Goal: Task Accomplishment & Management: Manage account settings

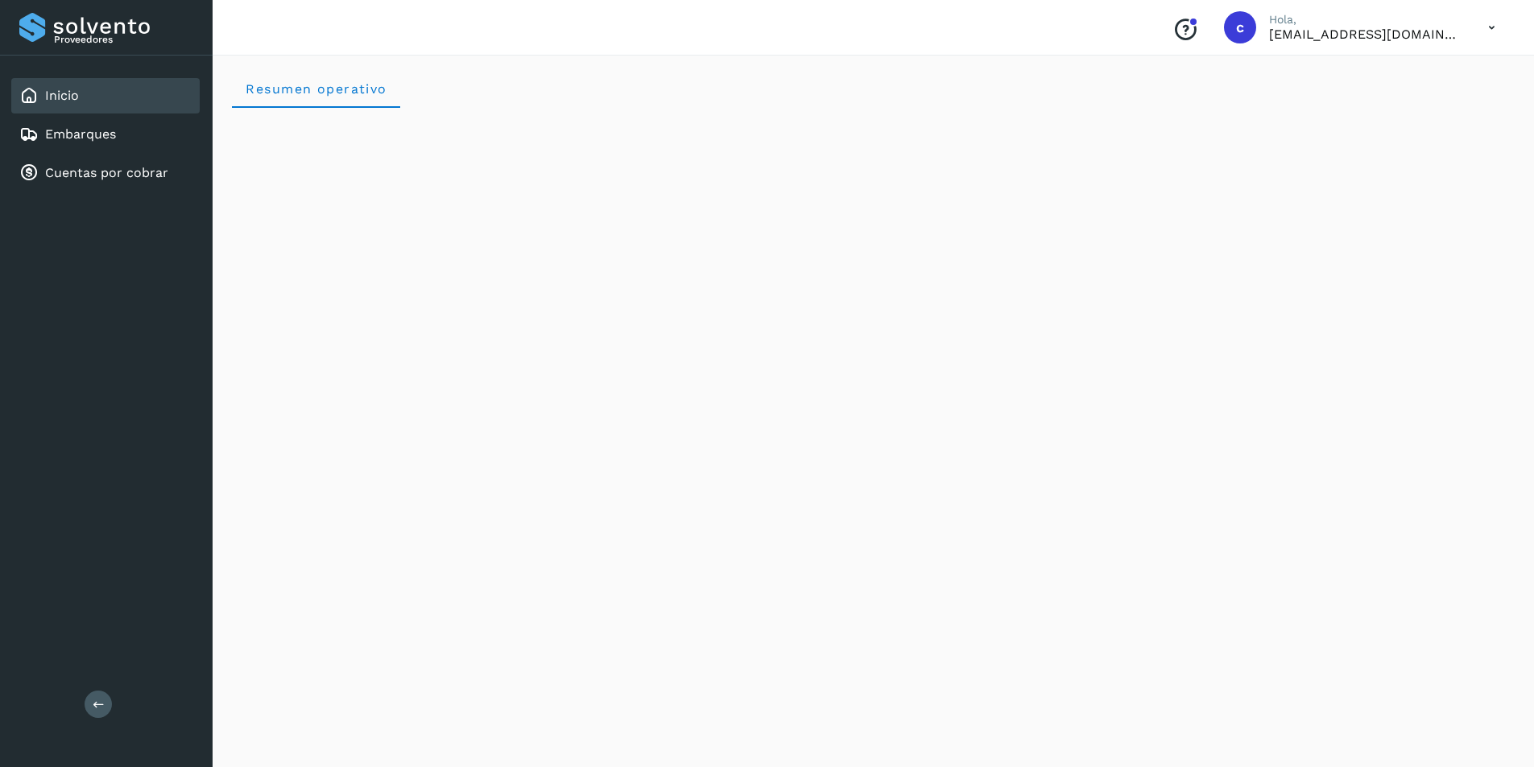
click at [62, 89] on link "Inicio" at bounding box center [62, 95] width 34 height 15
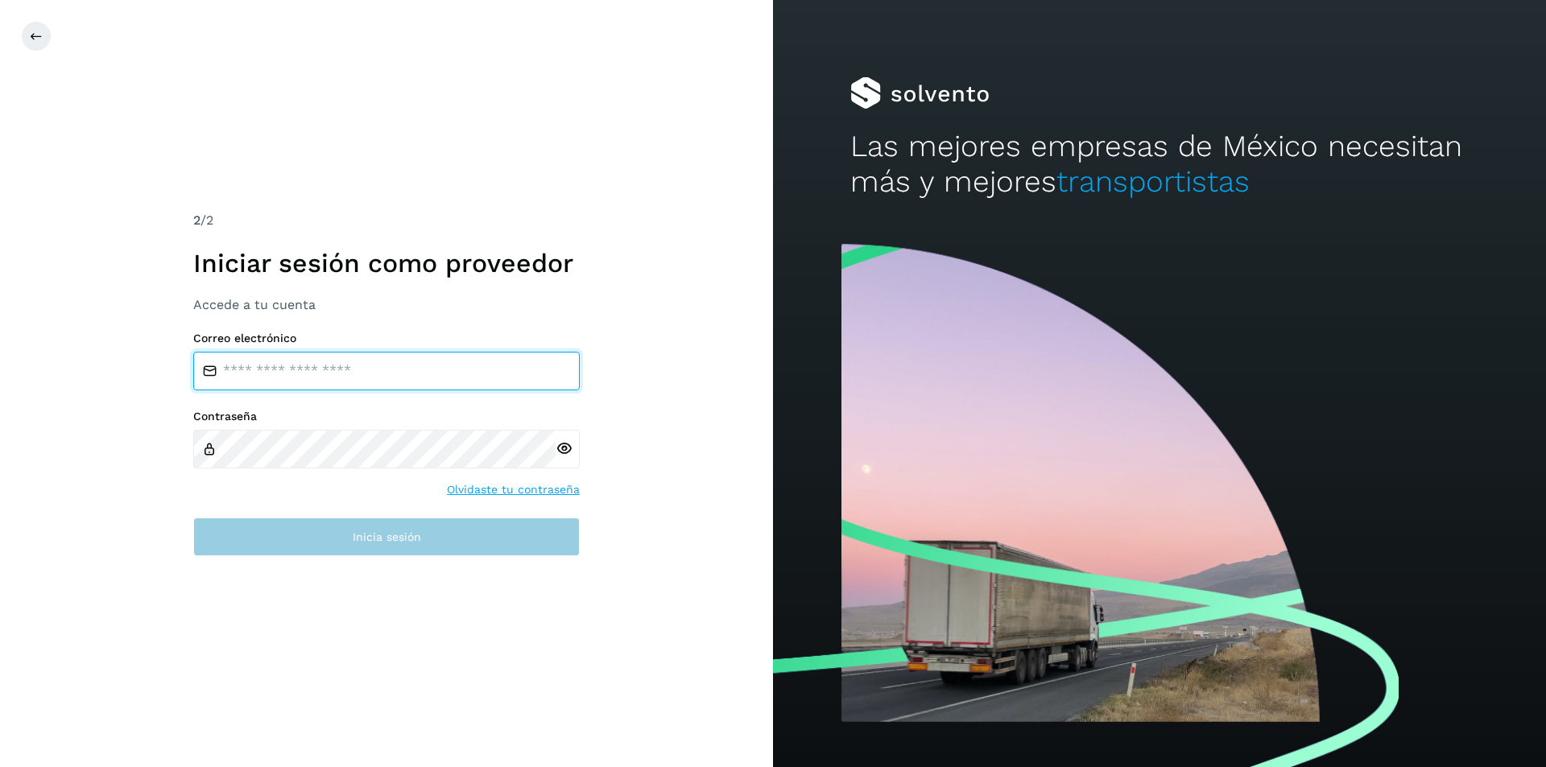
type input "**********"
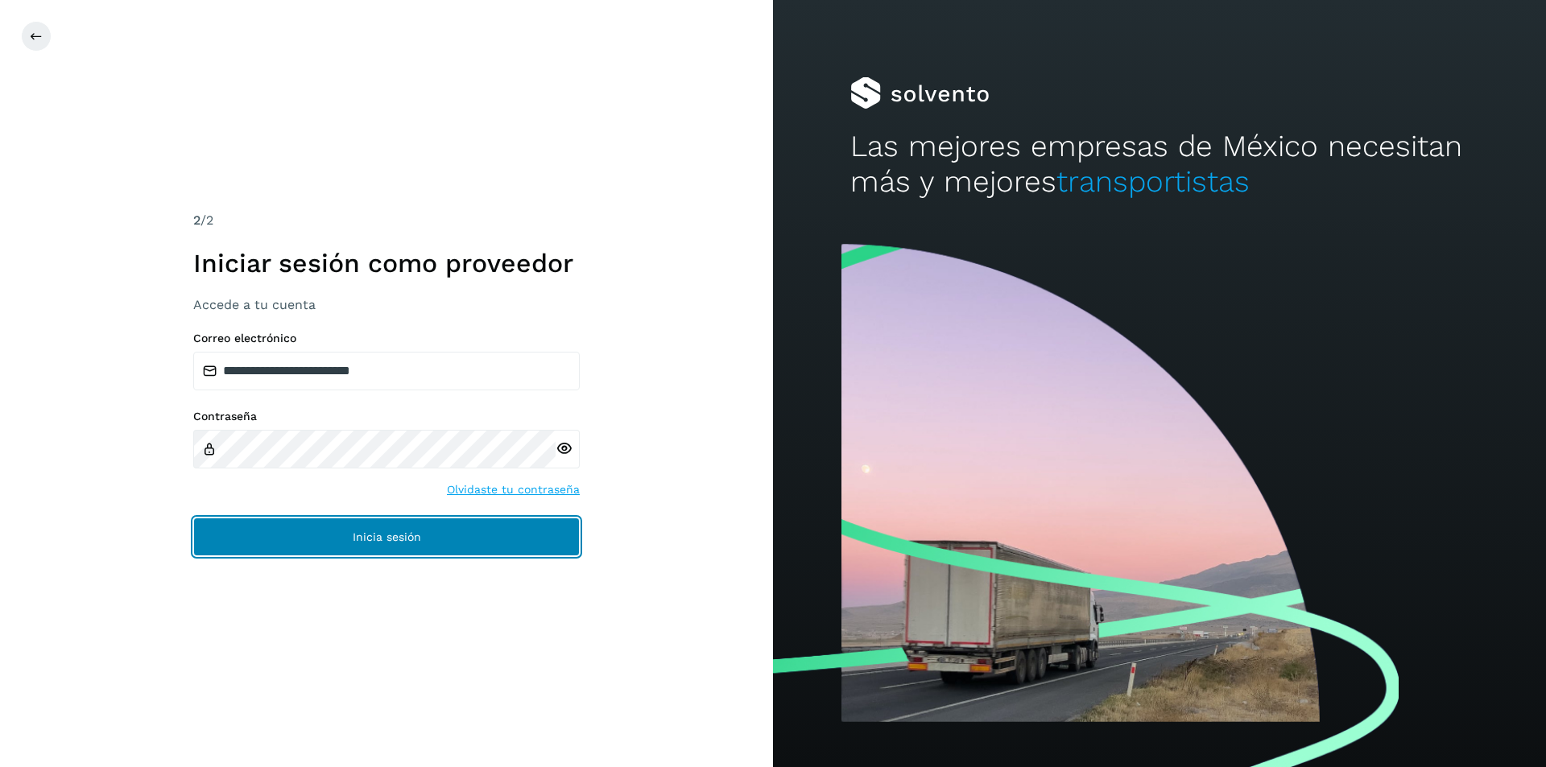
click at [291, 551] on button "Inicia sesión" at bounding box center [386, 537] width 386 height 39
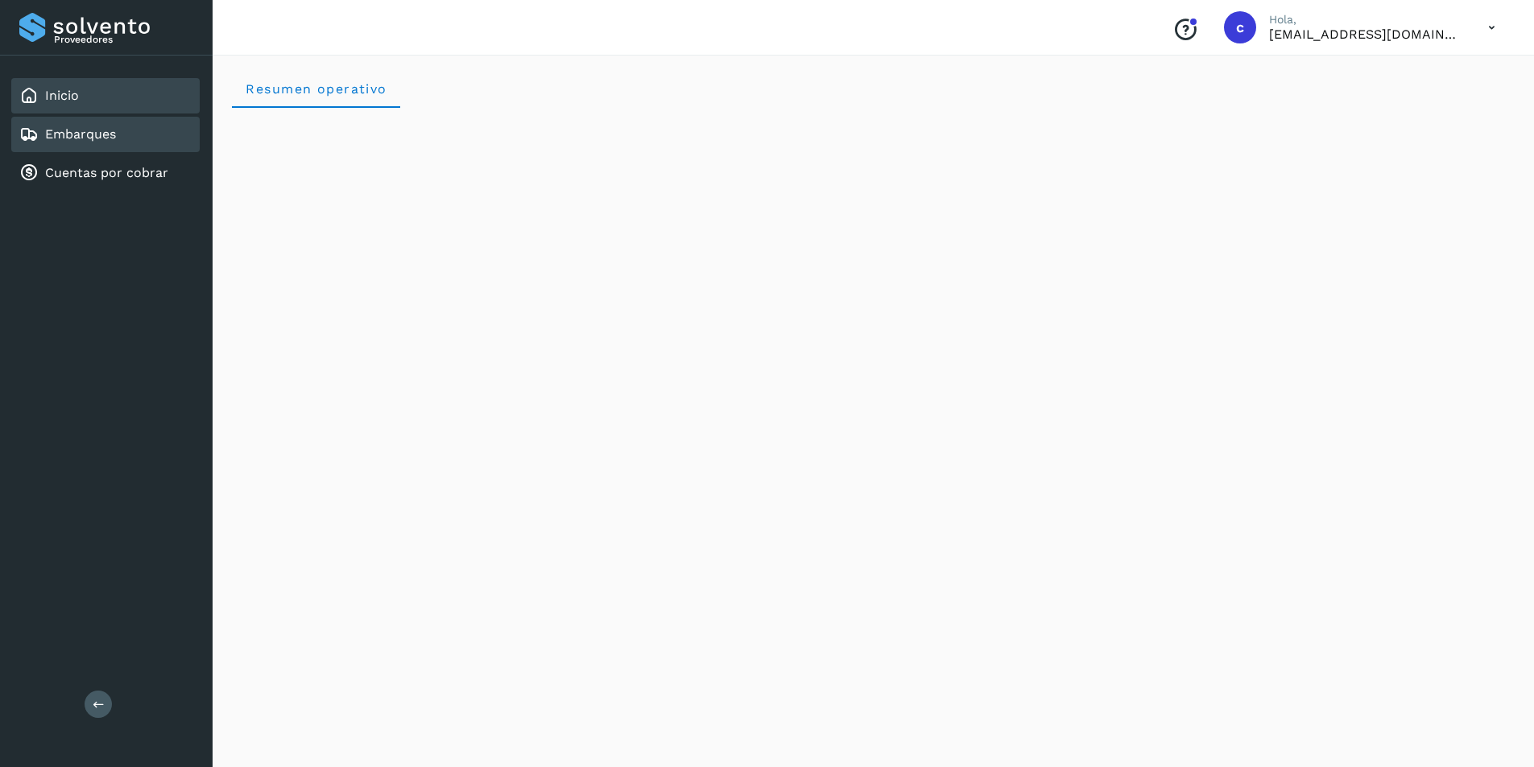
click at [70, 124] on div "Embarques" at bounding box center [105, 134] width 188 height 35
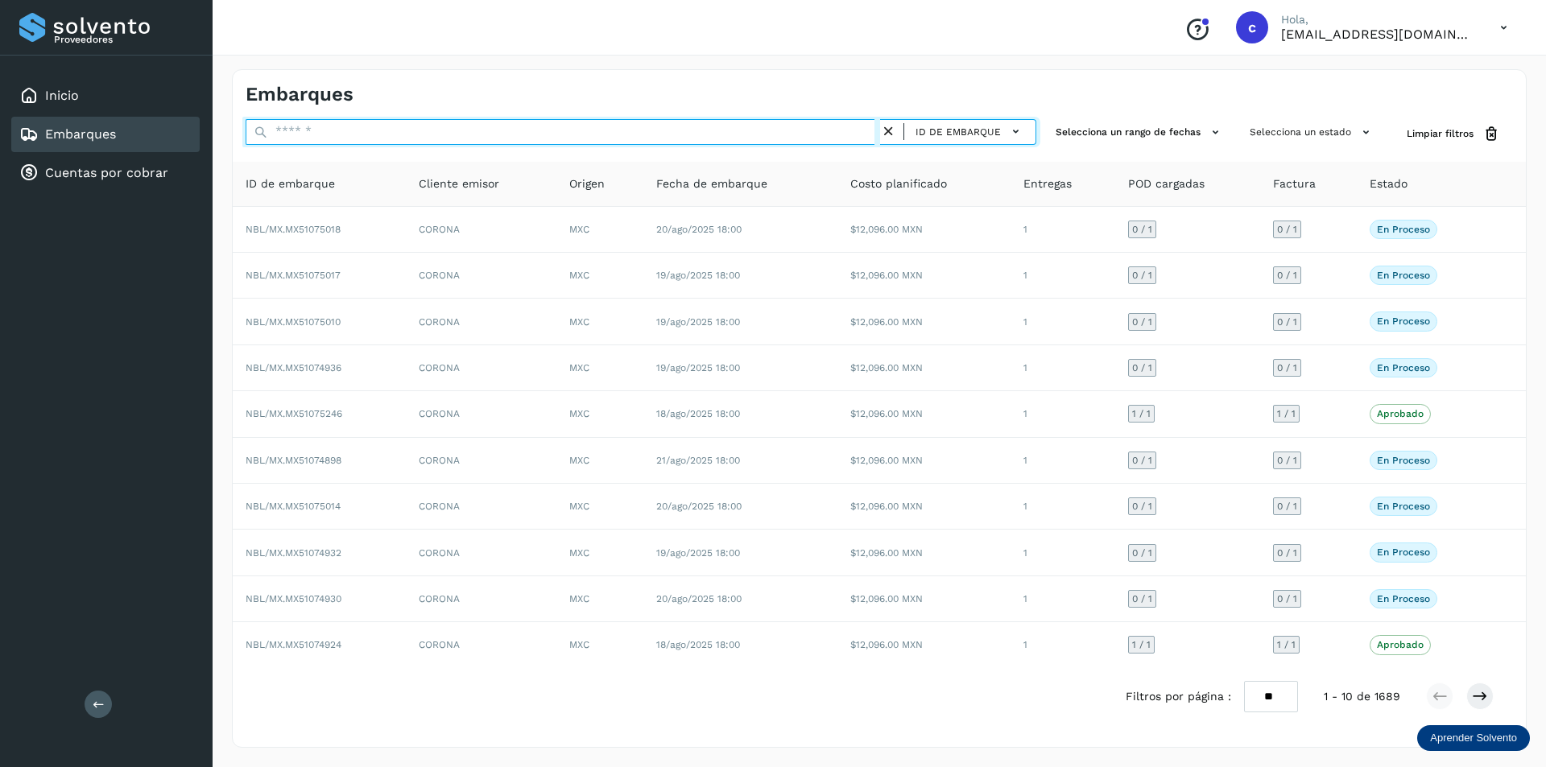
click at [573, 138] on input "text" at bounding box center [563, 132] width 634 height 26
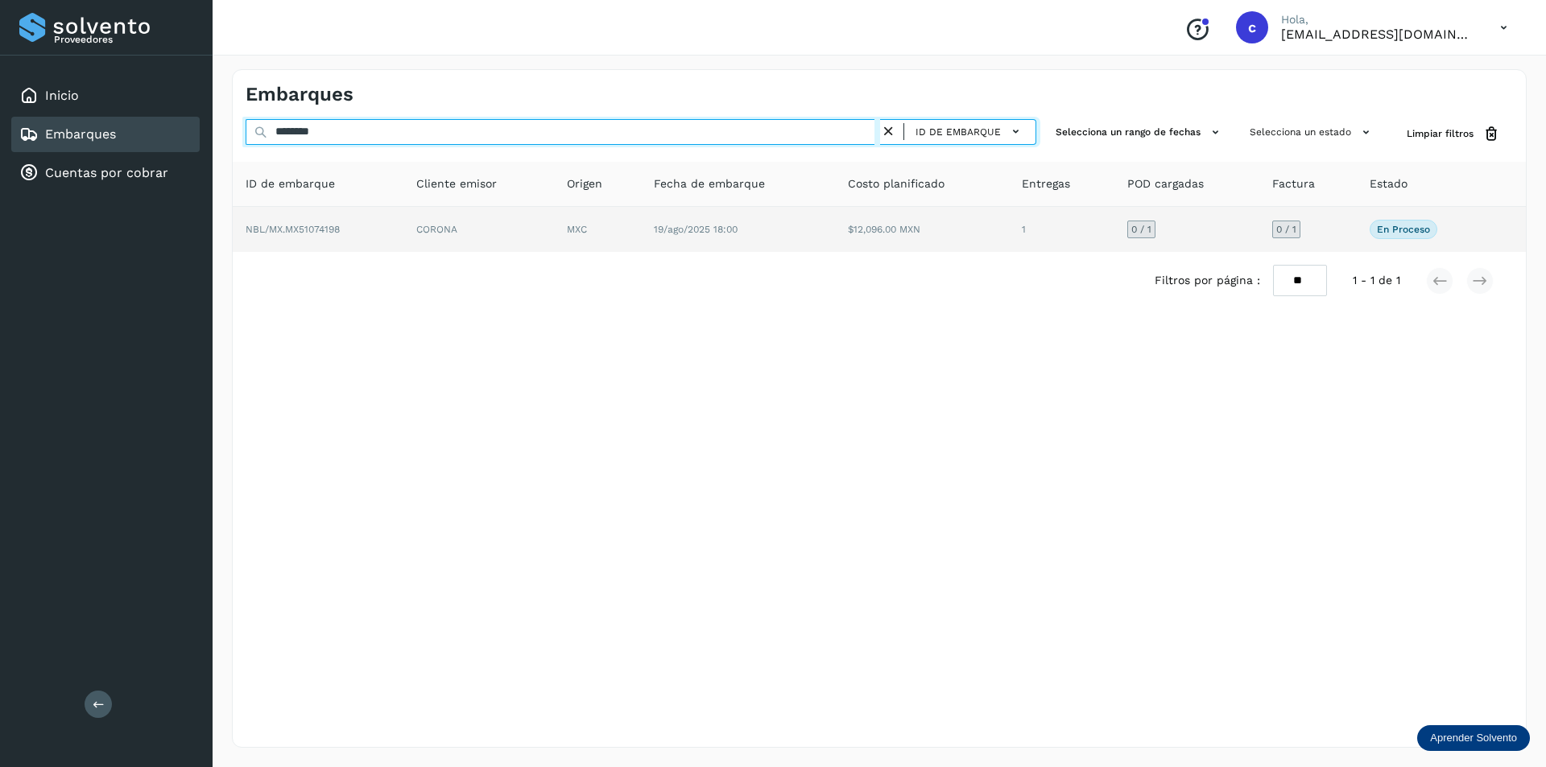
type input "********"
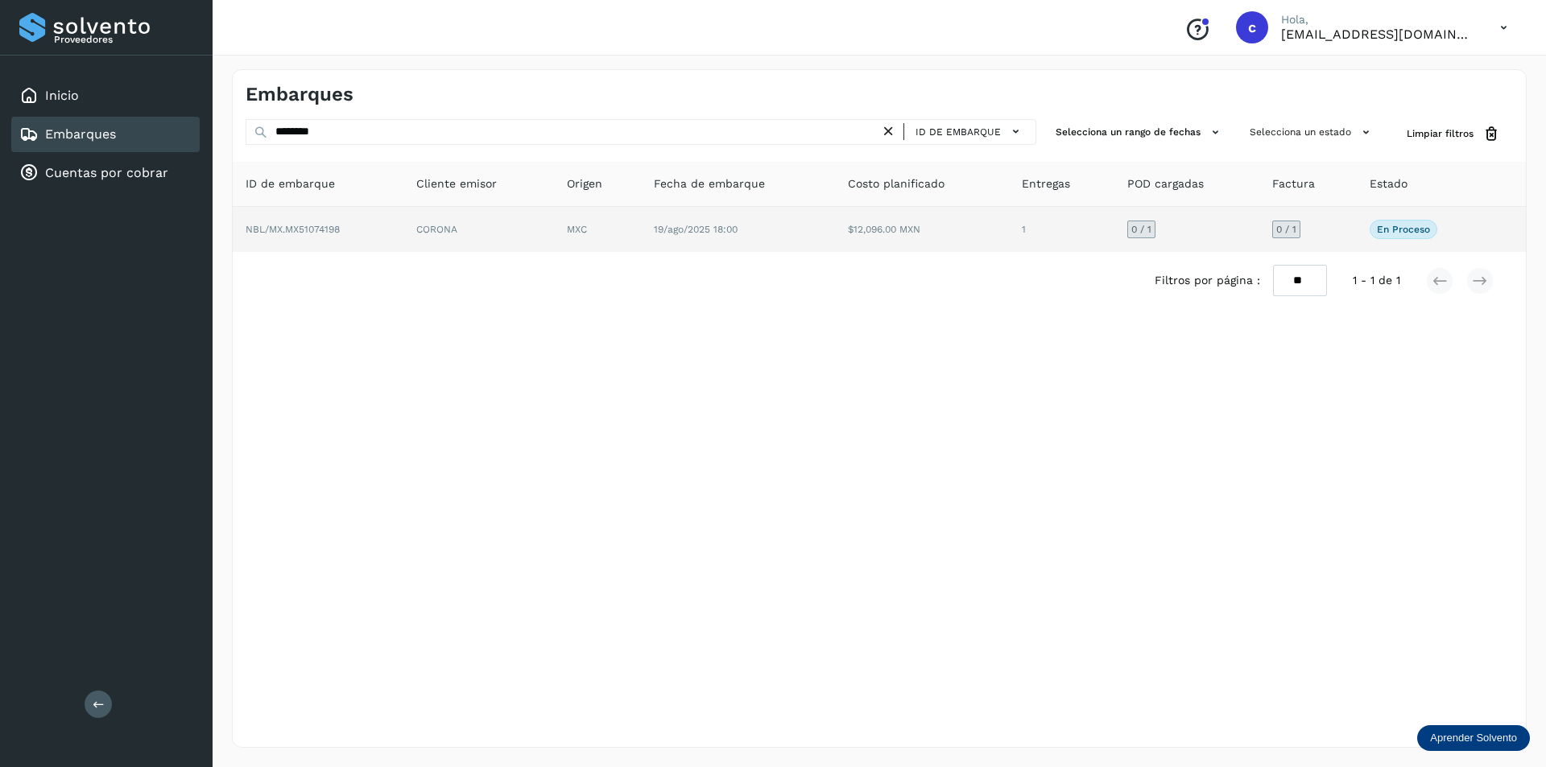
click at [641, 217] on td "MXC" at bounding box center [738, 229] width 194 height 45
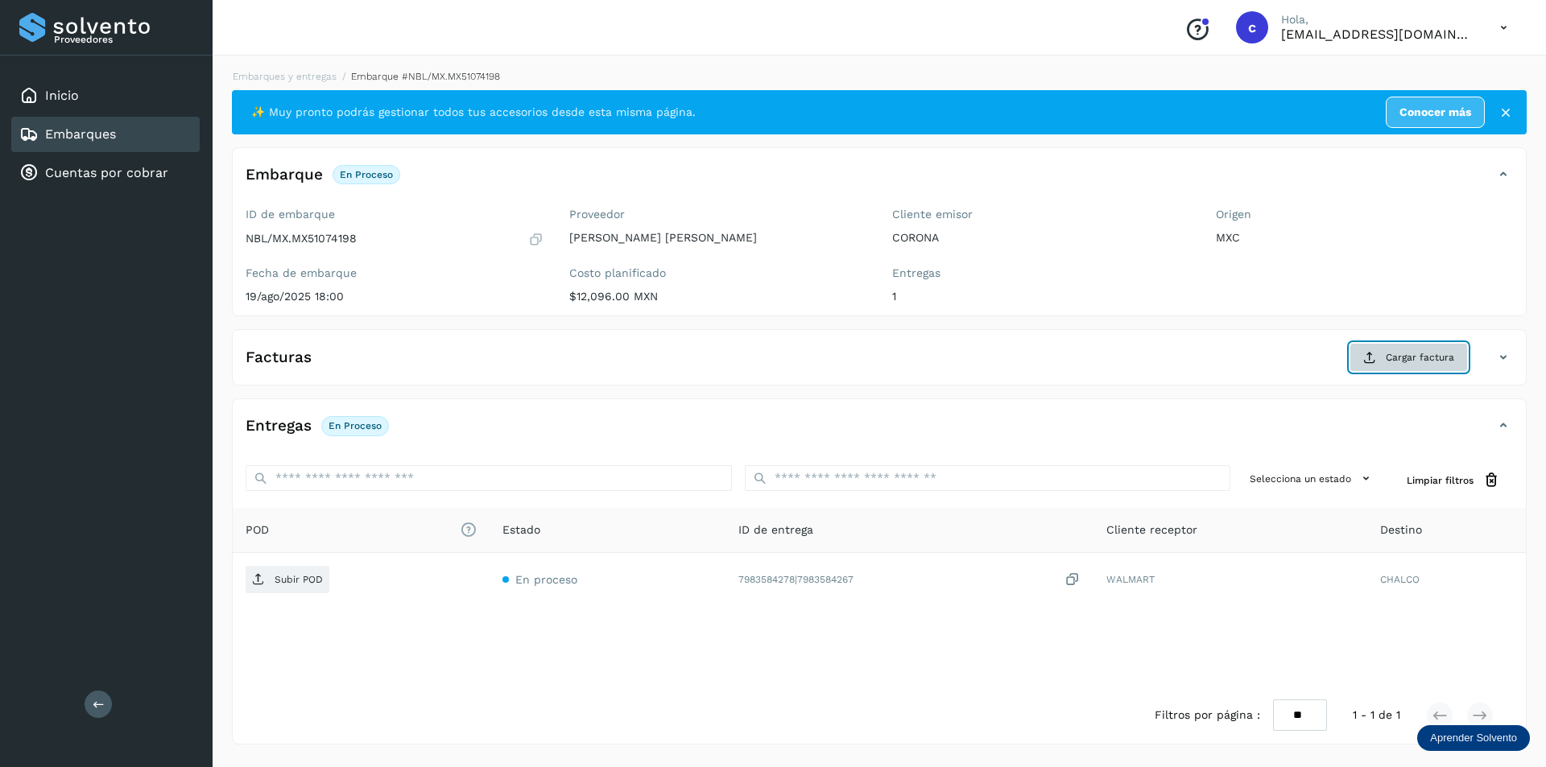
click at [1413, 370] on button "Cargar factura" at bounding box center [1408, 357] width 118 height 29
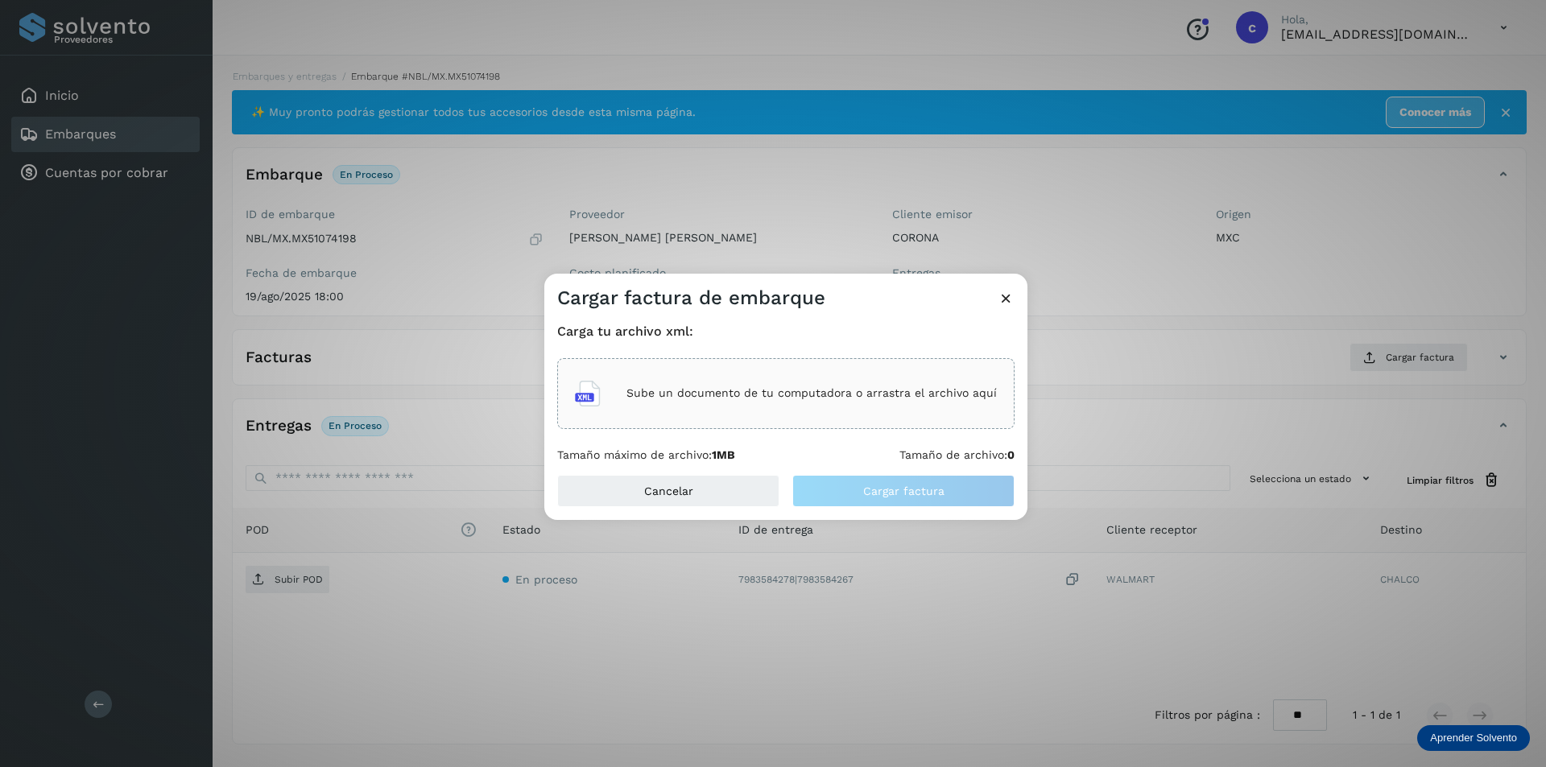
click at [915, 407] on div "Sube un documento de tu computadora o arrastra el archivo aquí" at bounding box center [786, 393] width 422 height 43
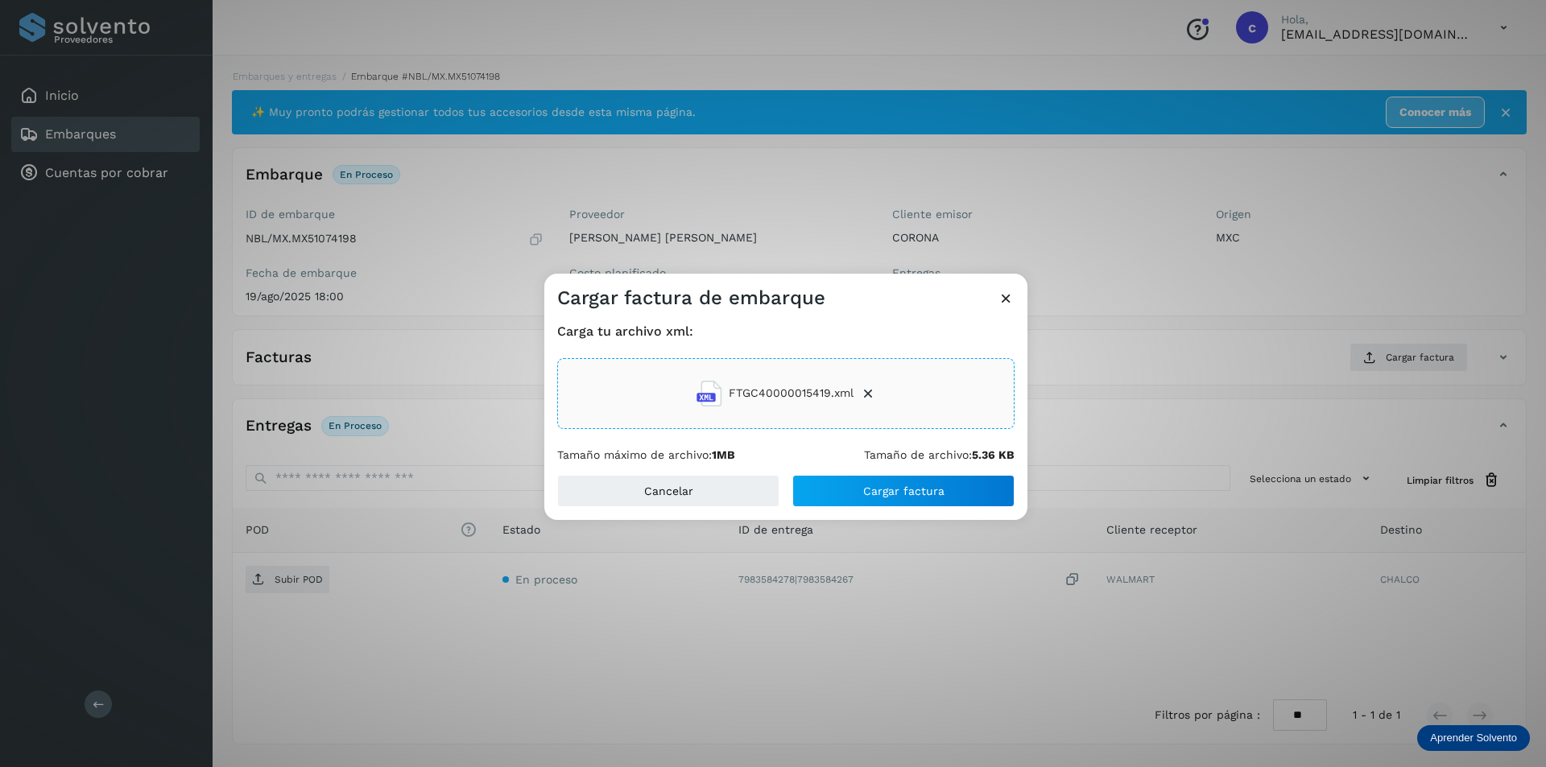
click at [960, 470] on div "Carga tu archivo xml: FTGC40000015419.xml Tamaño máximo de archivo: 1MB Tamaño …" at bounding box center [785, 393] width 483 height 164
click at [955, 487] on button "Cargar factura" at bounding box center [903, 491] width 222 height 32
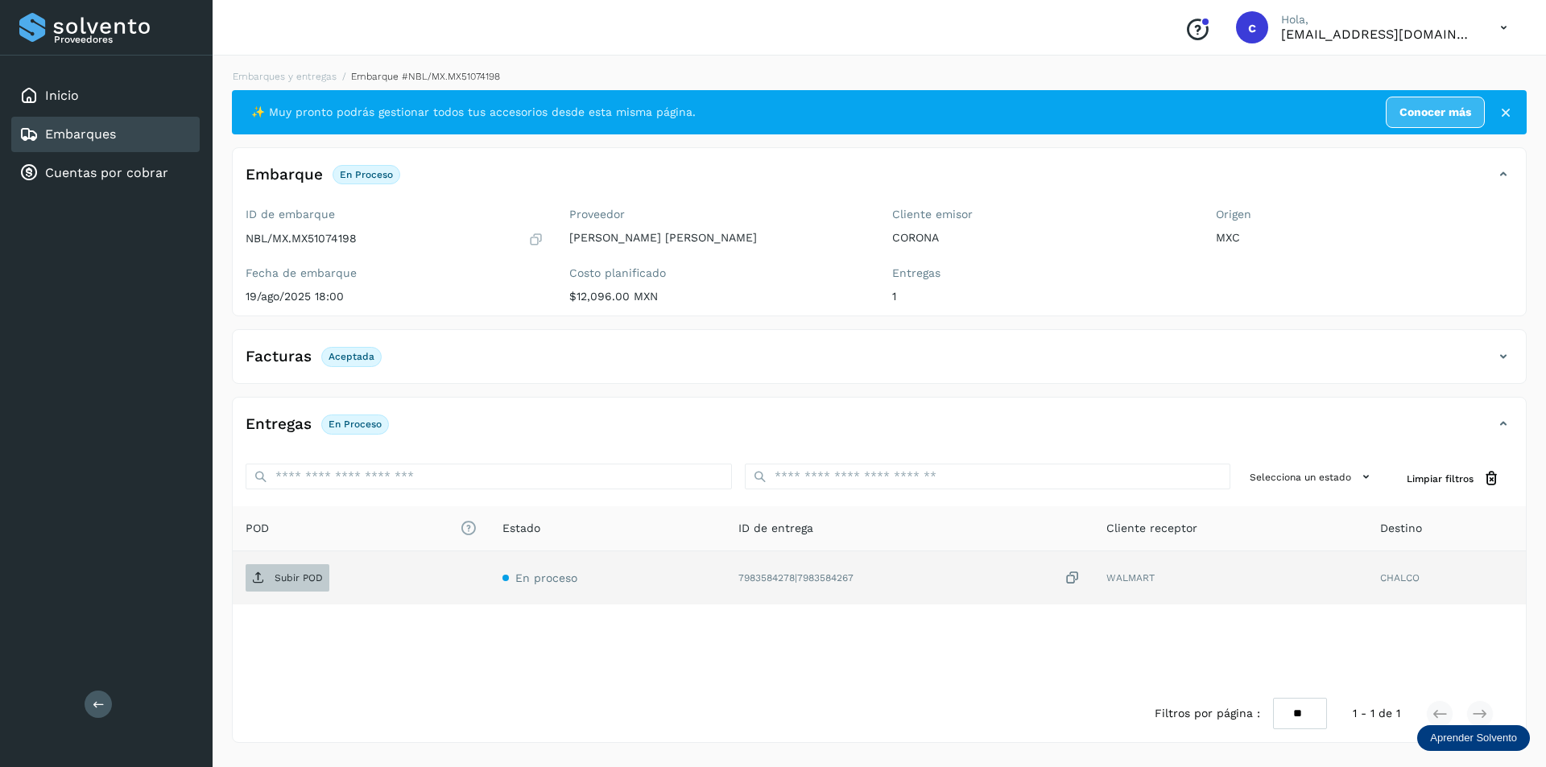
click at [299, 581] on p "Subir POD" at bounding box center [299, 577] width 48 height 11
click at [270, 588] on span "PDF" at bounding box center [273, 578] width 54 height 26
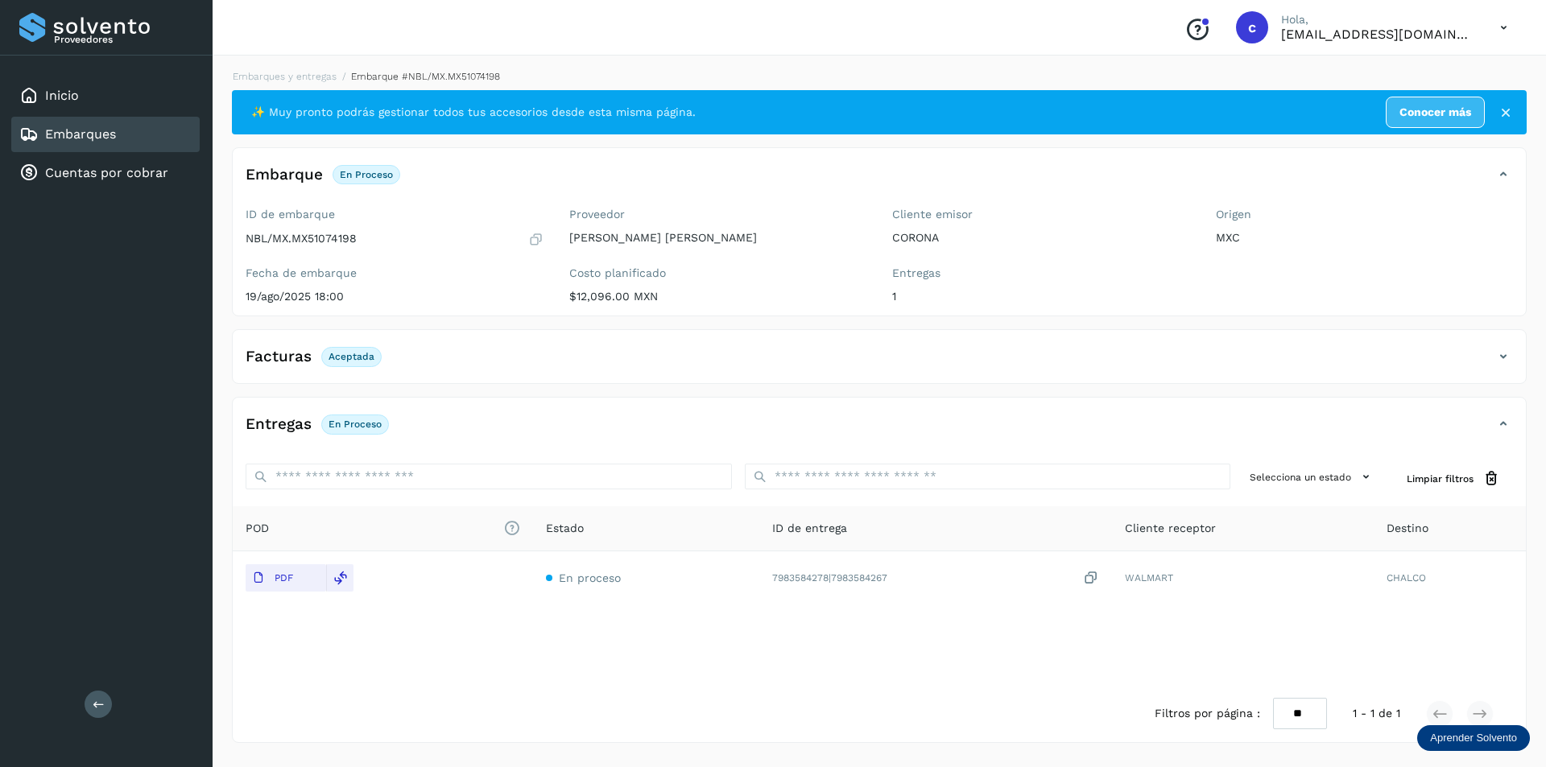
click at [64, 126] on link "Embarques" at bounding box center [80, 133] width 71 height 15
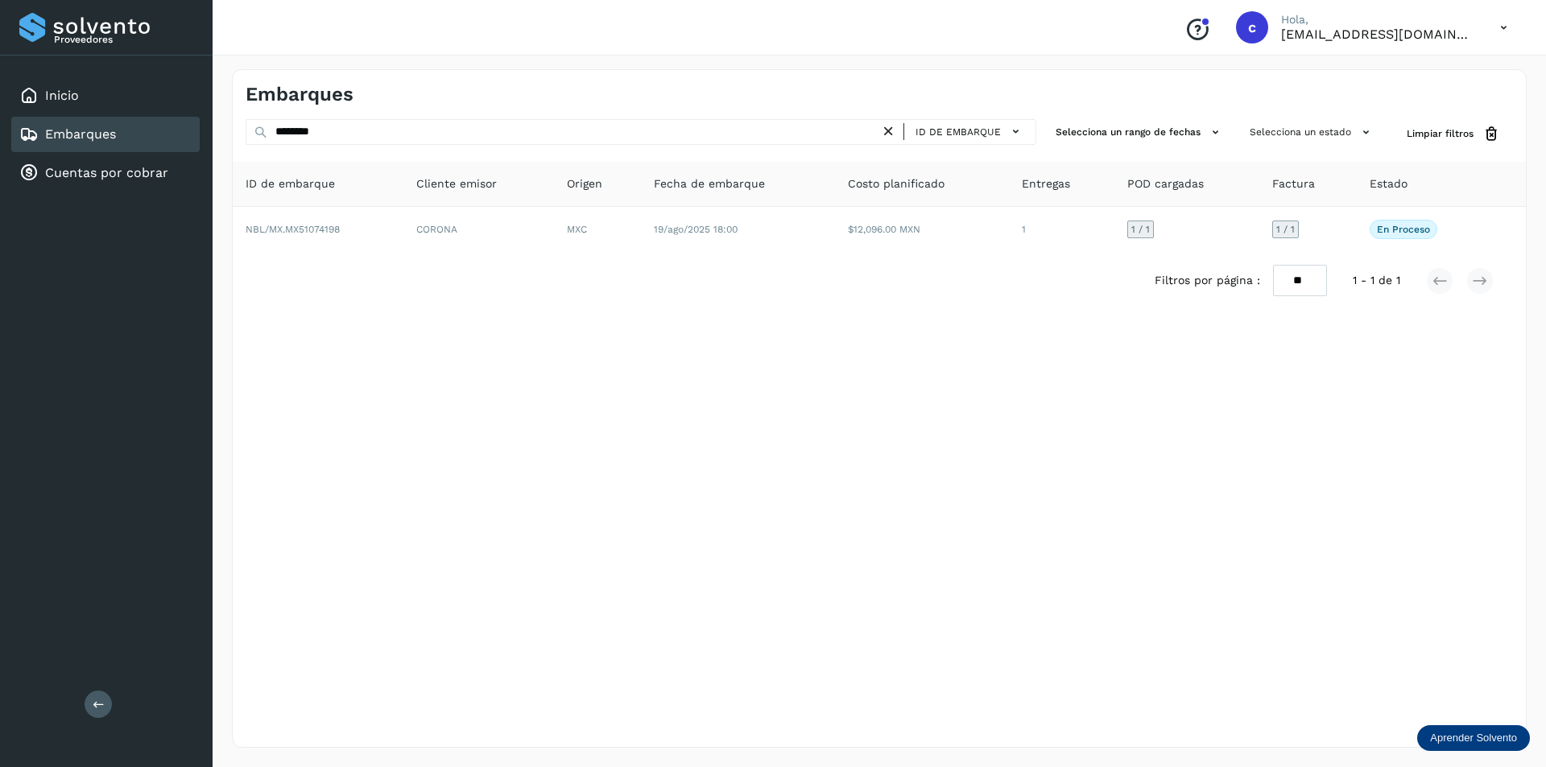
click at [887, 134] on icon at bounding box center [888, 131] width 17 height 17
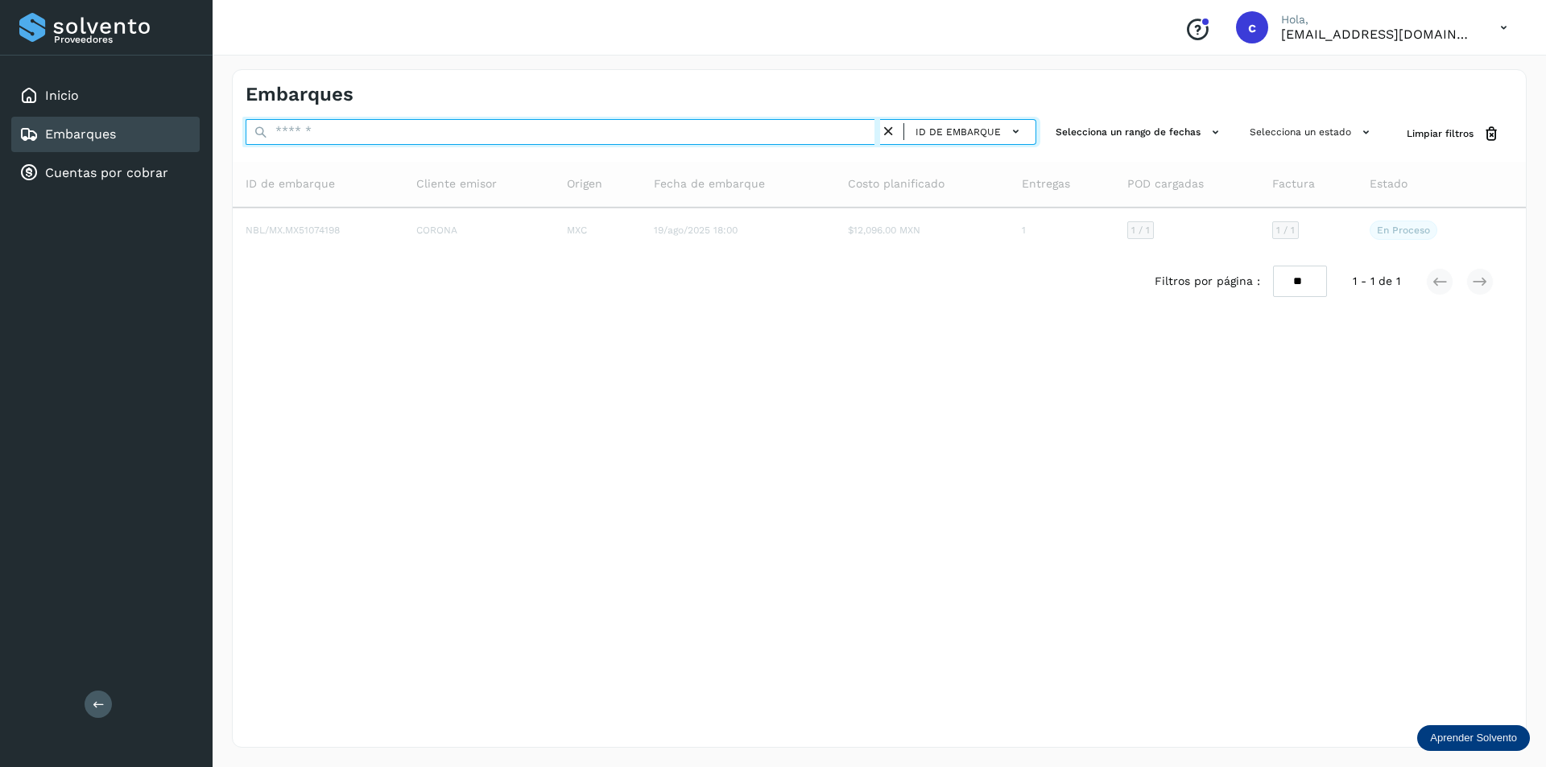
click at [729, 135] on input "text" at bounding box center [563, 132] width 634 height 26
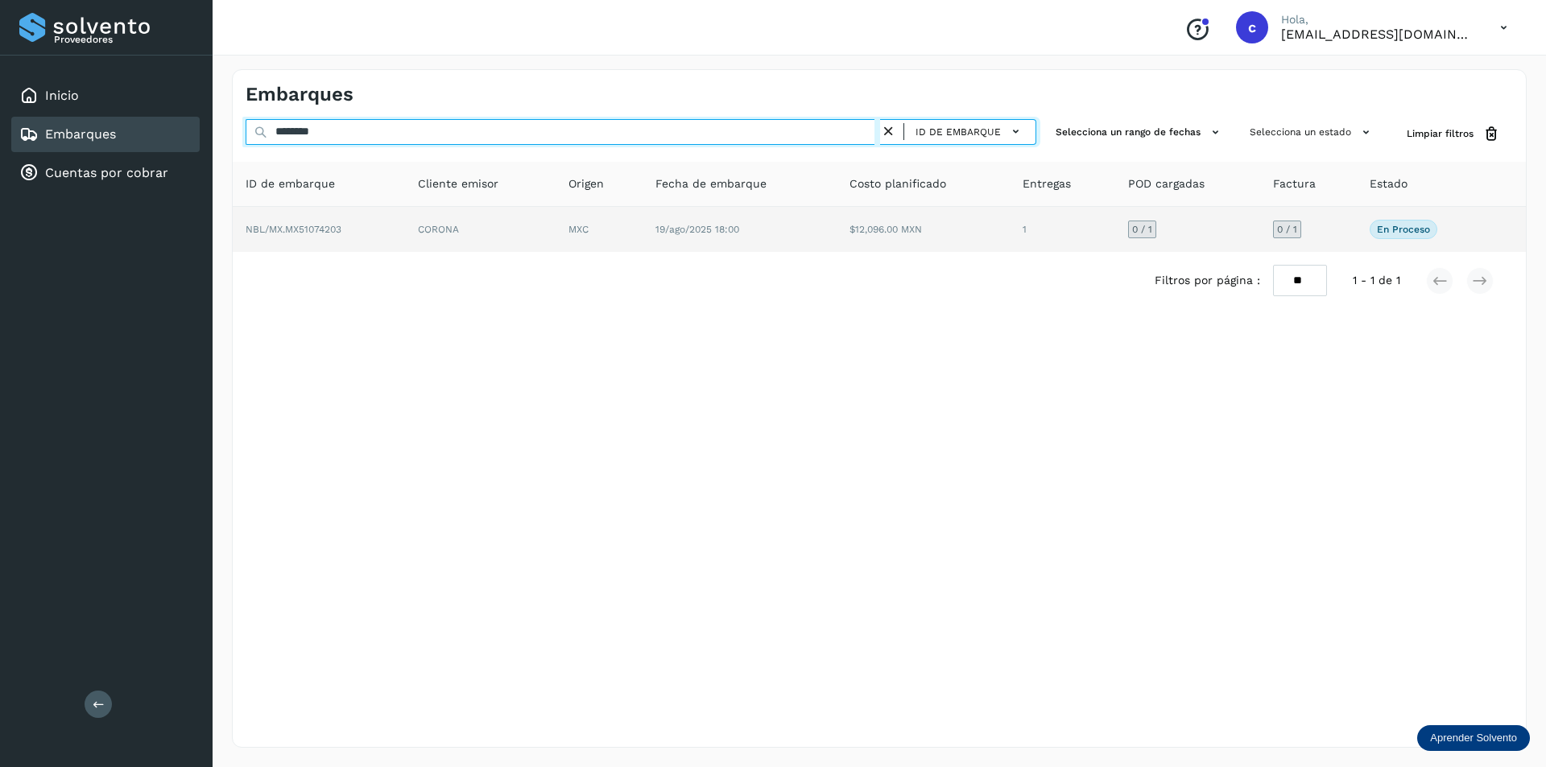
type input "********"
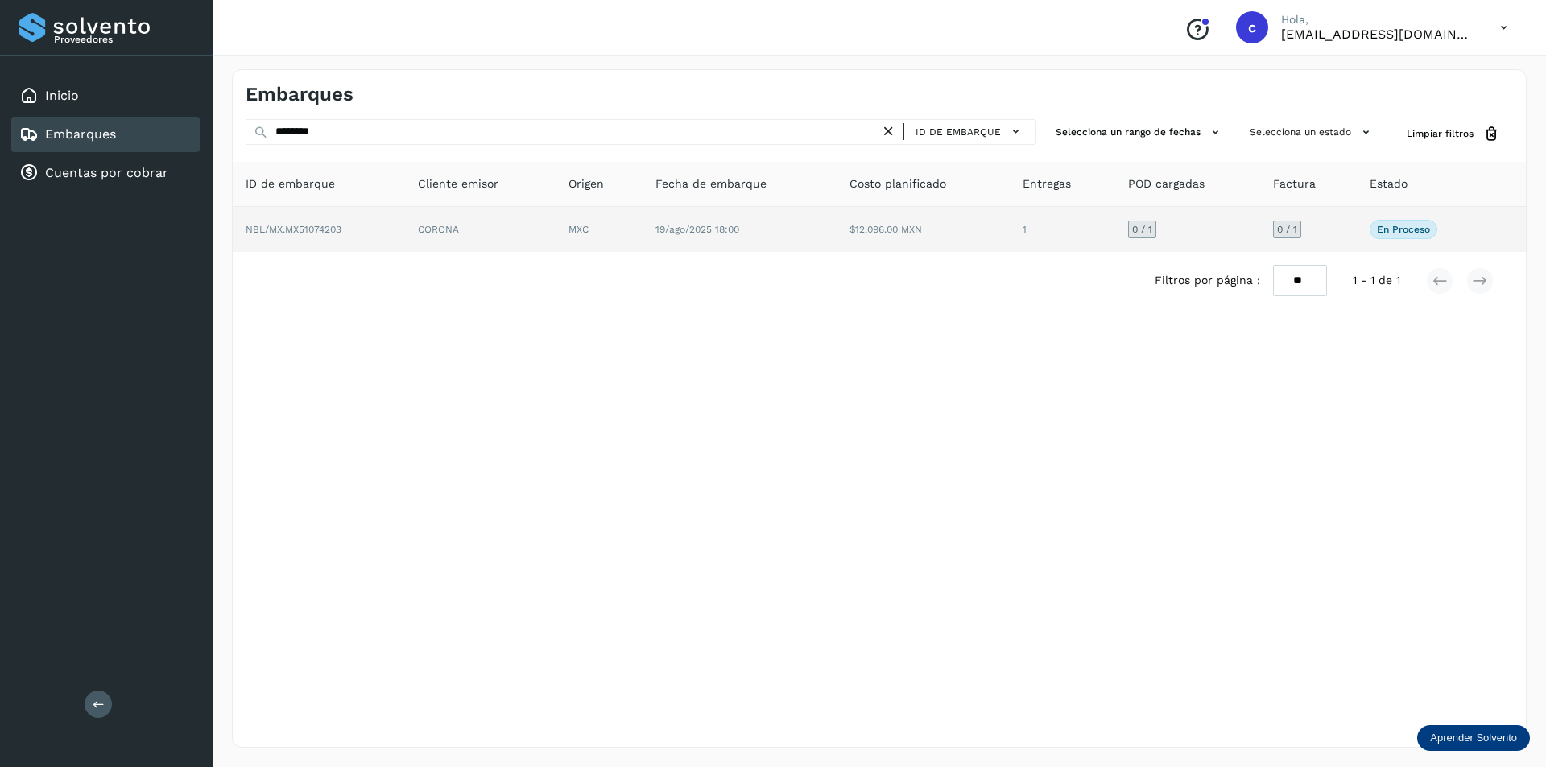
click at [710, 225] on span "19/ago/2025 18:00" at bounding box center [697, 229] width 84 height 11
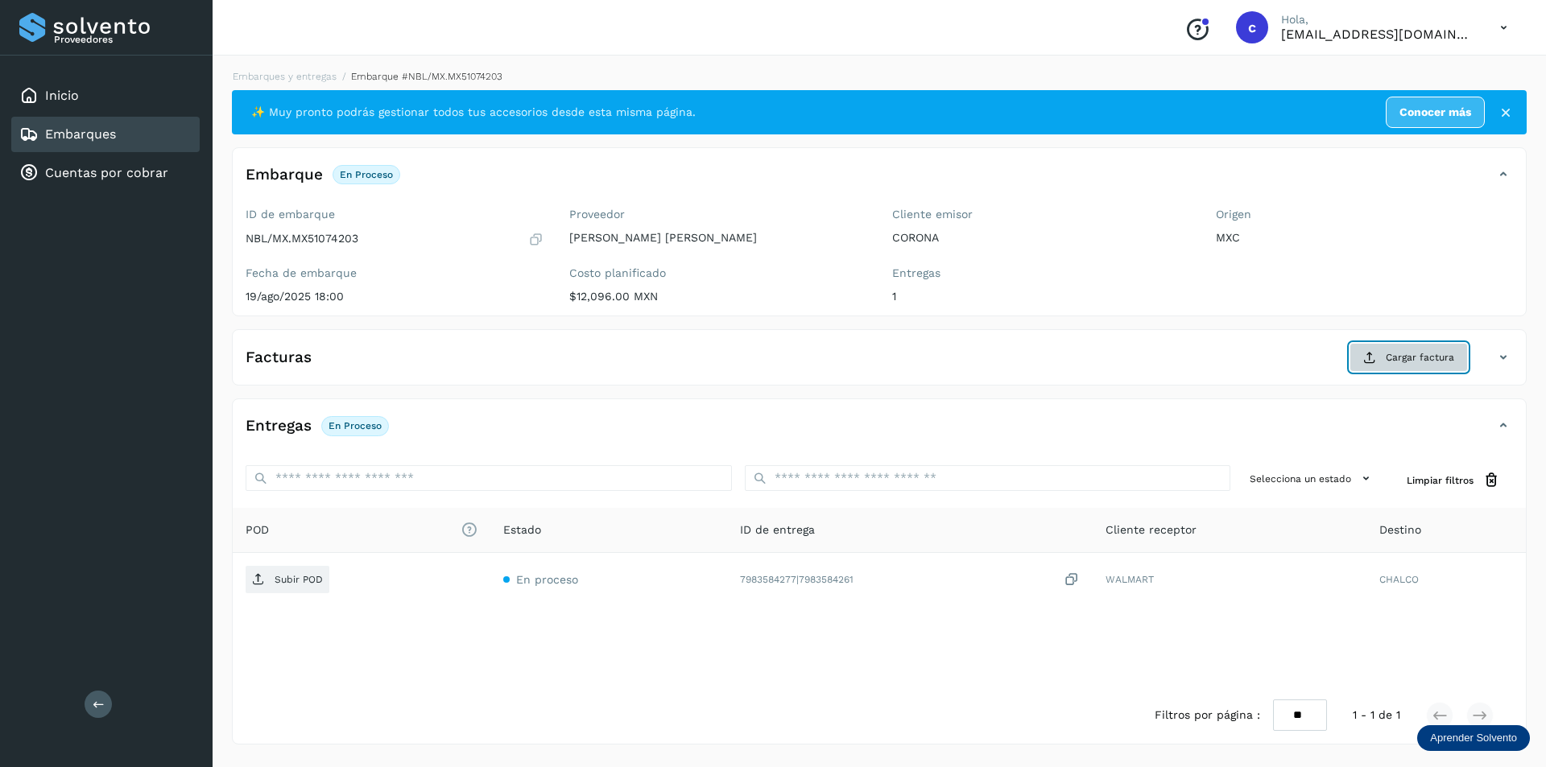
click at [1438, 353] on span "Cargar factura" at bounding box center [1419, 357] width 68 height 14
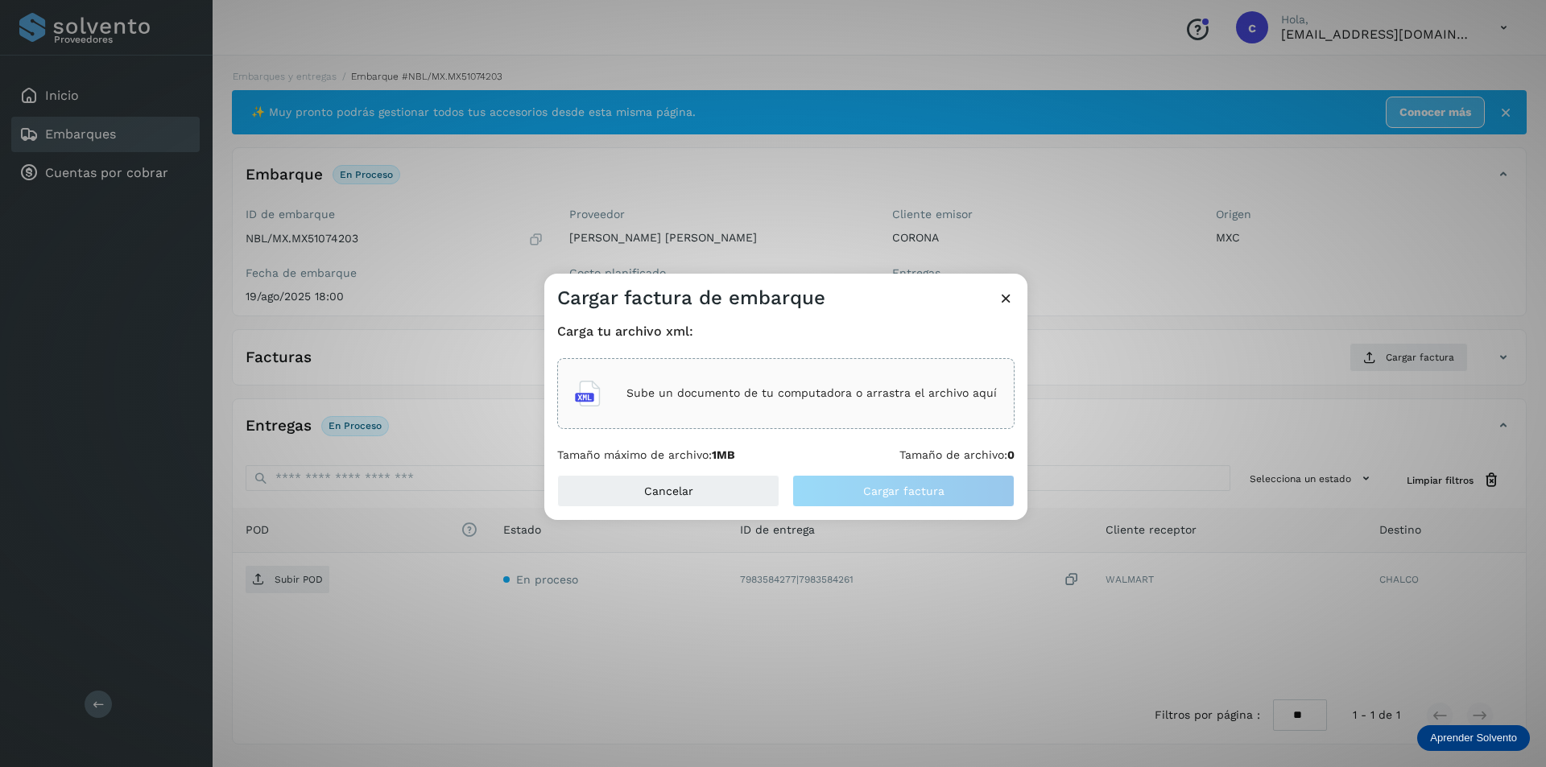
click at [878, 403] on div "Sube un documento de tu computadora o arrastra el archivo aquí" at bounding box center [786, 393] width 422 height 43
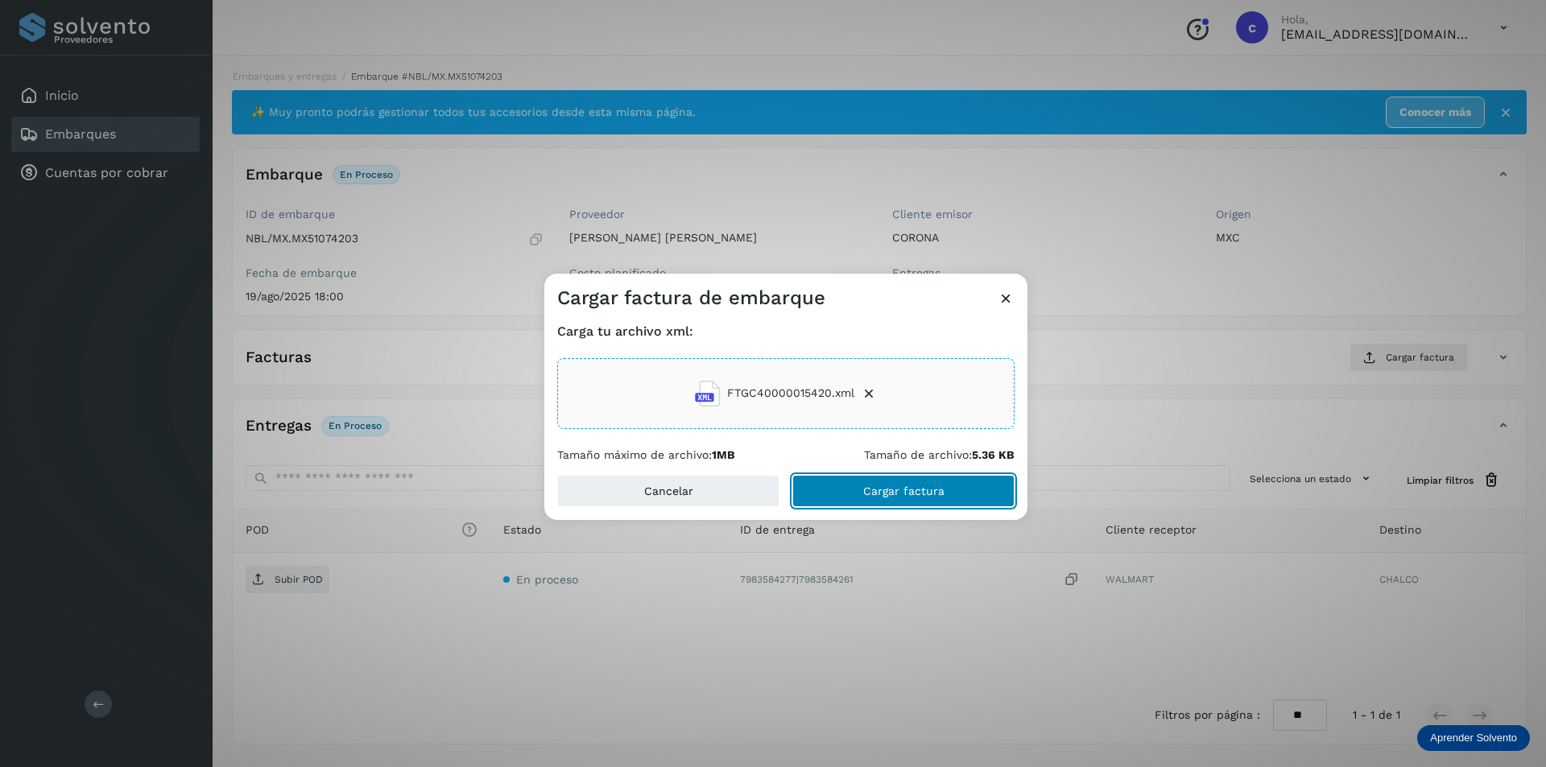
click at [926, 490] on span "Cargar factura" at bounding box center [903, 490] width 81 height 11
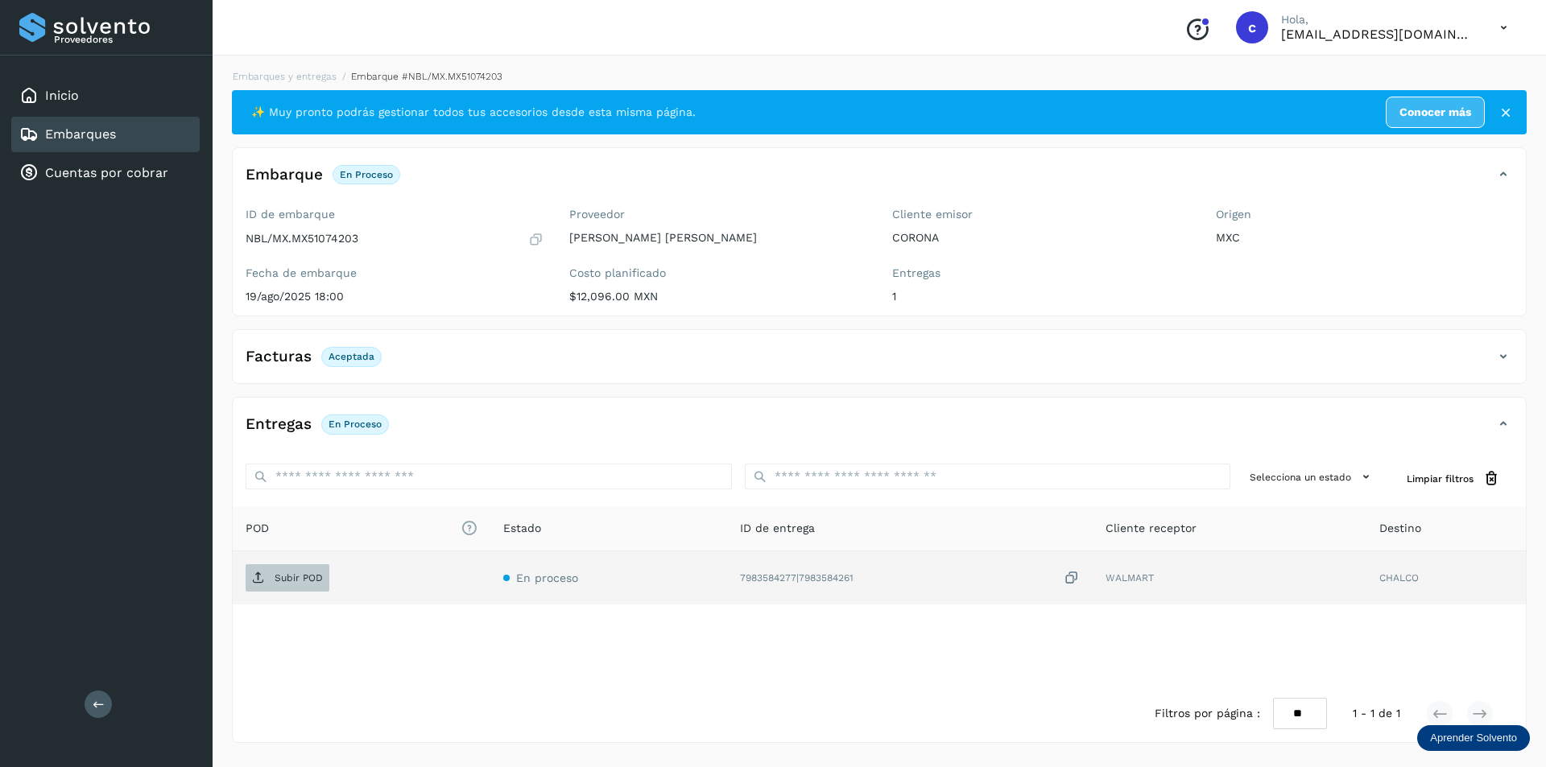
click at [266, 582] on span "Subir POD" at bounding box center [288, 578] width 84 height 26
click at [279, 589] on span "PDF" at bounding box center [273, 578] width 54 height 26
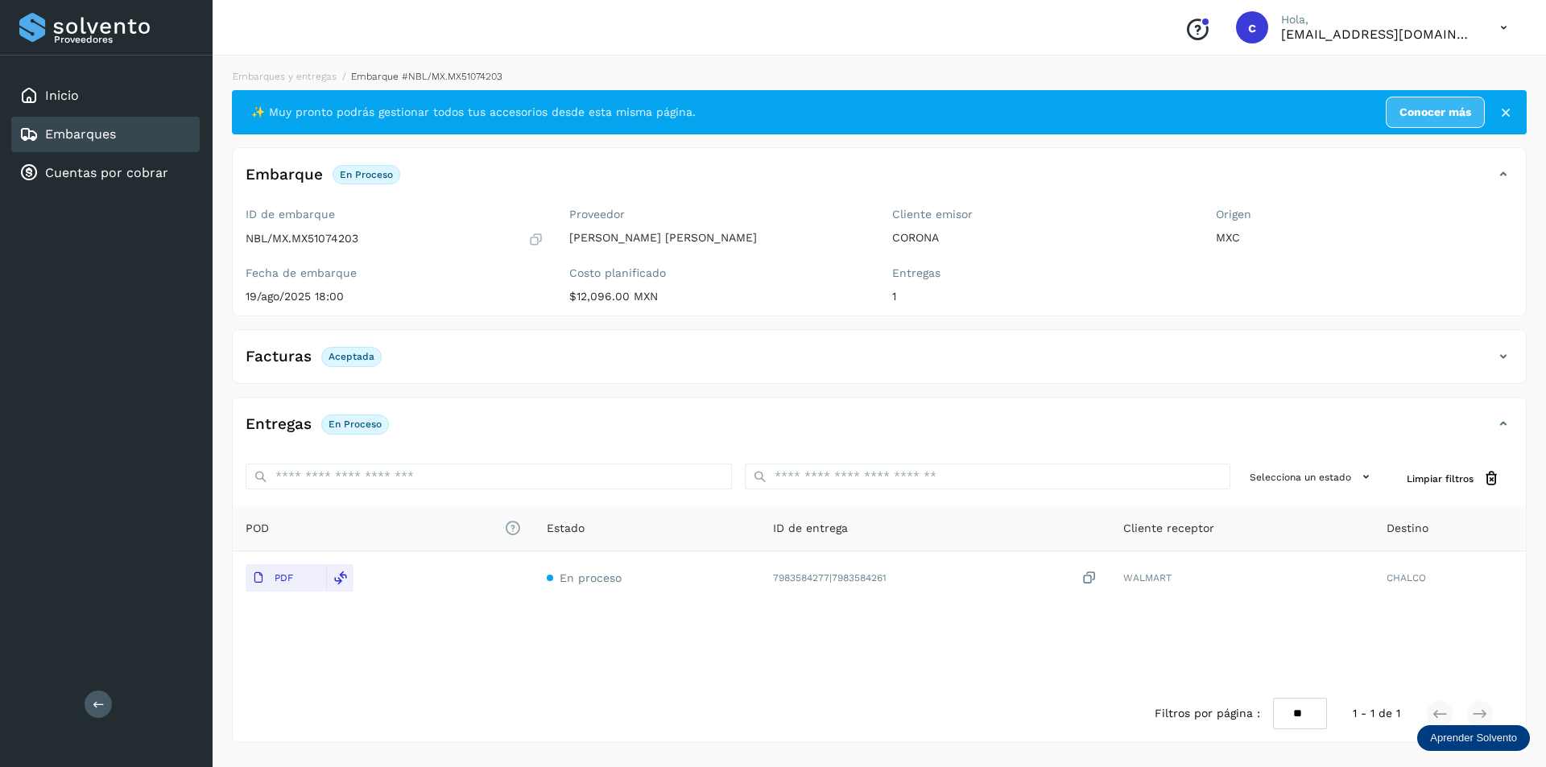
click at [127, 128] on div "Embarques" at bounding box center [105, 134] width 188 height 35
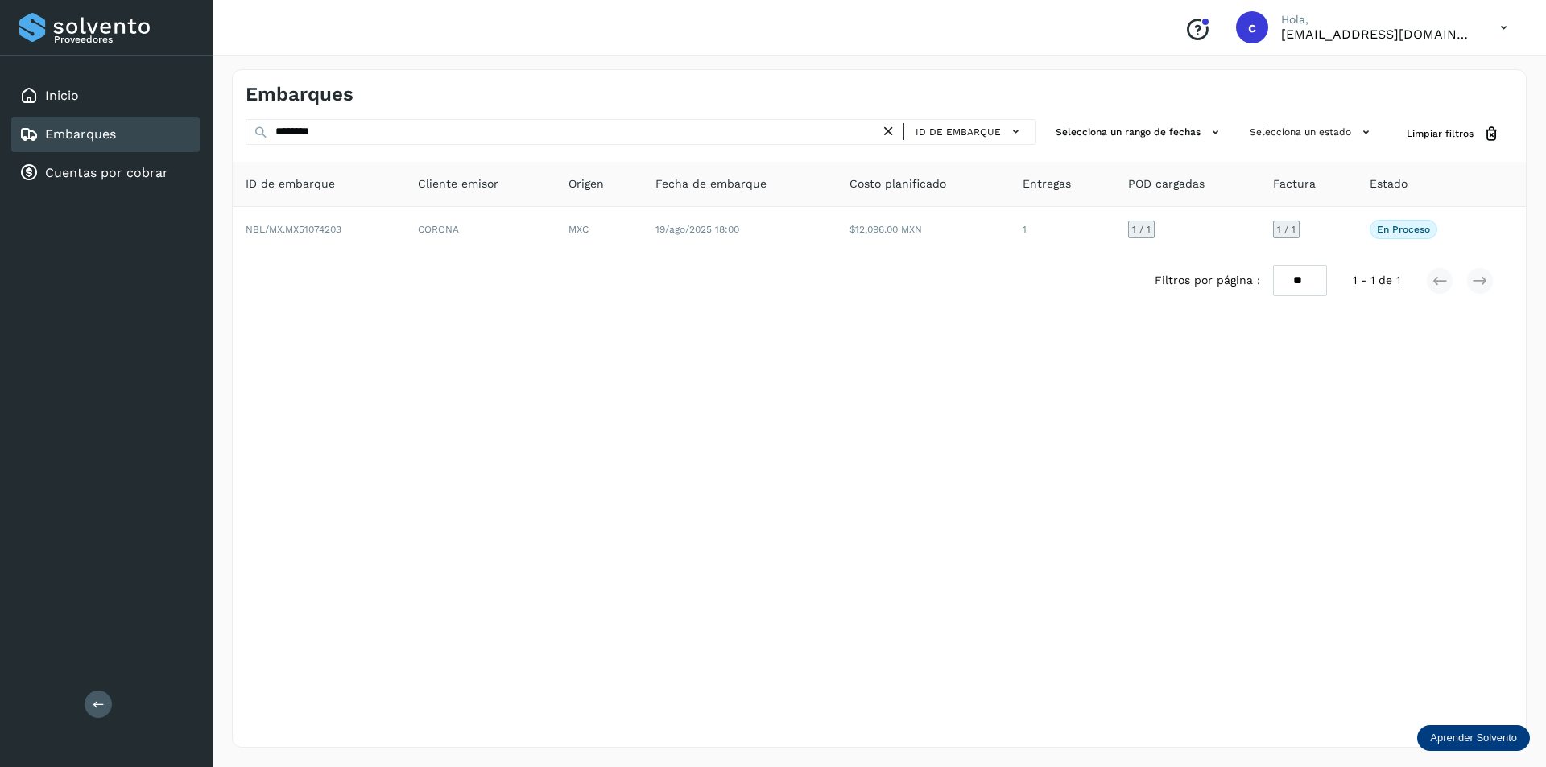
click at [890, 126] on icon at bounding box center [888, 131] width 17 height 17
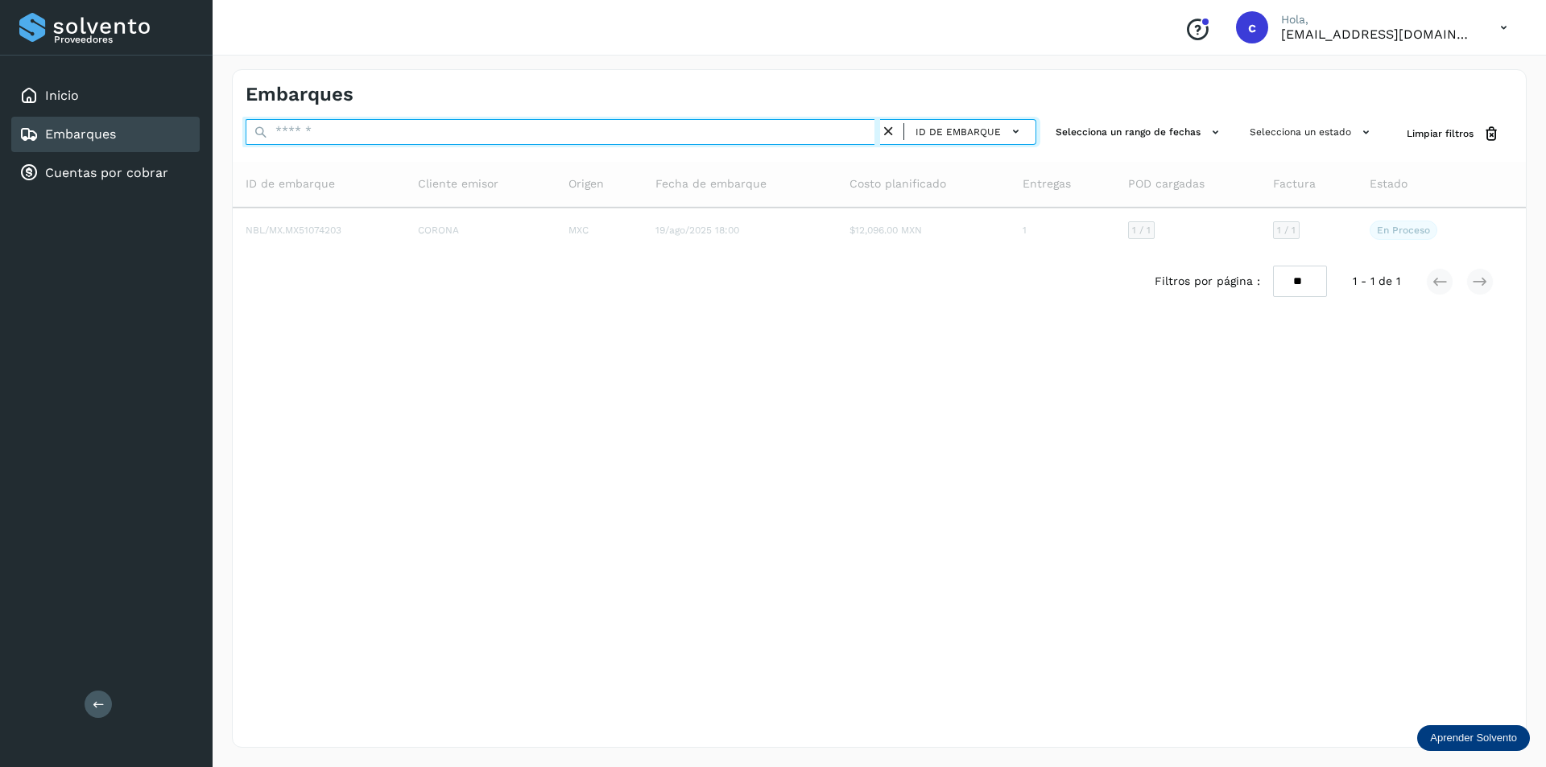
click at [717, 143] on input "text" at bounding box center [563, 132] width 634 height 26
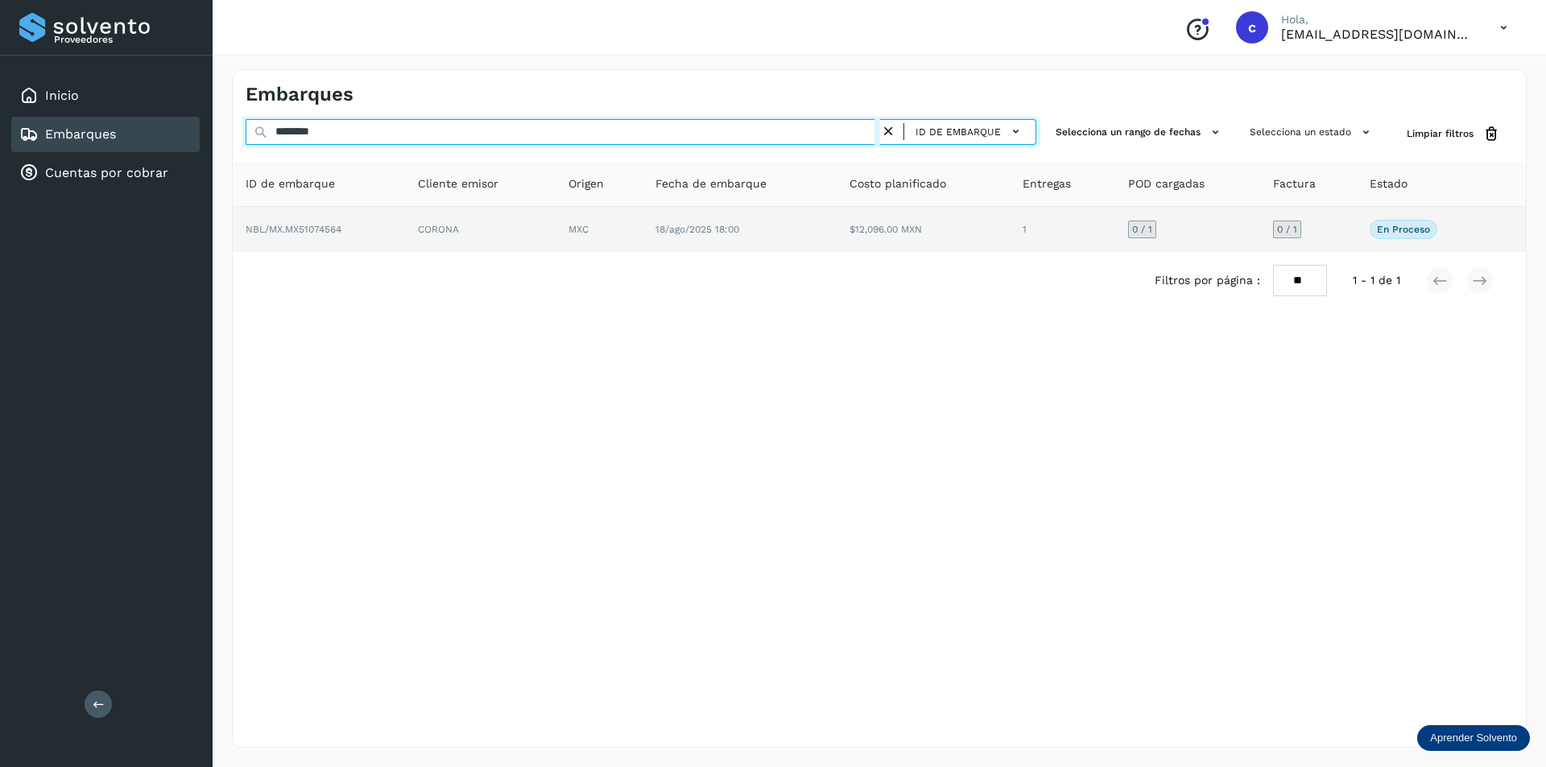
type input "********"
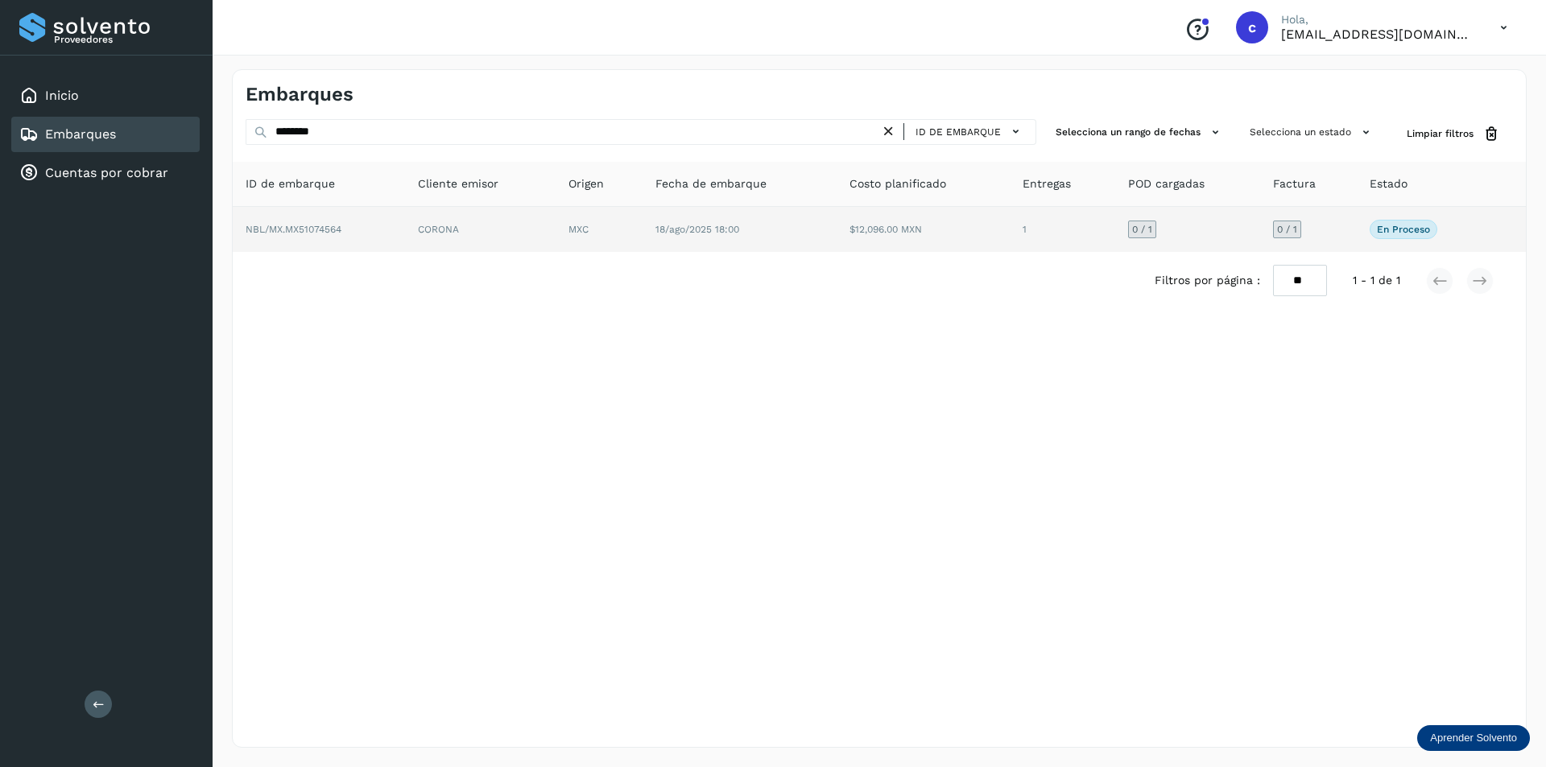
click at [836, 250] on td "18/ago/2025 18:00" at bounding box center [922, 229] width 173 height 45
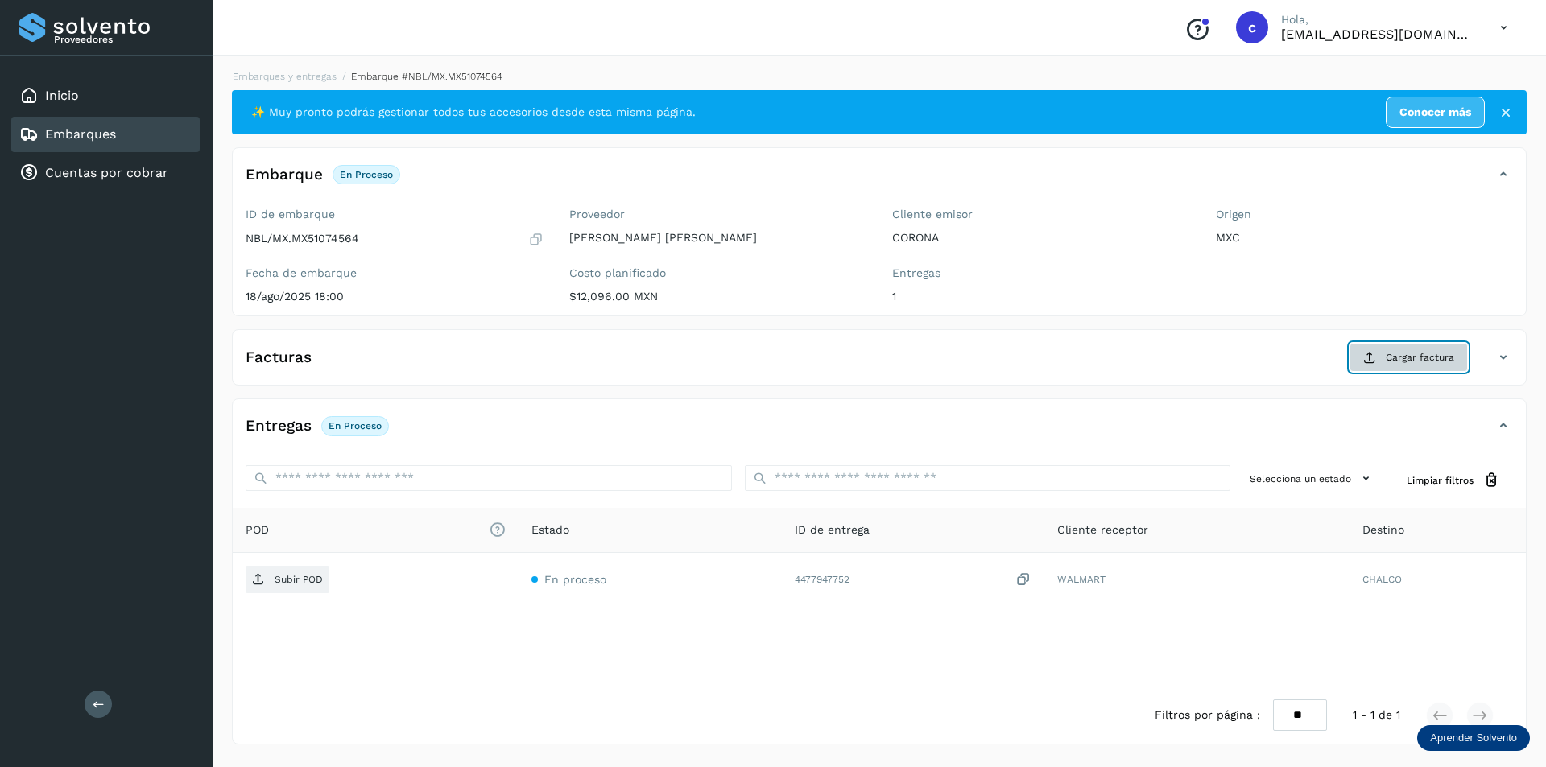
click at [1381, 357] on button "Cargar factura" at bounding box center [1408, 357] width 118 height 29
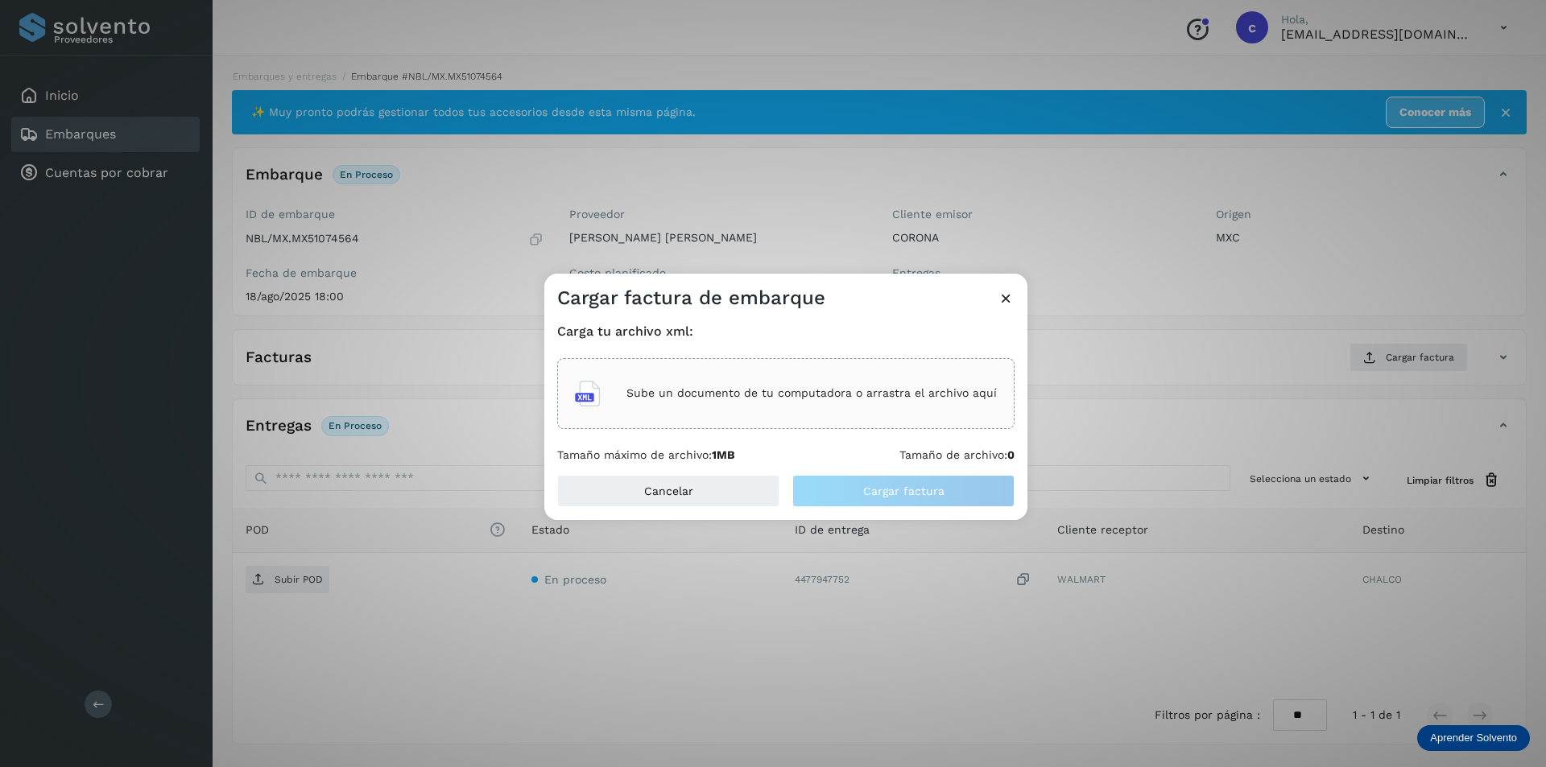
click at [823, 393] on p "Sube un documento de tu computadora o arrastra el archivo aquí" at bounding box center [811, 393] width 370 height 14
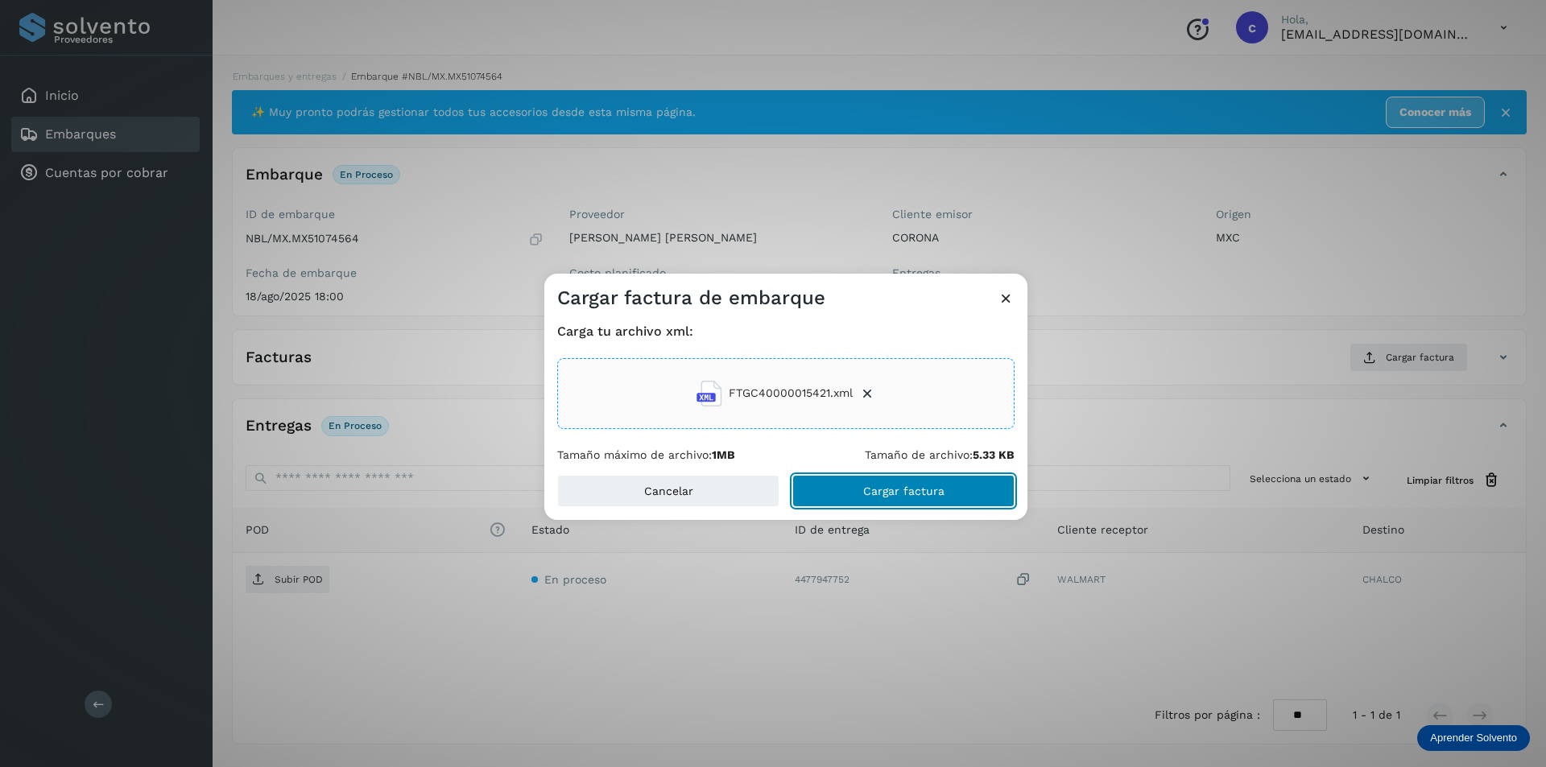
click at [918, 498] on button "Cargar factura" at bounding box center [903, 491] width 222 height 32
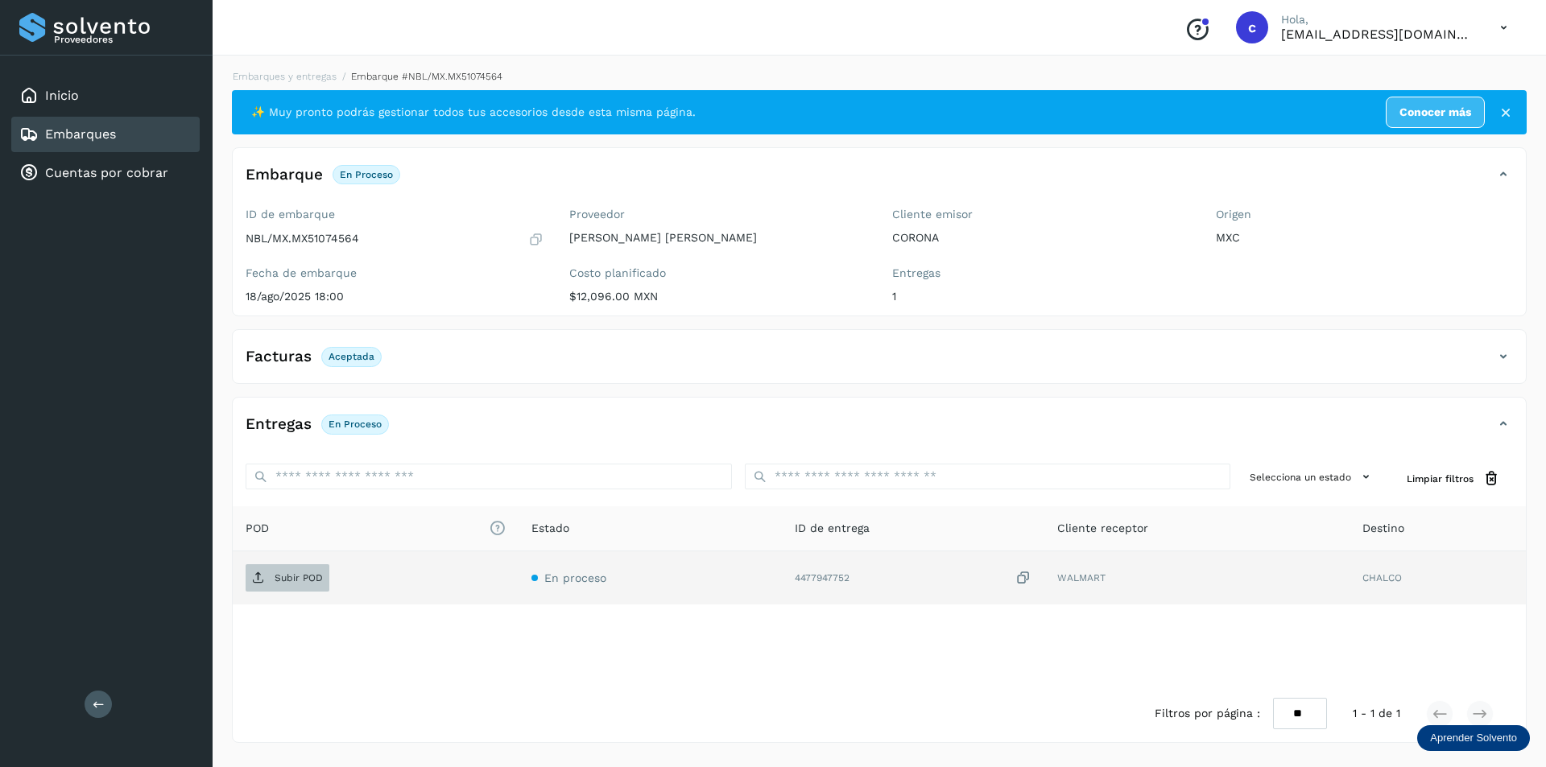
click at [285, 576] on p "Subir POD" at bounding box center [299, 577] width 48 height 11
click at [312, 572] on button "PDF" at bounding box center [286, 577] width 81 height 27
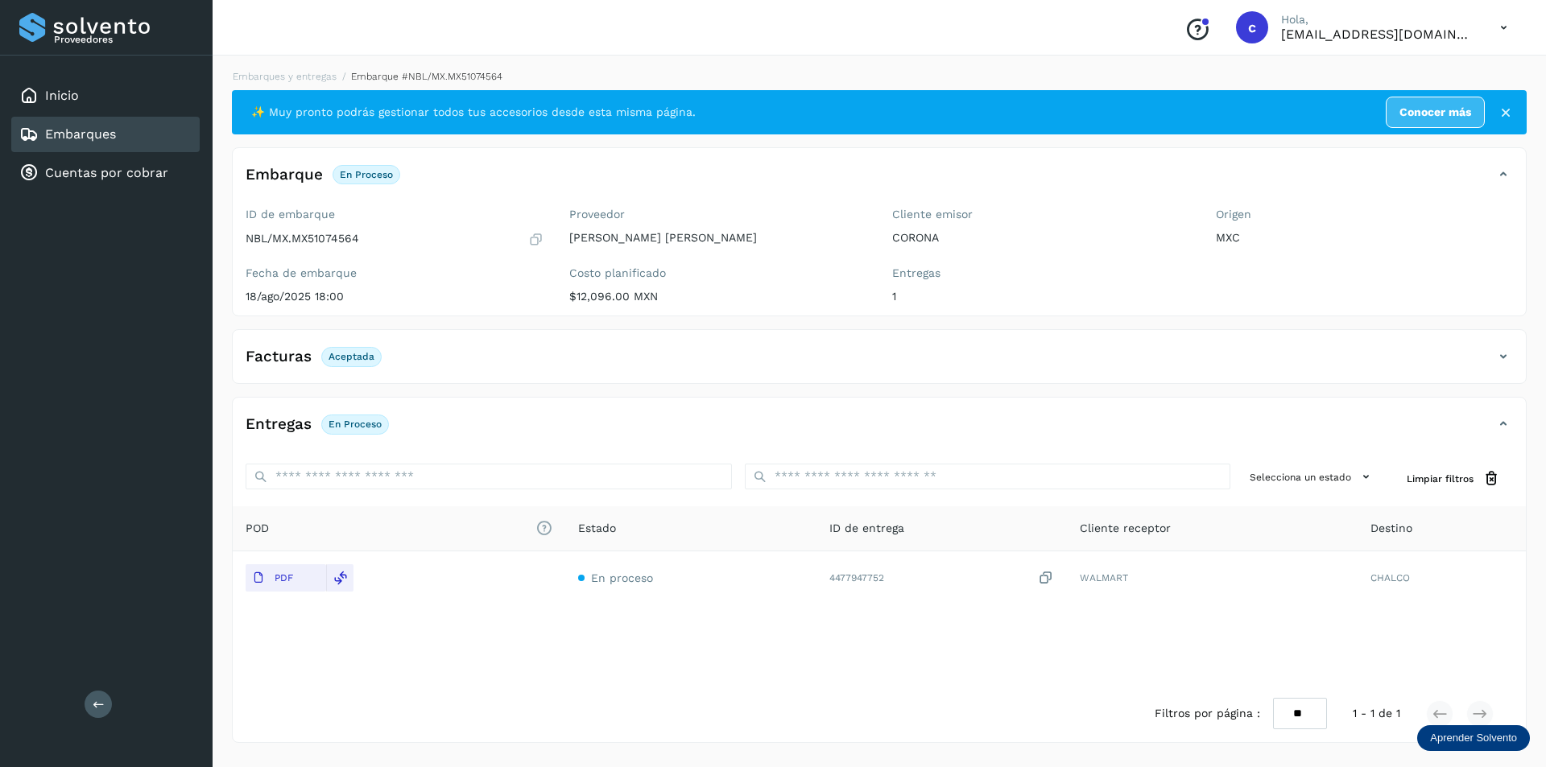
click at [100, 130] on link "Embarques" at bounding box center [80, 133] width 71 height 15
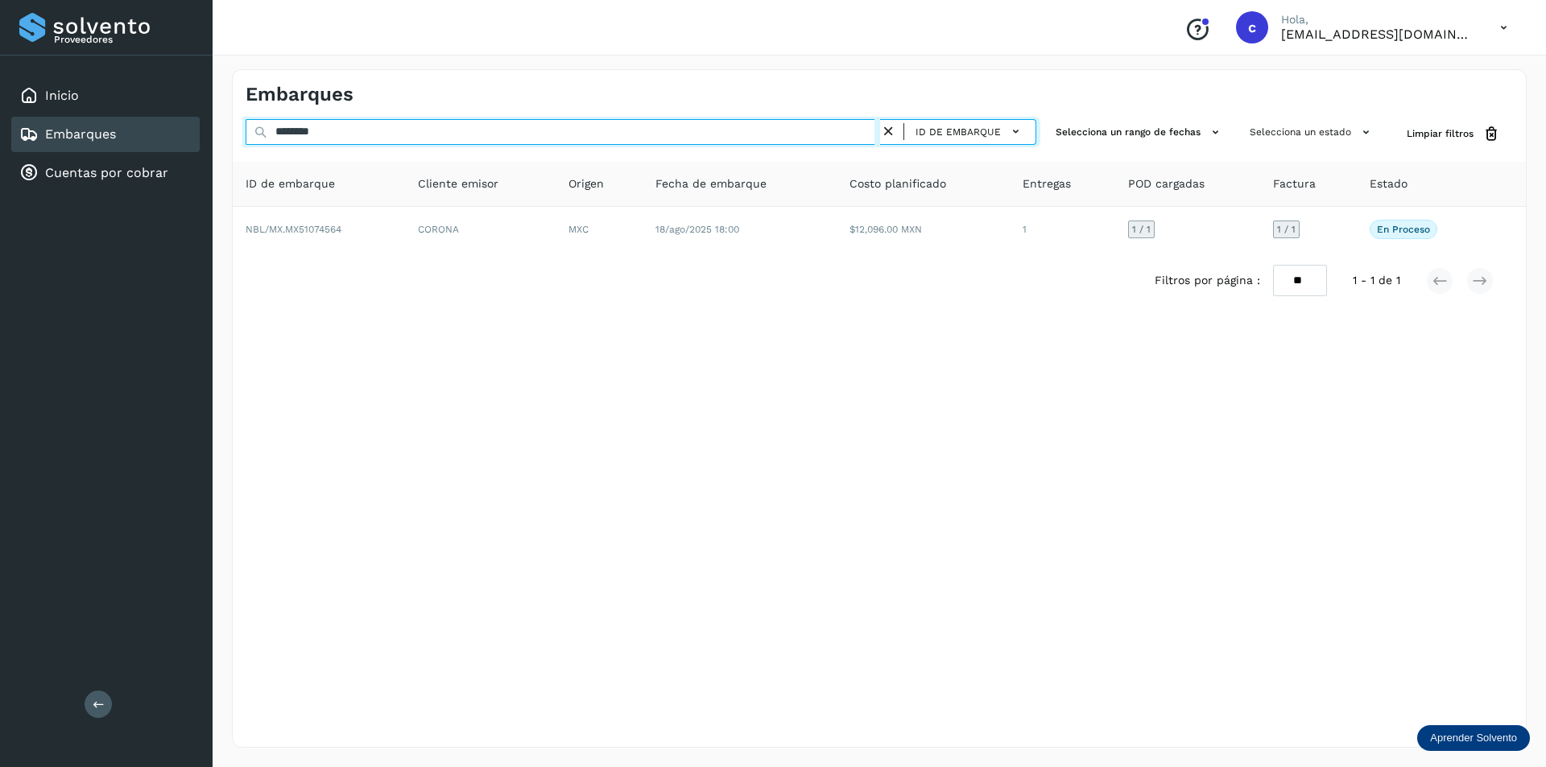
click at [582, 134] on input "********" at bounding box center [563, 132] width 634 height 26
type input "*"
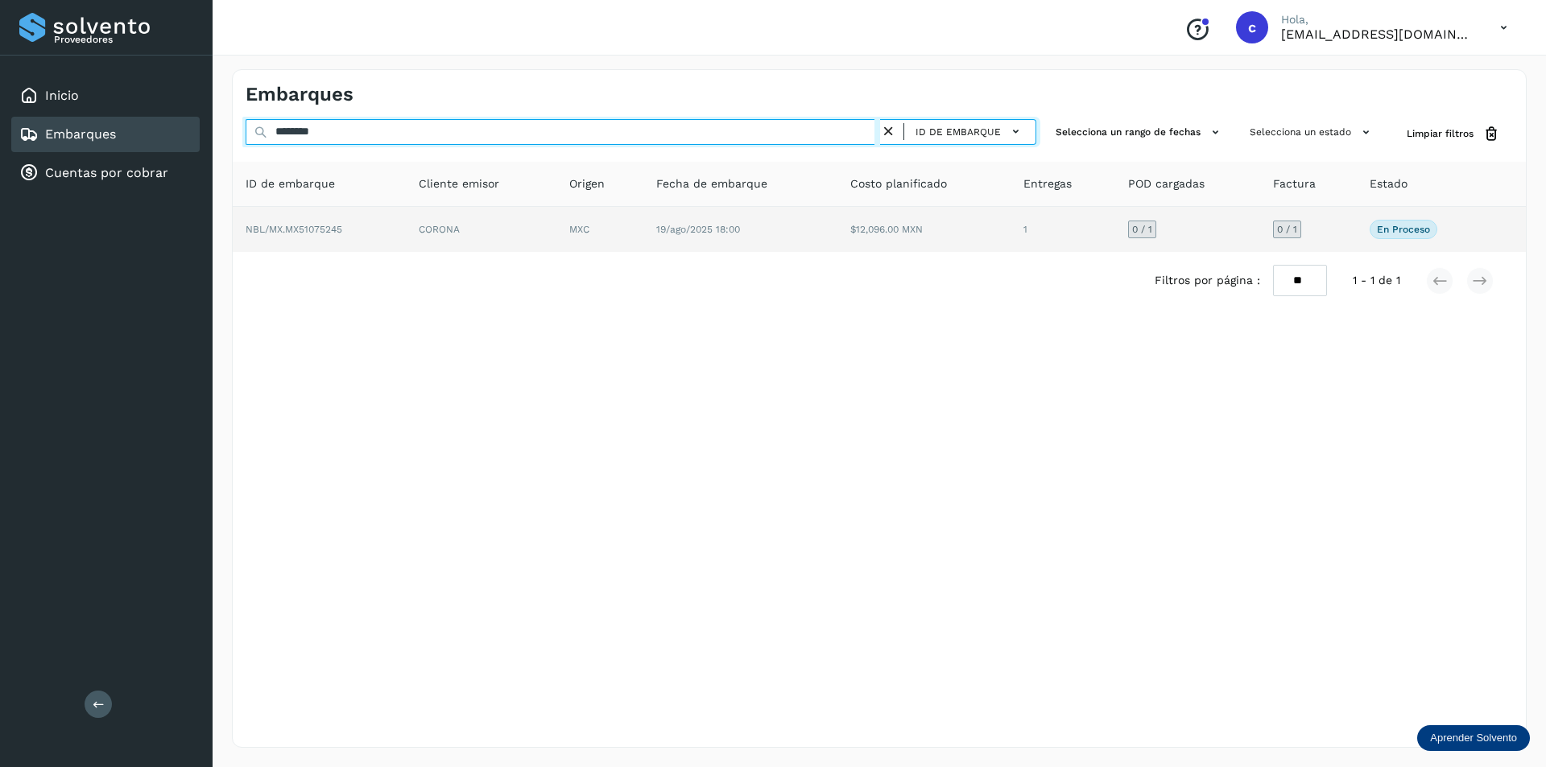
type input "********"
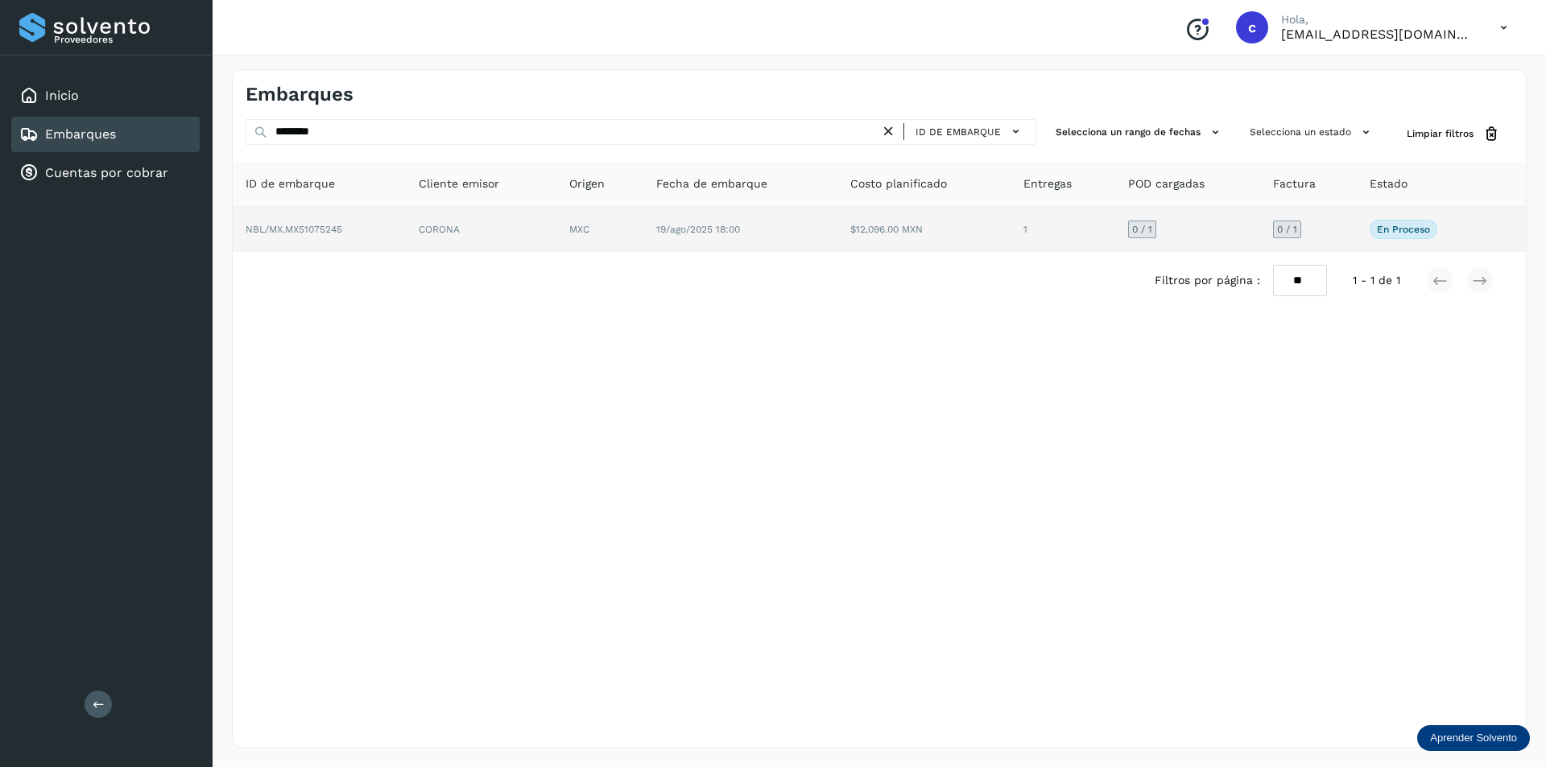
click at [406, 223] on td "NBL/MX.MX51075245" at bounding box center [481, 229] width 151 height 45
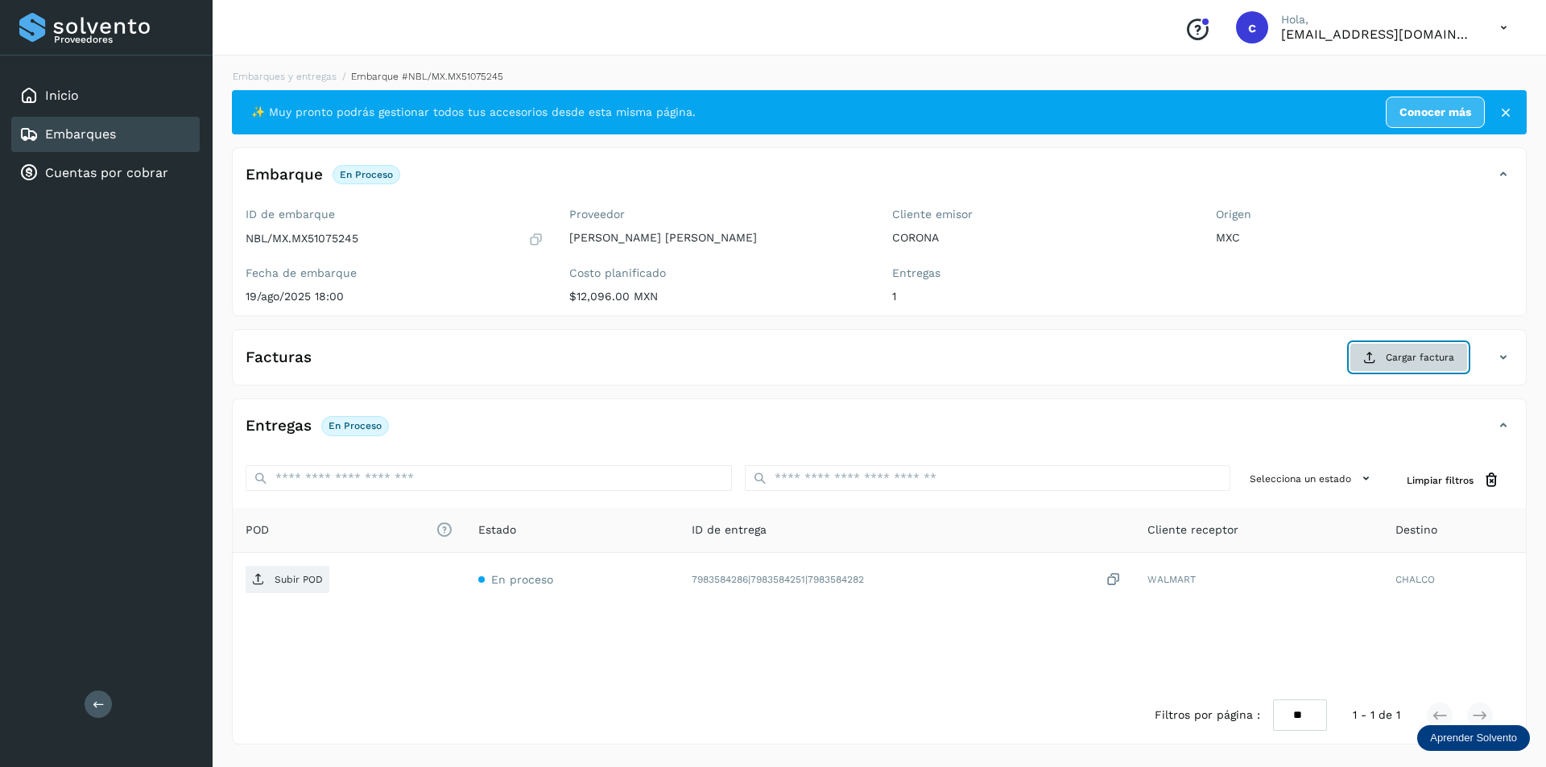
click at [1427, 364] on span "Cargar factura" at bounding box center [1419, 357] width 68 height 14
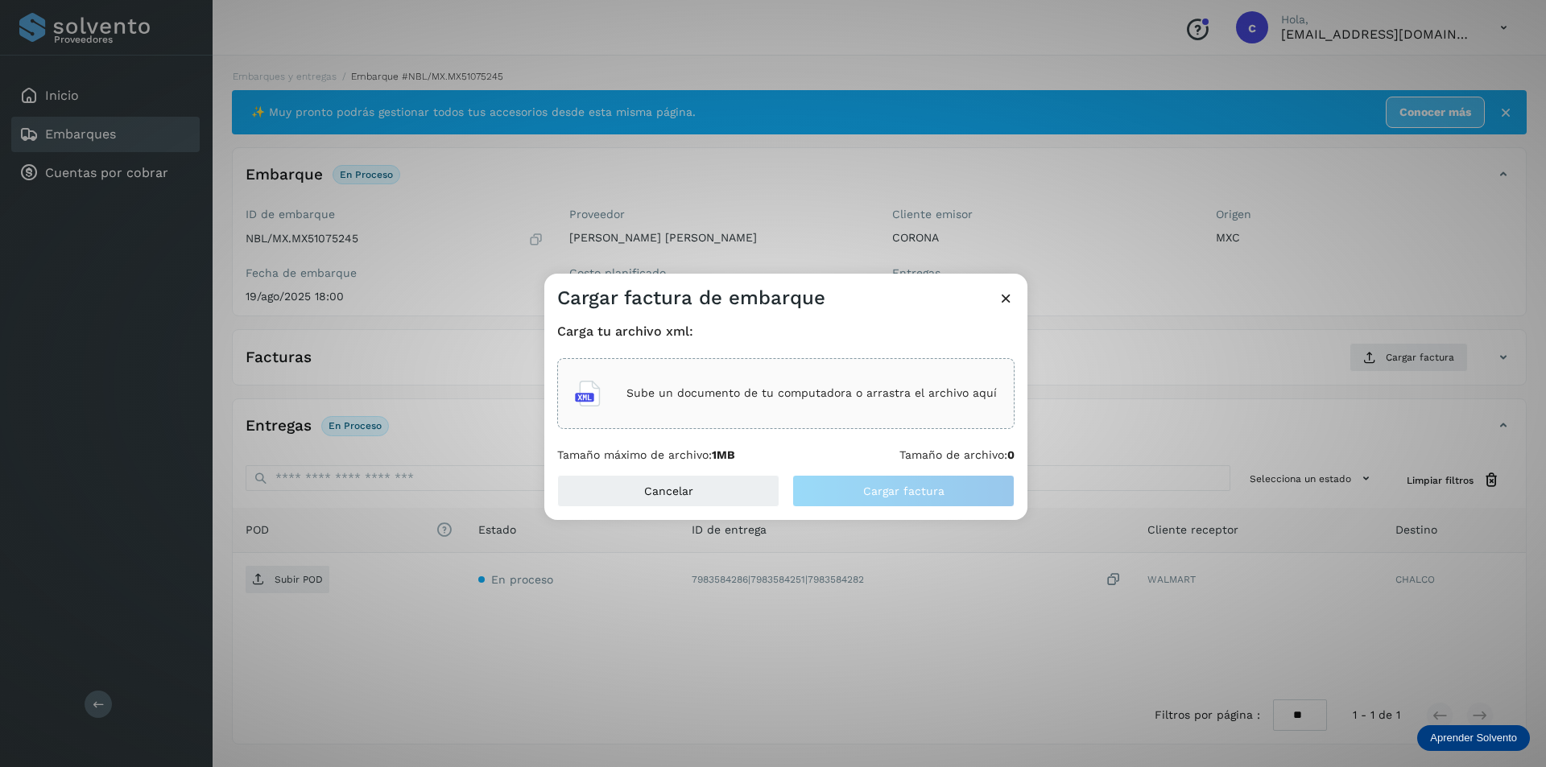
click at [869, 411] on div "Sube un documento de tu computadora o arrastra el archivo aquí" at bounding box center [786, 393] width 422 height 43
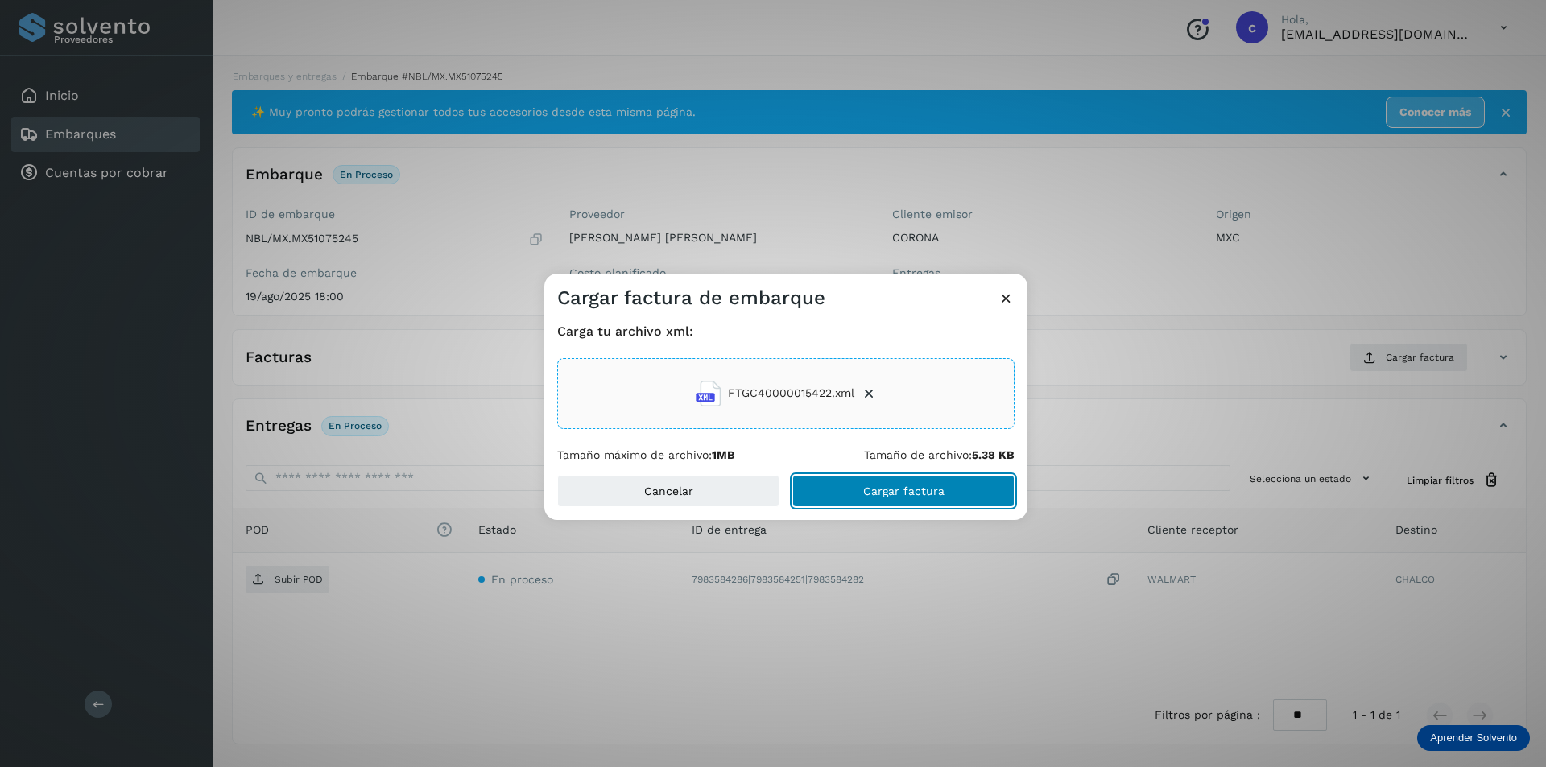
click at [974, 500] on button "Cargar factura" at bounding box center [903, 491] width 222 height 32
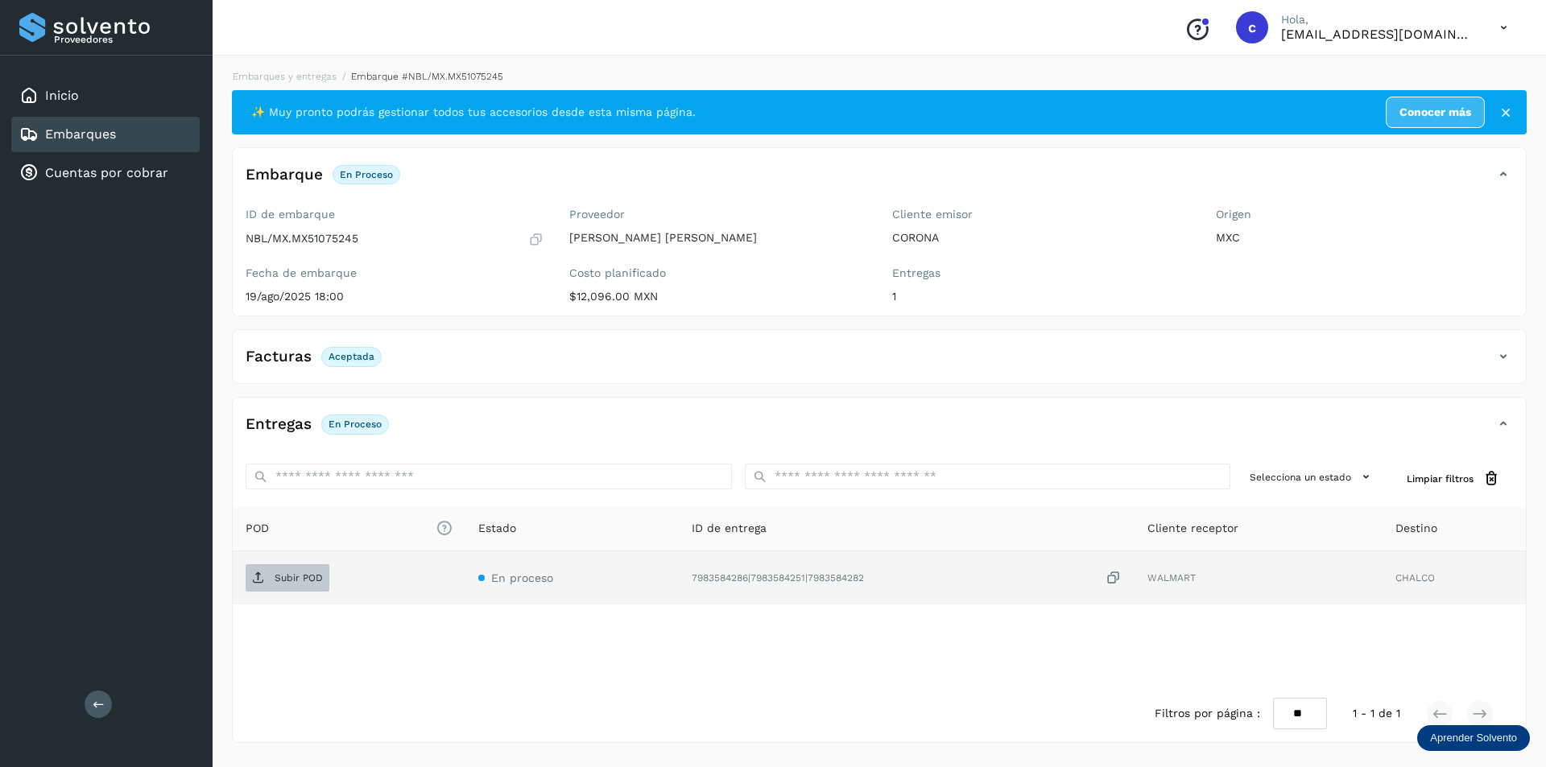
click at [275, 578] on p "Subir POD" at bounding box center [299, 577] width 48 height 11
click at [288, 578] on p "PDF" at bounding box center [284, 577] width 19 height 11
click at [108, 134] on link "Embarques" at bounding box center [80, 133] width 71 height 15
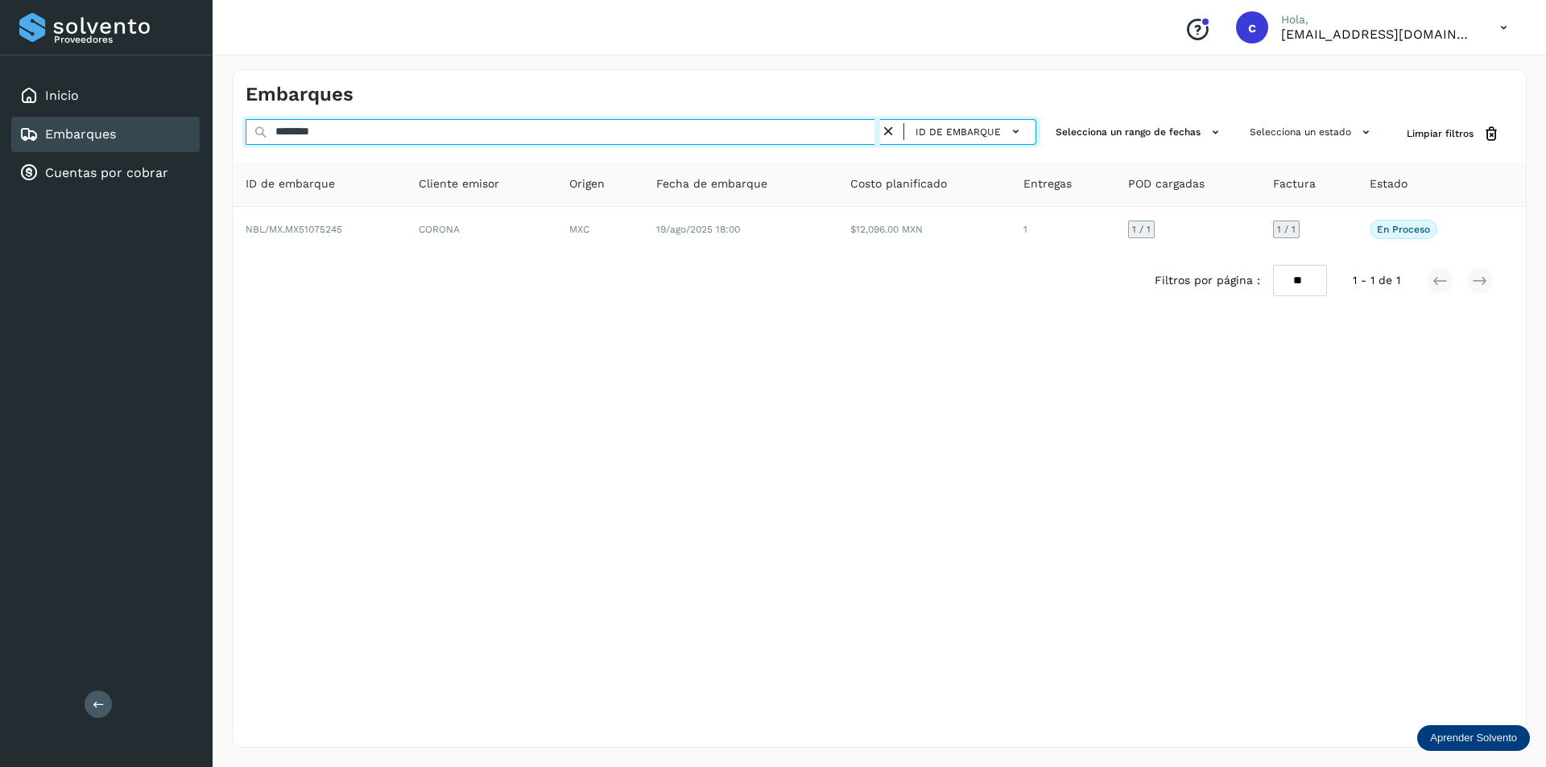
click at [600, 130] on input "********" at bounding box center [563, 132] width 634 height 26
type input "*"
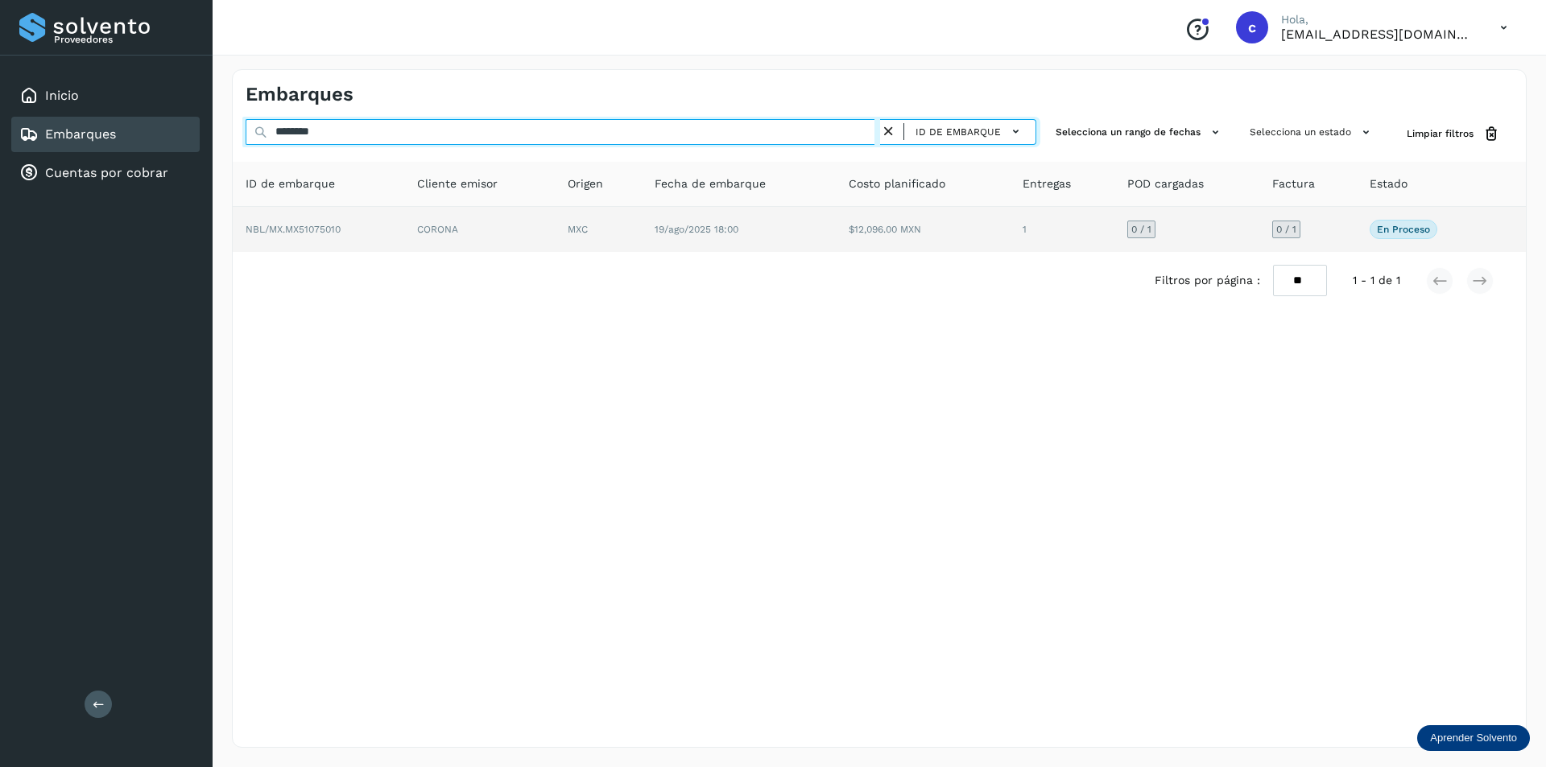
type input "********"
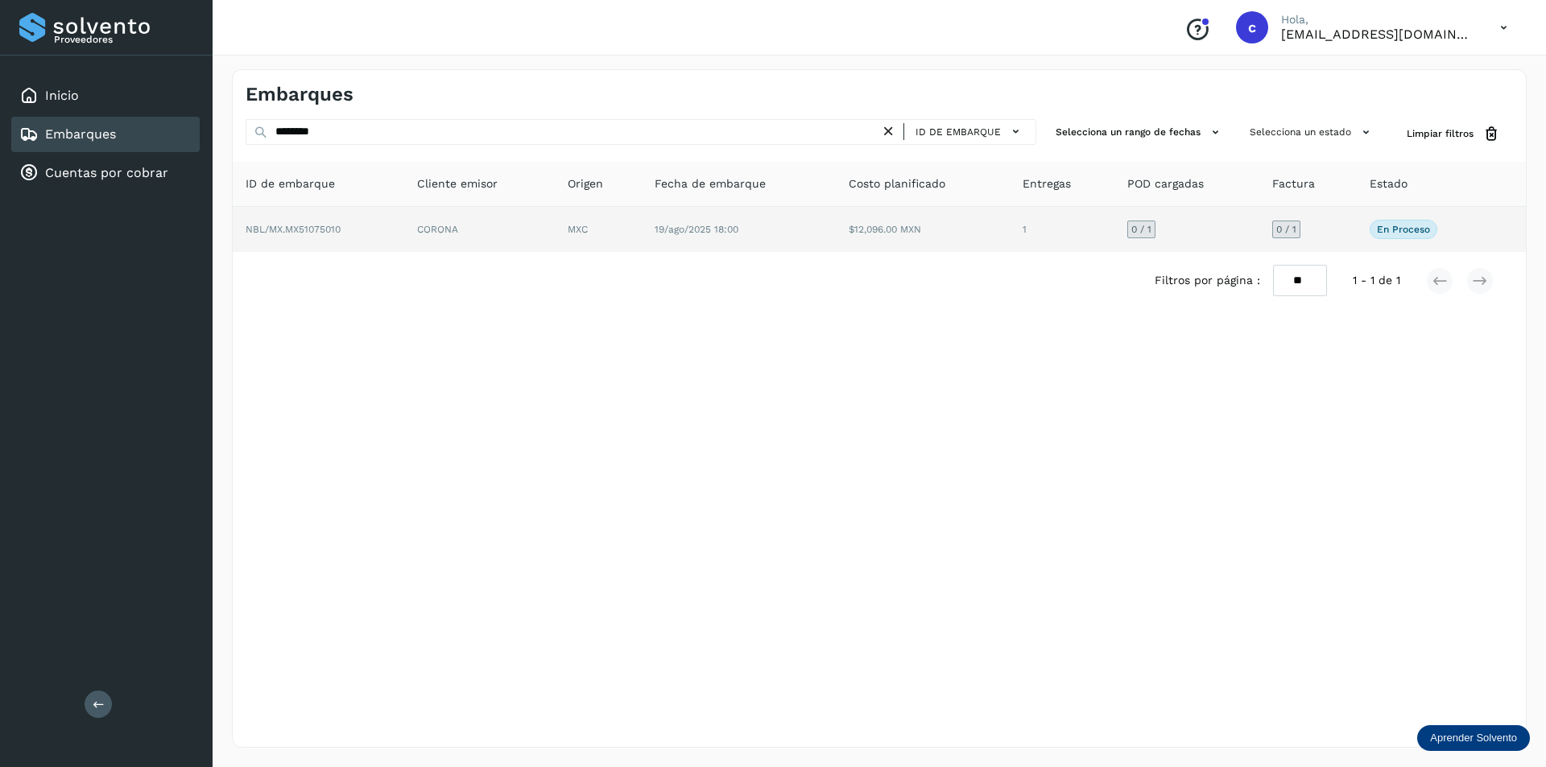
click at [555, 217] on td "CORONA" at bounding box center [598, 229] width 87 height 45
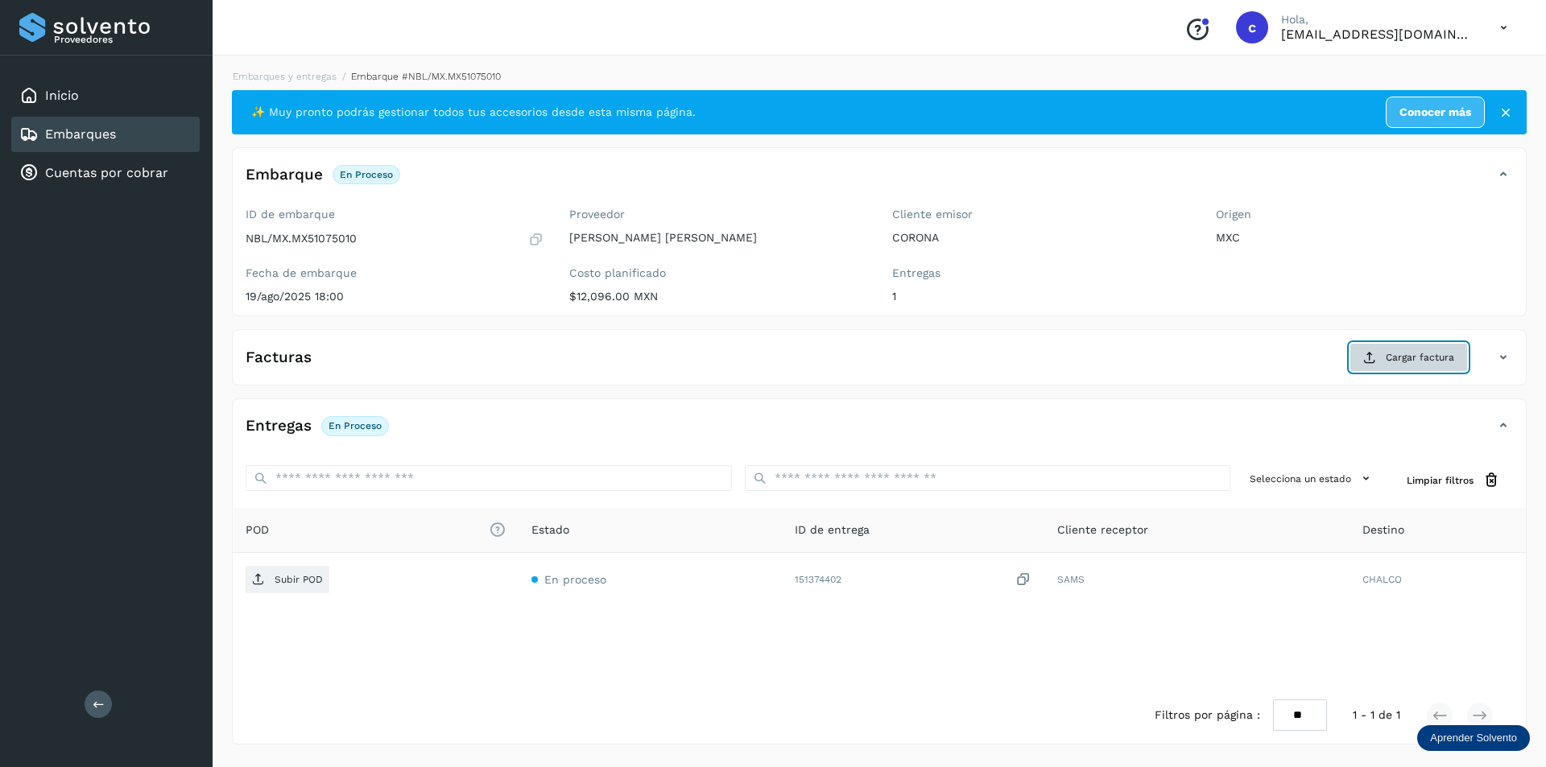
click at [1425, 347] on button "Cargar factura" at bounding box center [1408, 357] width 118 height 29
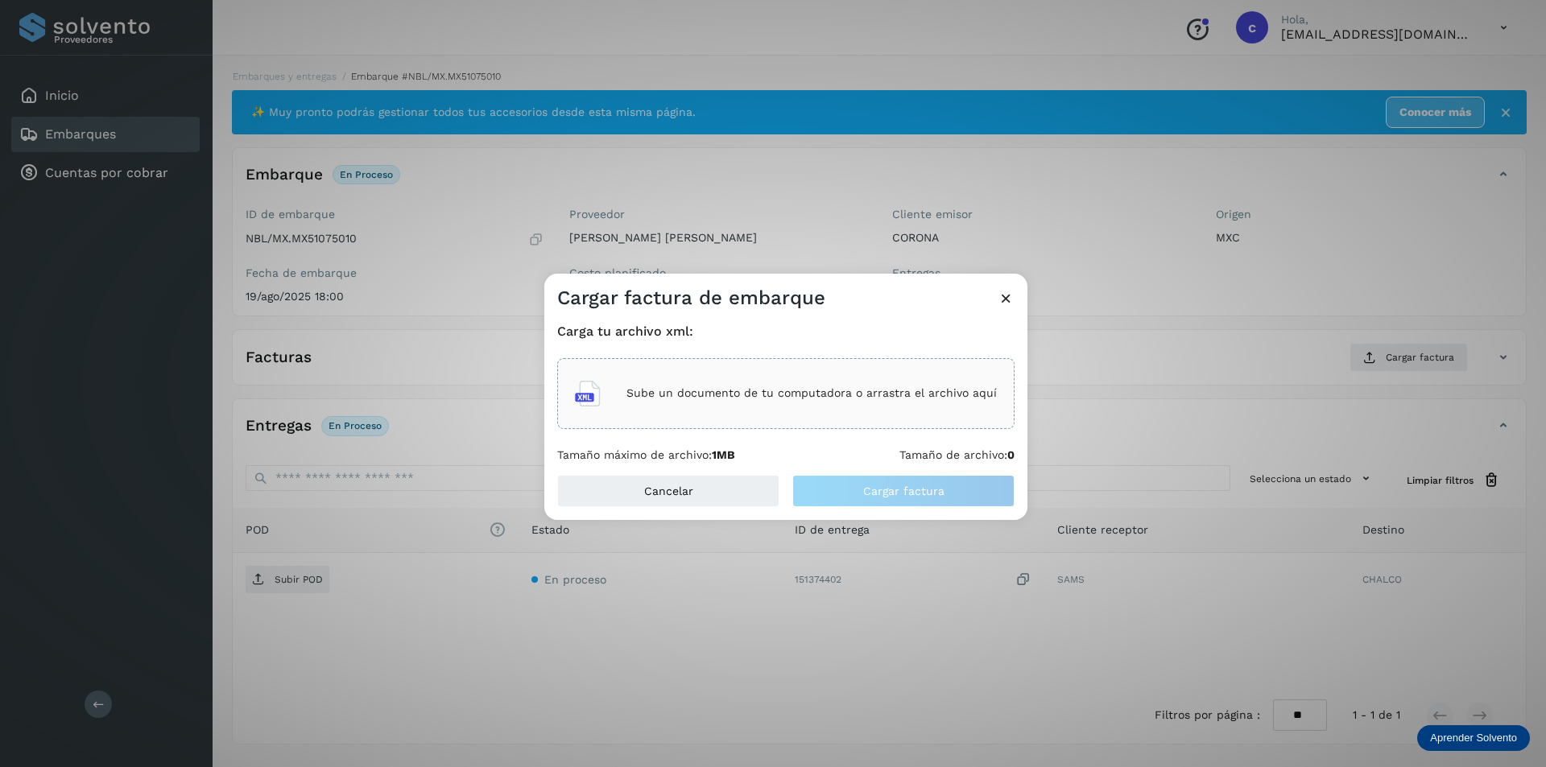
click at [833, 403] on div "Sube un documento de tu computadora o arrastra el archivo aquí" at bounding box center [786, 393] width 422 height 43
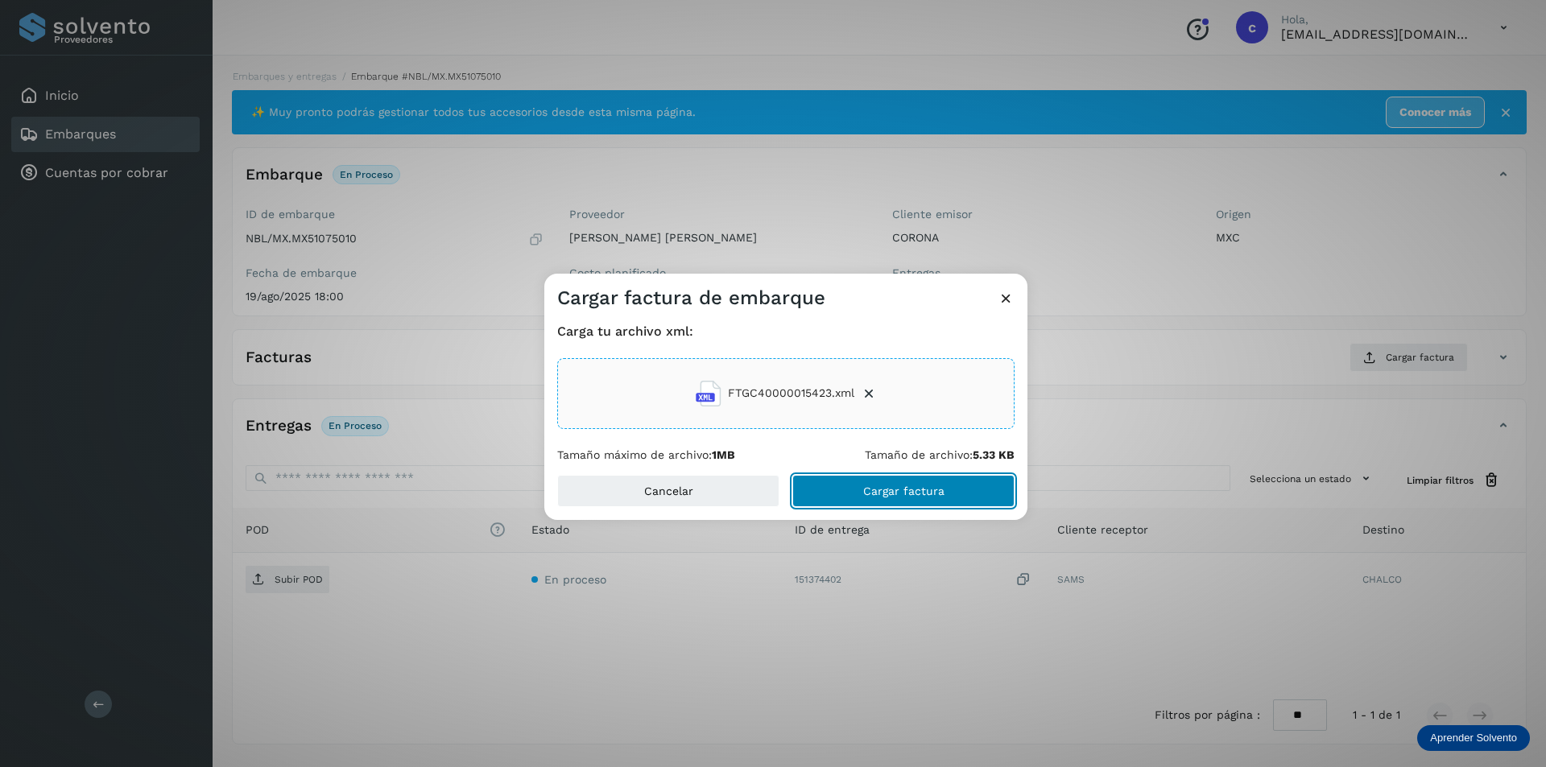
click at [905, 496] on span "Cargar factura" at bounding box center [903, 490] width 81 height 11
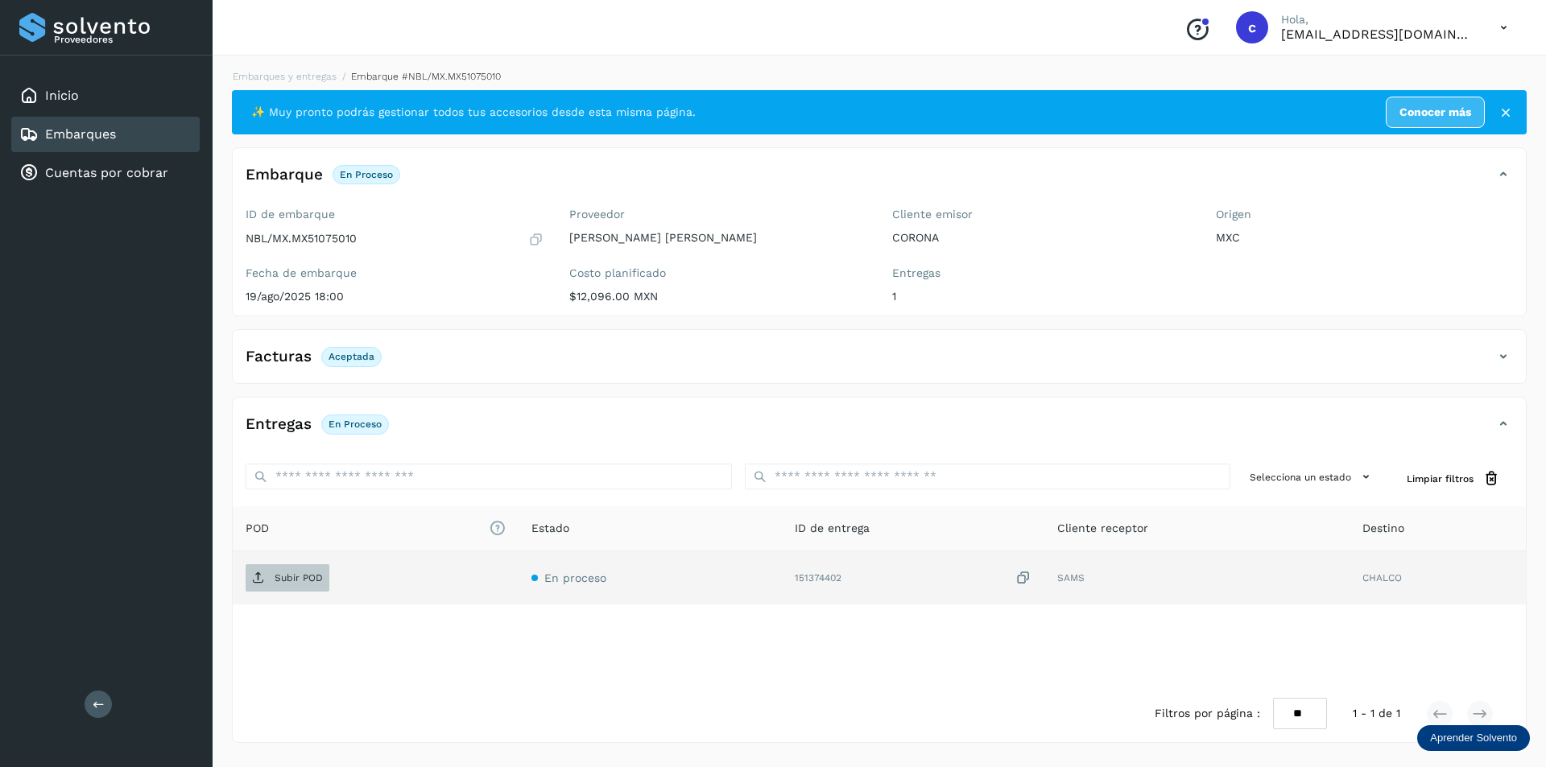
click at [259, 572] on icon at bounding box center [258, 578] width 13 height 13
click at [263, 577] on icon at bounding box center [258, 578] width 13 height 13
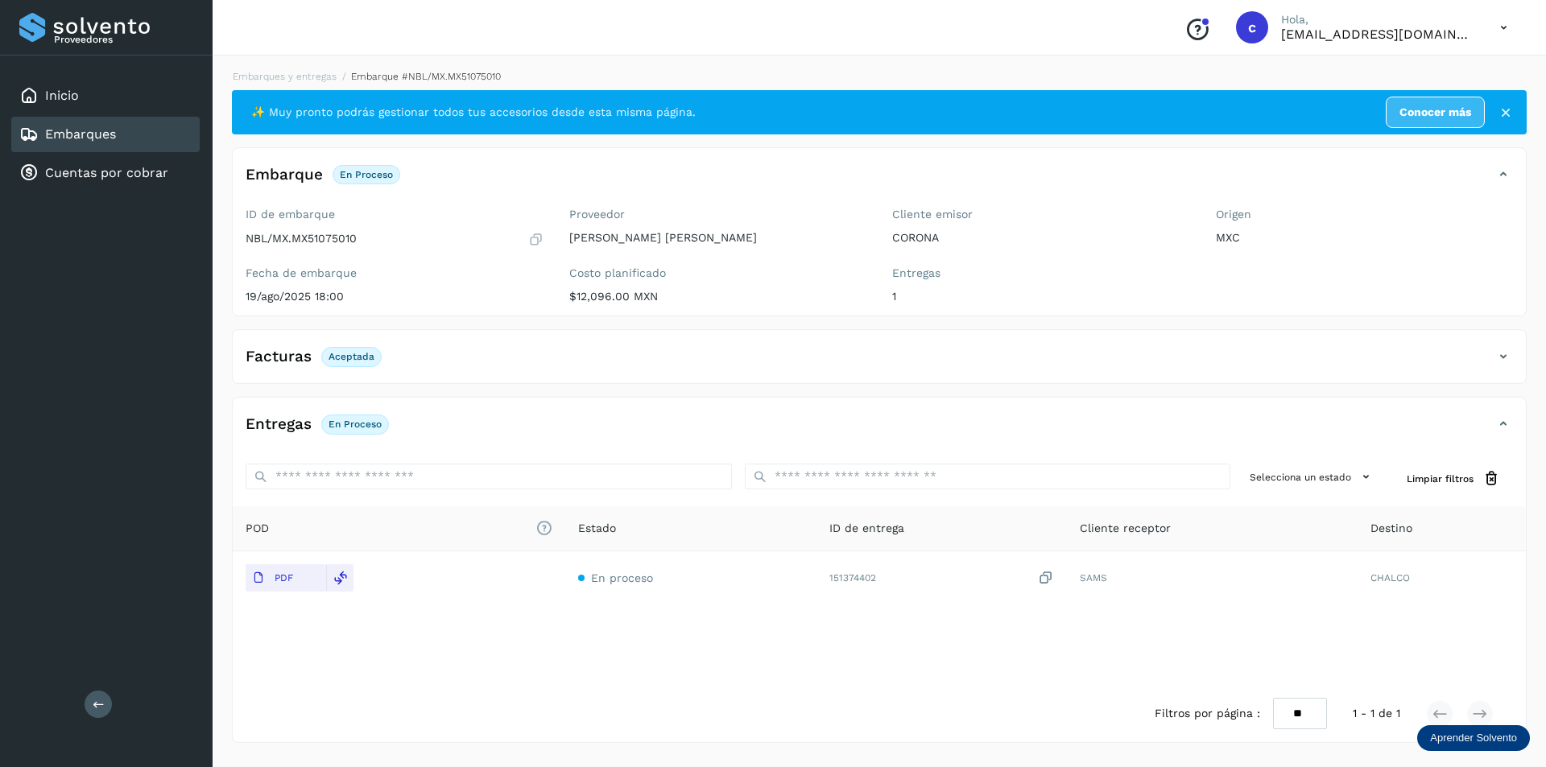
click at [134, 123] on div "Embarques" at bounding box center [105, 134] width 188 height 35
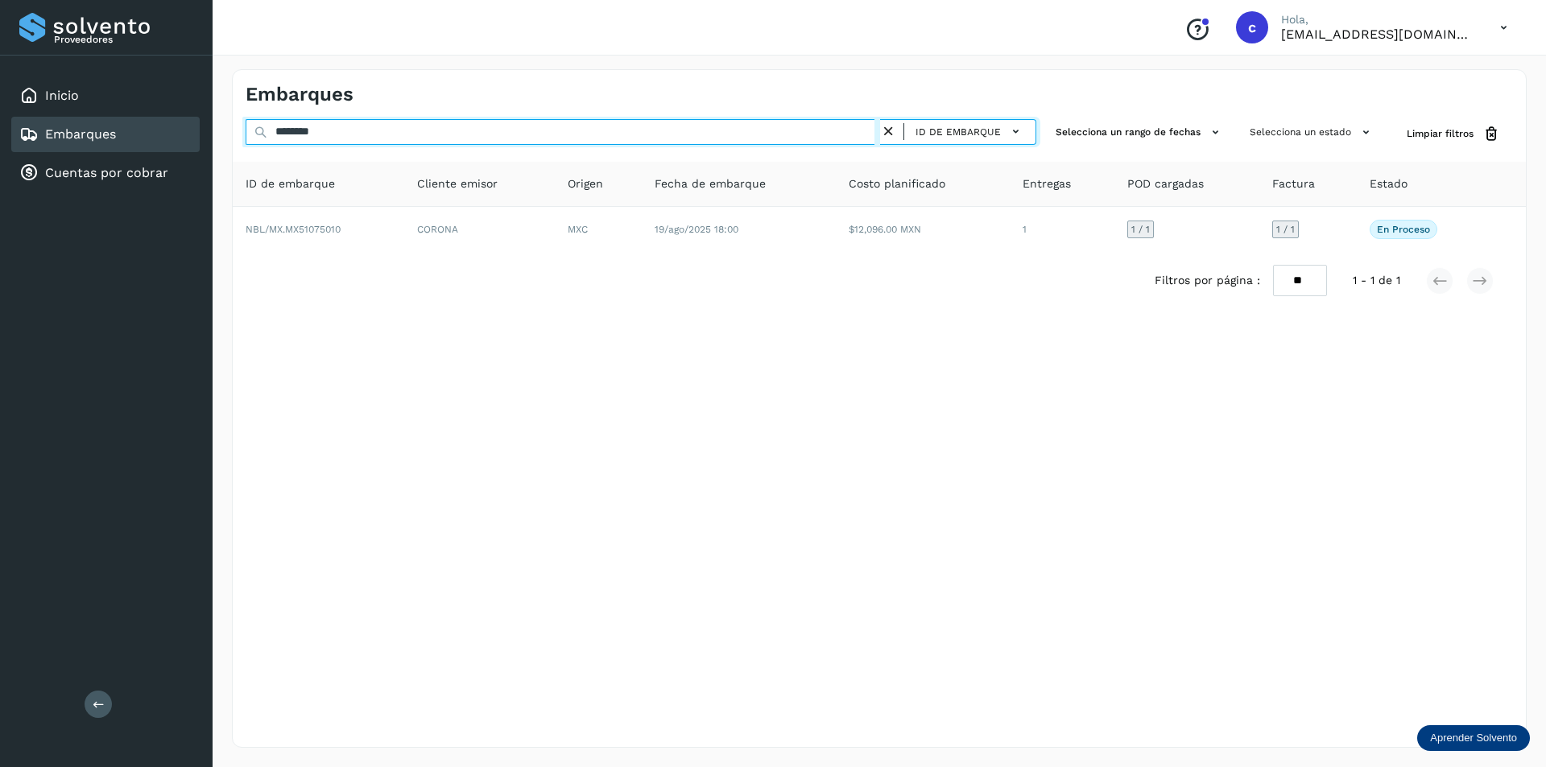
click at [517, 130] on input "********" at bounding box center [563, 132] width 634 height 26
type input "*"
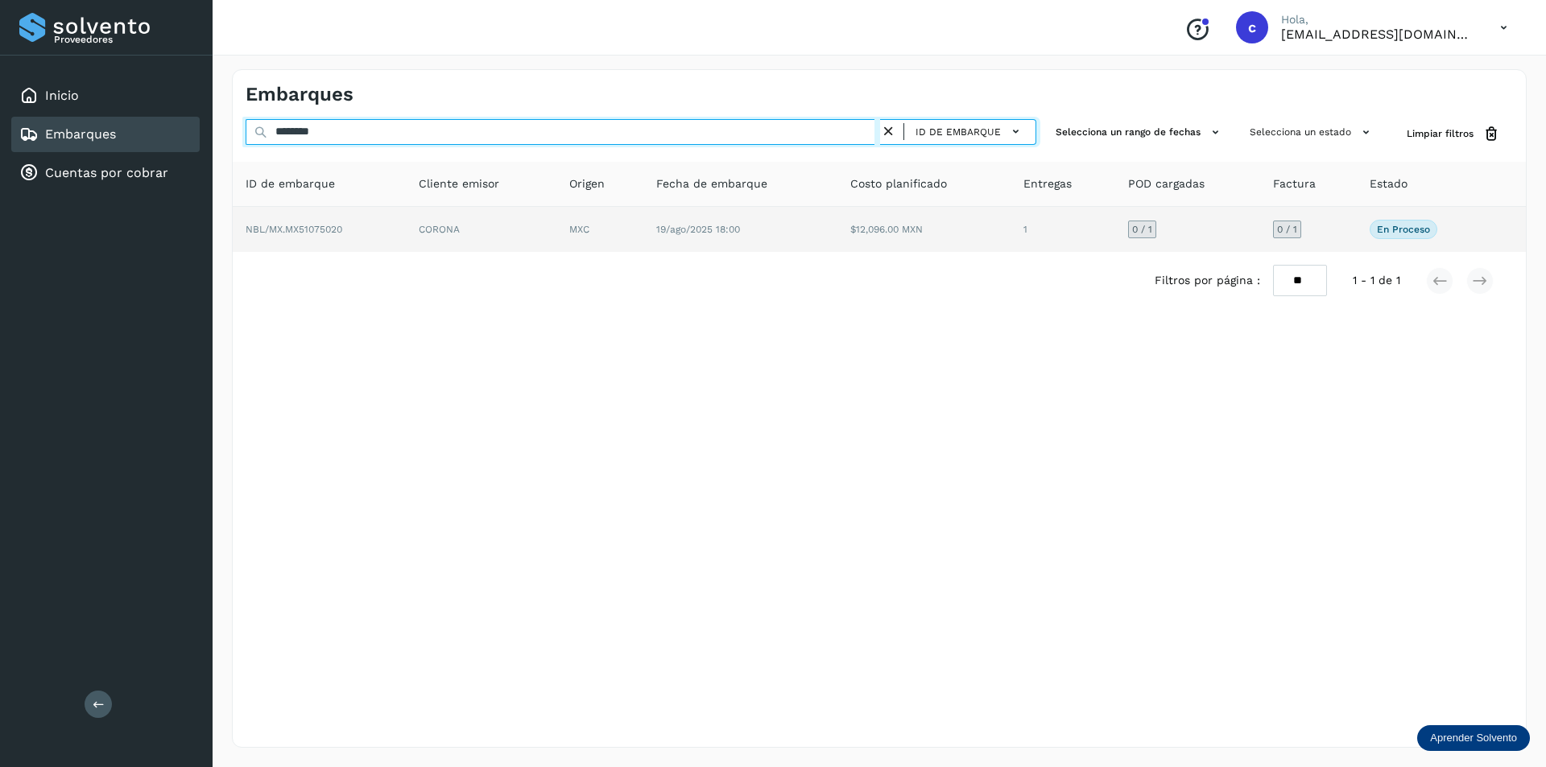
type input "********"
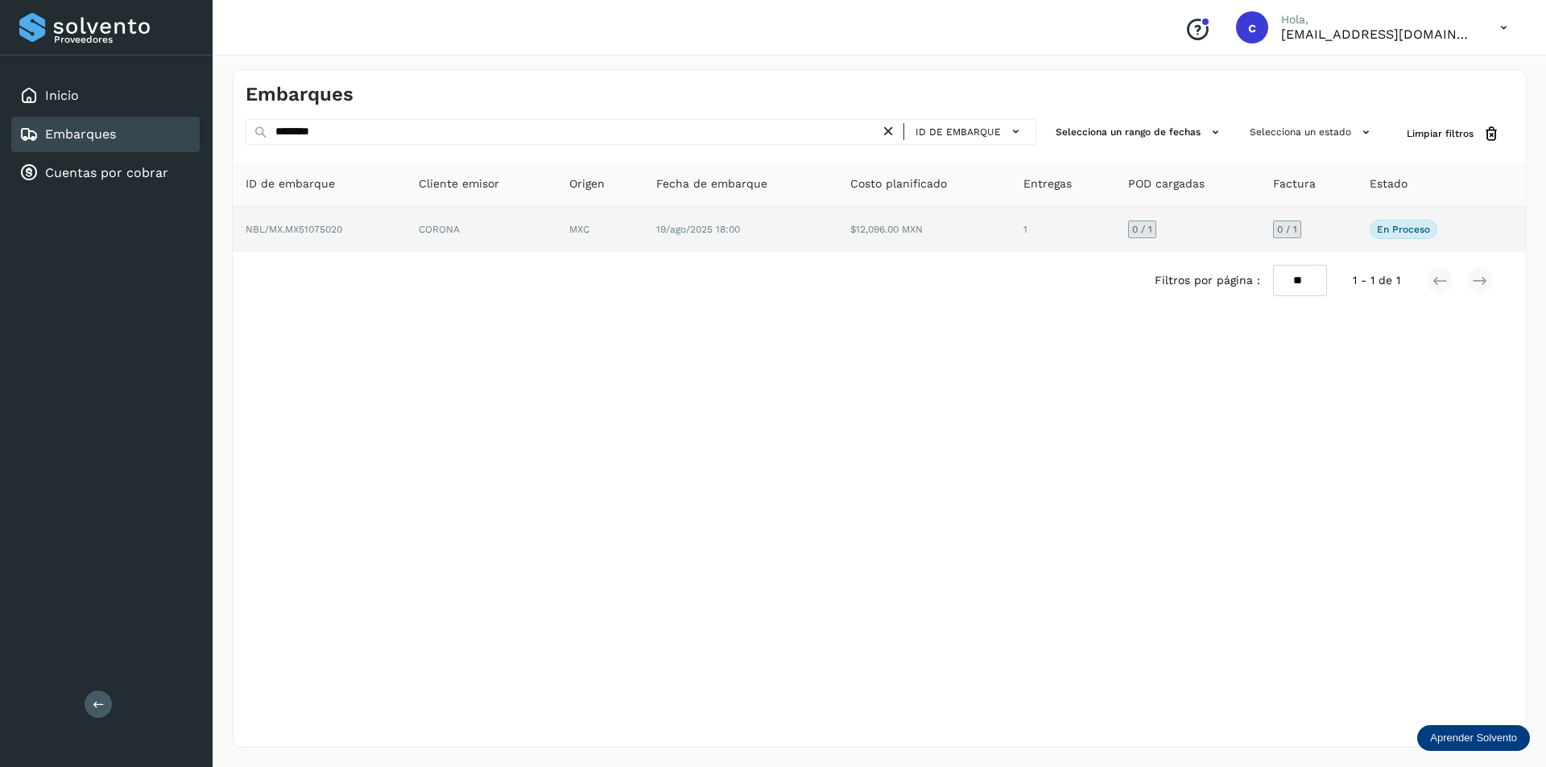
click at [556, 229] on td "CORONA" at bounding box center [599, 229] width 87 height 45
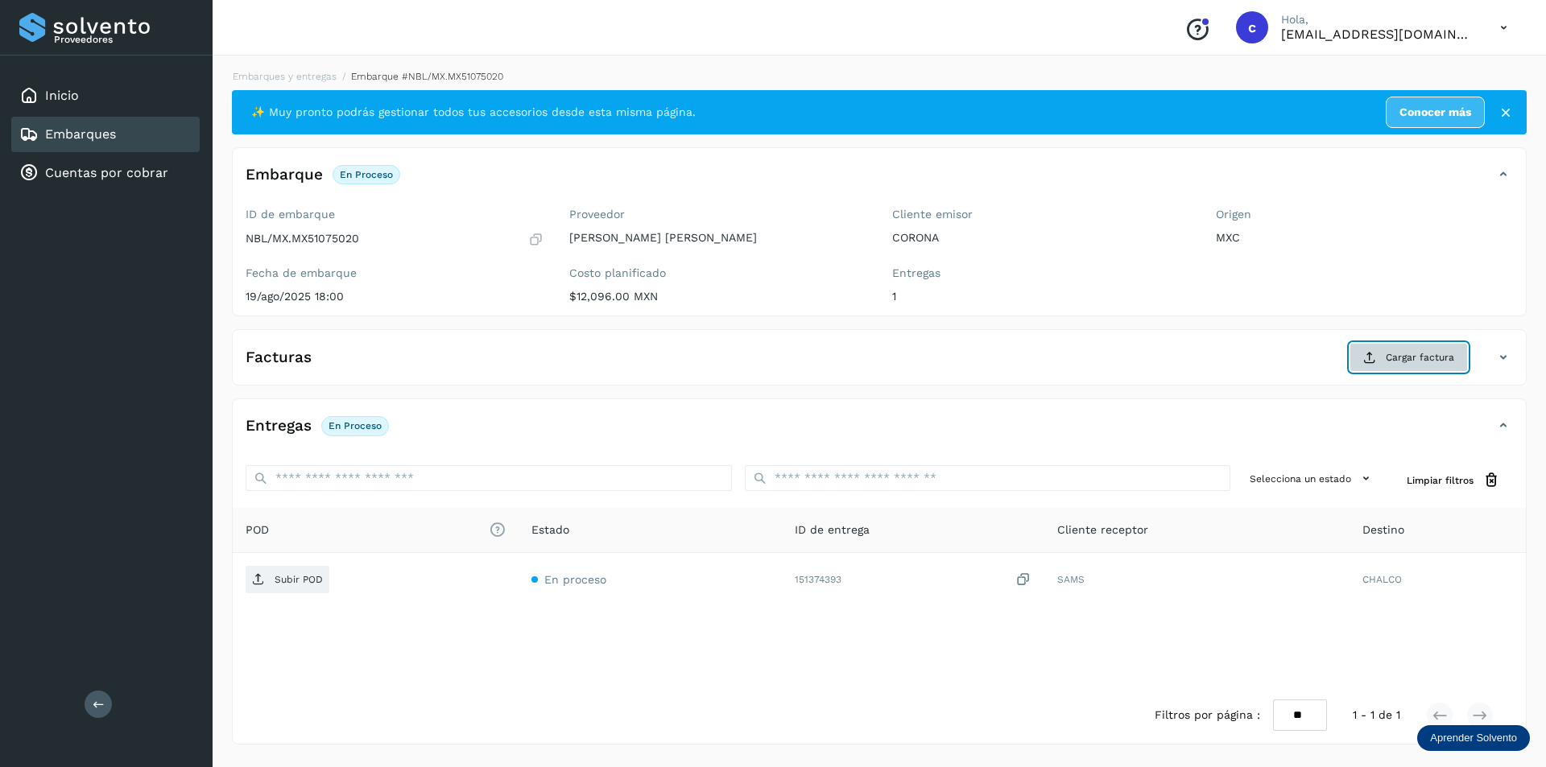
click at [1427, 361] on span "Cargar factura" at bounding box center [1419, 357] width 68 height 14
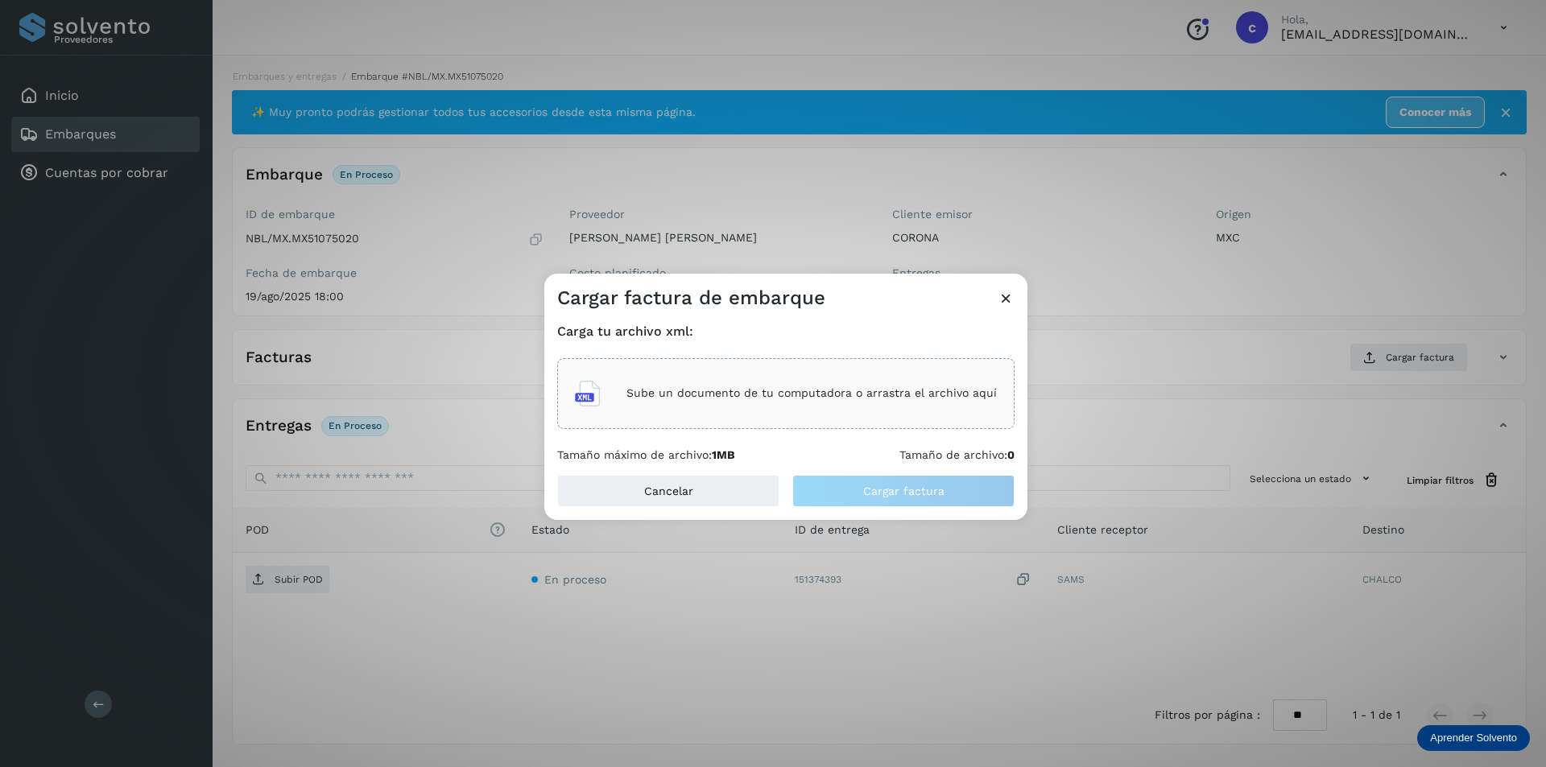
click at [917, 391] on p "Sube un documento de tu computadora o arrastra el archivo aquí" at bounding box center [811, 393] width 370 height 14
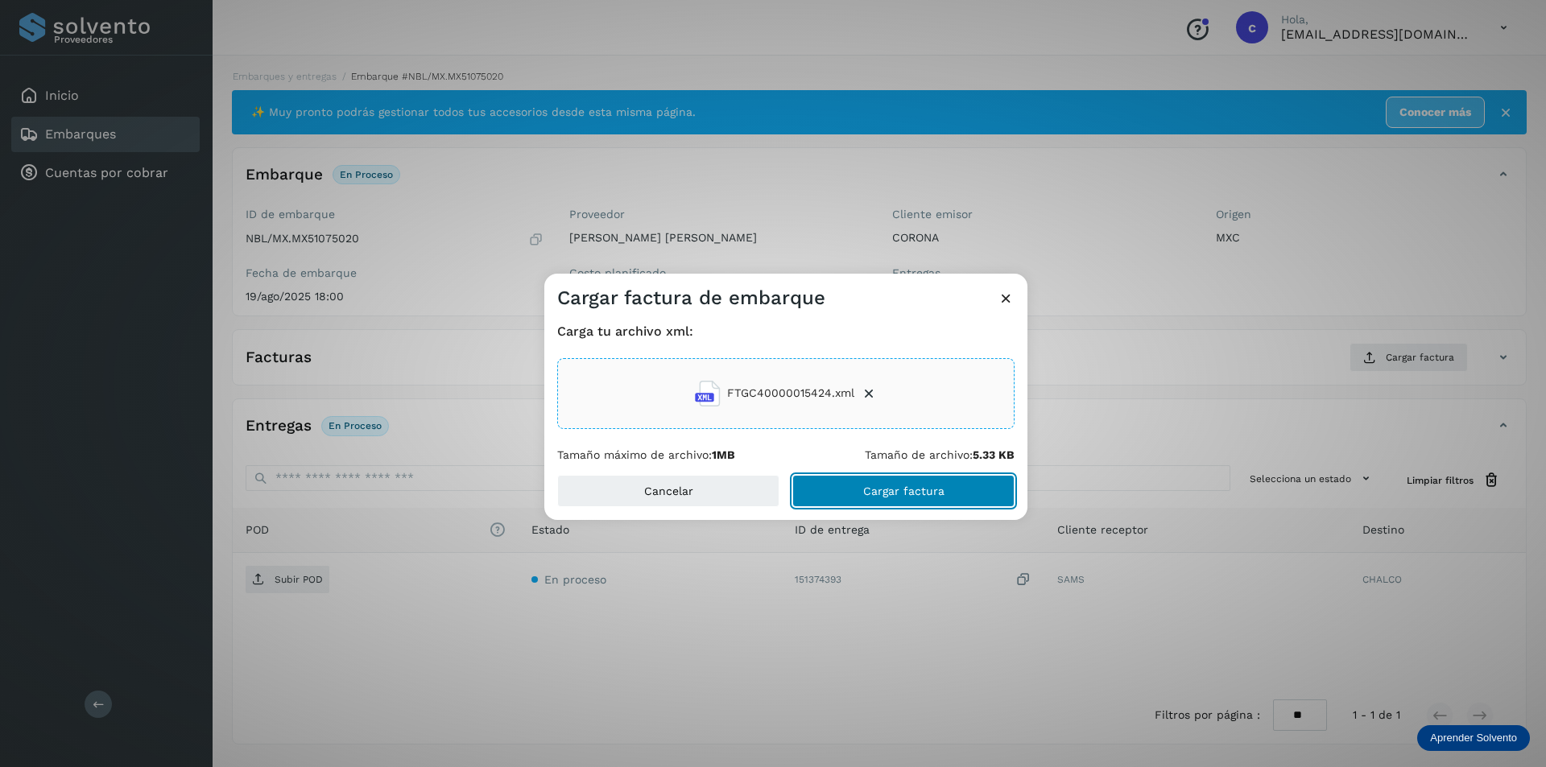
click at [933, 502] on button "Cargar factura" at bounding box center [903, 491] width 222 height 32
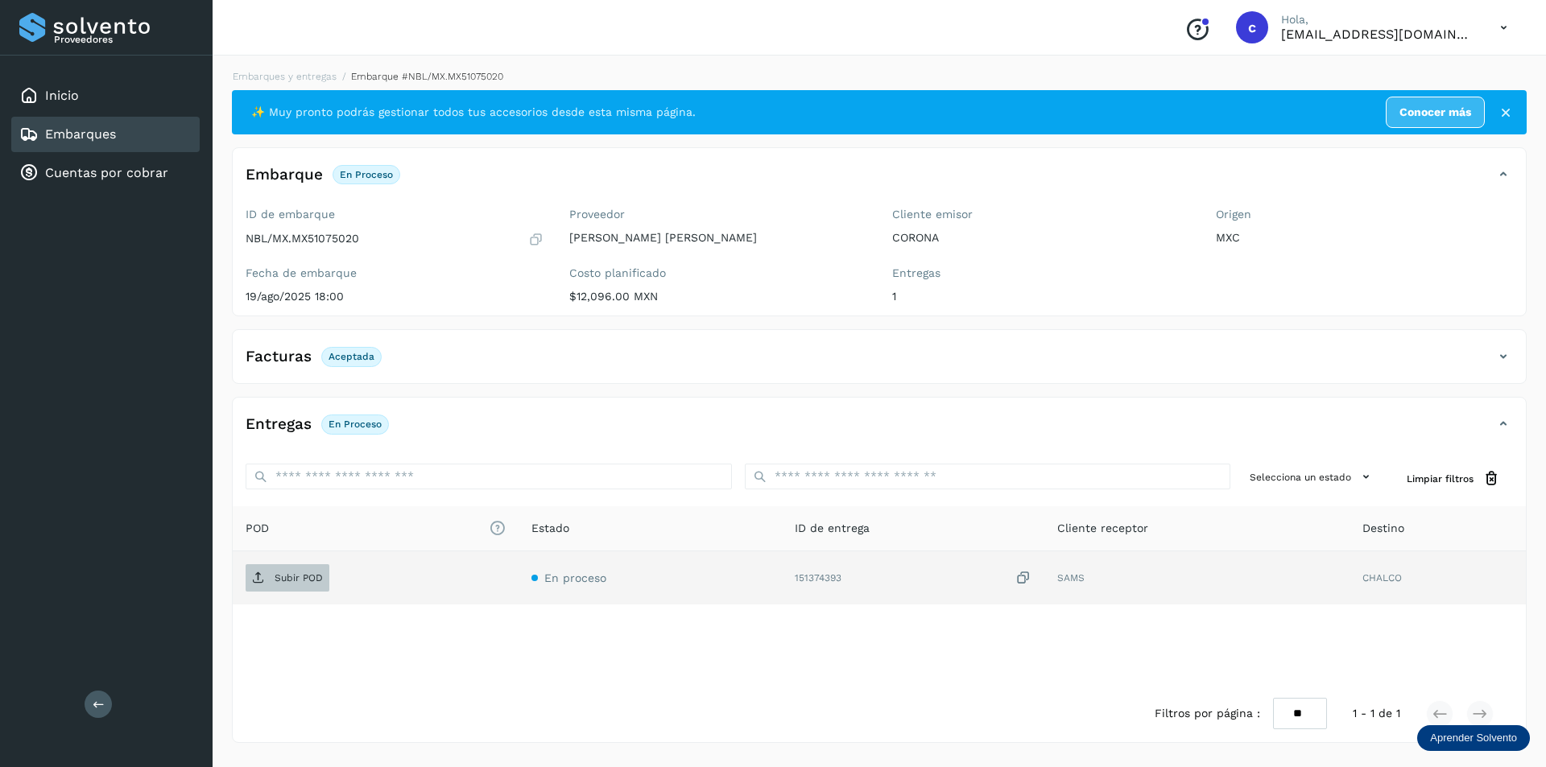
click at [297, 574] on p "Subir POD" at bounding box center [299, 577] width 48 height 11
click at [291, 576] on p "PDF" at bounding box center [284, 577] width 19 height 11
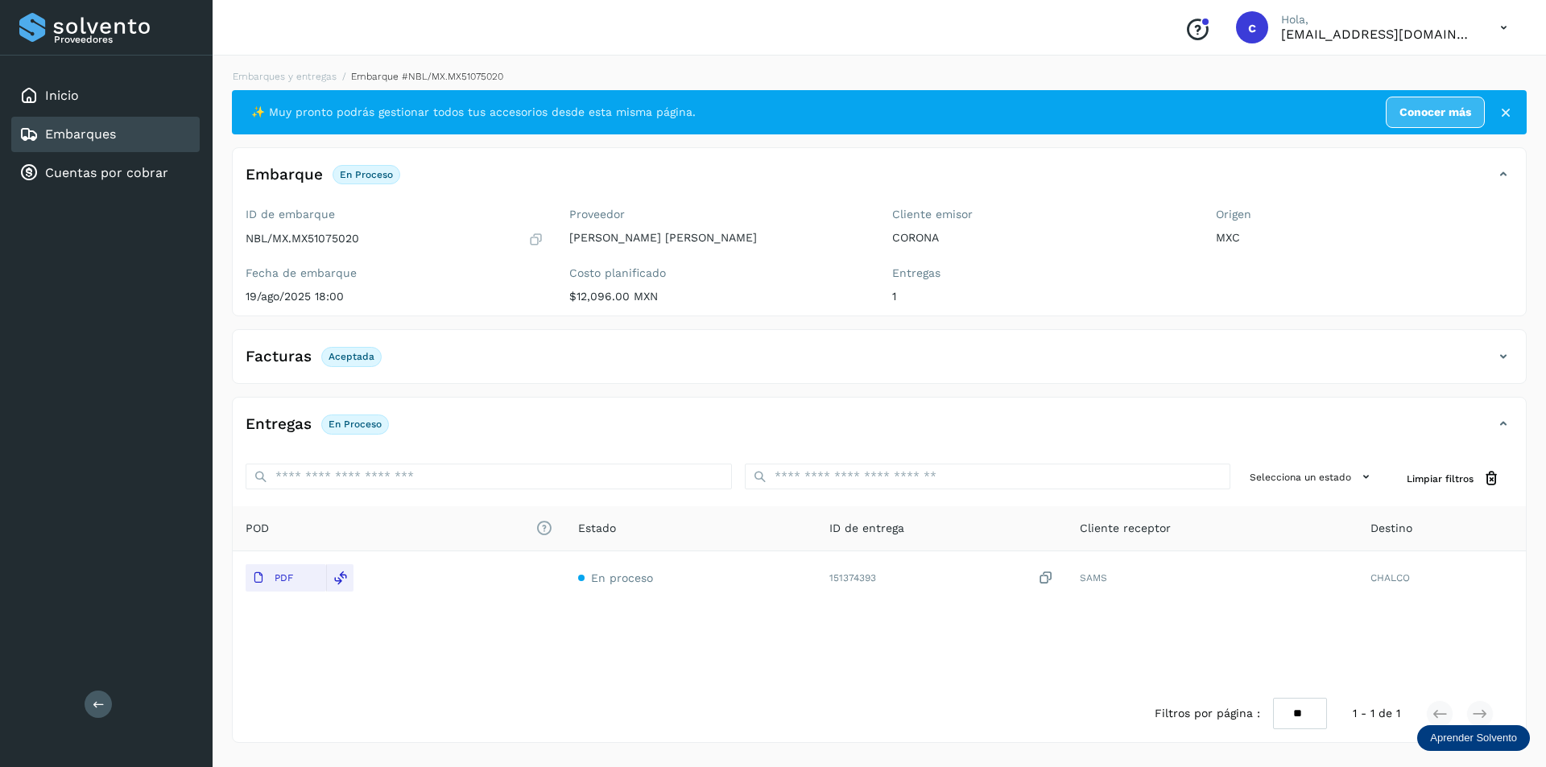
click at [94, 134] on link "Embarques" at bounding box center [80, 133] width 71 height 15
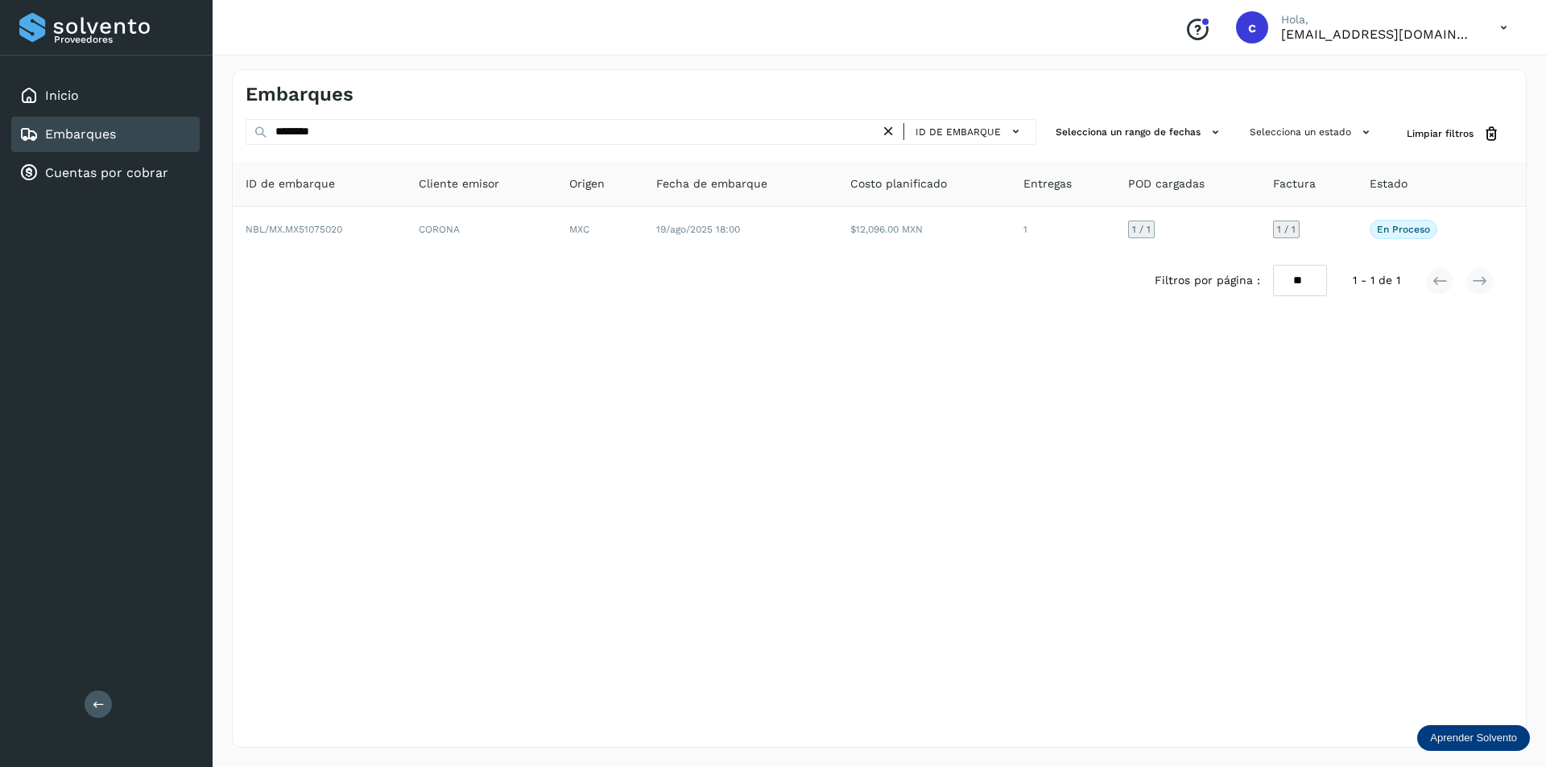
click at [887, 133] on icon at bounding box center [888, 131] width 17 height 17
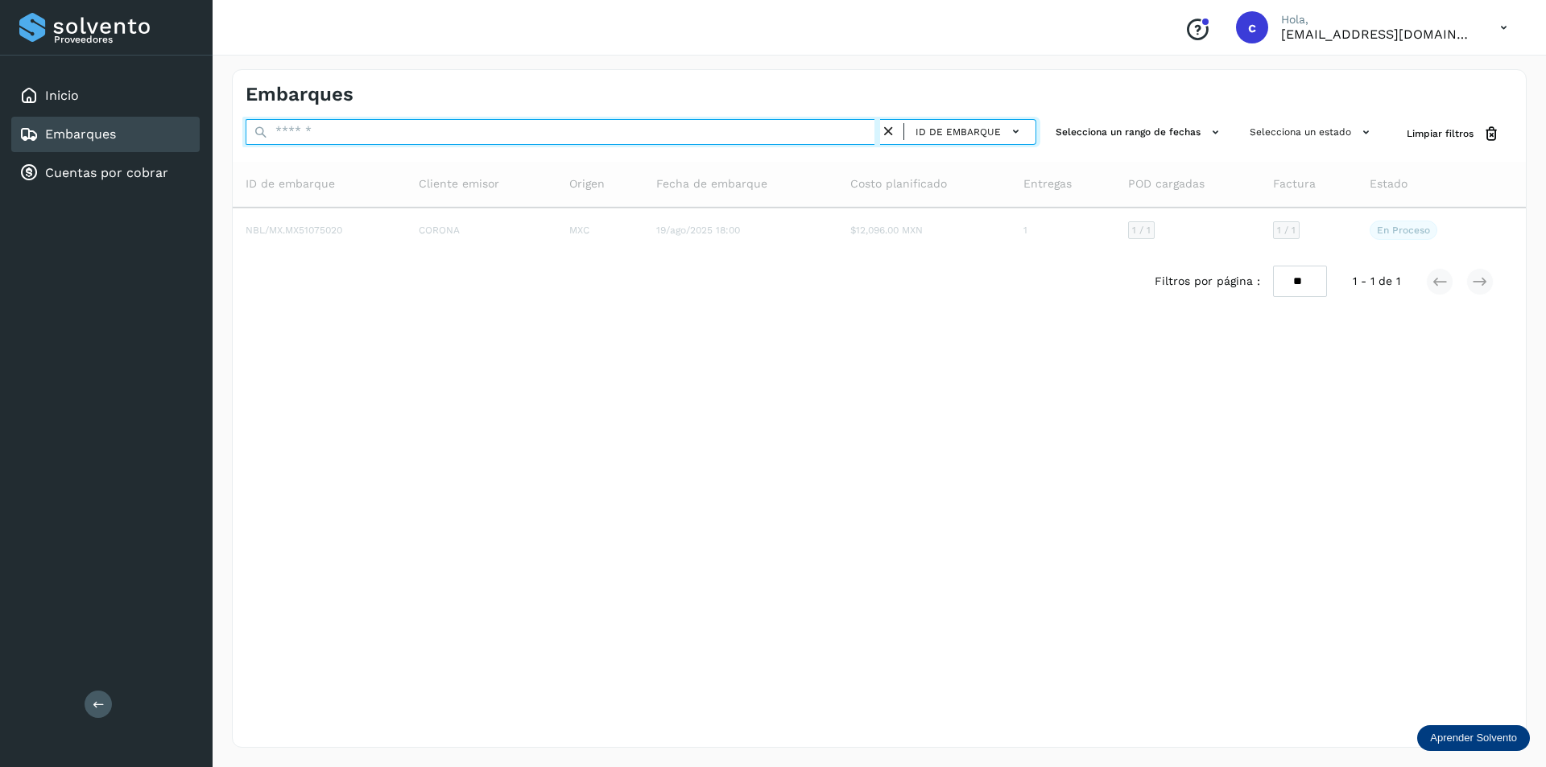
click at [821, 134] on input "text" at bounding box center [563, 132] width 634 height 26
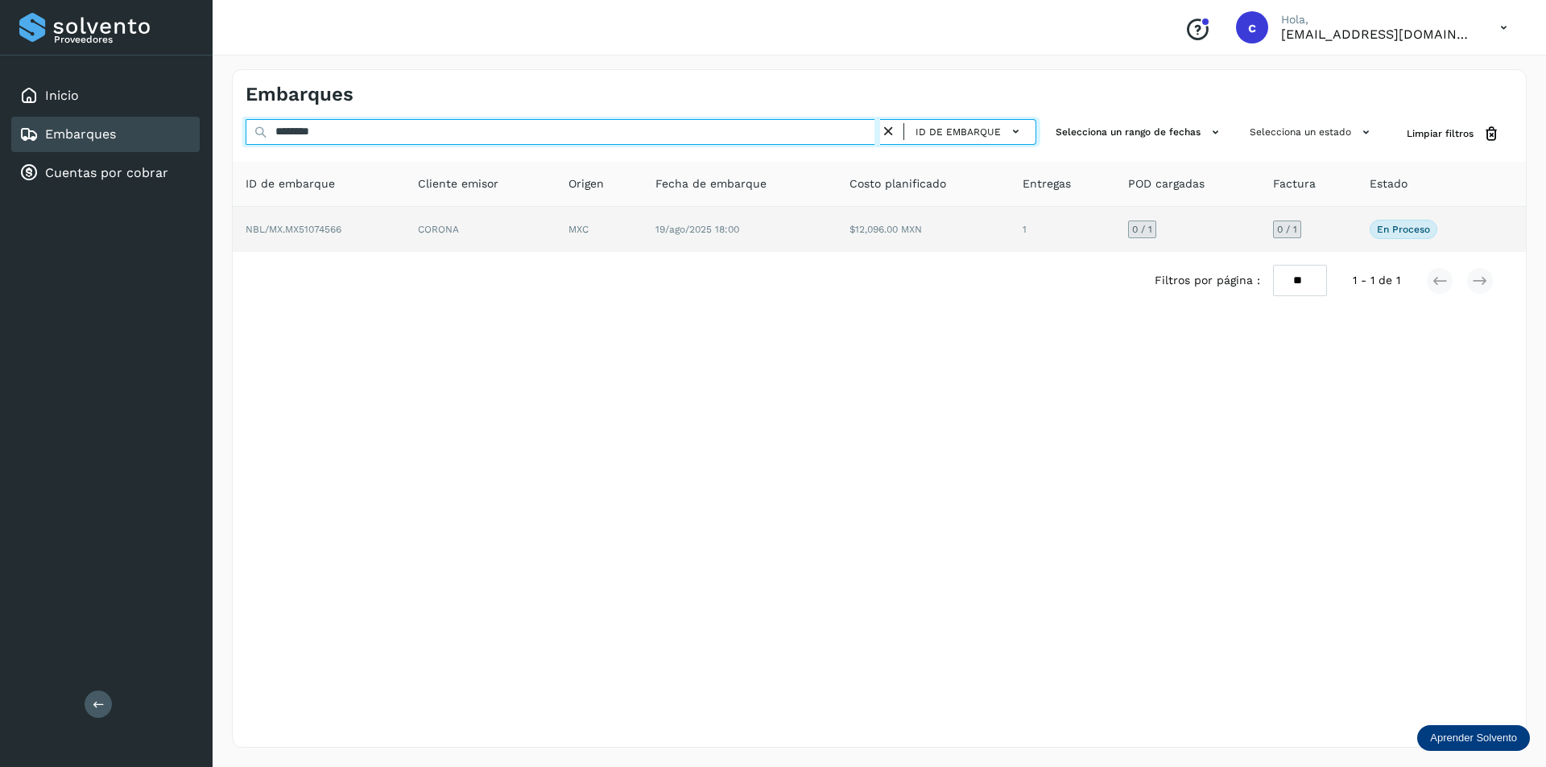
type input "********"
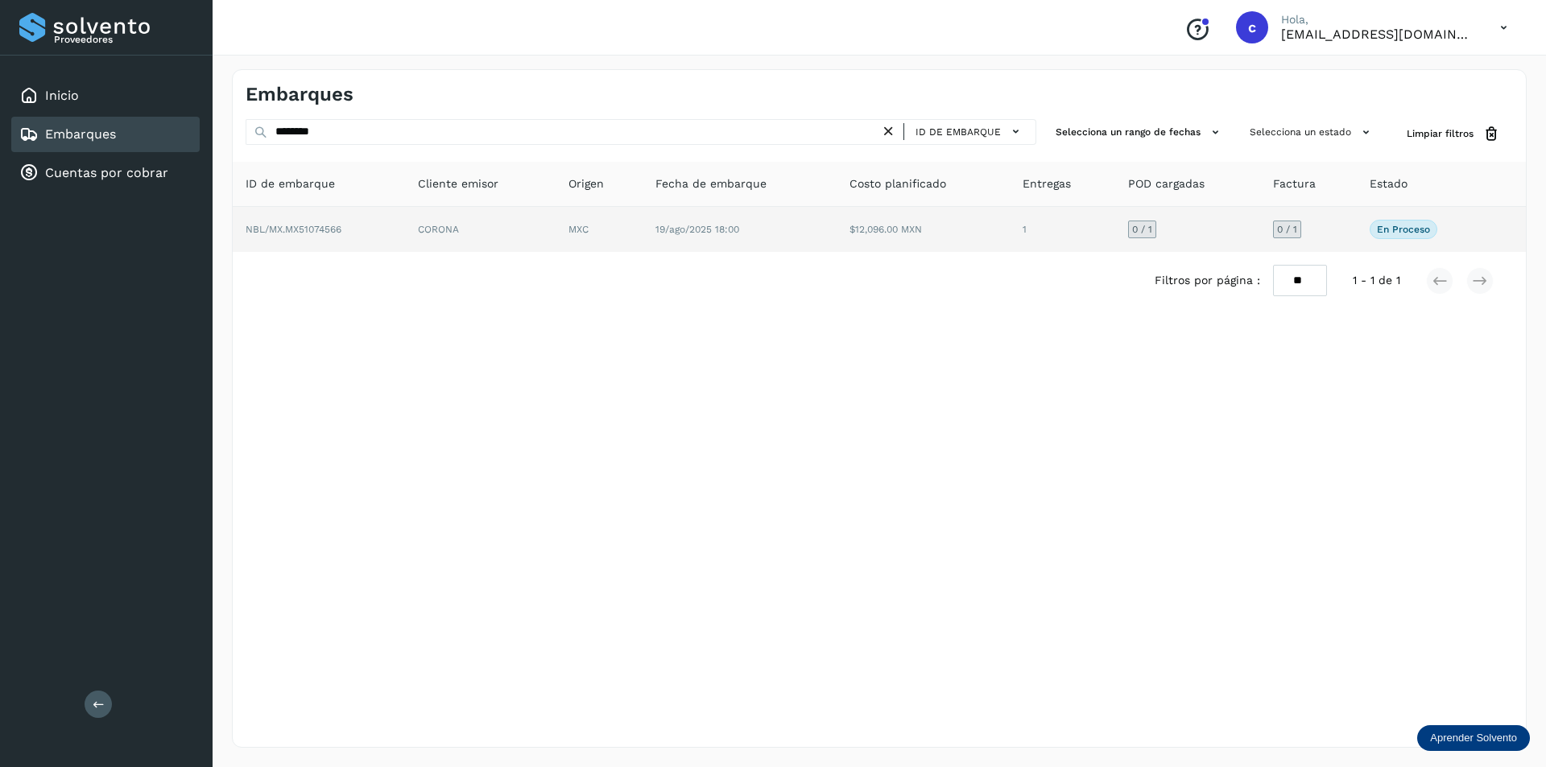
click at [836, 220] on td "19/ago/2025 18:00" at bounding box center [922, 229] width 173 height 45
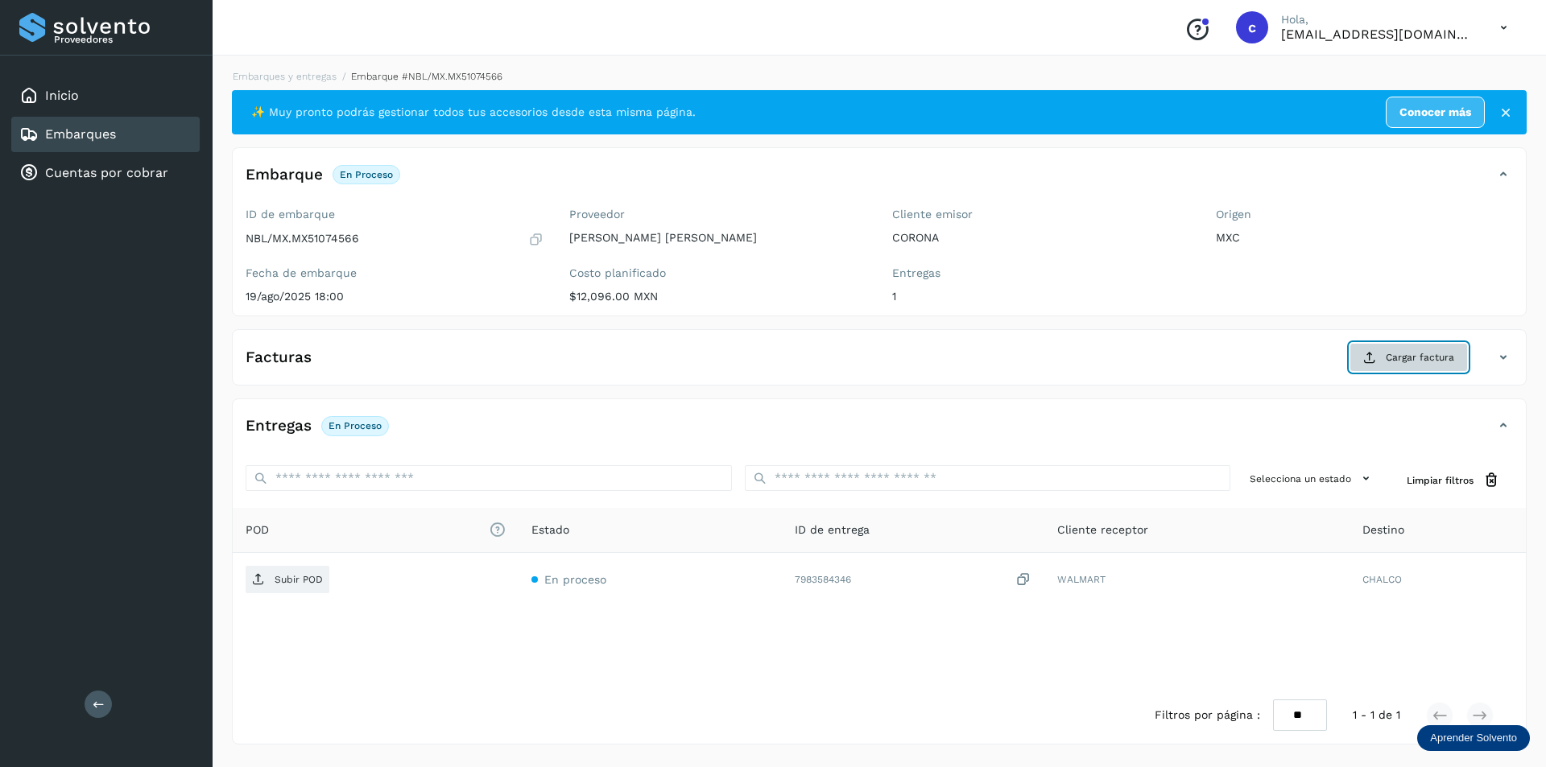
click at [1351, 357] on button "Cargar factura" at bounding box center [1408, 357] width 118 height 29
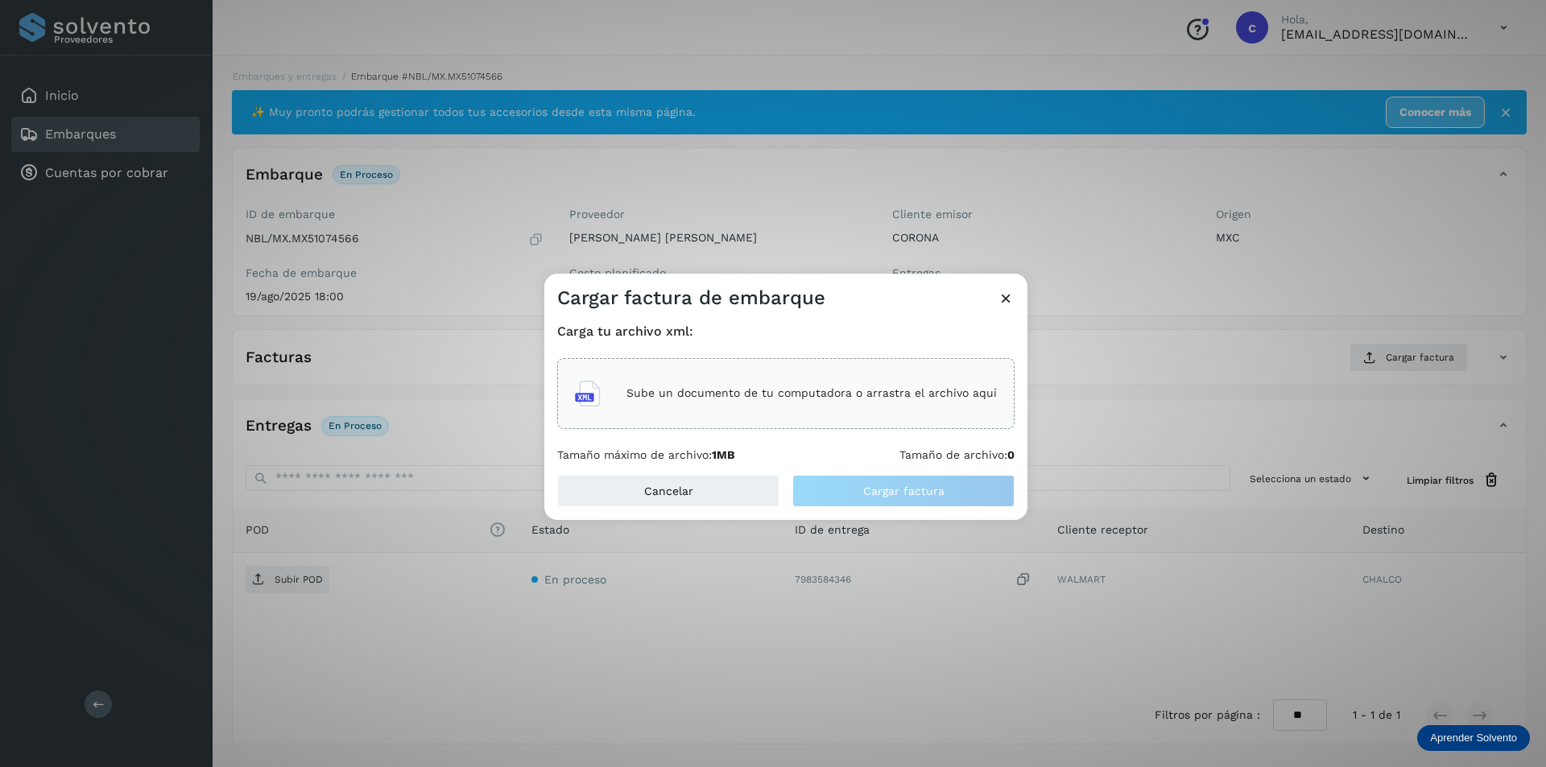
click at [910, 403] on div "Sube un documento de tu computadora o arrastra el archivo aquí" at bounding box center [786, 393] width 422 height 43
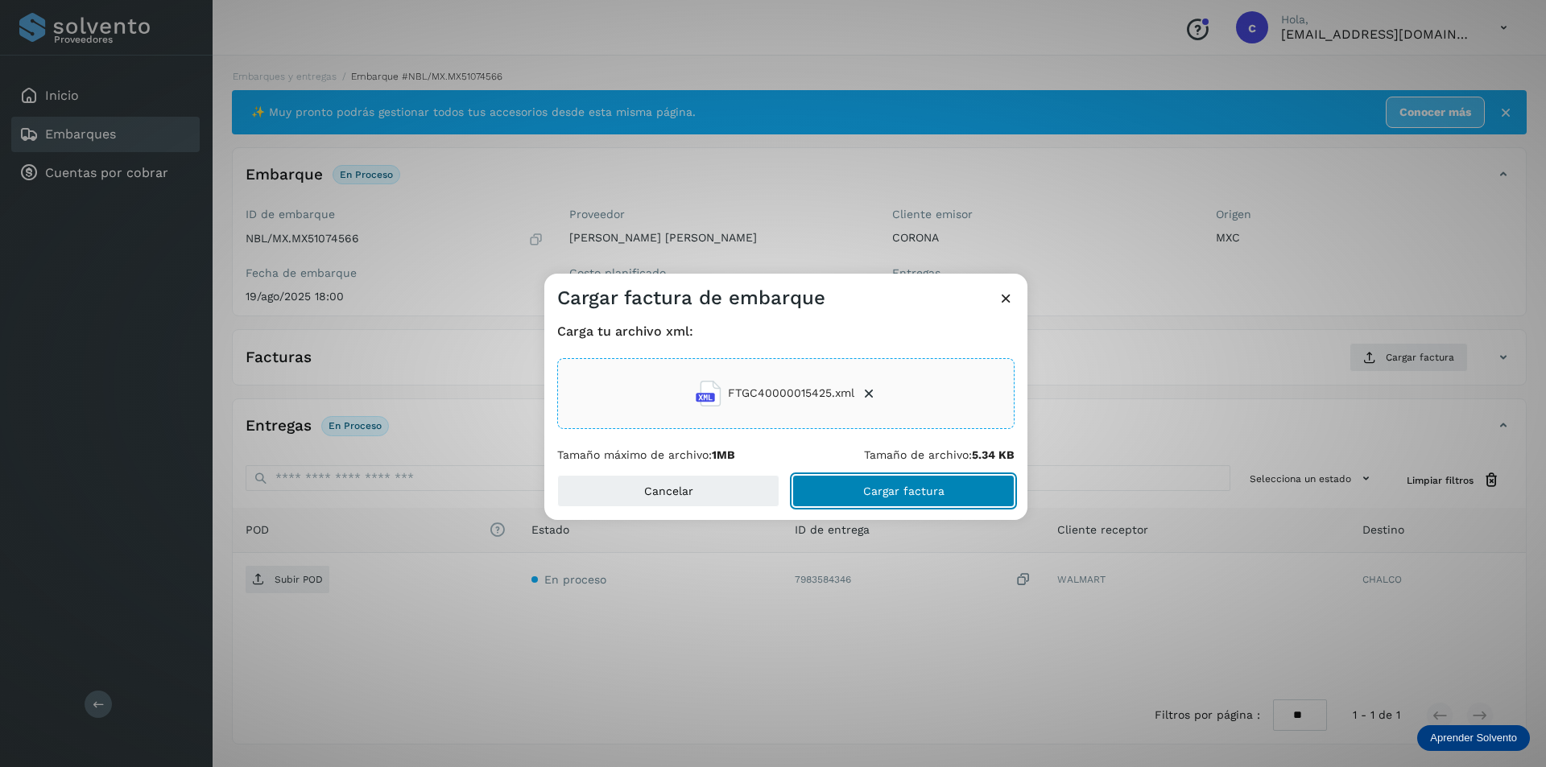
click at [995, 496] on button "Cargar factura" at bounding box center [903, 491] width 222 height 32
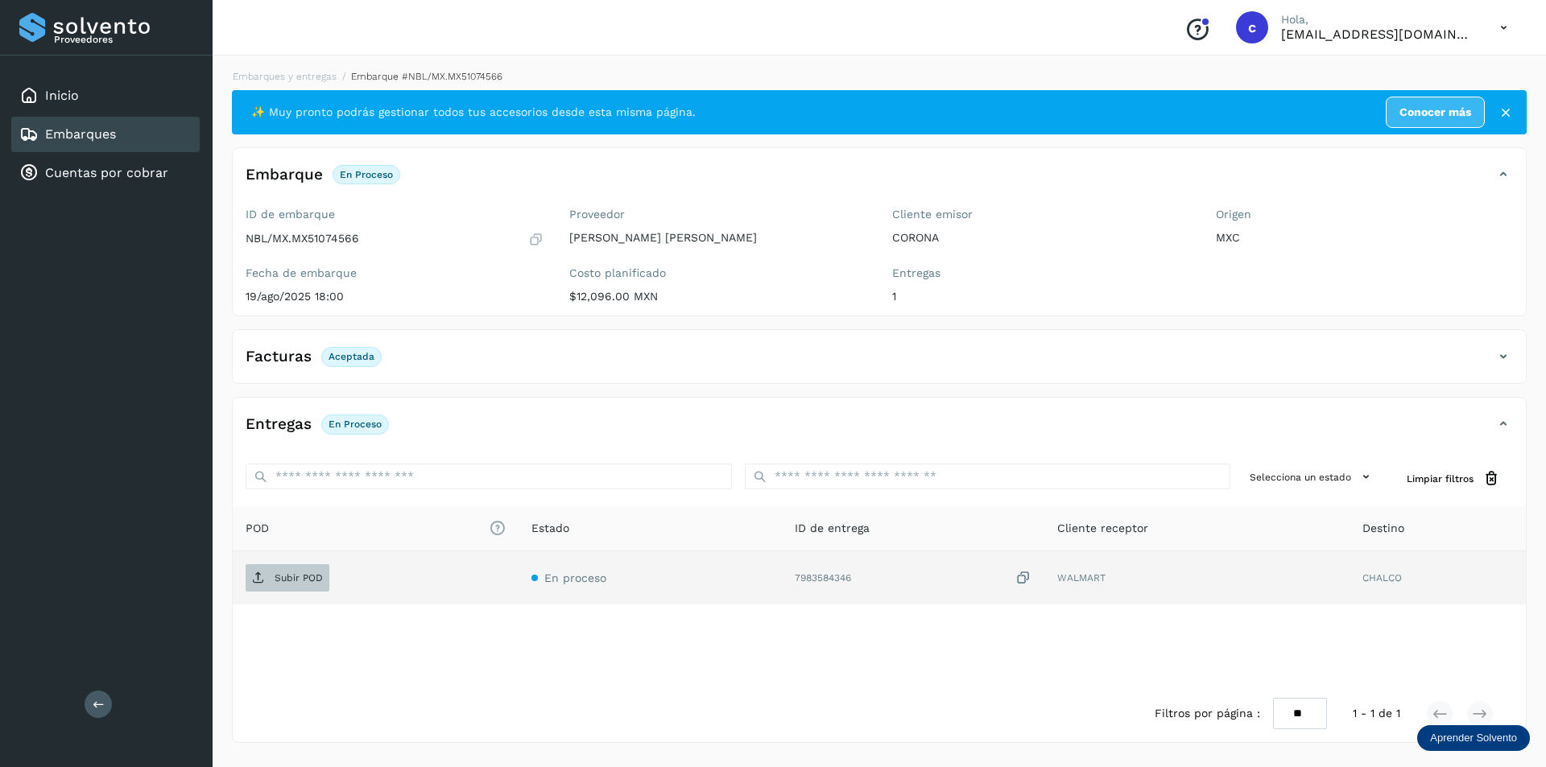
click at [283, 588] on span "Subir POD" at bounding box center [288, 578] width 84 height 26
click at [283, 573] on p "PDF" at bounding box center [284, 577] width 19 height 11
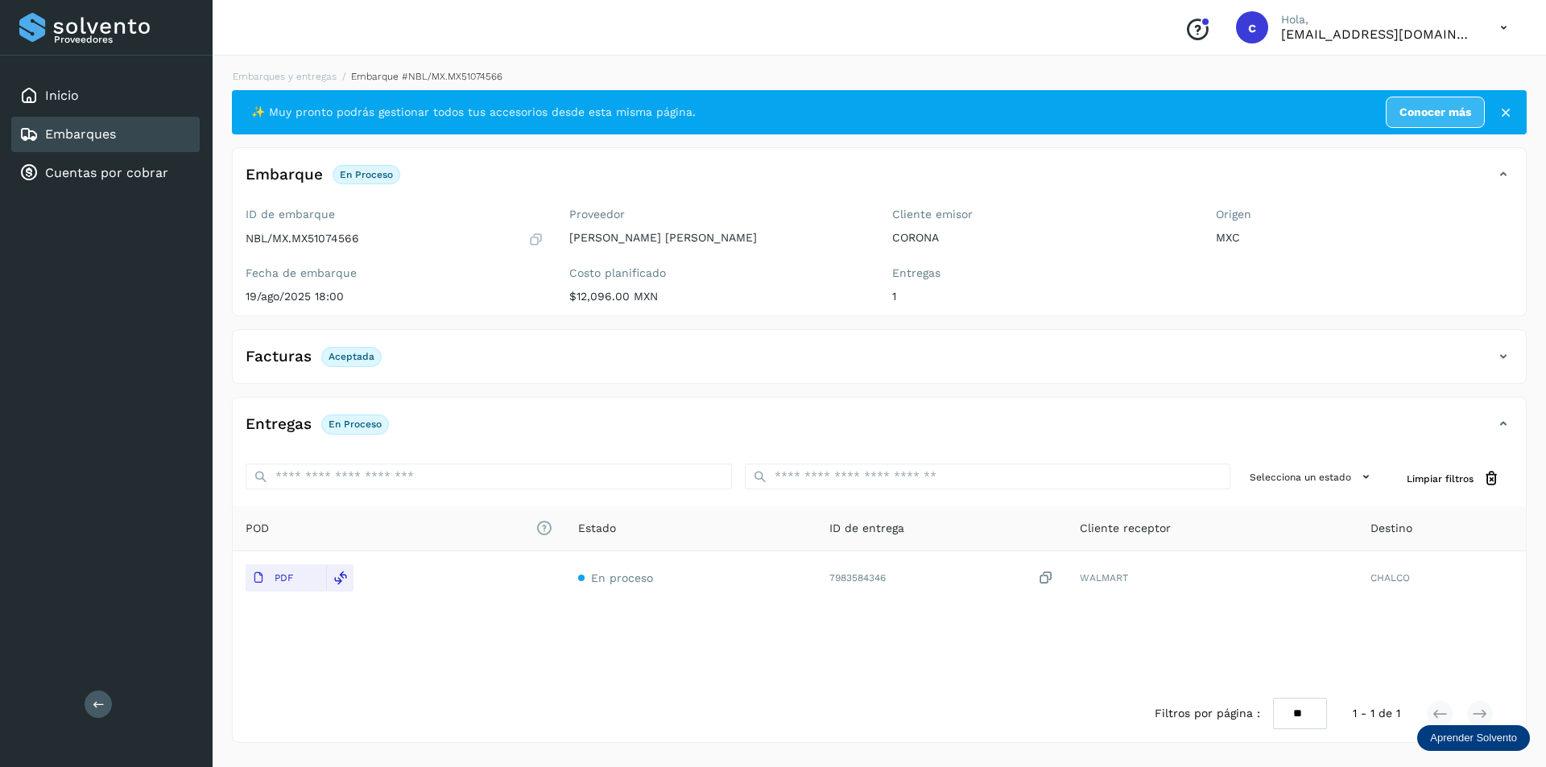
click at [153, 135] on div "Embarques" at bounding box center [105, 134] width 188 height 35
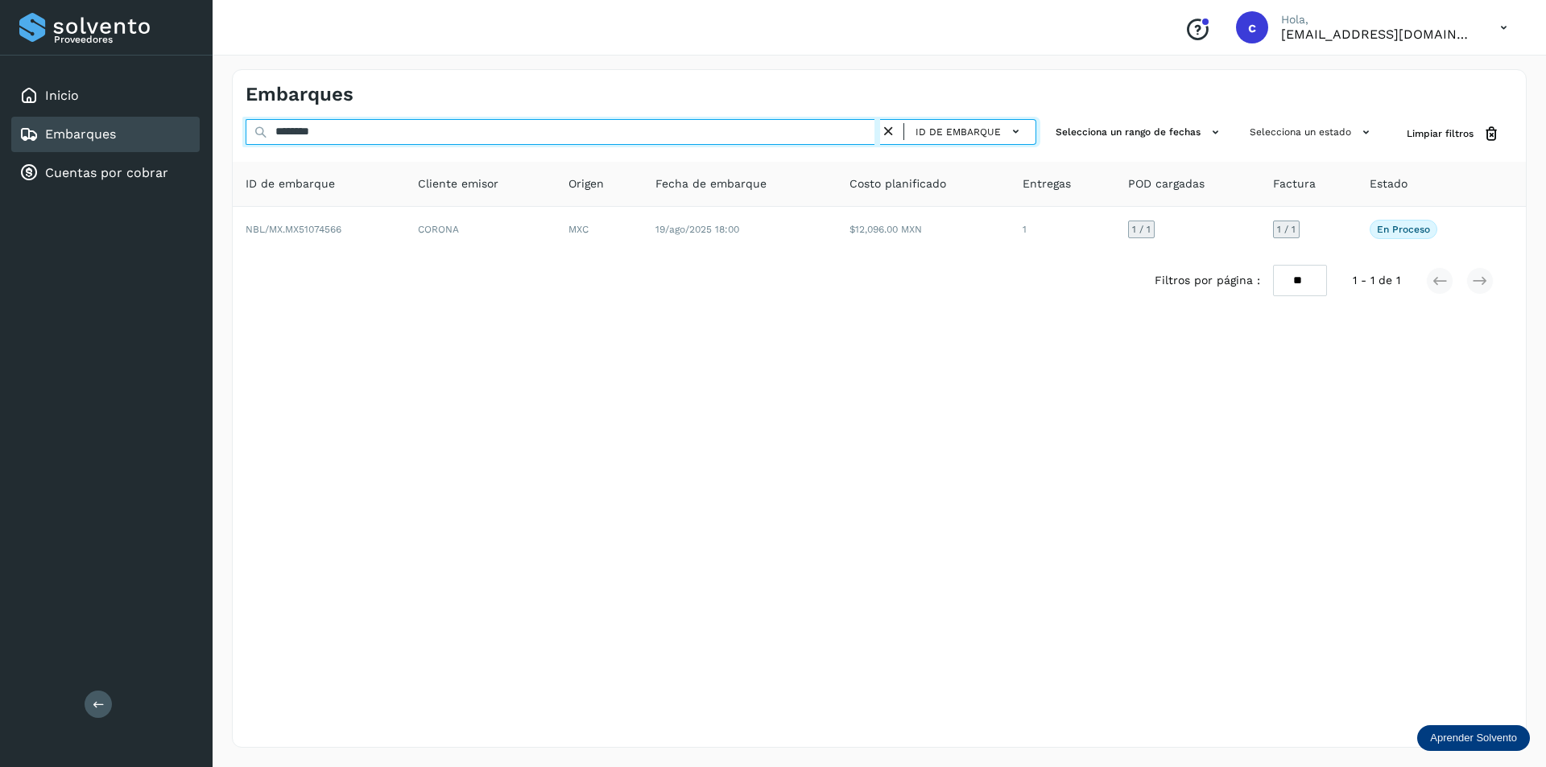
click at [700, 128] on input "********" at bounding box center [563, 132] width 634 height 26
type input "*"
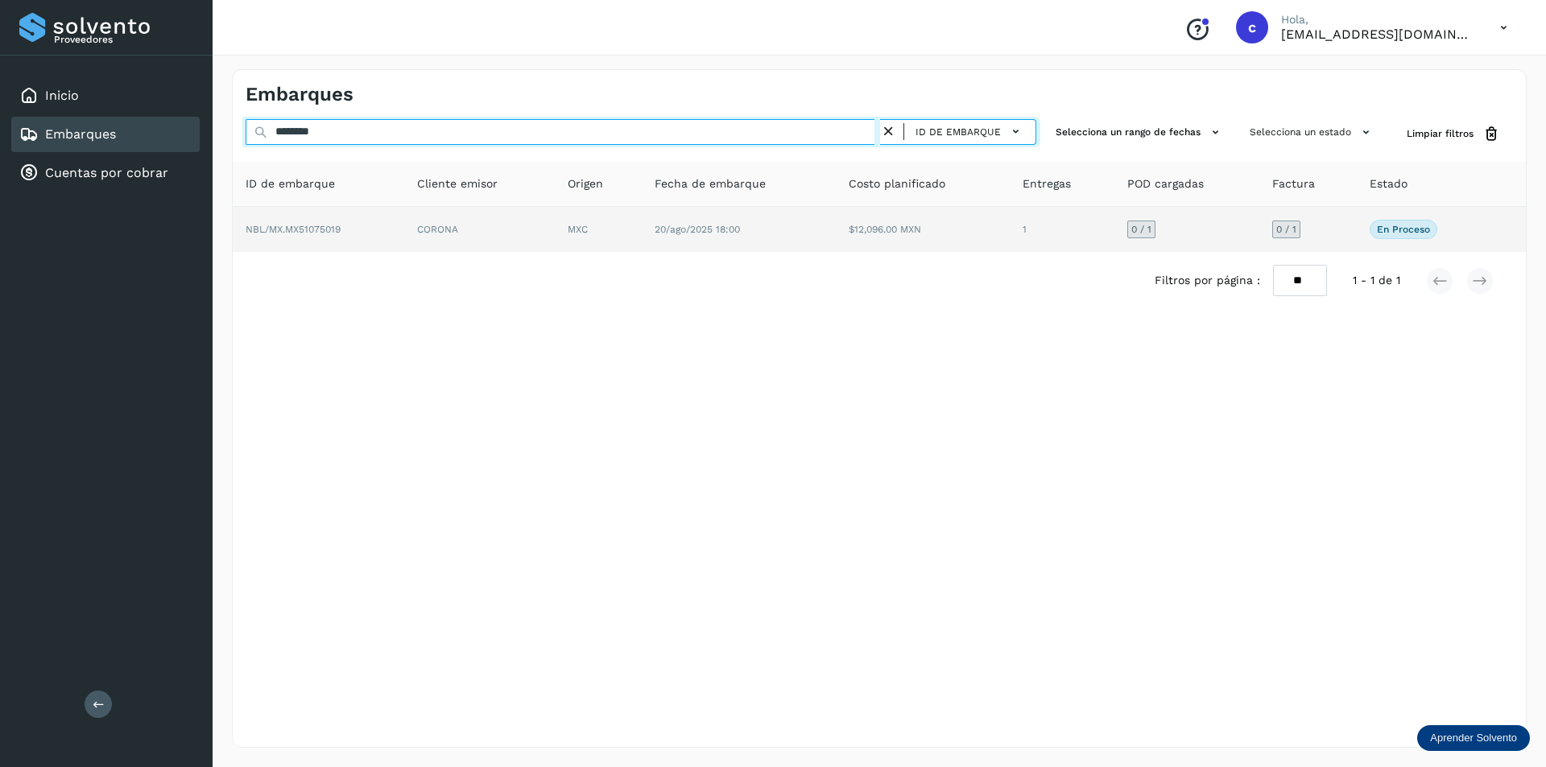
type input "********"
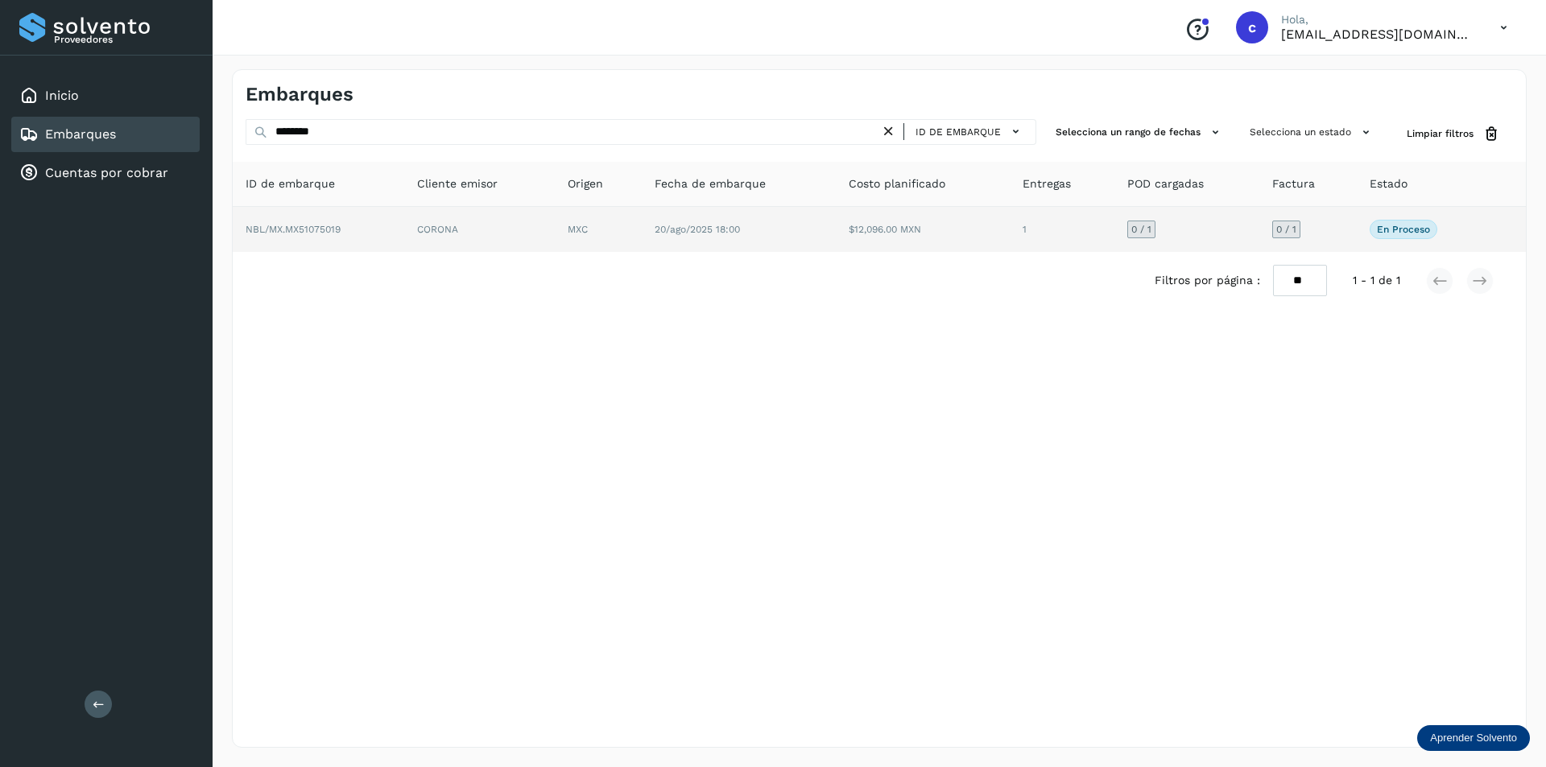
click at [555, 211] on td "CORONA" at bounding box center [598, 229] width 87 height 45
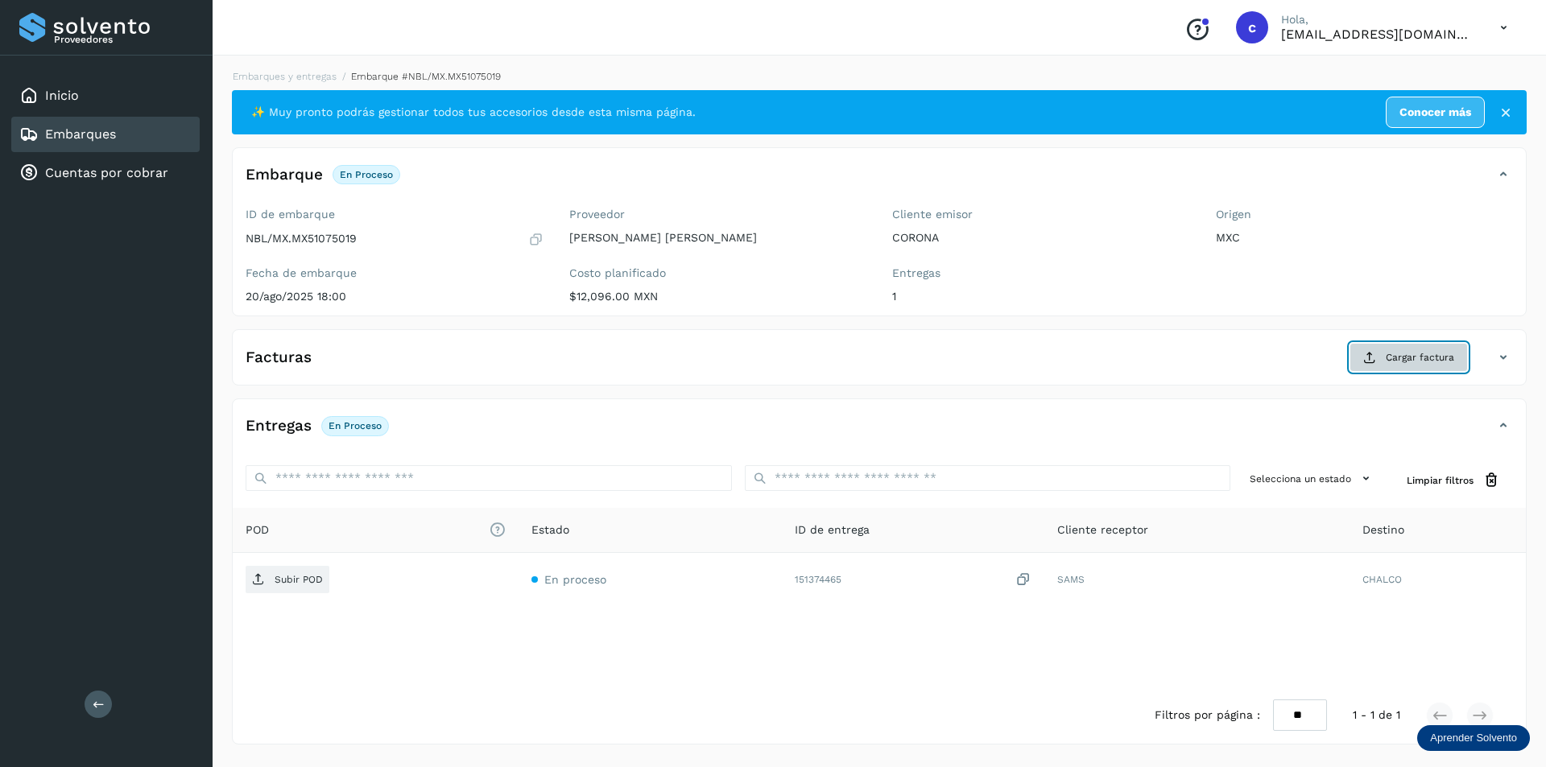
click at [1402, 363] on span "Cargar factura" at bounding box center [1419, 357] width 68 height 14
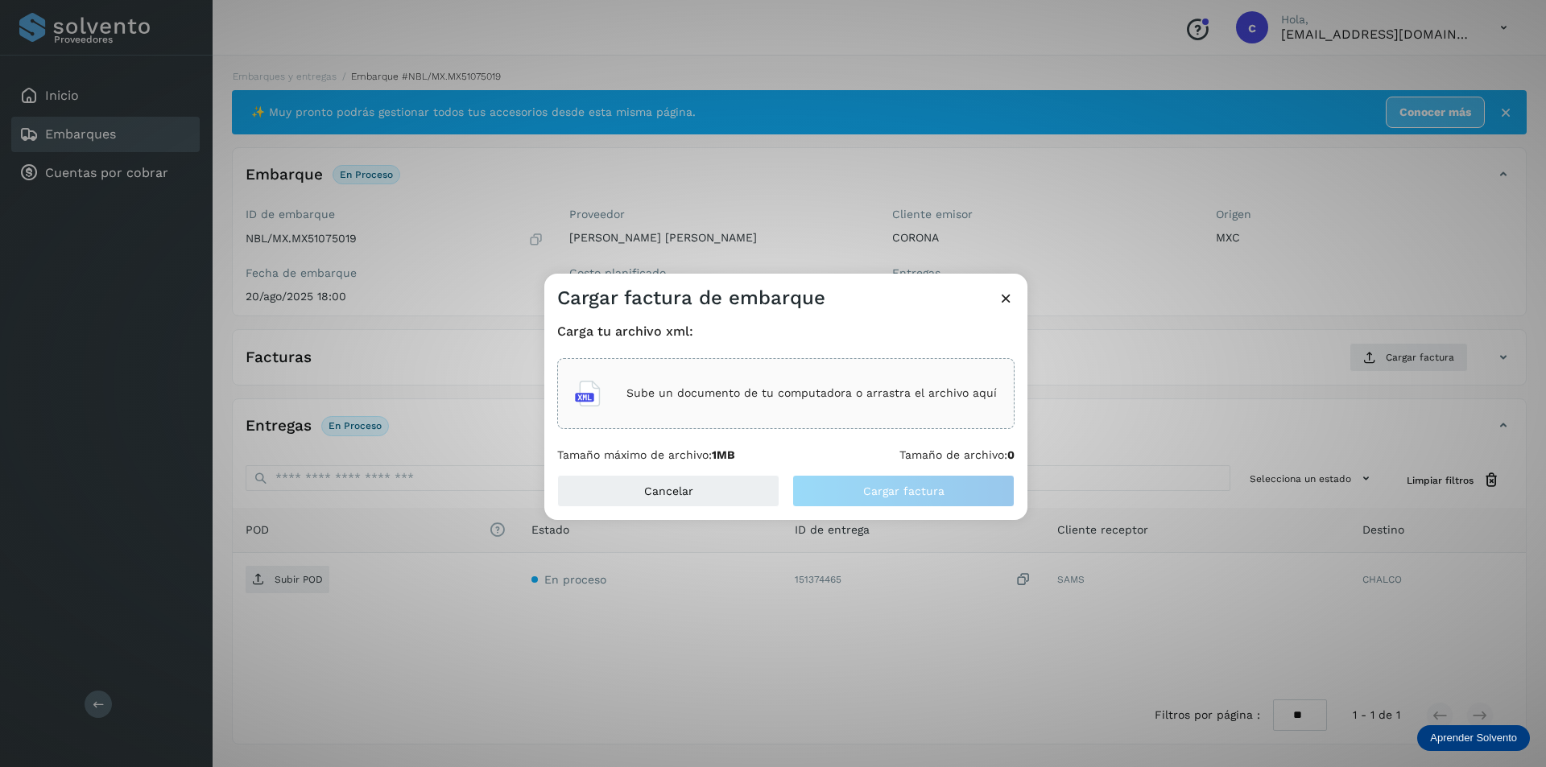
click at [778, 390] on p "Sube un documento de tu computadora o arrastra el archivo aquí" at bounding box center [811, 393] width 370 height 14
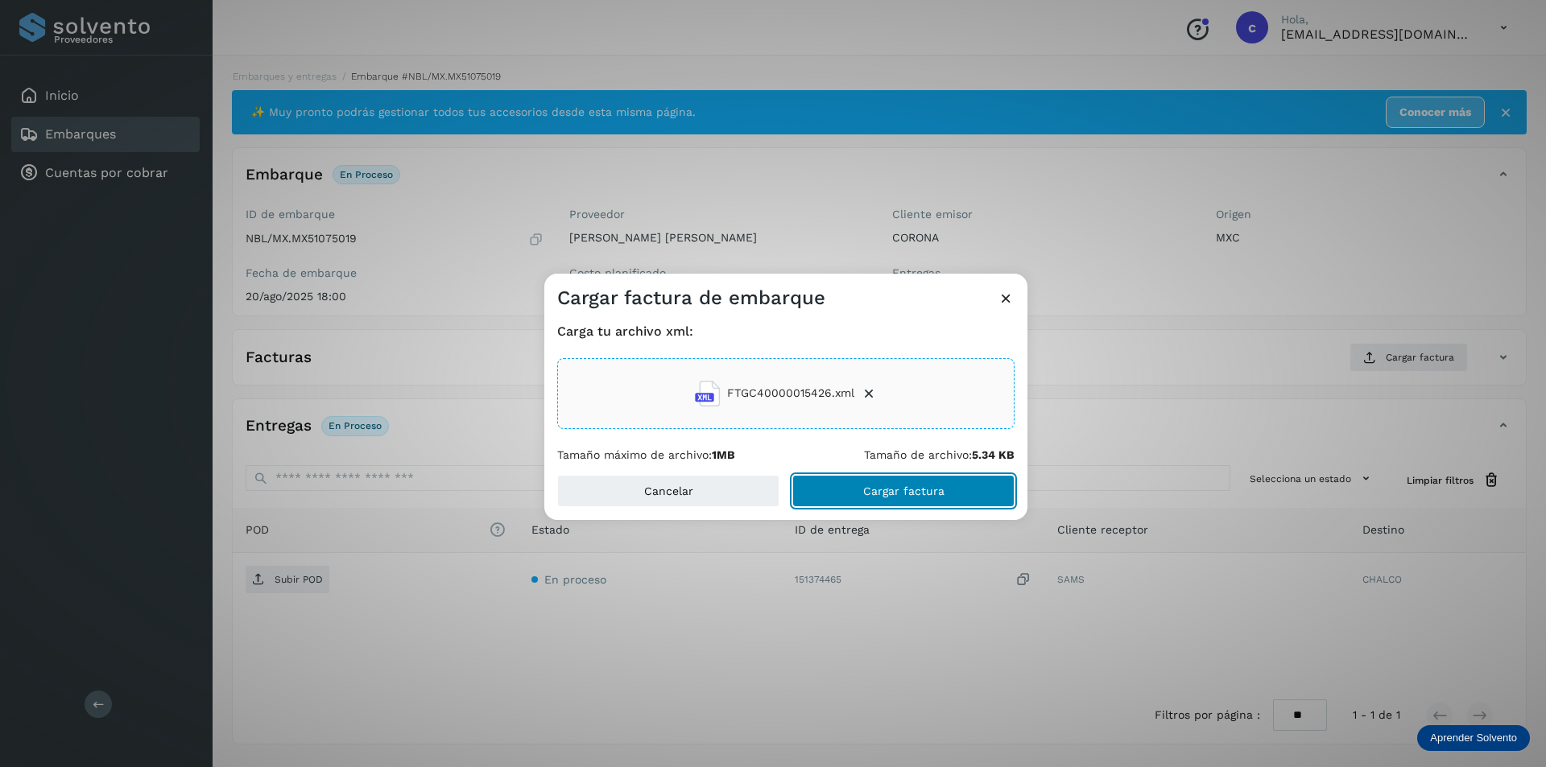
click at [865, 499] on button "Cargar factura" at bounding box center [903, 491] width 222 height 32
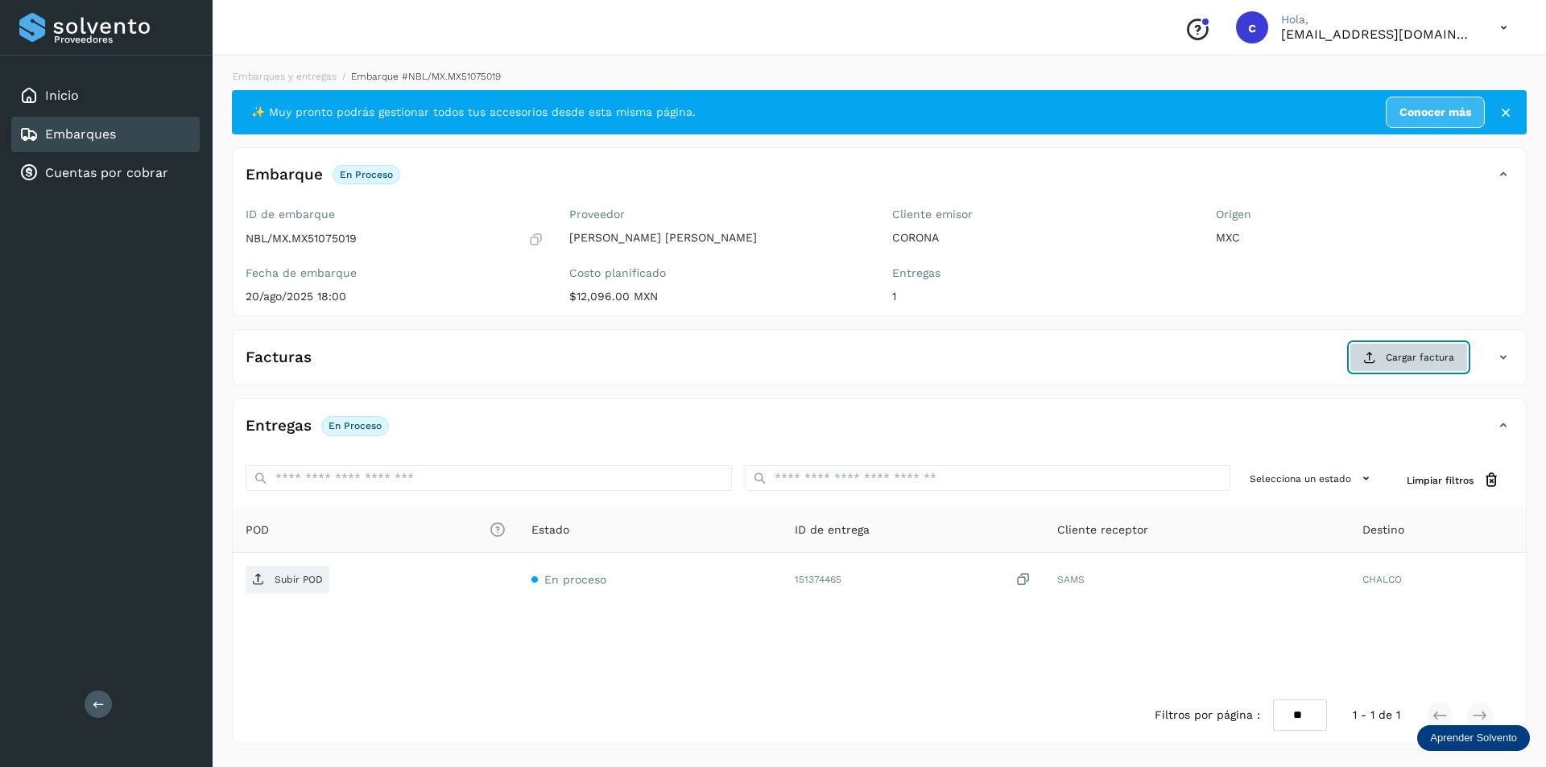
click at [1400, 370] on button "Cargar factura" at bounding box center [1408, 357] width 118 height 29
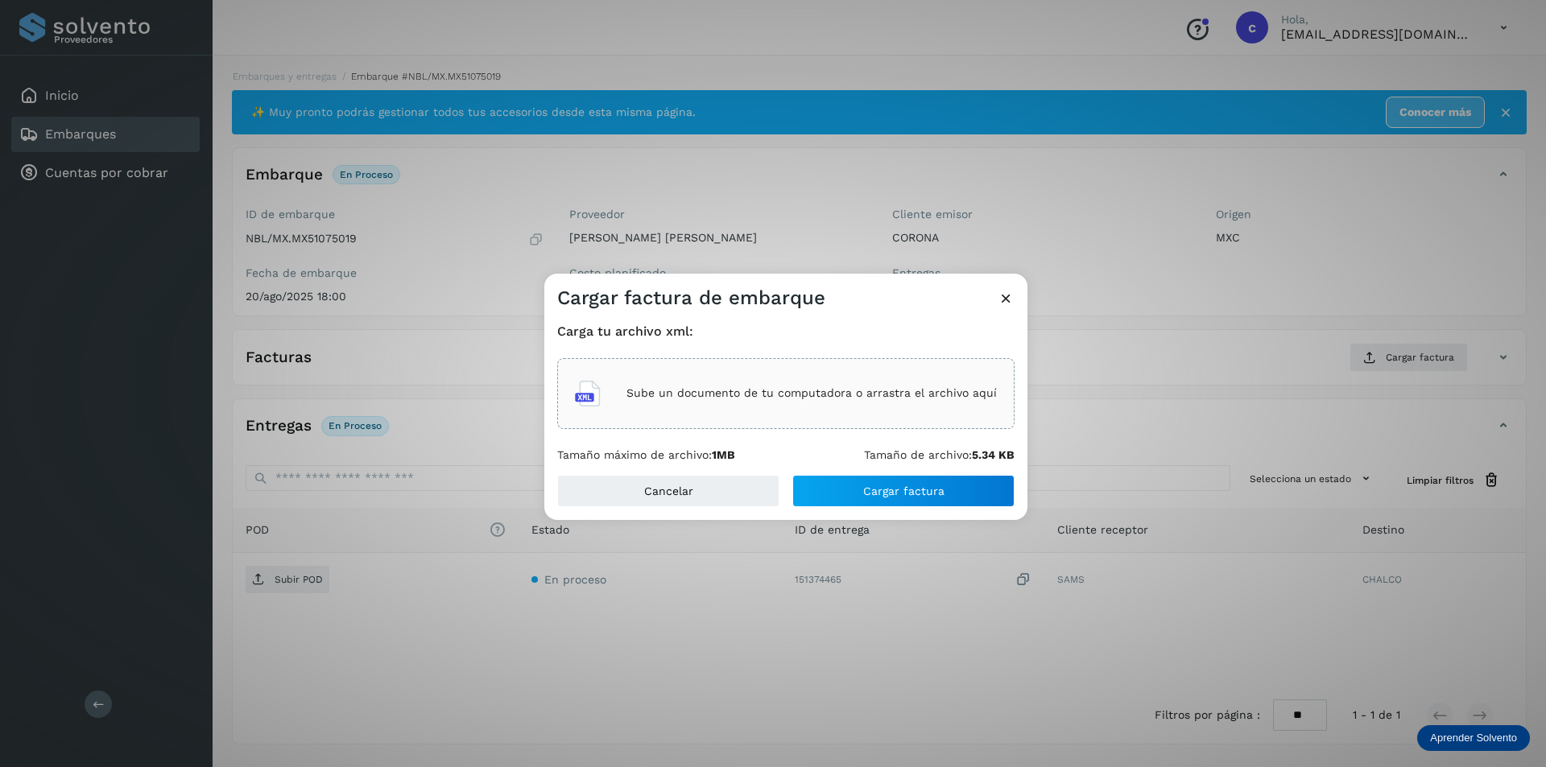
click at [757, 376] on div "Sube un documento de tu computadora o arrastra el archivo aquí" at bounding box center [786, 393] width 422 height 43
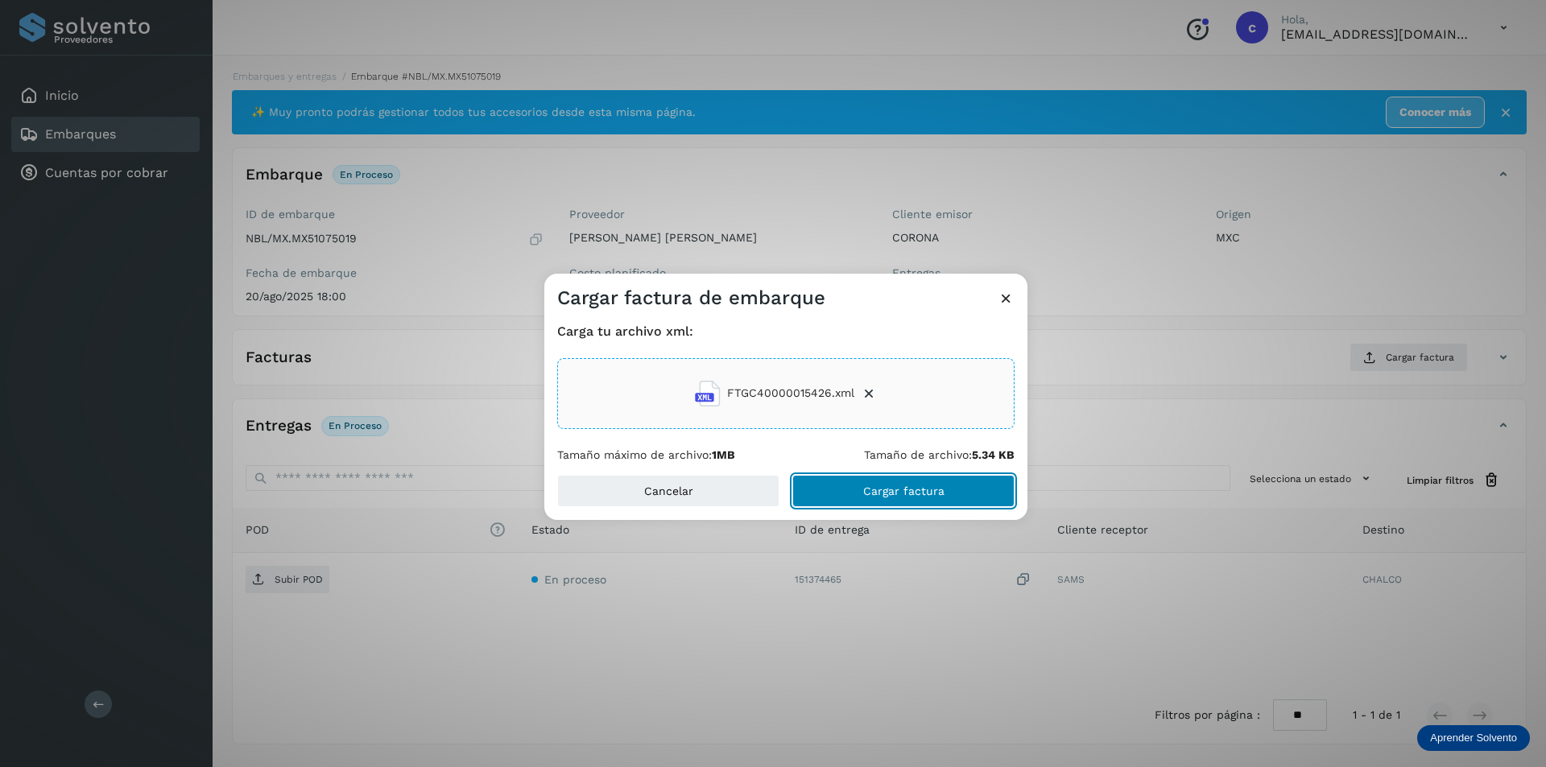
click at [953, 499] on button "Cargar factura" at bounding box center [903, 491] width 222 height 32
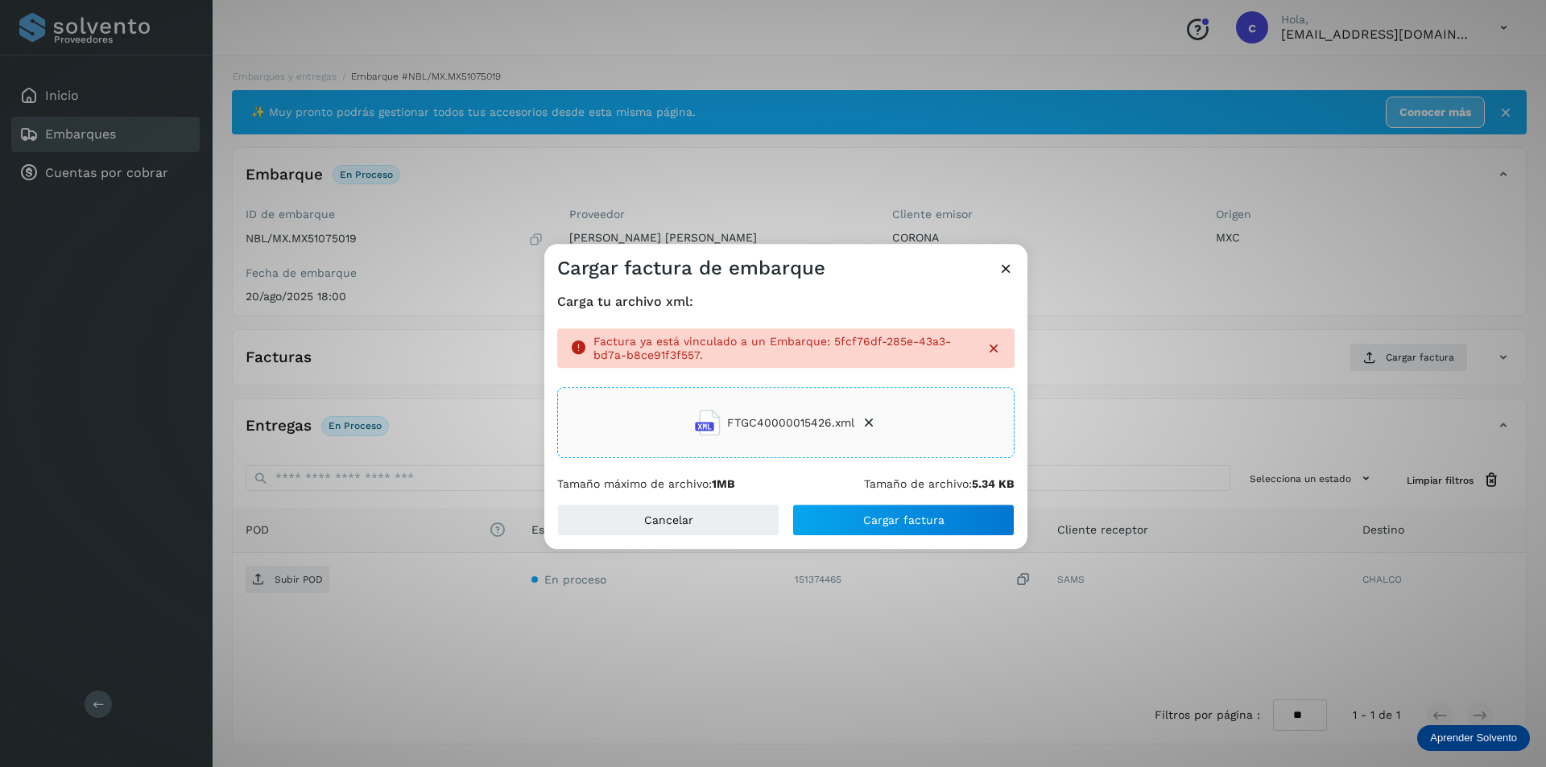
click at [840, 353] on p "Factura ya está vinculado a un Embarque: 5fcf76df-285e-43a3-bd7a-b8ce91f3f557." at bounding box center [782, 348] width 379 height 27
click at [908, 526] on span "Cargar factura" at bounding box center [903, 519] width 81 height 11
click at [1007, 272] on icon at bounding box center [1005, 268] width 17 height 17
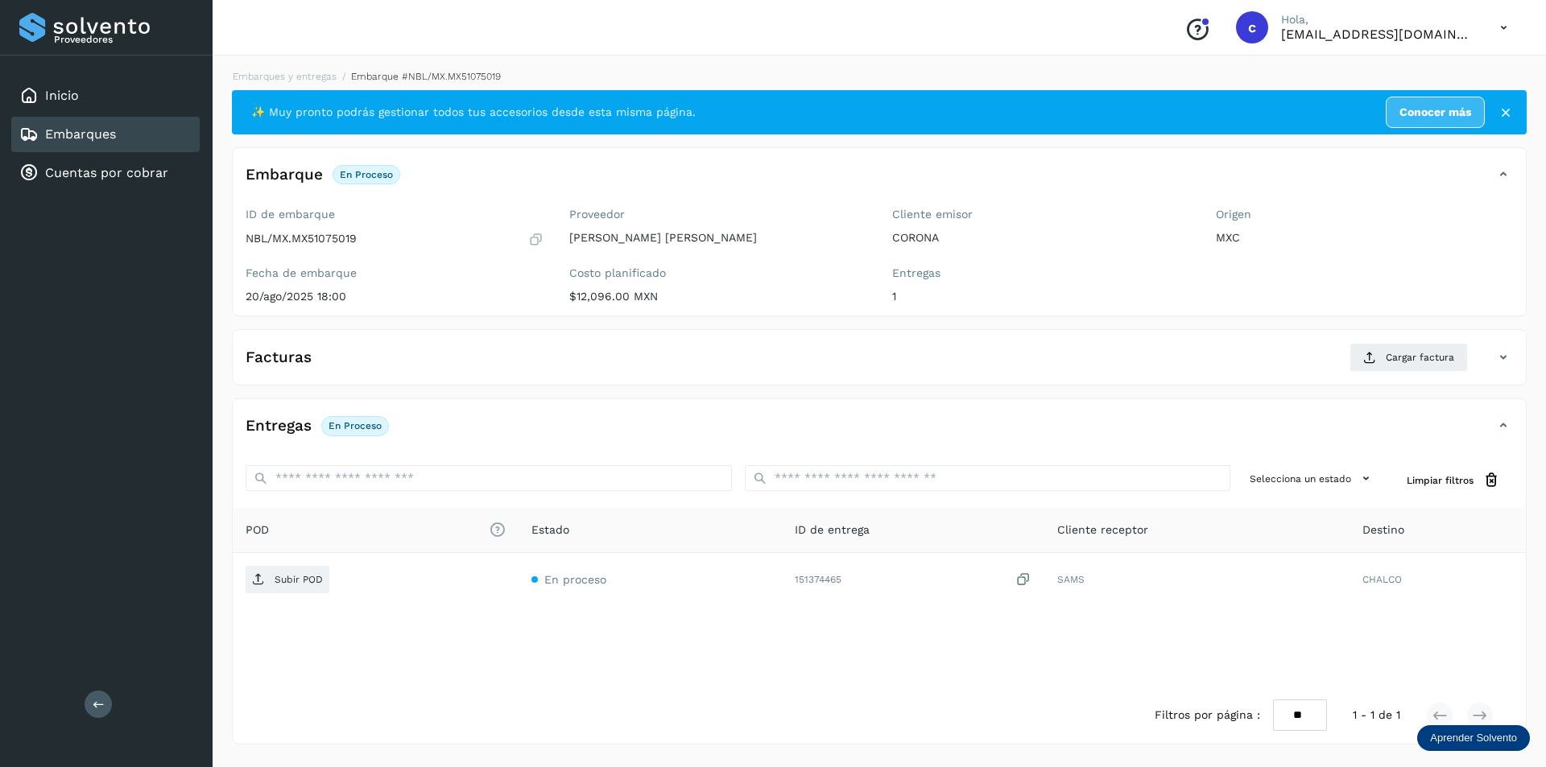
click at [126, 128] on div "Embarques" at bounding box center [105, 134] width 188 height 35
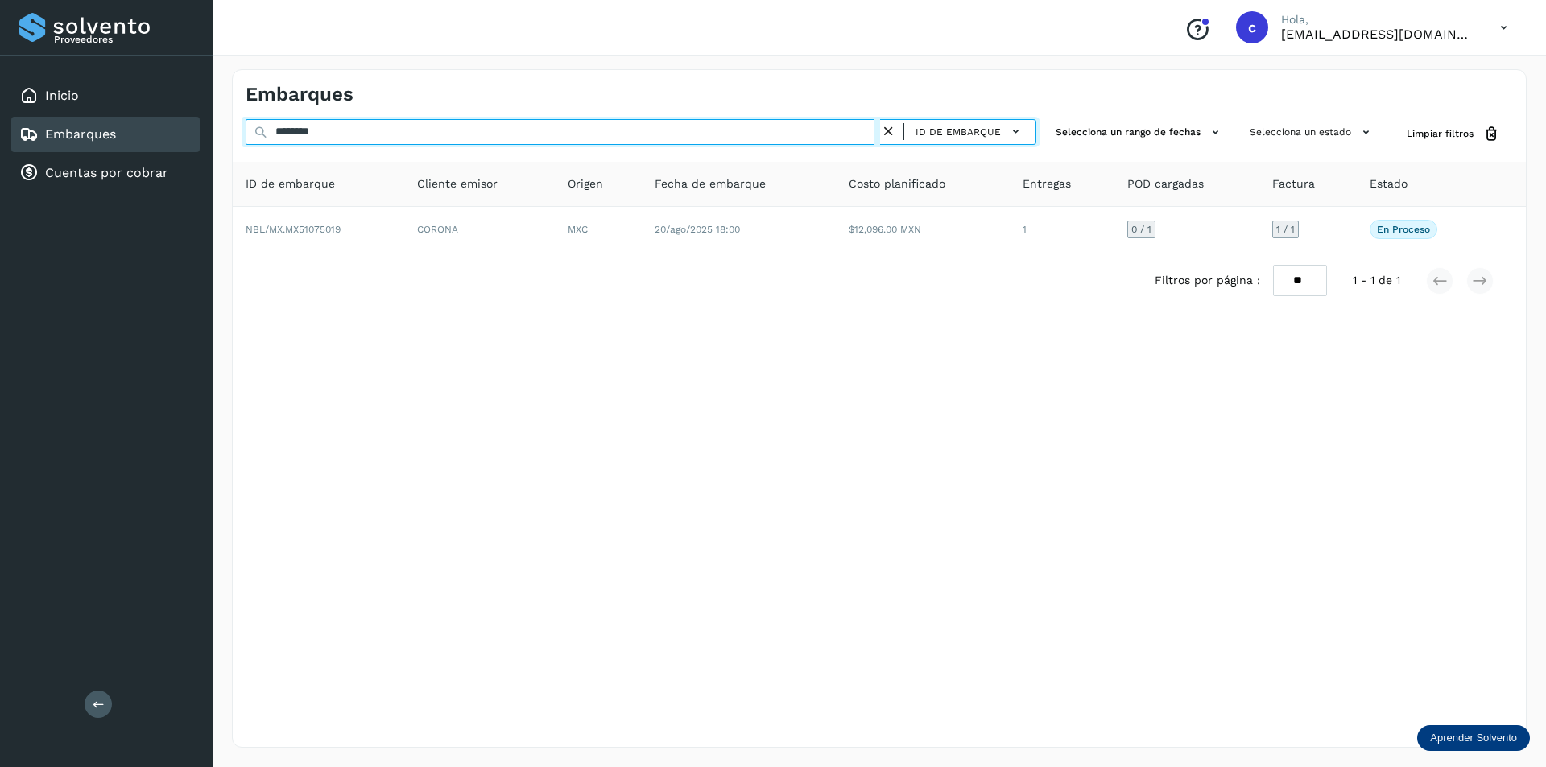
click at [398, 120] on input "********" at bounding box center [563, 132] width 634 height 26
type input "*"
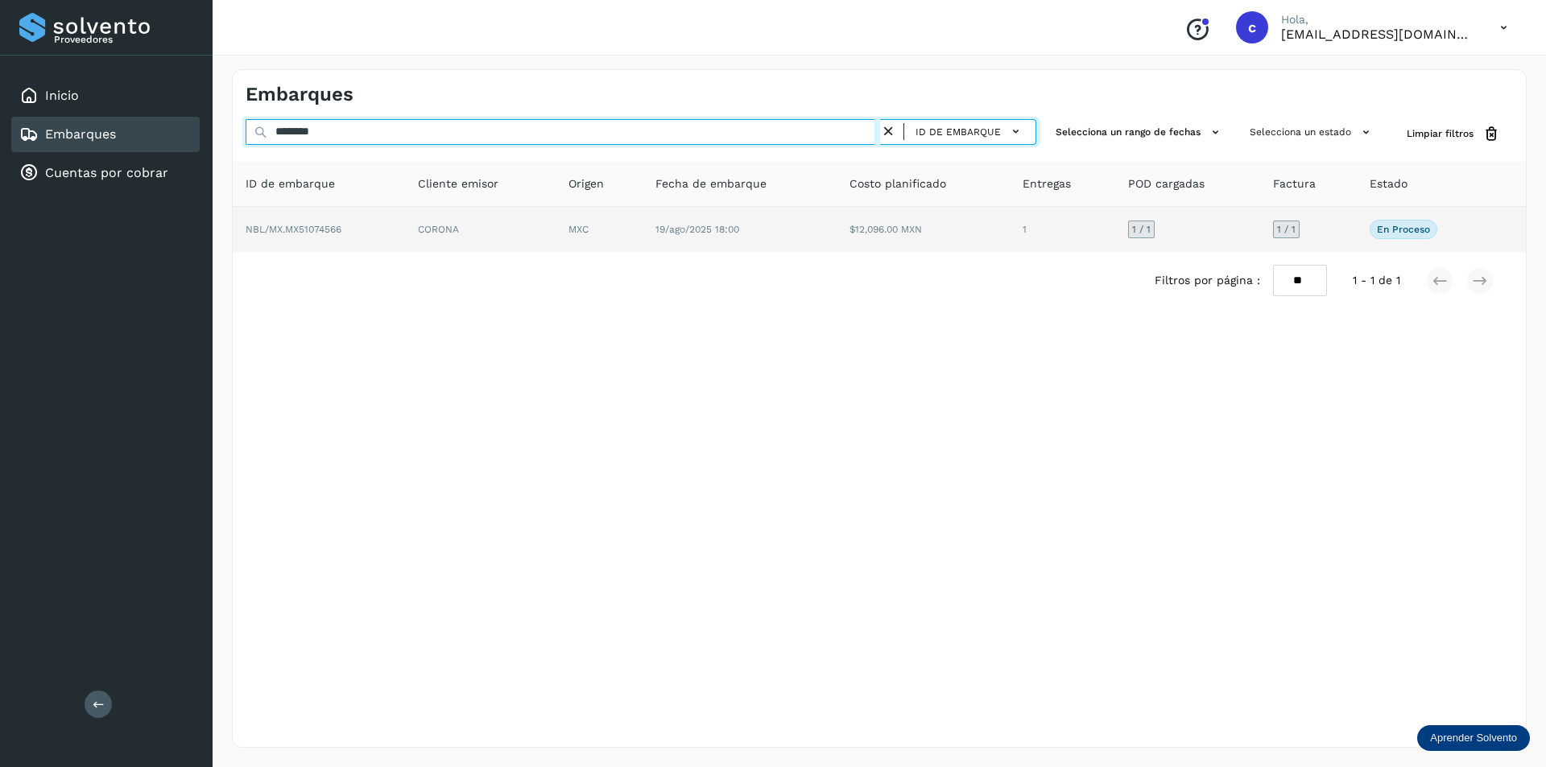
type input "********"
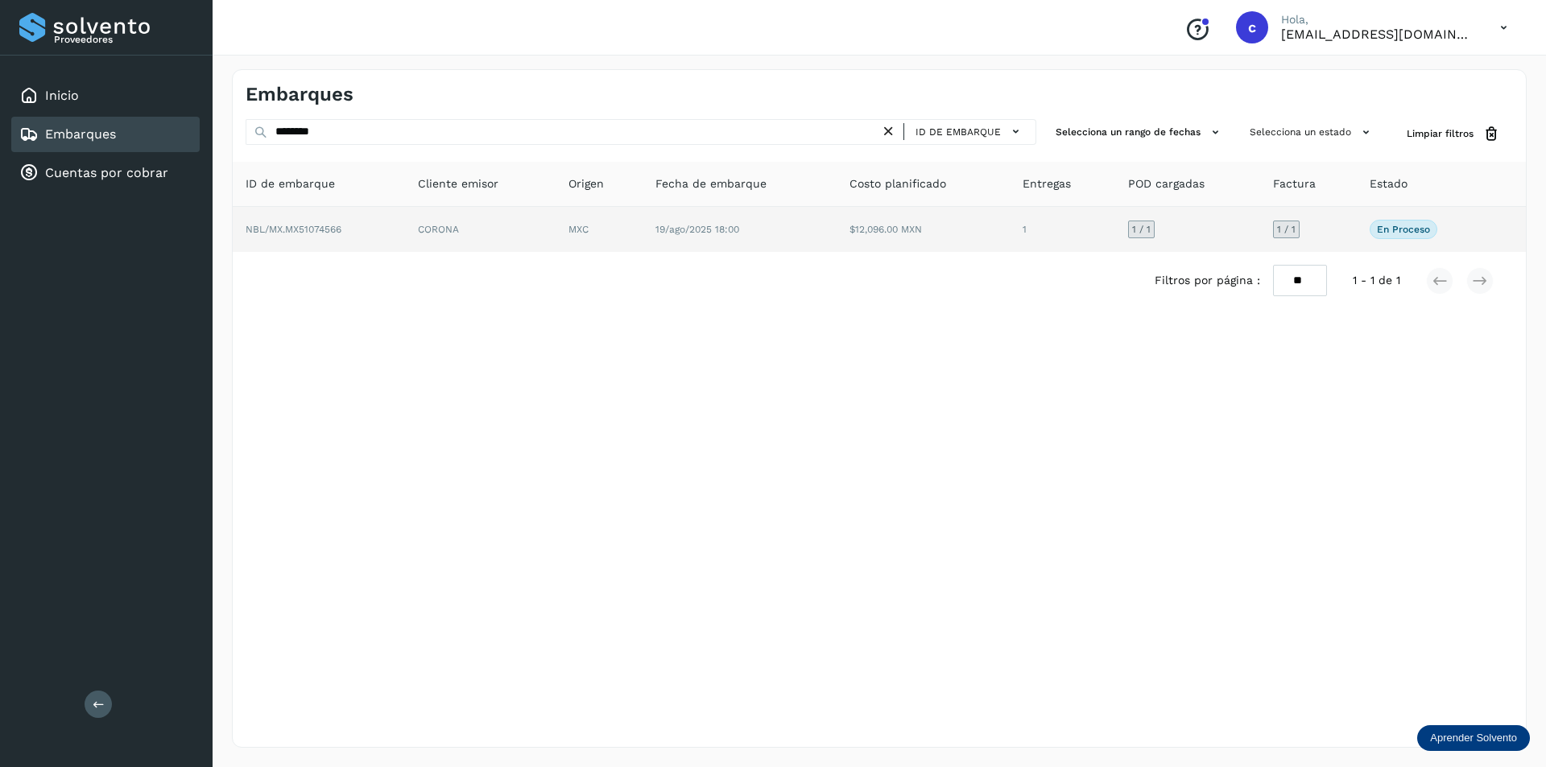
click at [405, 233] on td "NBL/MX.MX51074566" at bounding box center [480, 229] width 151 height 45
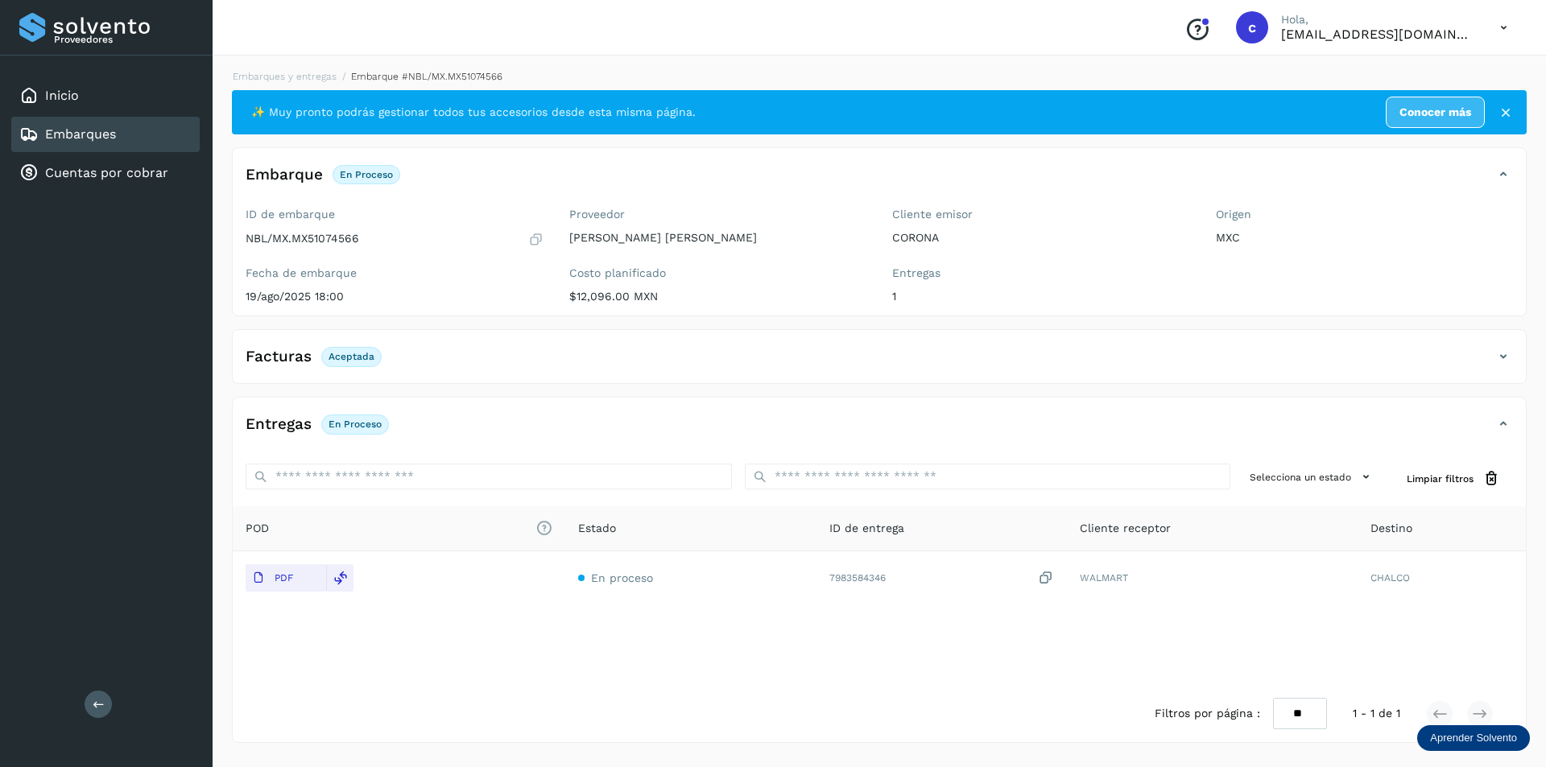
click at [1437, 365] on div "Facturas Aceptada" at bounding box center [863, 356] width 1261 height 27
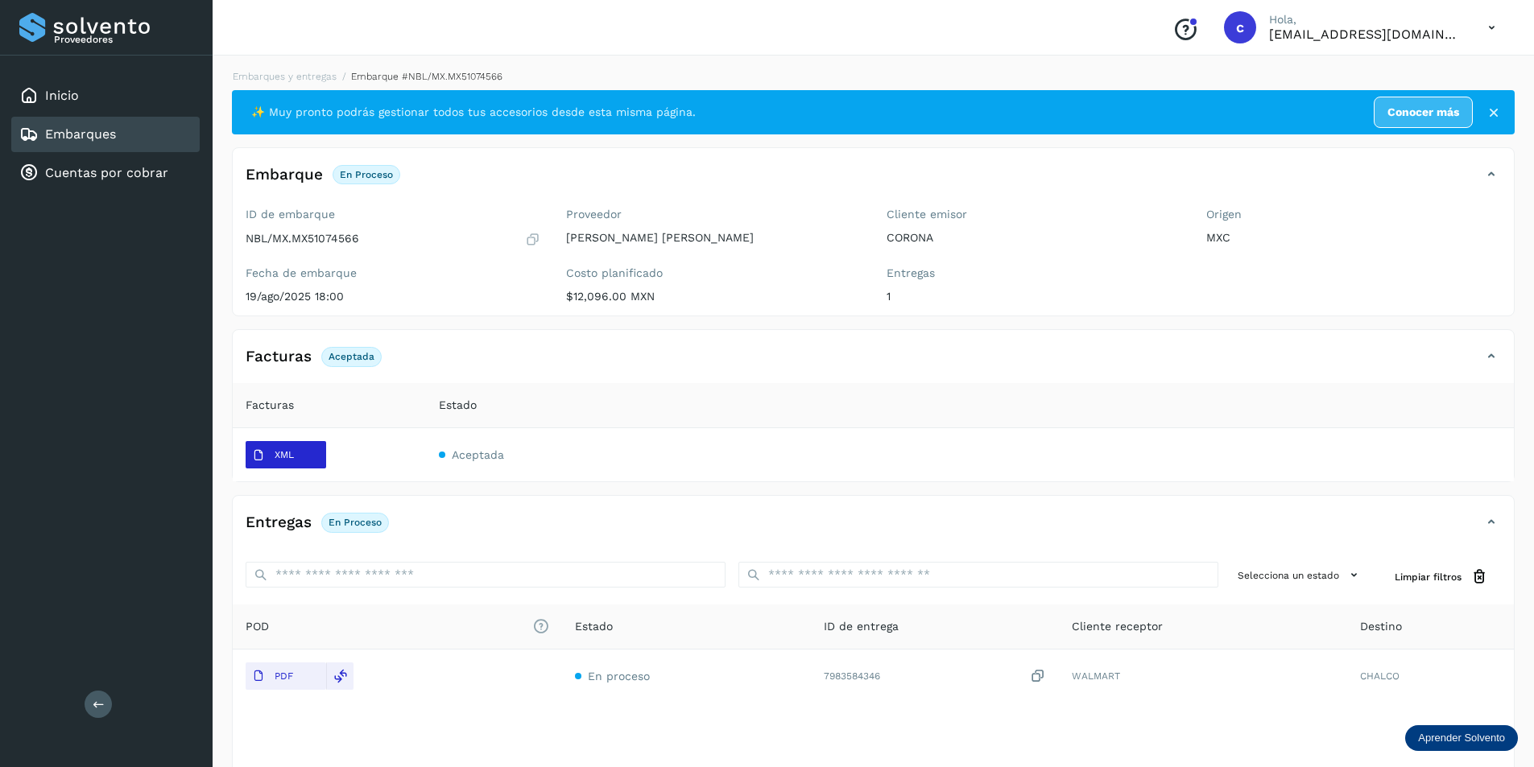
click at [278, 449] on p "XML" at bounding box center [284, 454] width 19 height 11
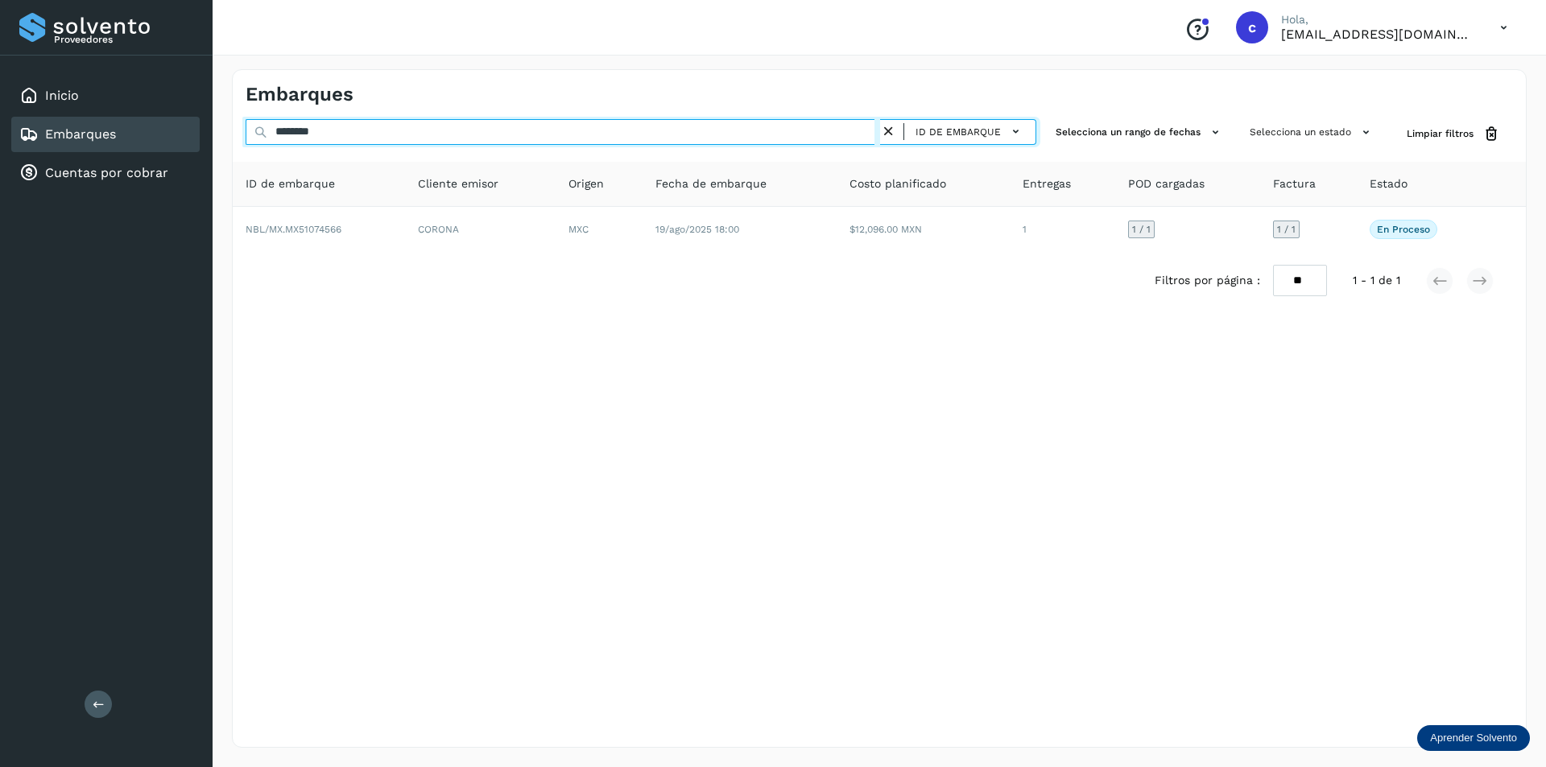
click at [388, 134] on input "********" at bounding box center [563, 132] width 634 height 26
type input "*"
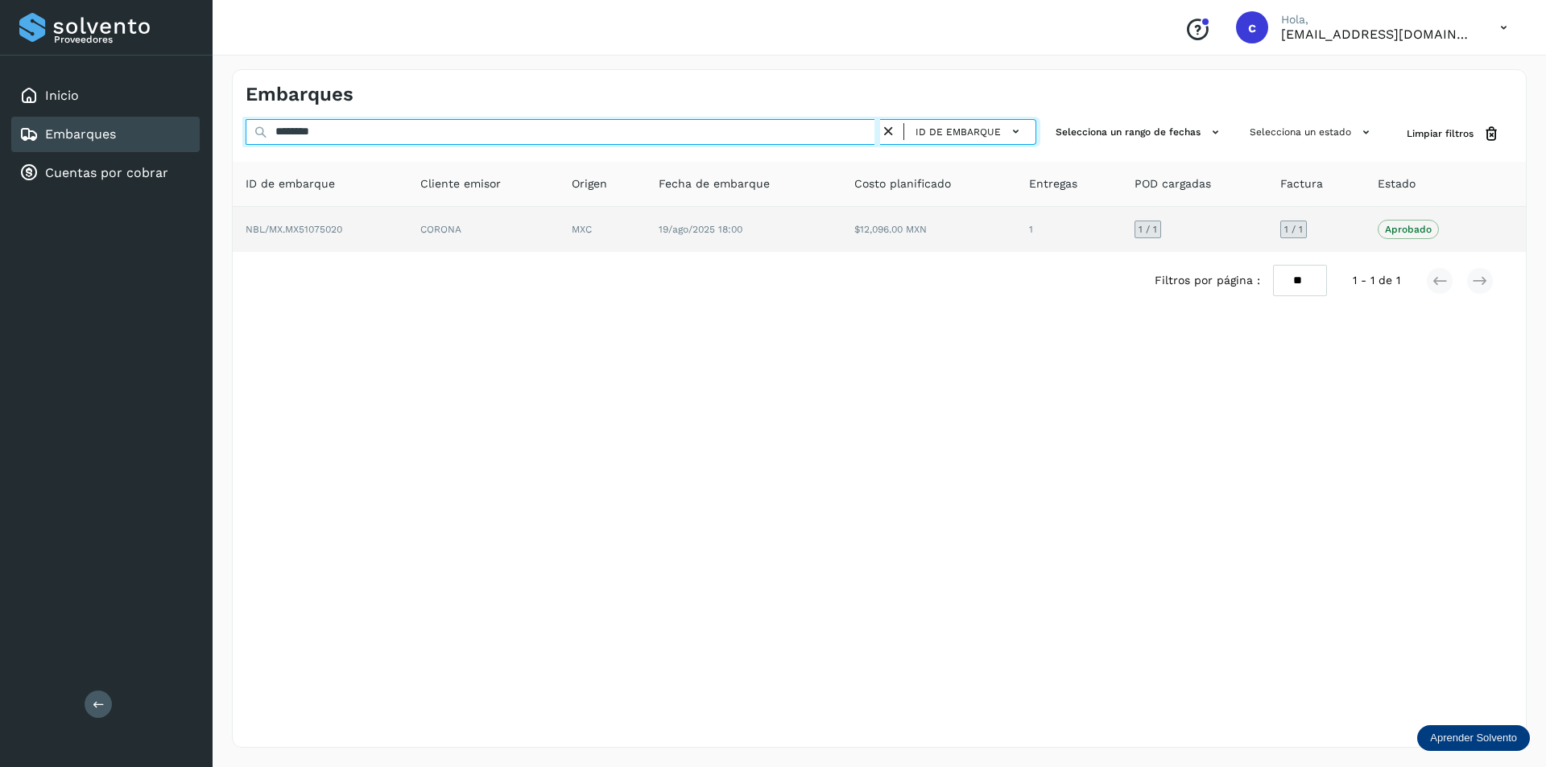
type input "********"
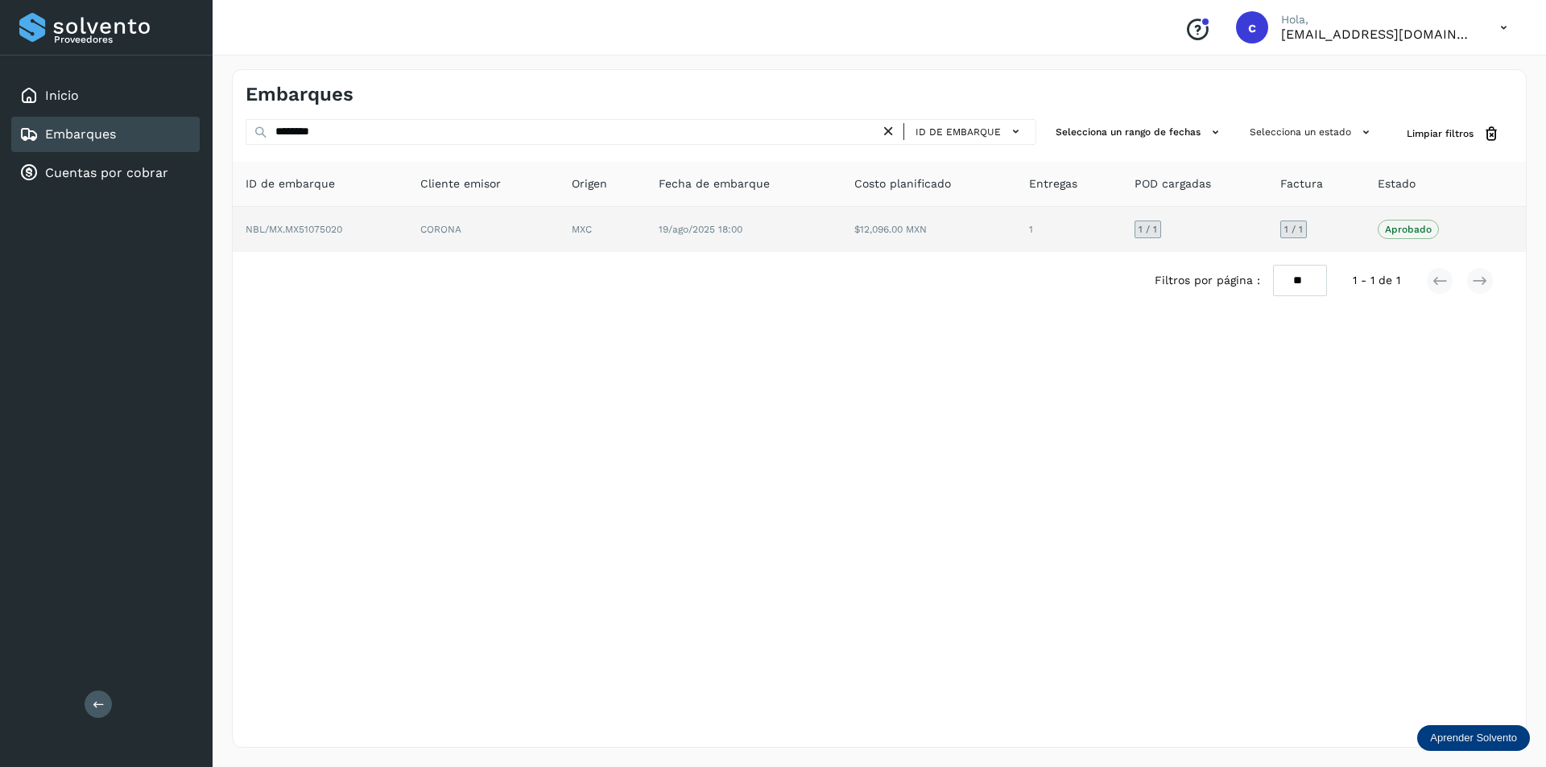
click at [559, 230] on td "CORONA" at bounding box center [602, 229] width 87 height 45
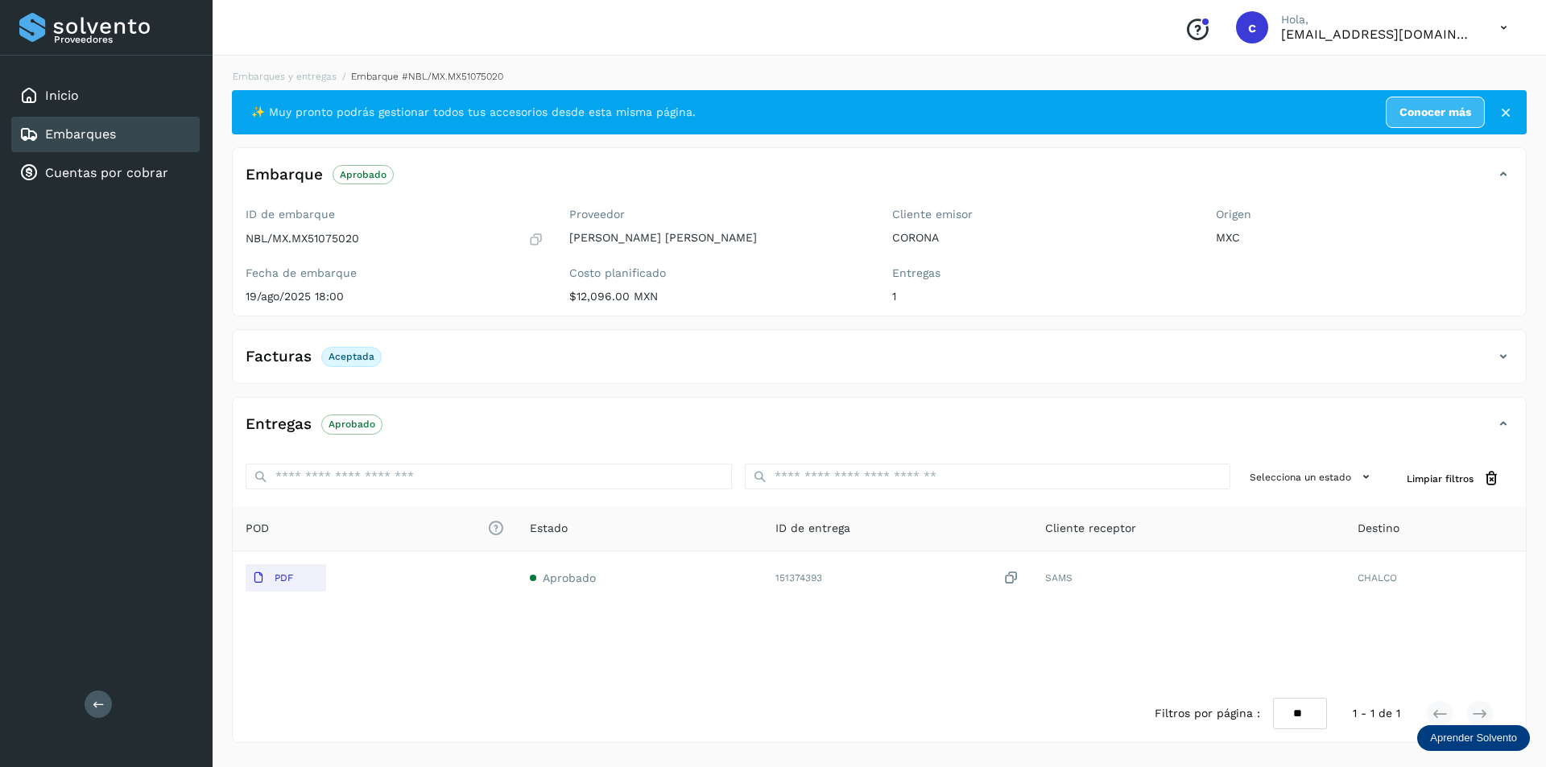
click at [1469, 358] on div "Facturas Aceptada" at bounding box center [863, 356] width 1261 height 27
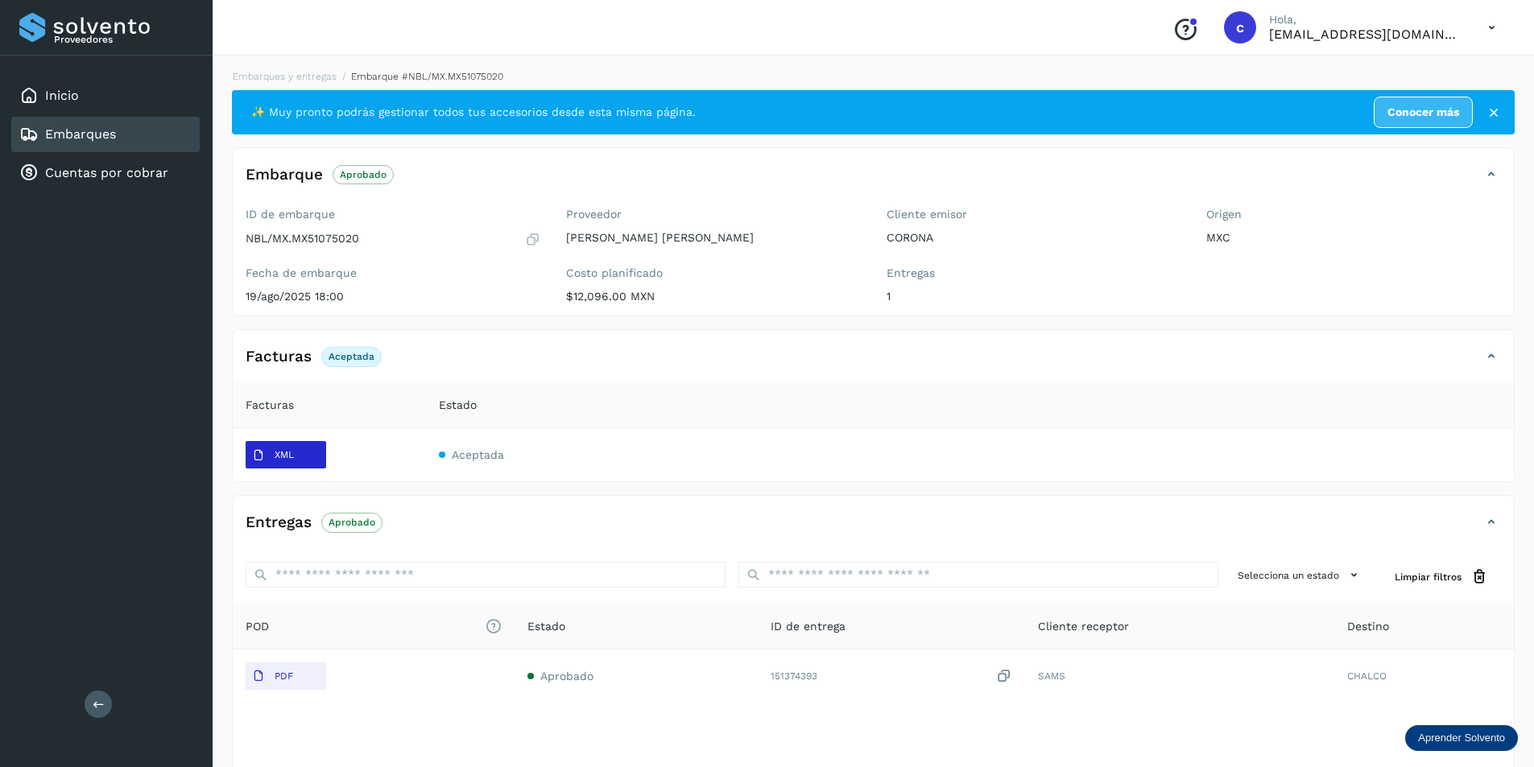
click at [258, 456] on icon at bounding box center [258, 455] width 13 height 13
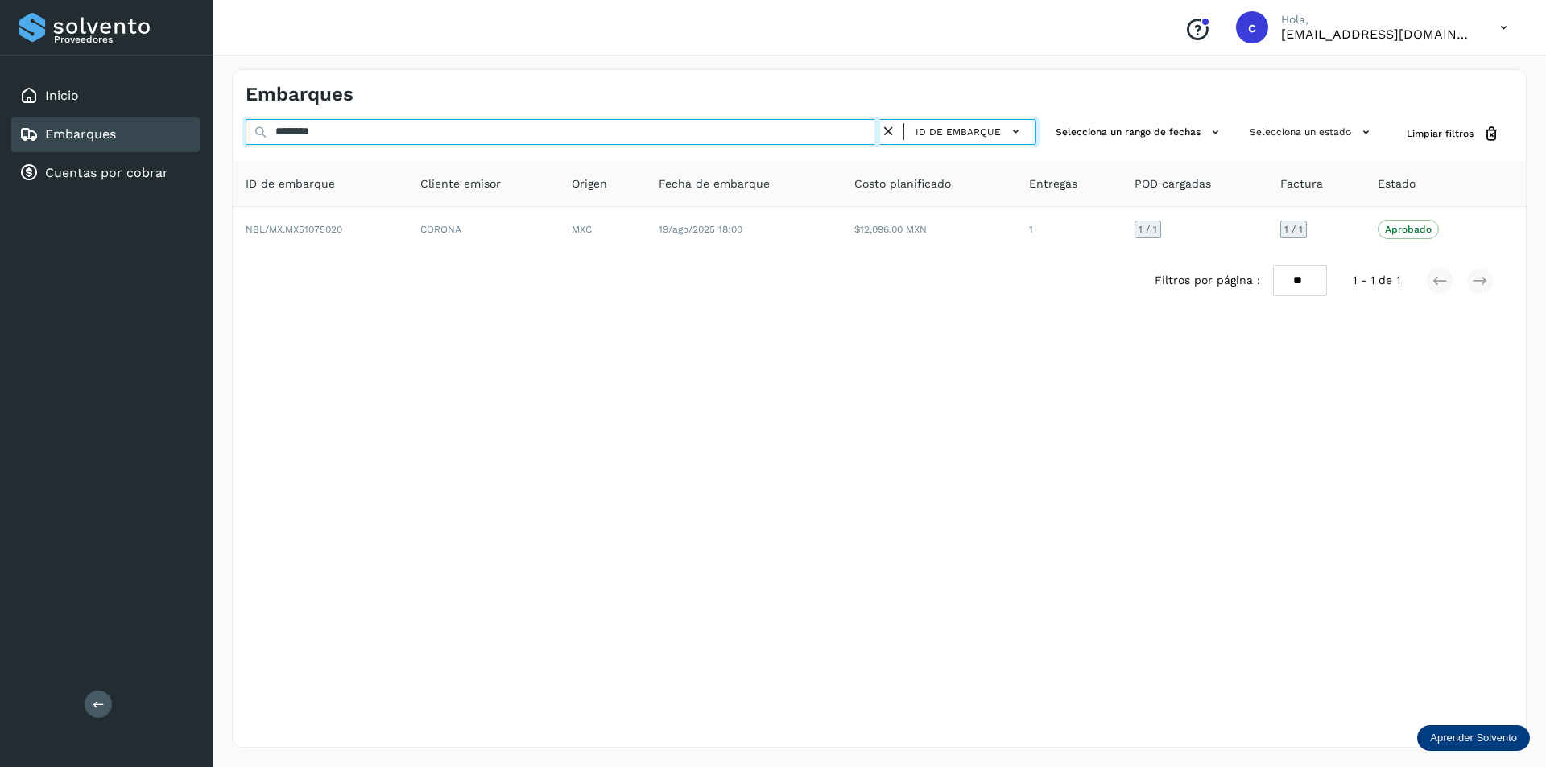
click at [466, 132] on input "********" at bounding box center [563, 132] width 634 height 26
type input "*"
type input "********"
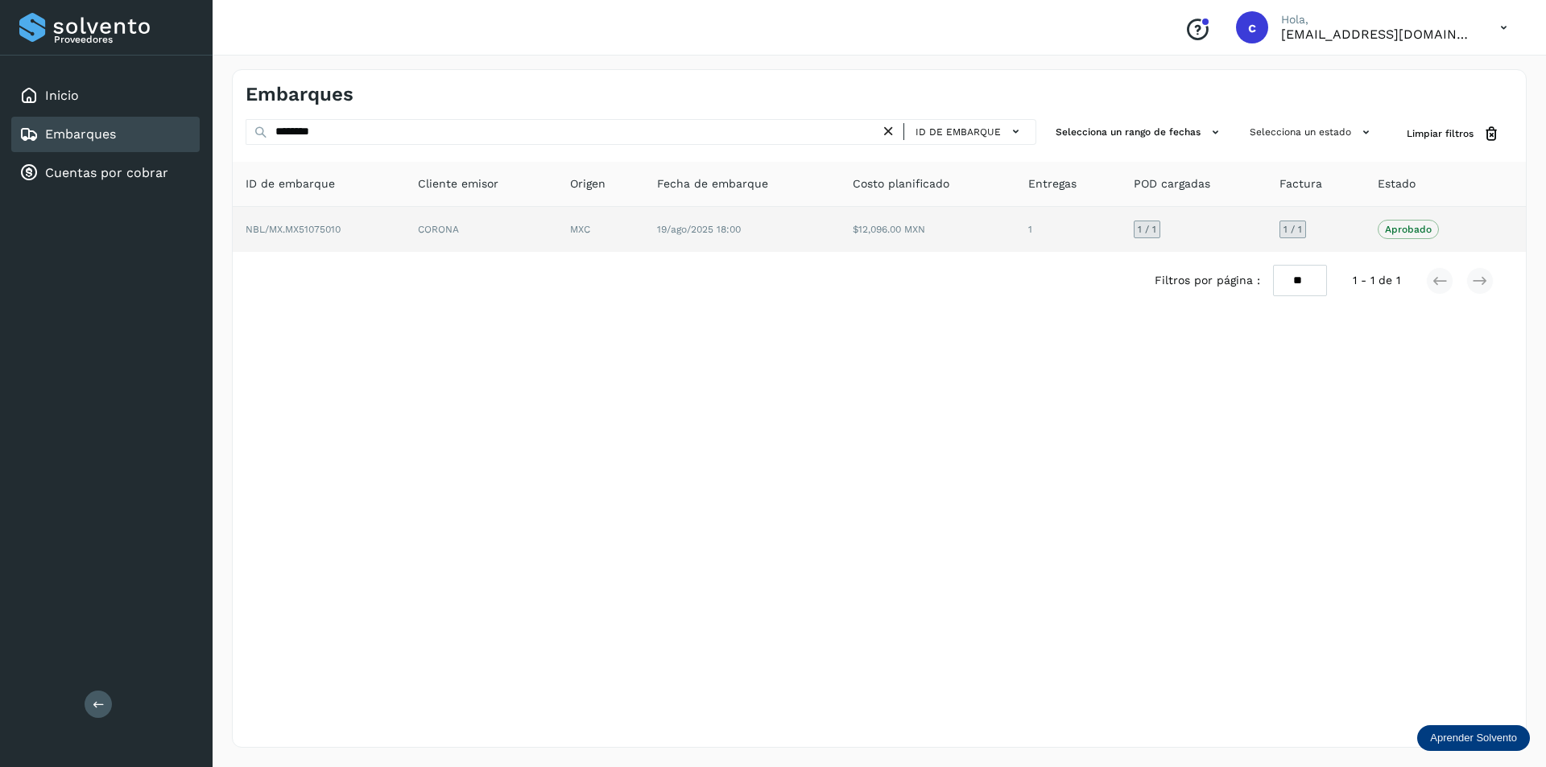
click at [557, 236] on td "CORONA" at bounding box center [601, 229] width 88 height 45
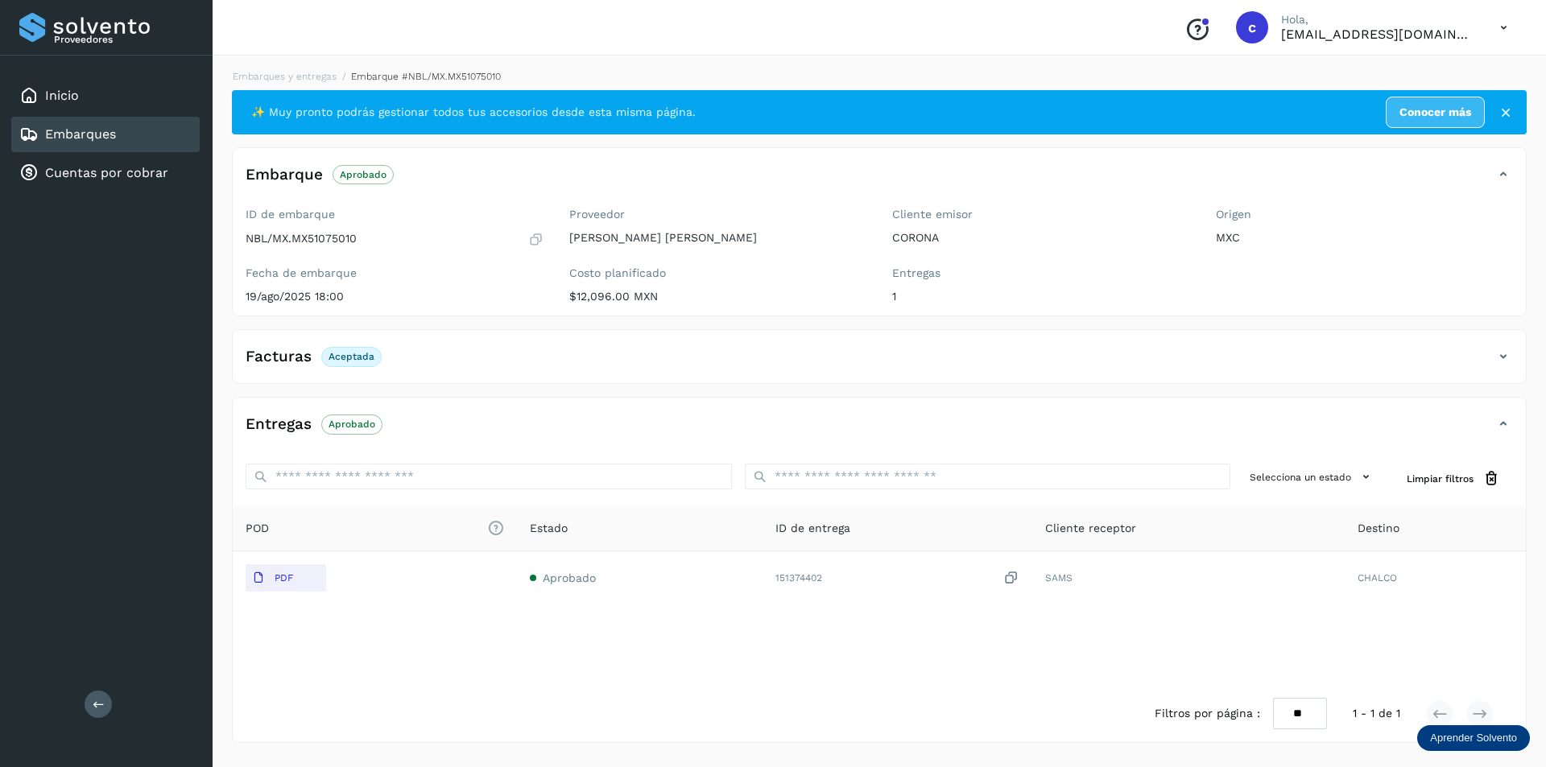
click at [1475, 359] on div "Facturas Aceptada" at bounding box center [863, 356] width 1261 height 27
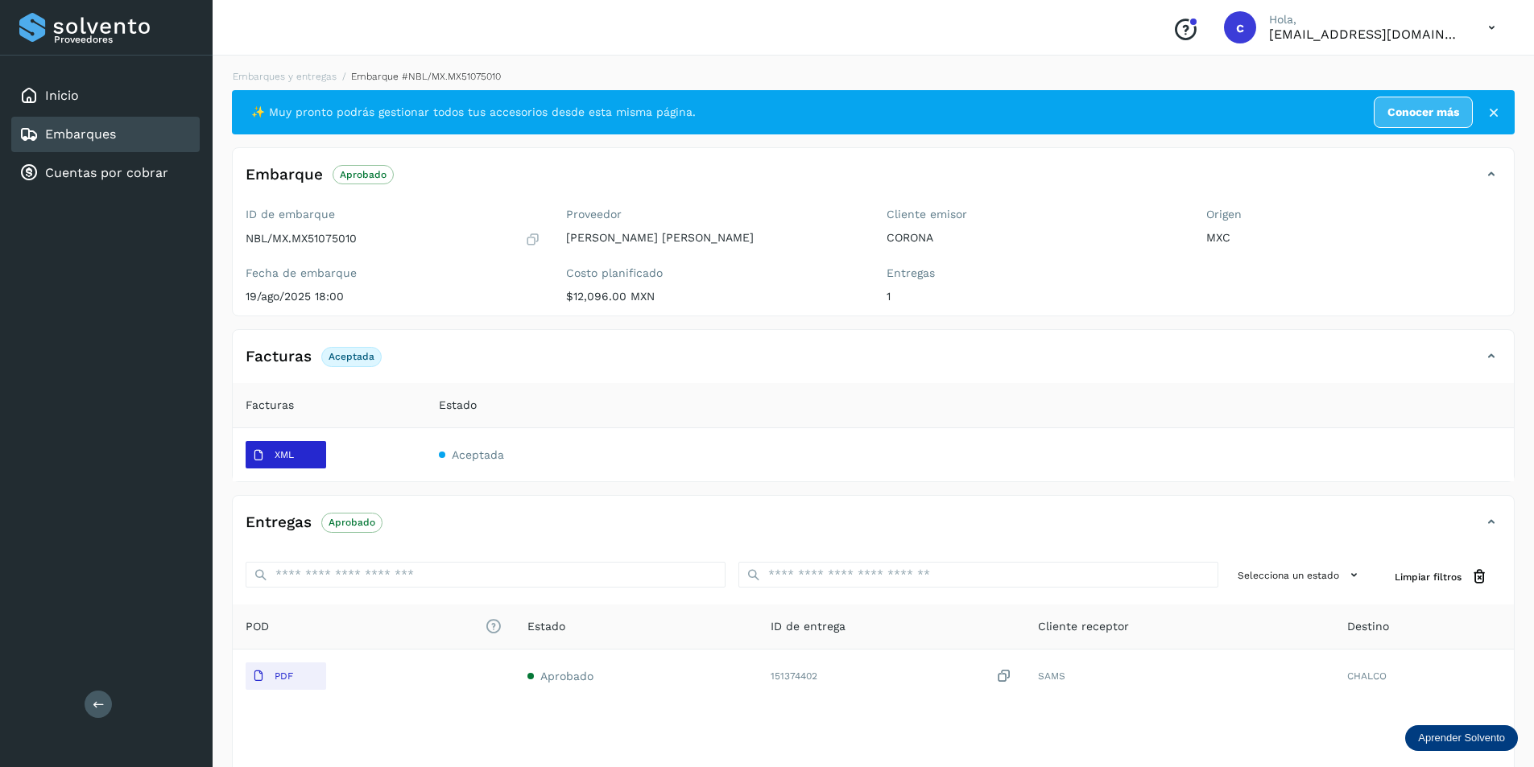
click at [250, 464] on span "XML" at bounding box center [273, 456] width 55 height 26
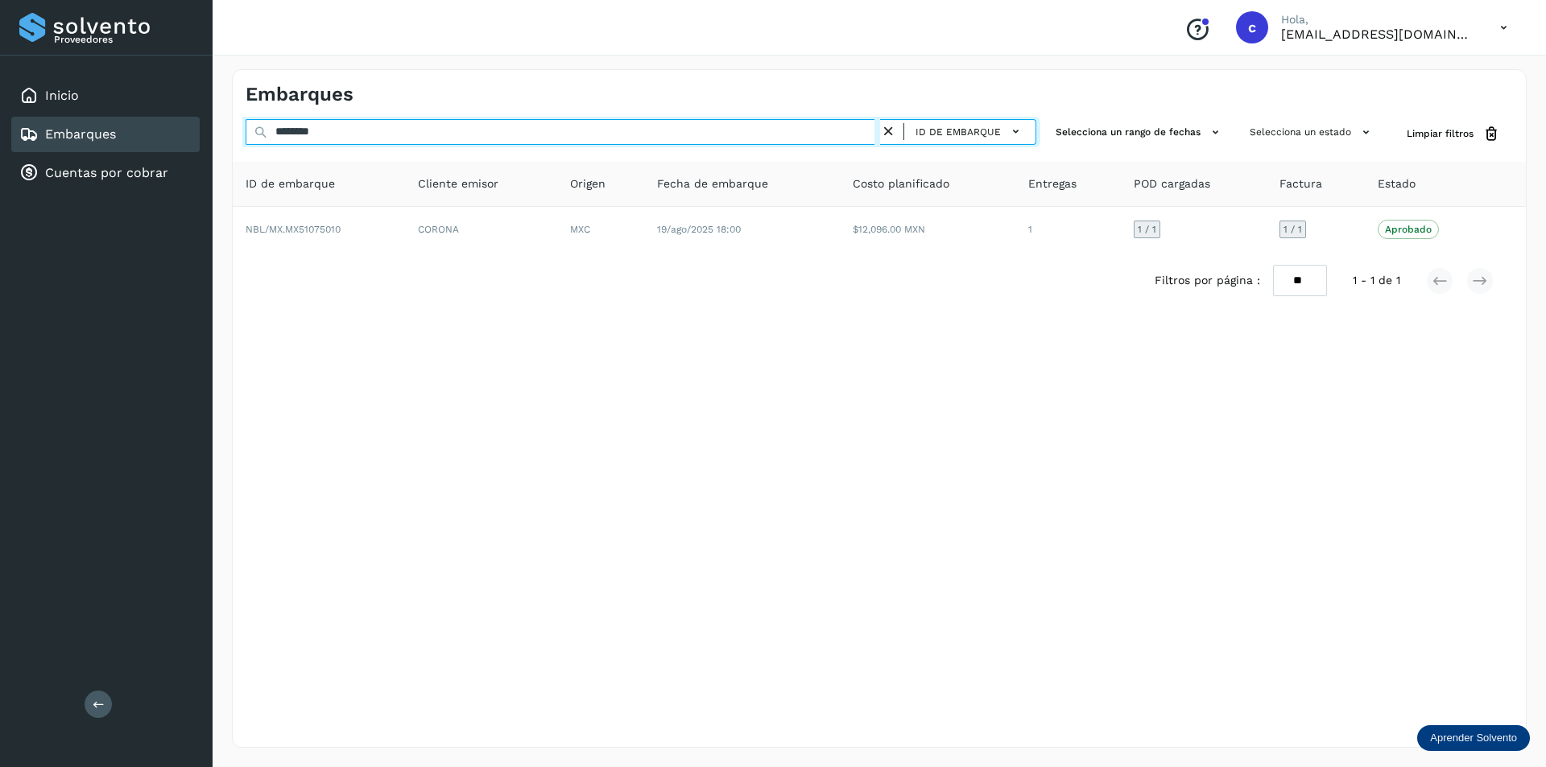
click at [384, 125] on input "********" at bounding box center [563, 132] width 634 height 26
type input "*"
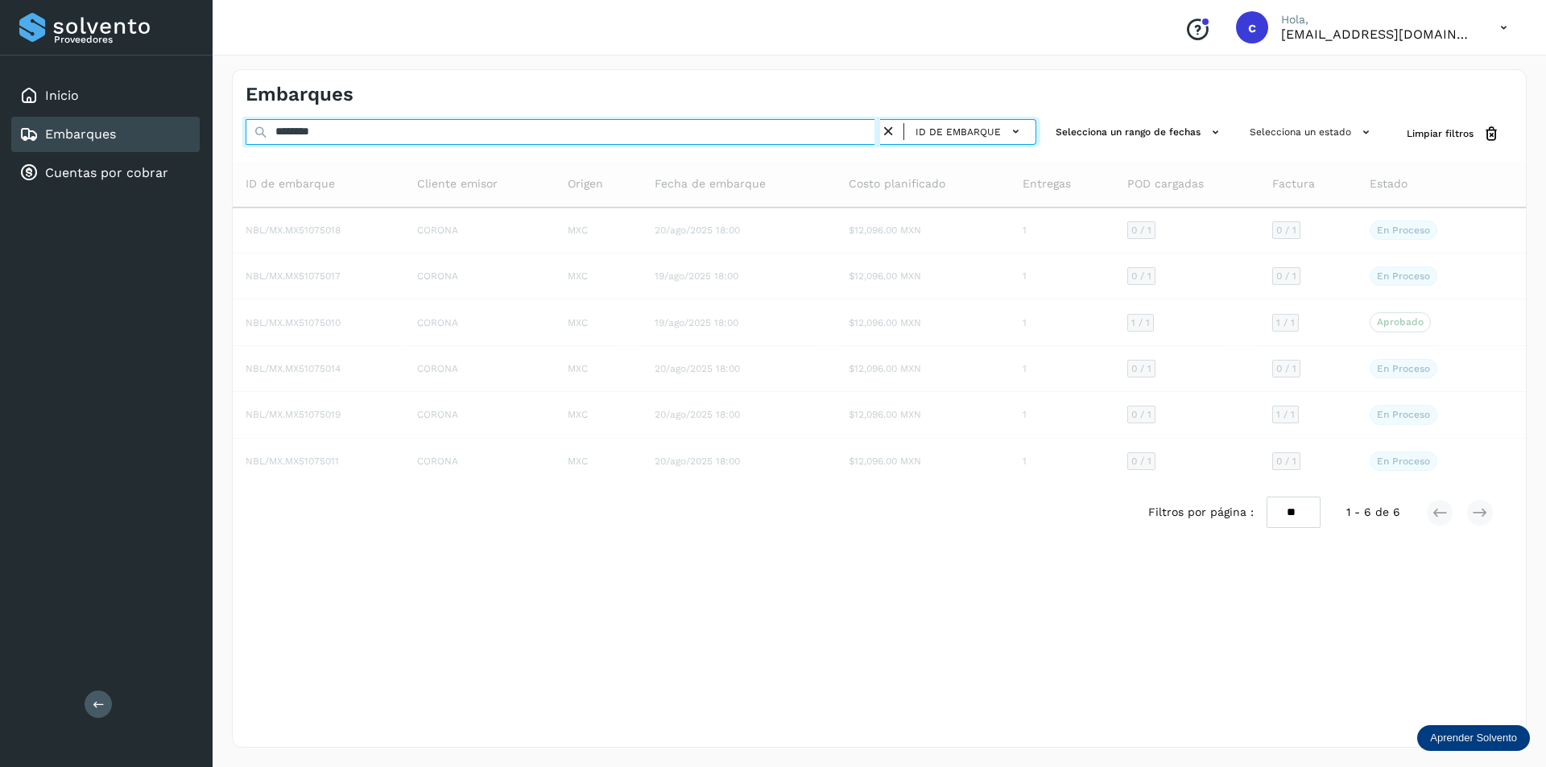
type input "********"
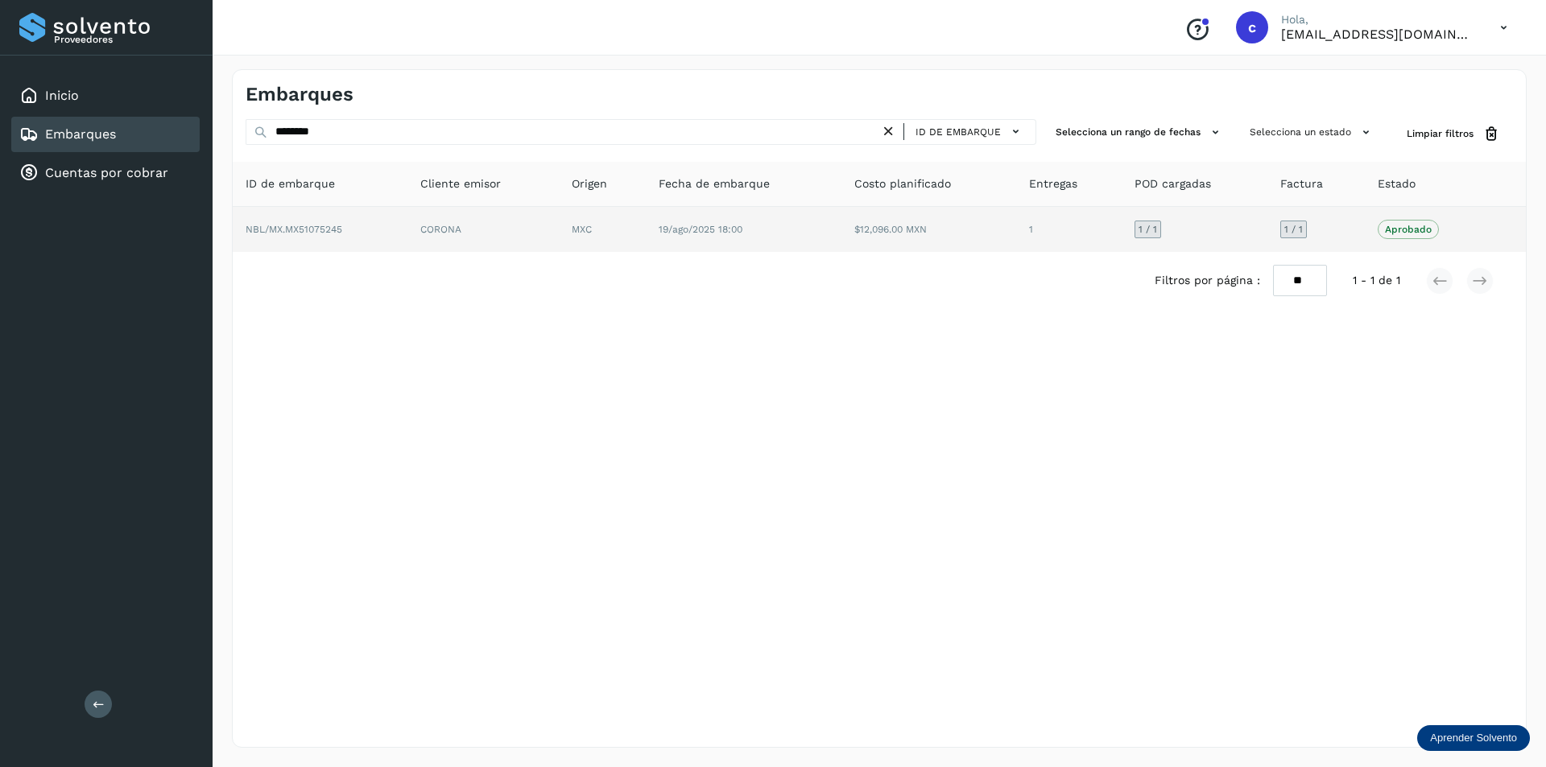
click at [407, 226] on td "NBL/MX.MX51075245" at bounding box center [482, 229] width 151 height 45
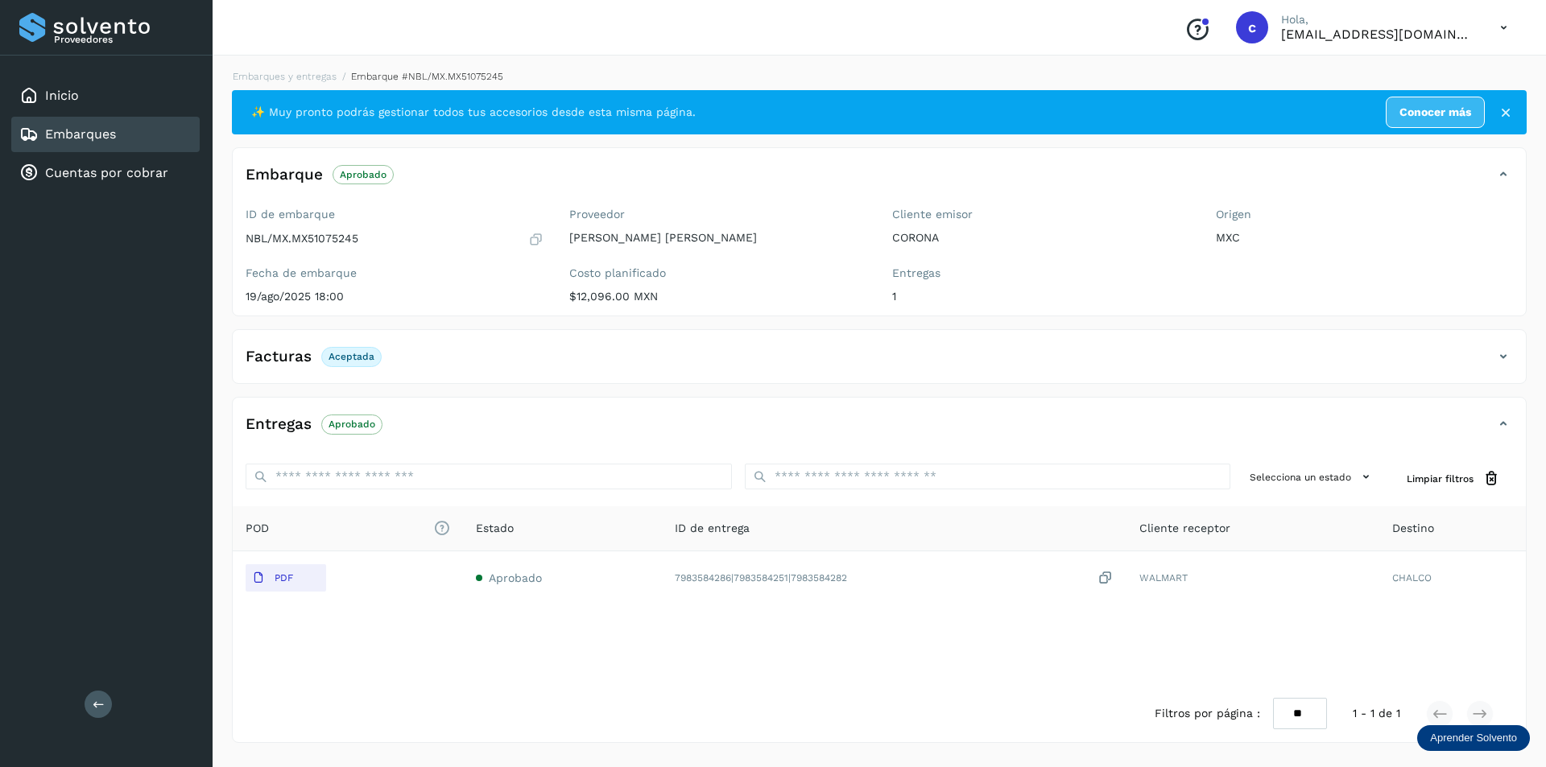
click at [1418, 353] on div "Facturas Aceptada" at bounding box center [863, 356] width 1261 height 27
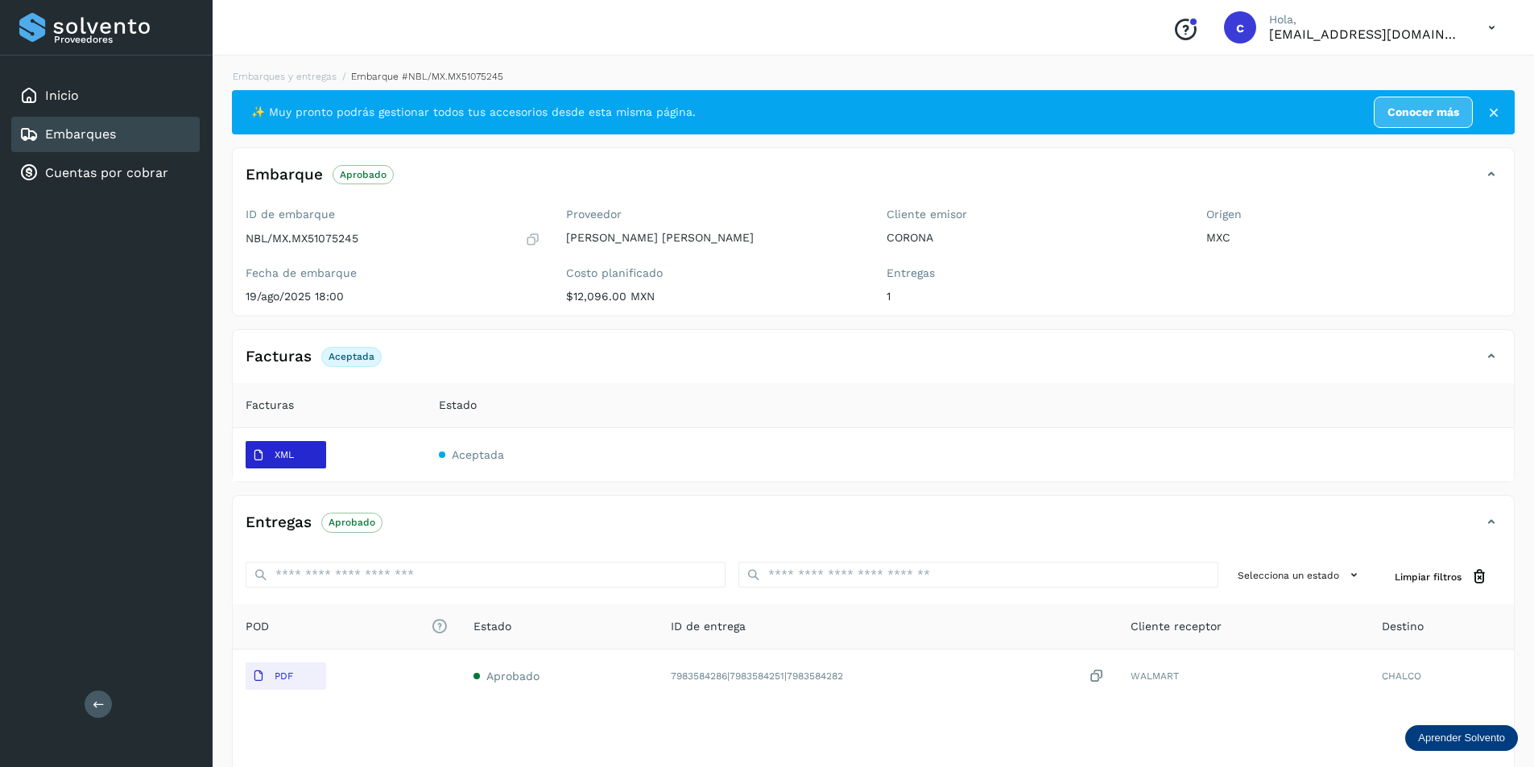
click at [266, 444] on span "XML" at bounding box center [273, 456] width 55 height 26
click at [99, 134] on link "Embarques" at bounding box center [80, 133] width 71 height 15
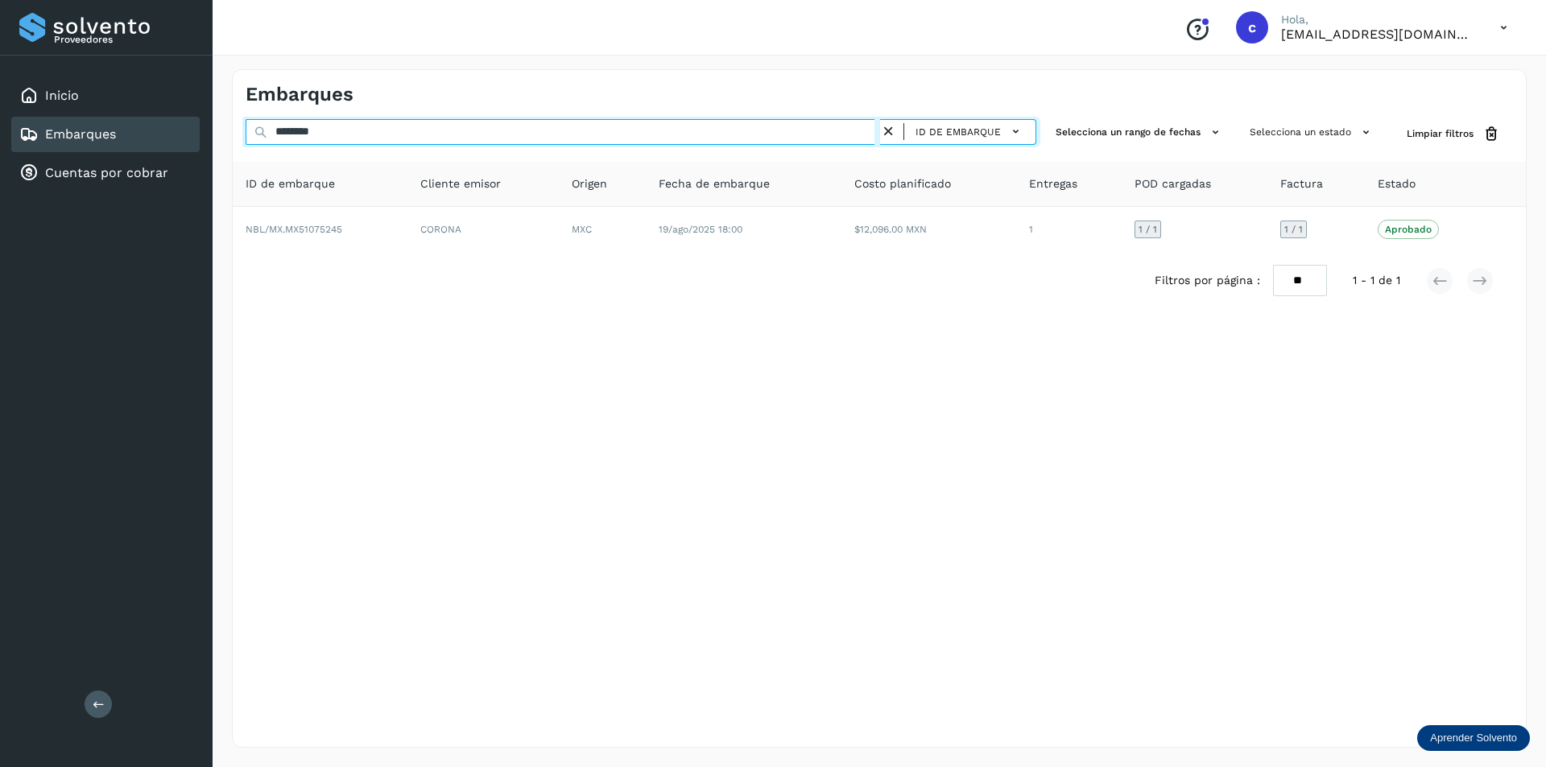
click at [368, 127] on input "********" at bounding box center [563, 132] width 634 height 26
type input "*"
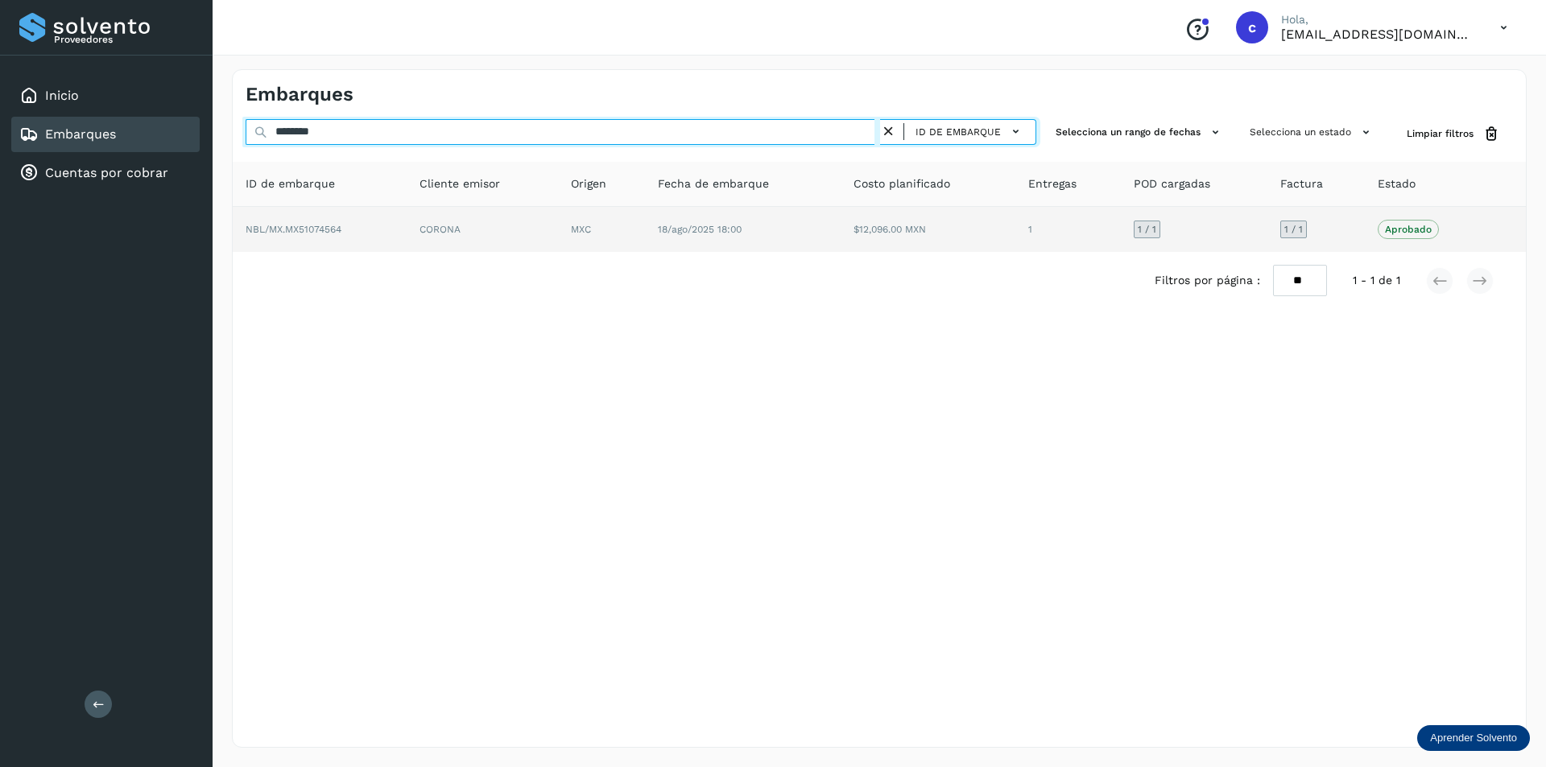
type input "********"
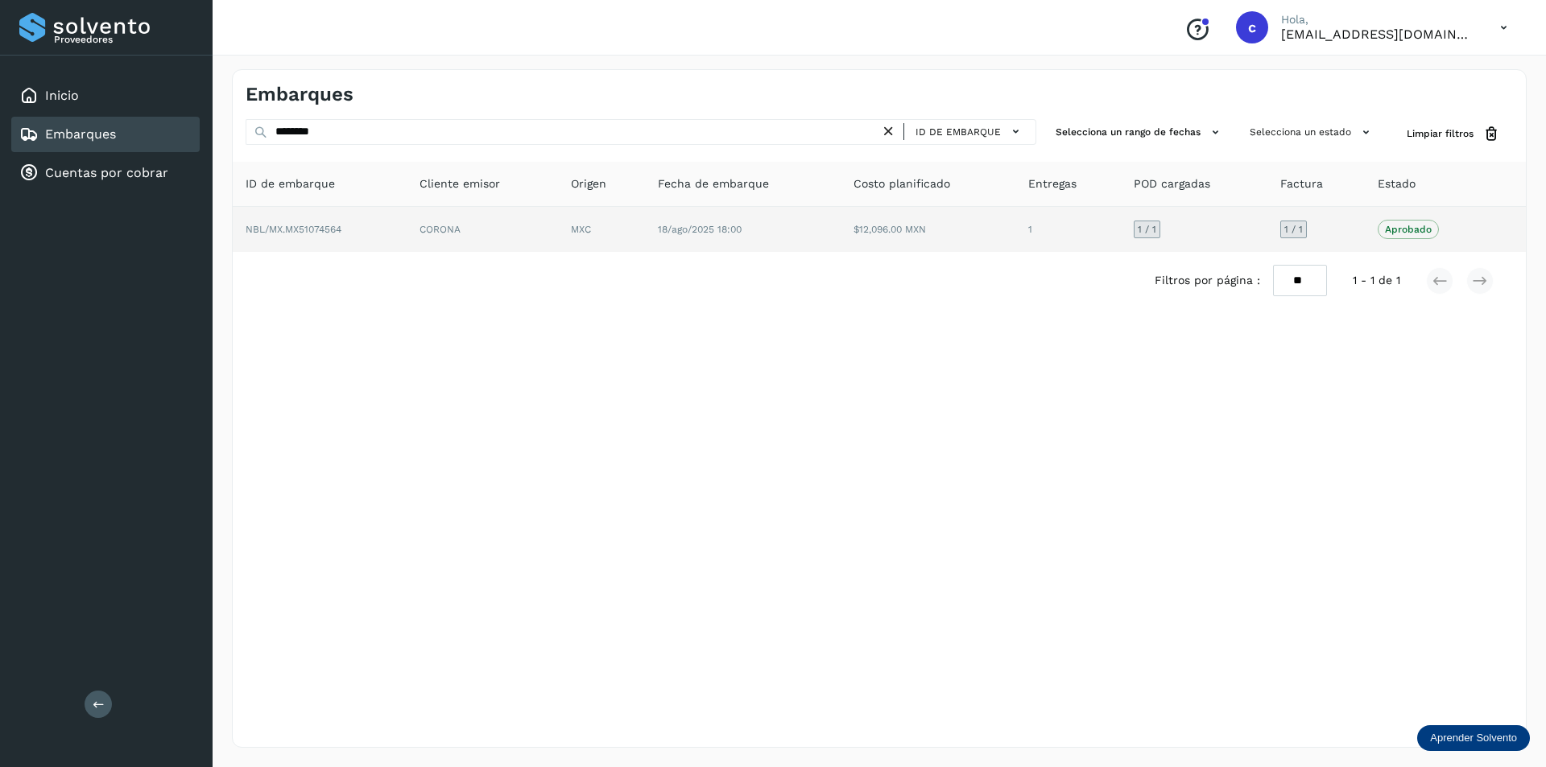
click at [407, 241] on td "NBL/MX.MX51074564" at bounding box center [482, 229] width 151 height 45
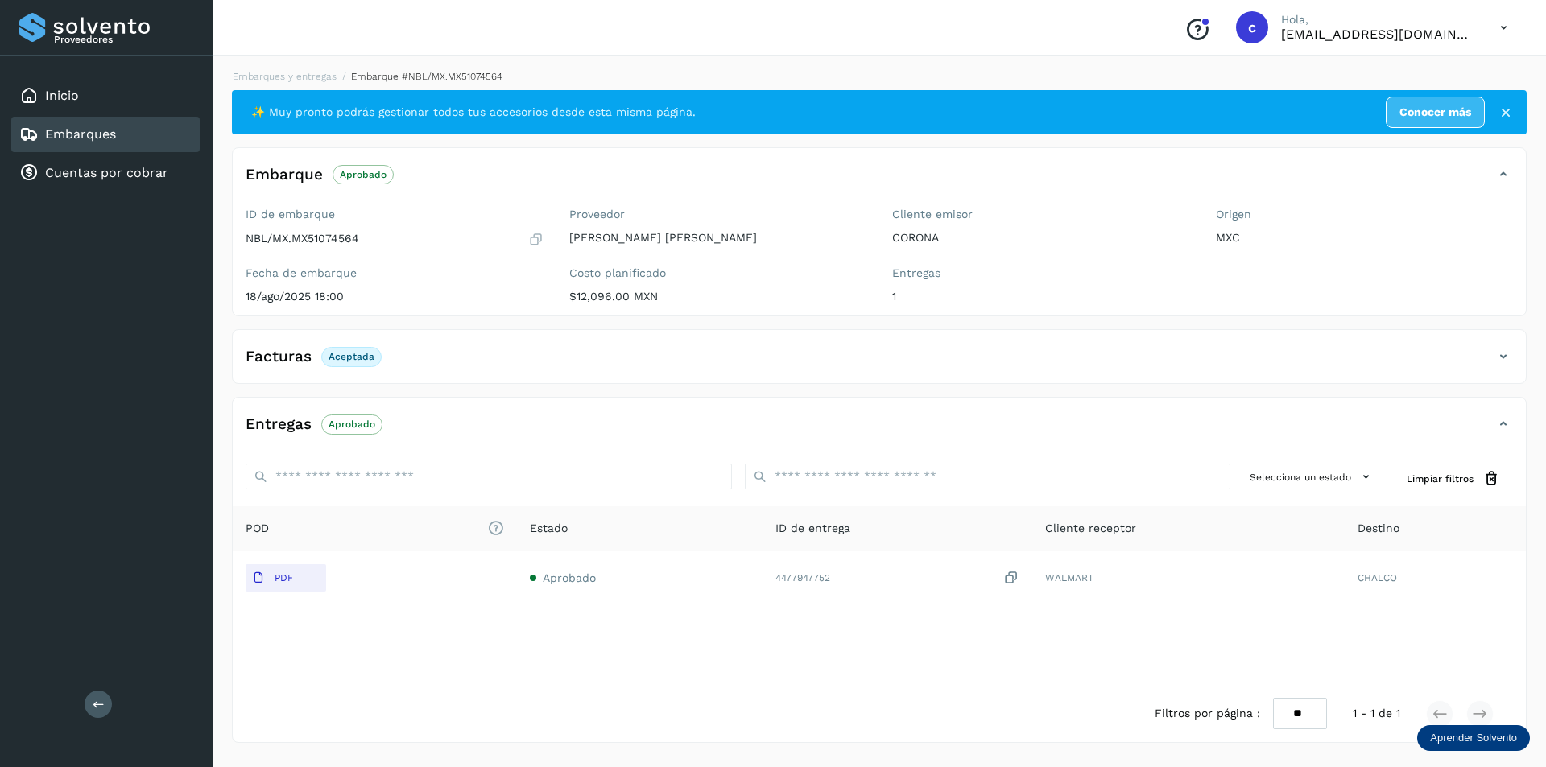
click at [1474, 375] on div "Facturas Aceptada" at bounding box center [879, 363] width 1293 height 40
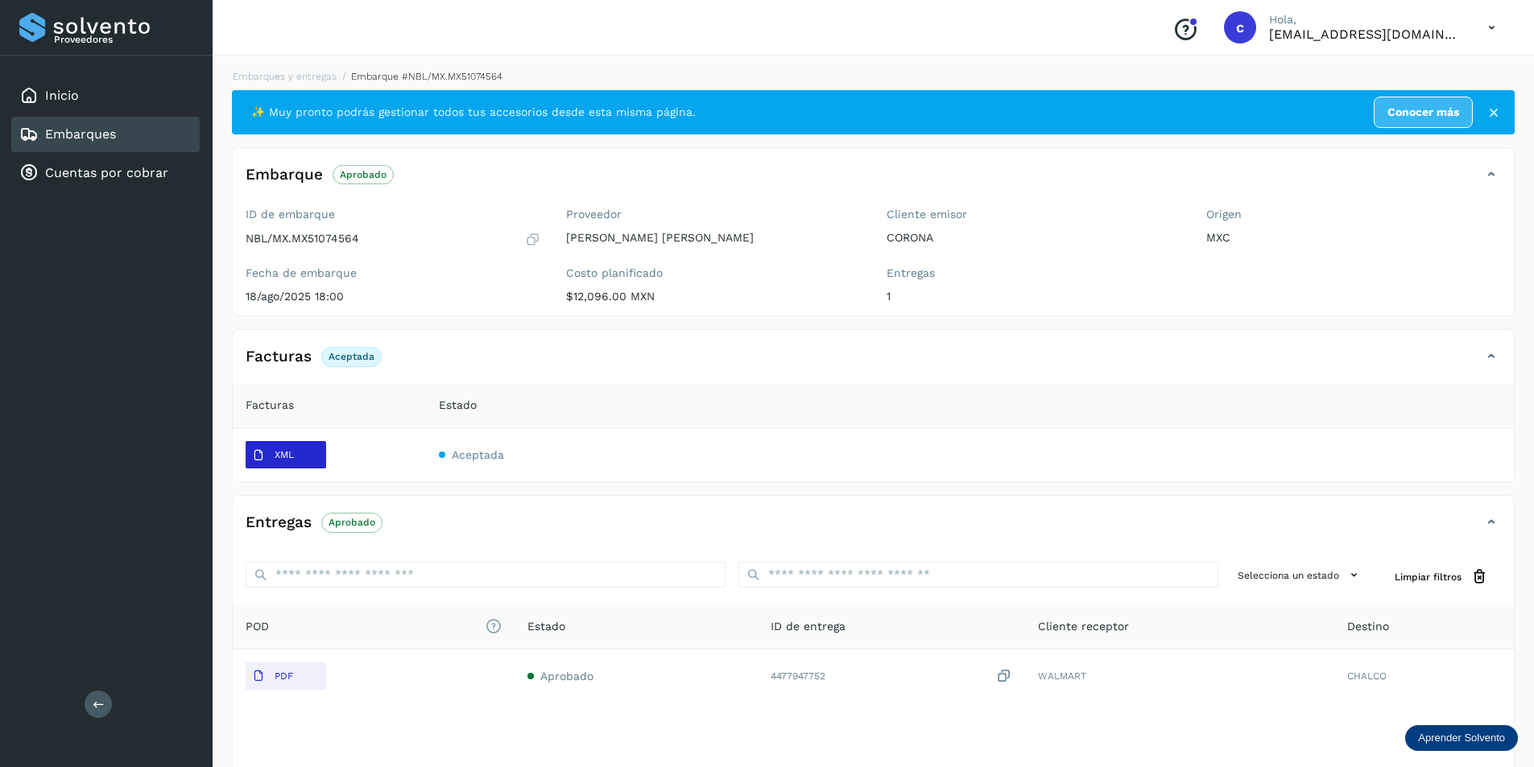
click at [282, 462] on span "XML" at bounding box center [273, 456] width 55 height 26
click at [98, 133] on link "Embarques" at bounding box center [80, 133] width 71 height 15
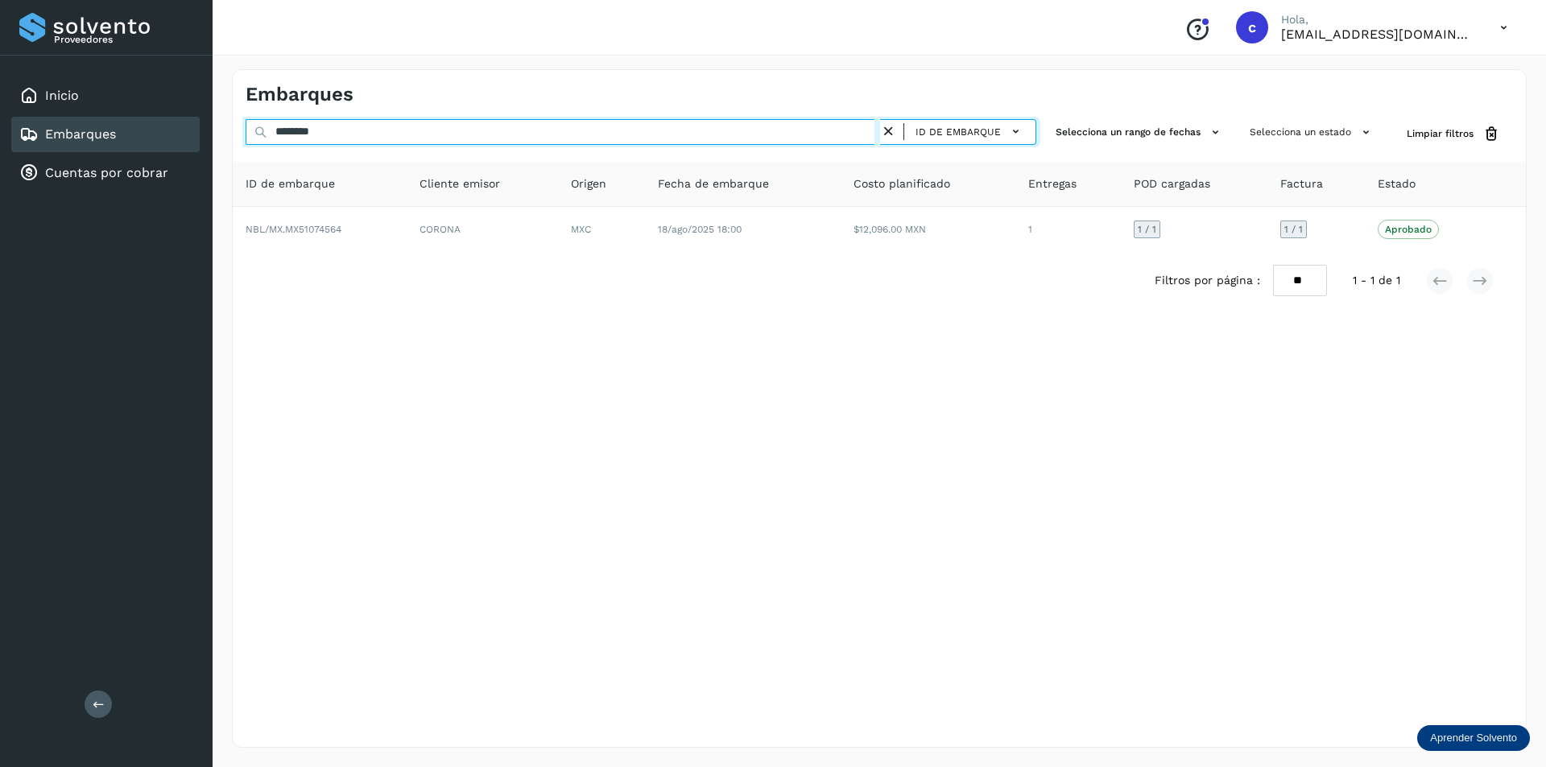
click at [389, 128] on input "********" at bounding box center [563, 132] width 634 height 26
type input "*"
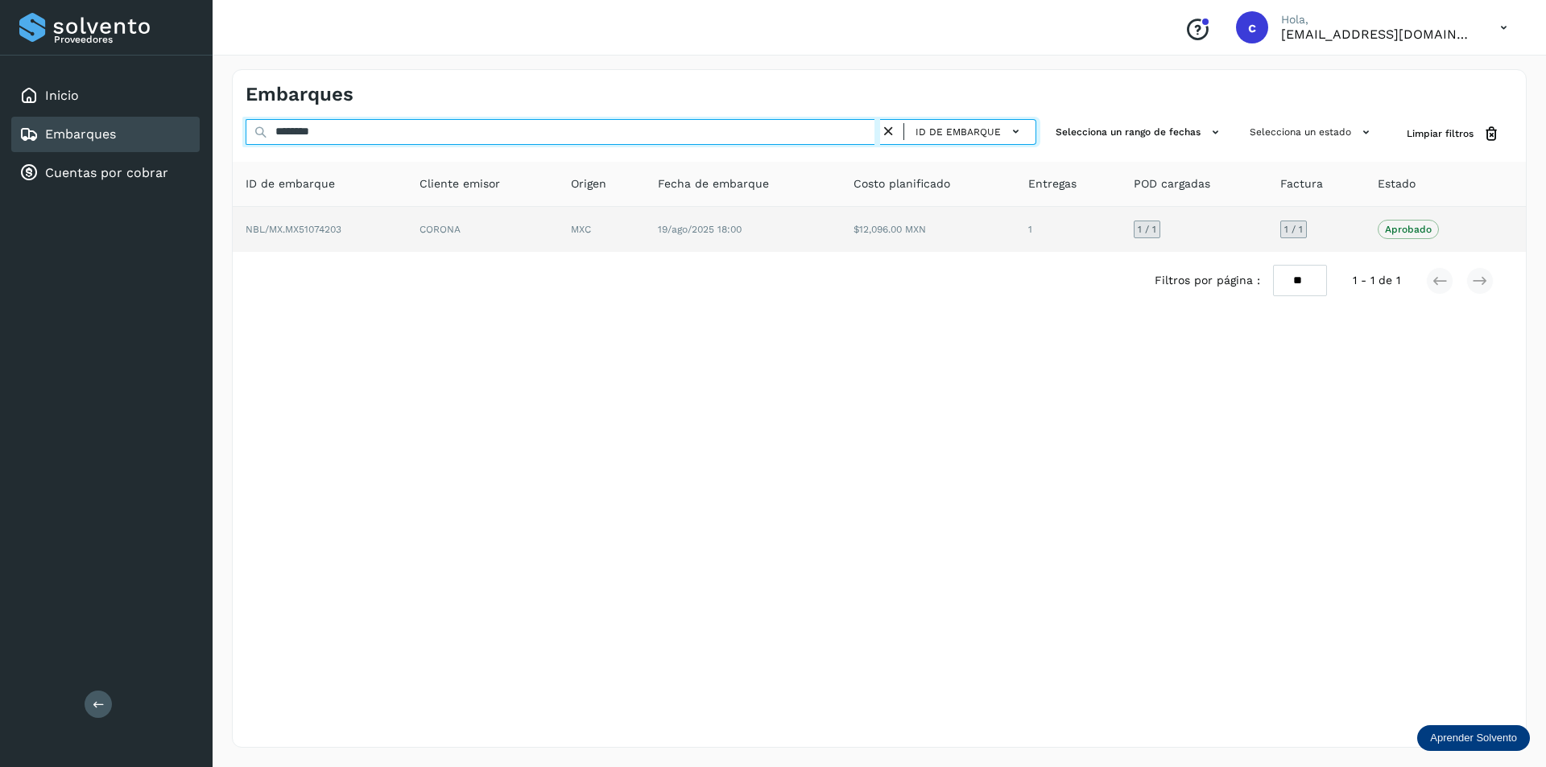
type input "********"
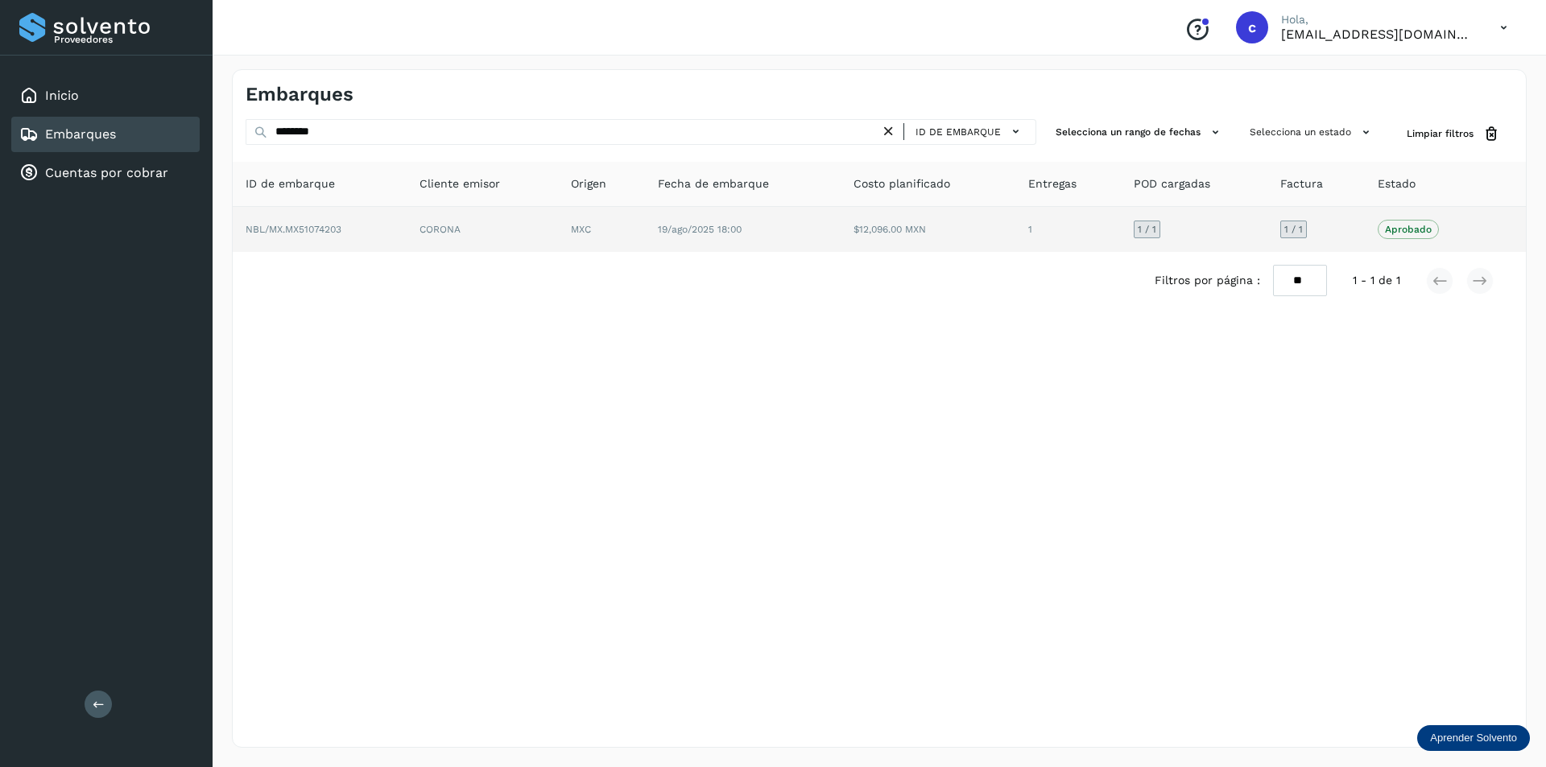
click at [558, 244] on td "CORONA" at bounding box center [601, 229] width 87 height 45
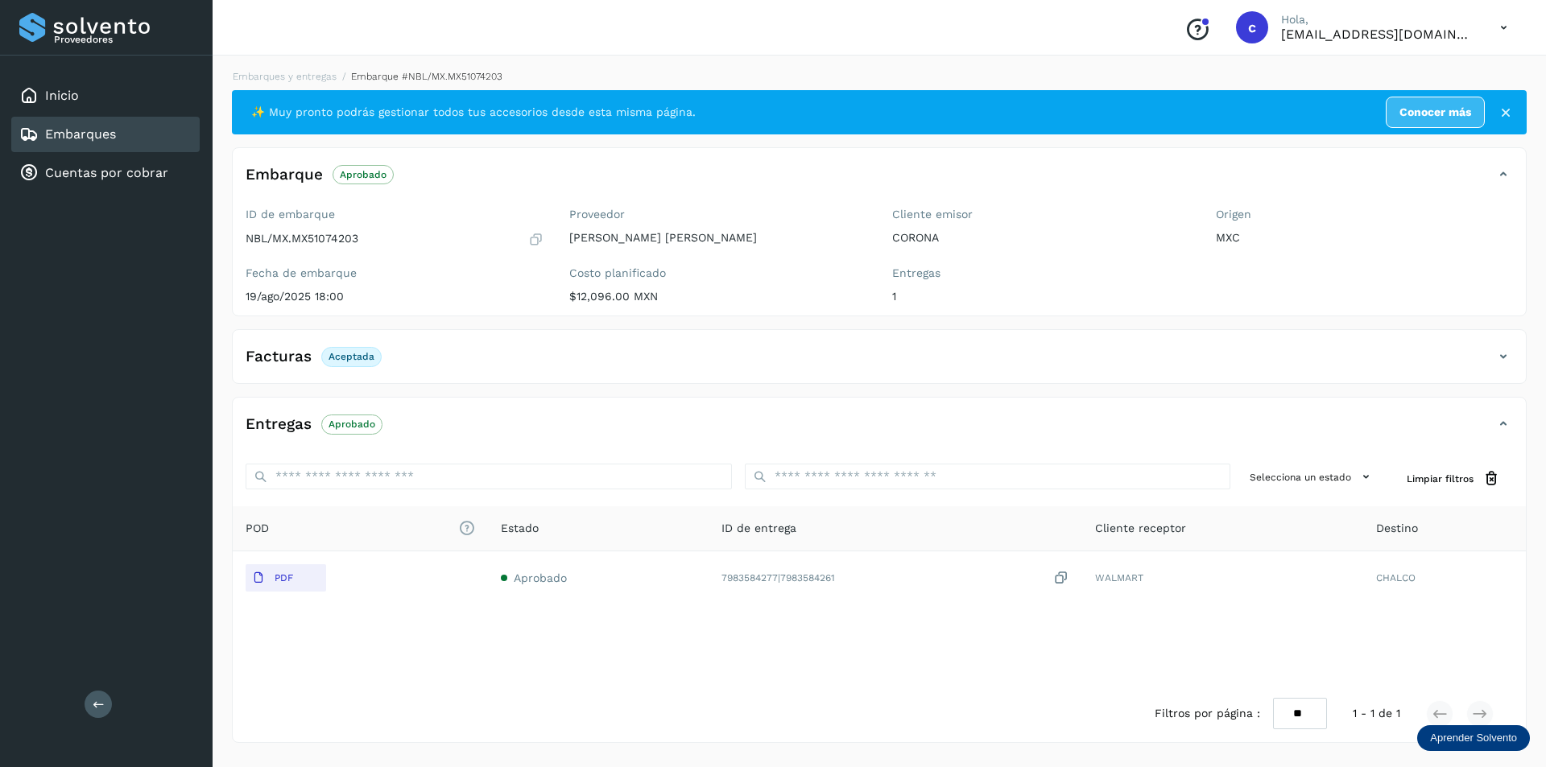
click at [1493, 353] on div "Facturas Aceptada" at bounding box center [863, 356] width 1261 height 27
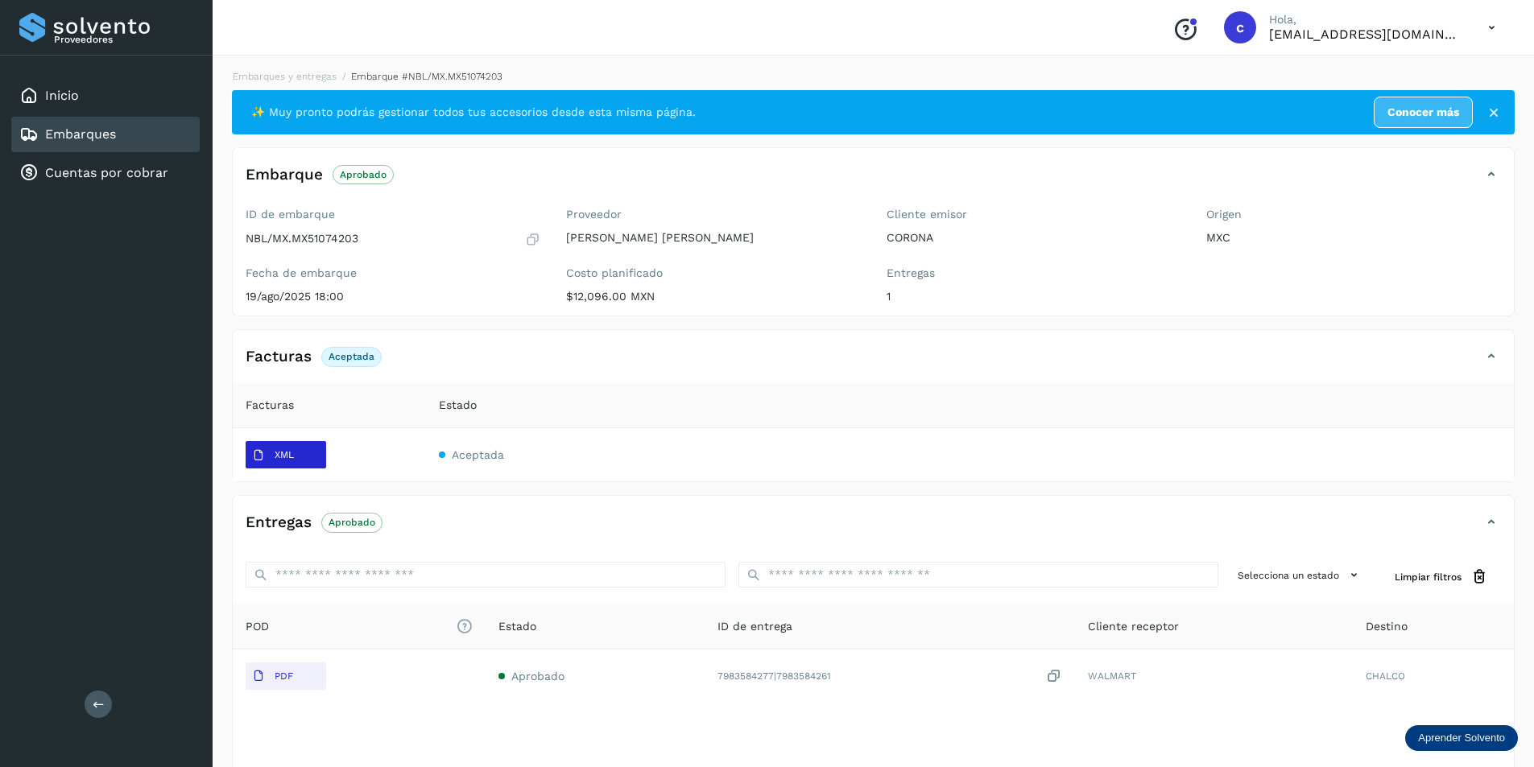
click at [281, 445] on span "XML" at bounding box center [273, 456] width 55 height 26
click at [27, 148] on div "Embarques" at bounding box center [105, 134] width 188 height 35
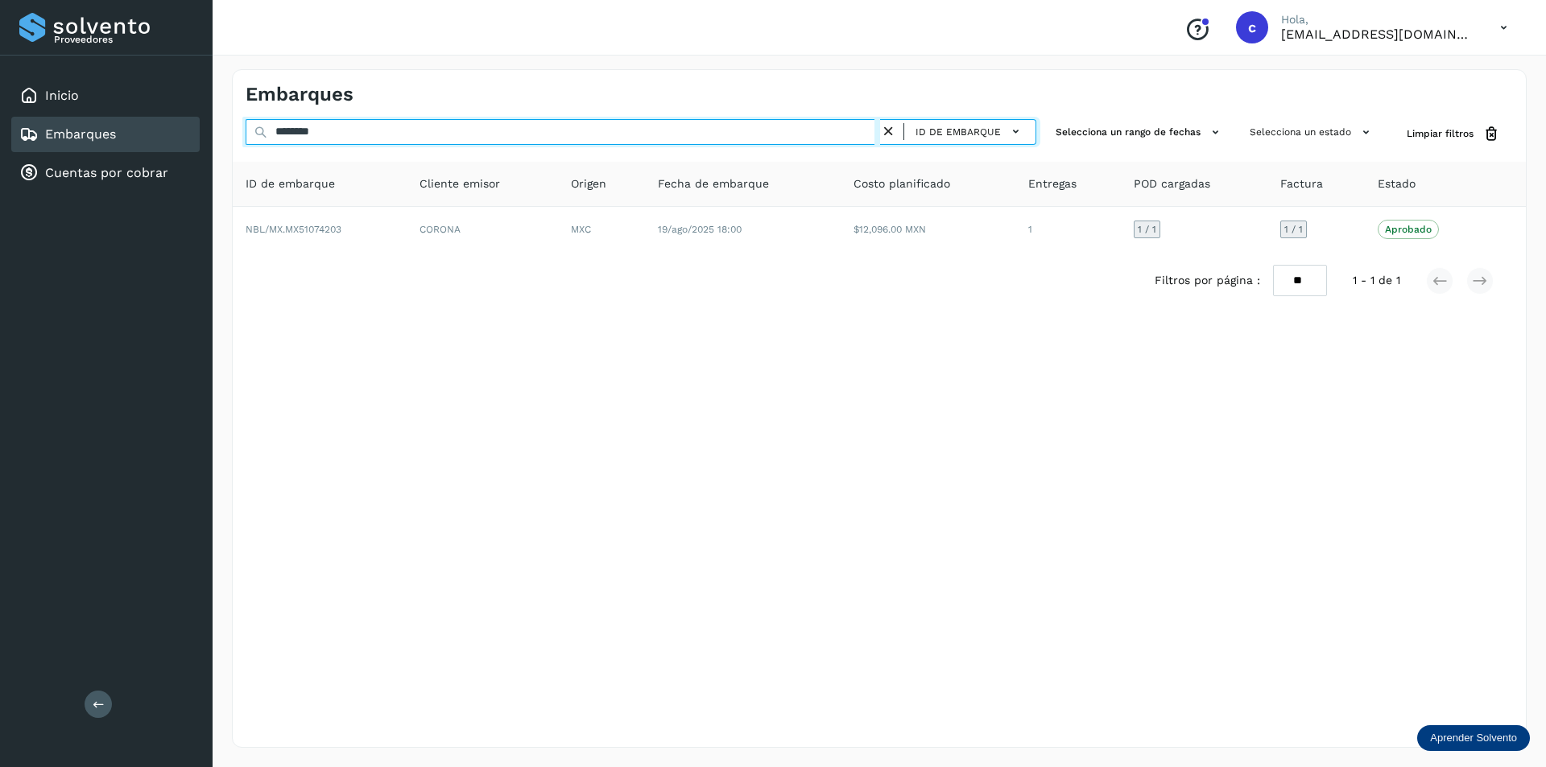
click at [328, 132] on input "********" at bounding box center [563, 132] width 634 height 26
type input "*"
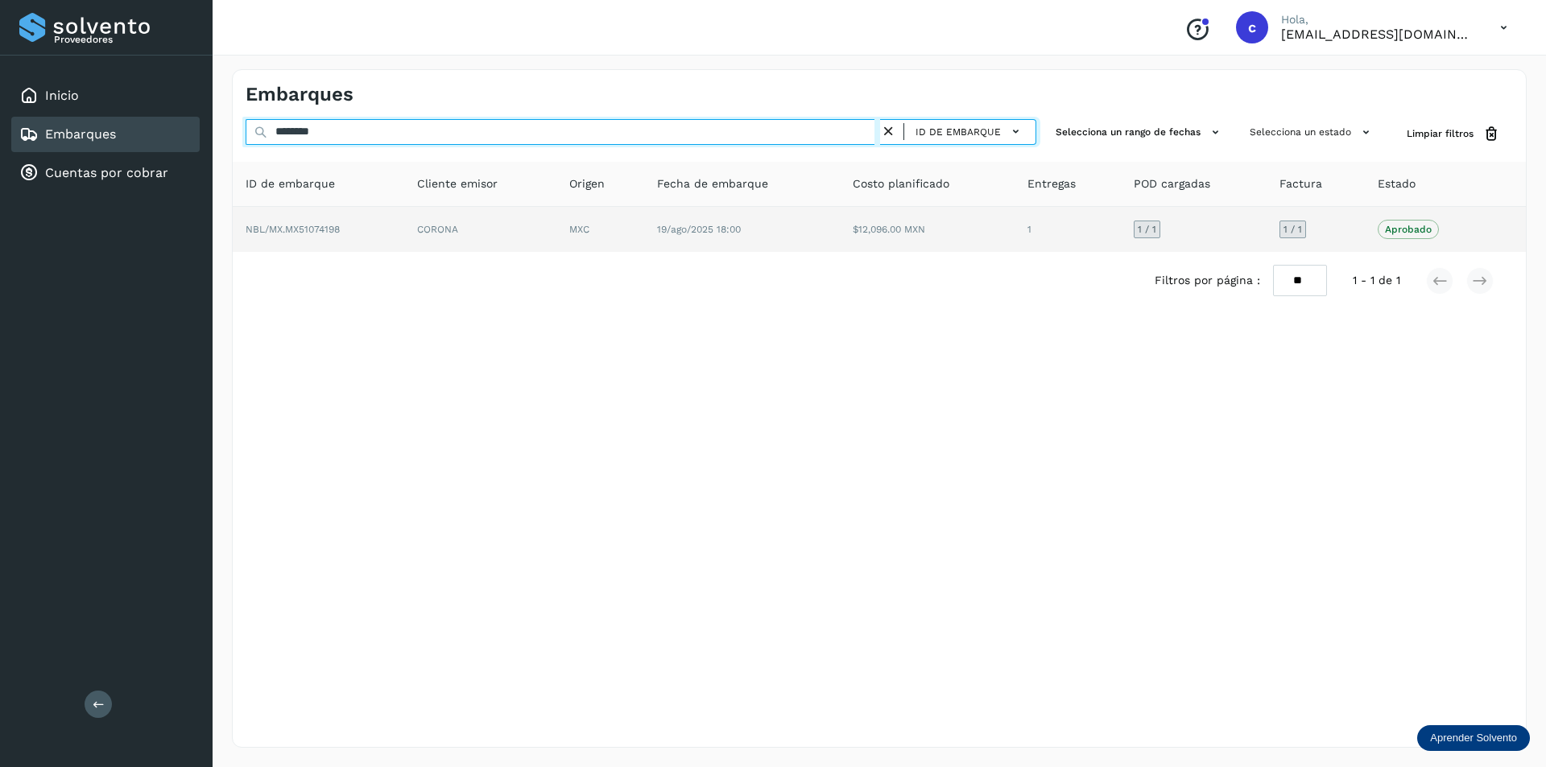
type input "********"
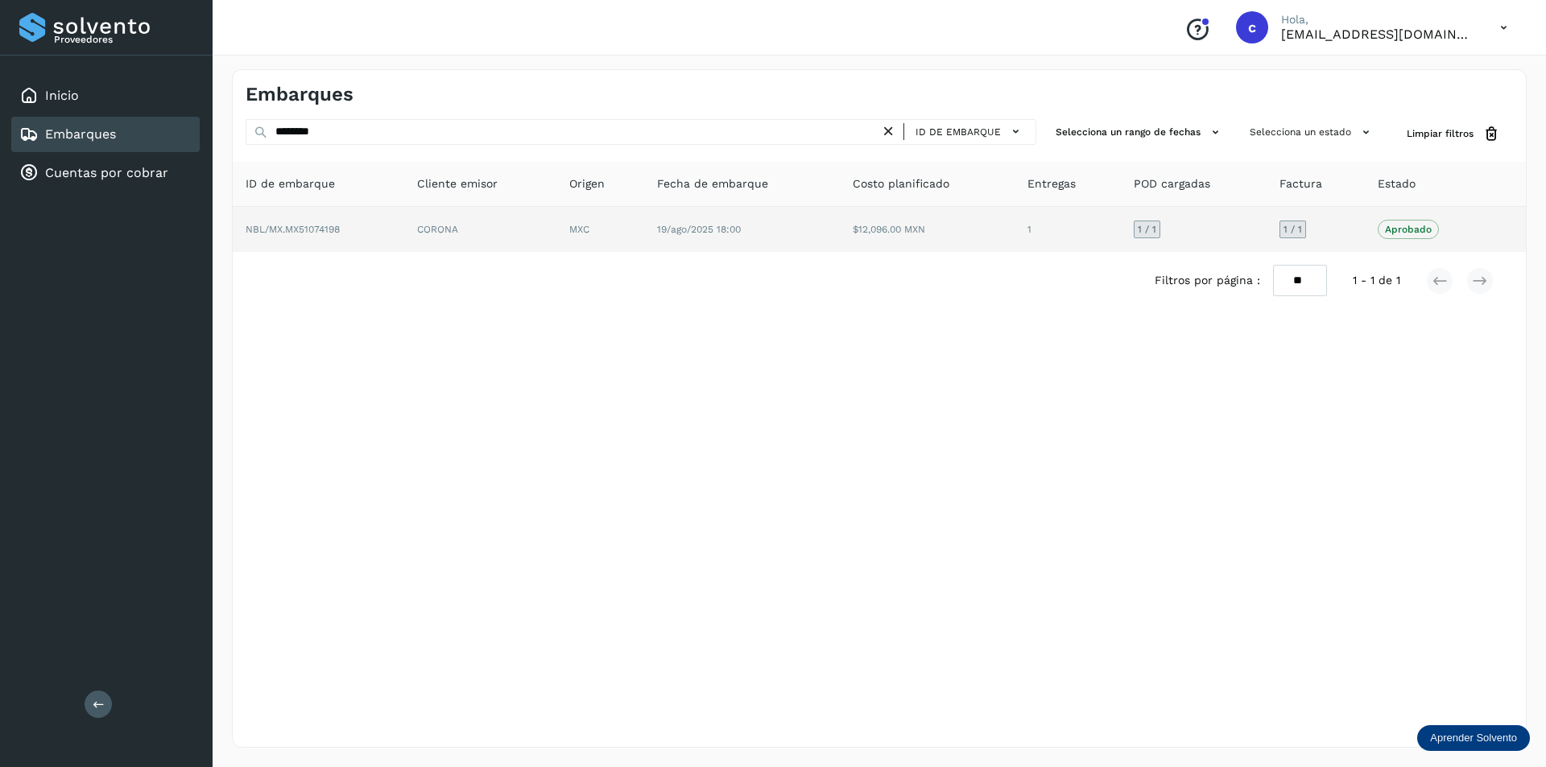
click at [404, 238] on td "NBL/MX.MX51074198" at bounding box center [480, 229] width 152 height 45
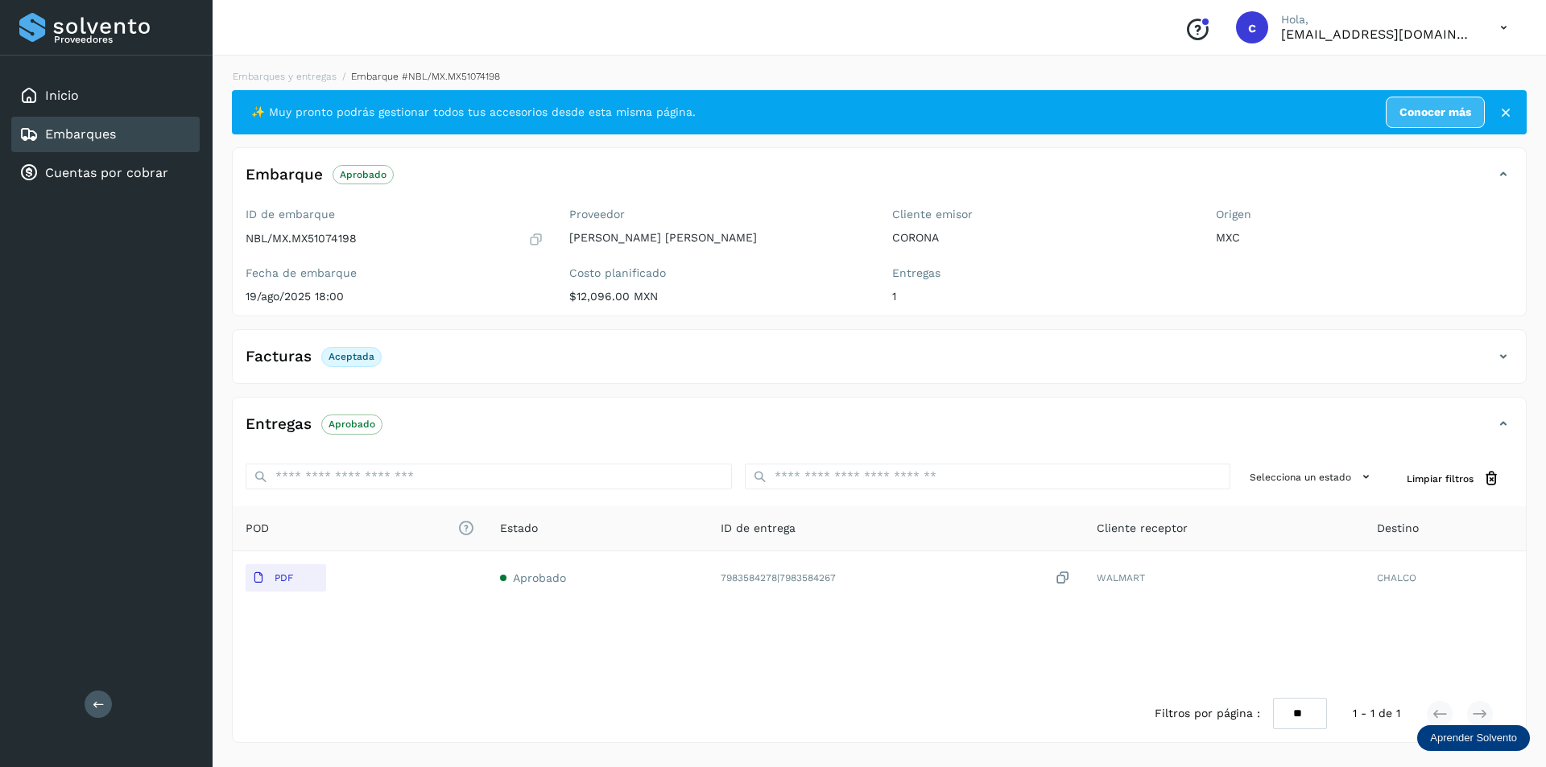
click at [1456, 361] on div "Facturas Aceptada" at bounding box center [863, 356] width 1261 height 27
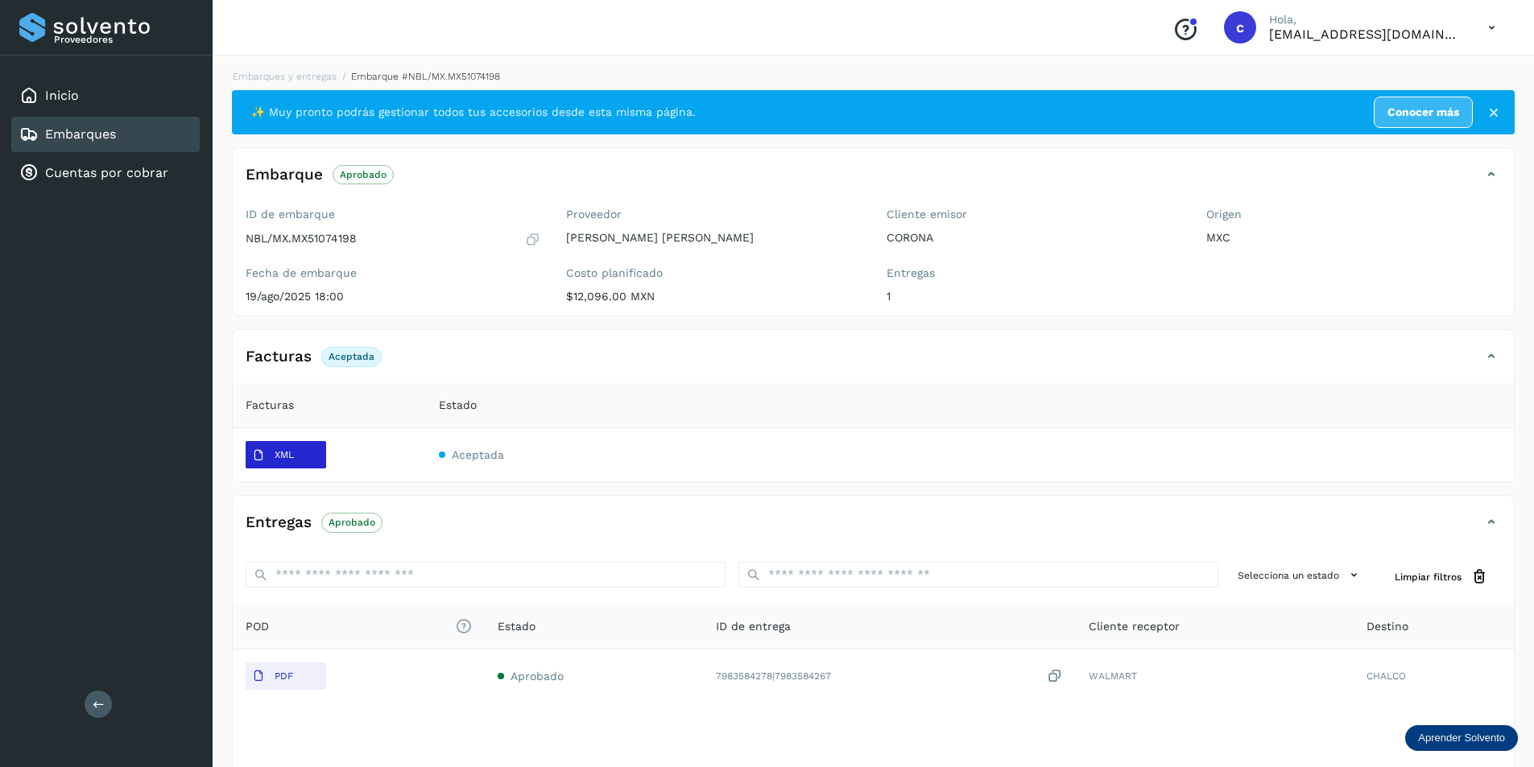
click at [254, 461] on icon at bounding box center [258, 455] width 13 height 13
click at [127, 147] on div "Embarques" at bounding box center [105, 134] width 188 height 35
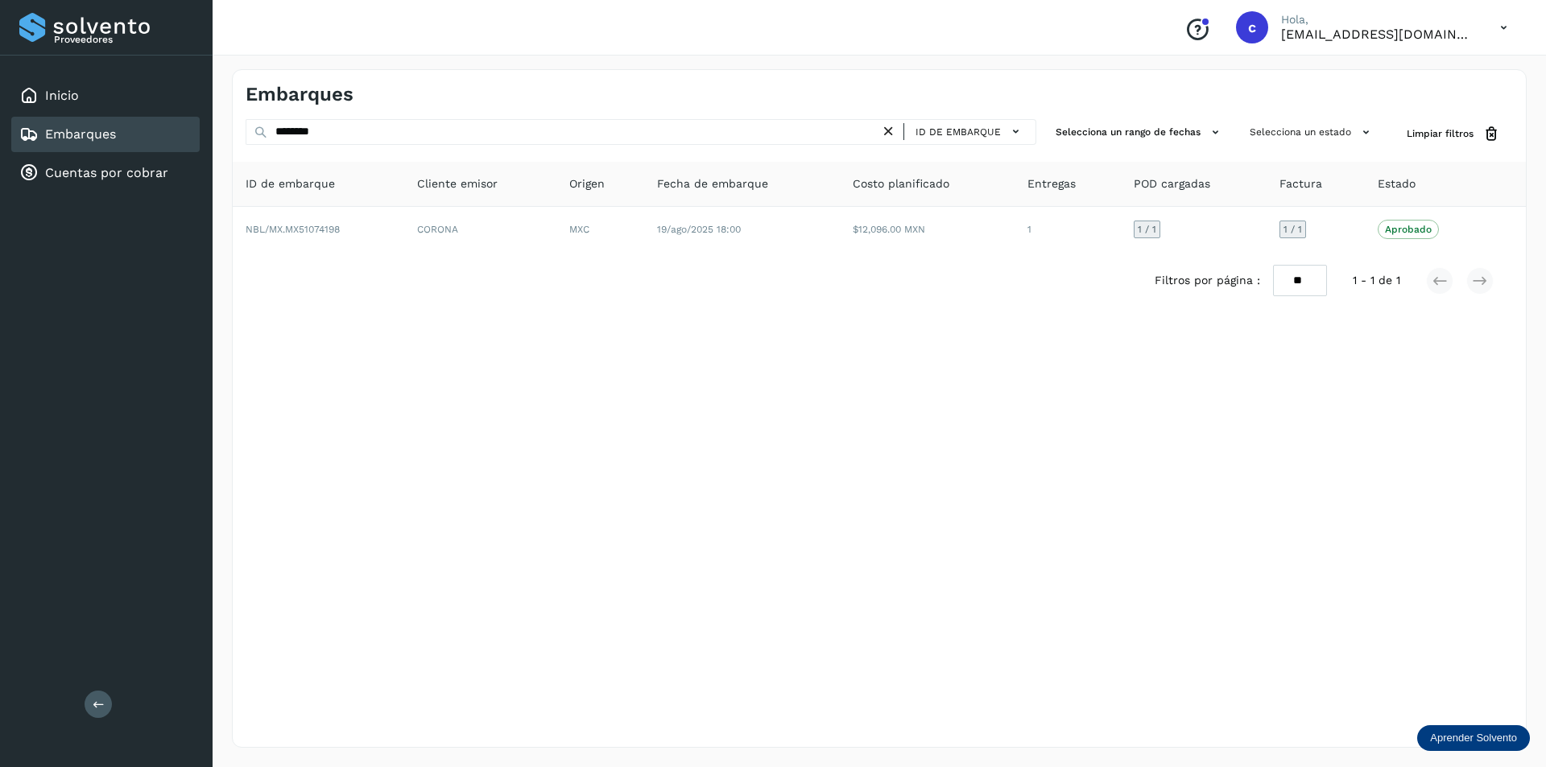
click at [895, 128] on icon at bounding box center [888, 131] width 17 height 17
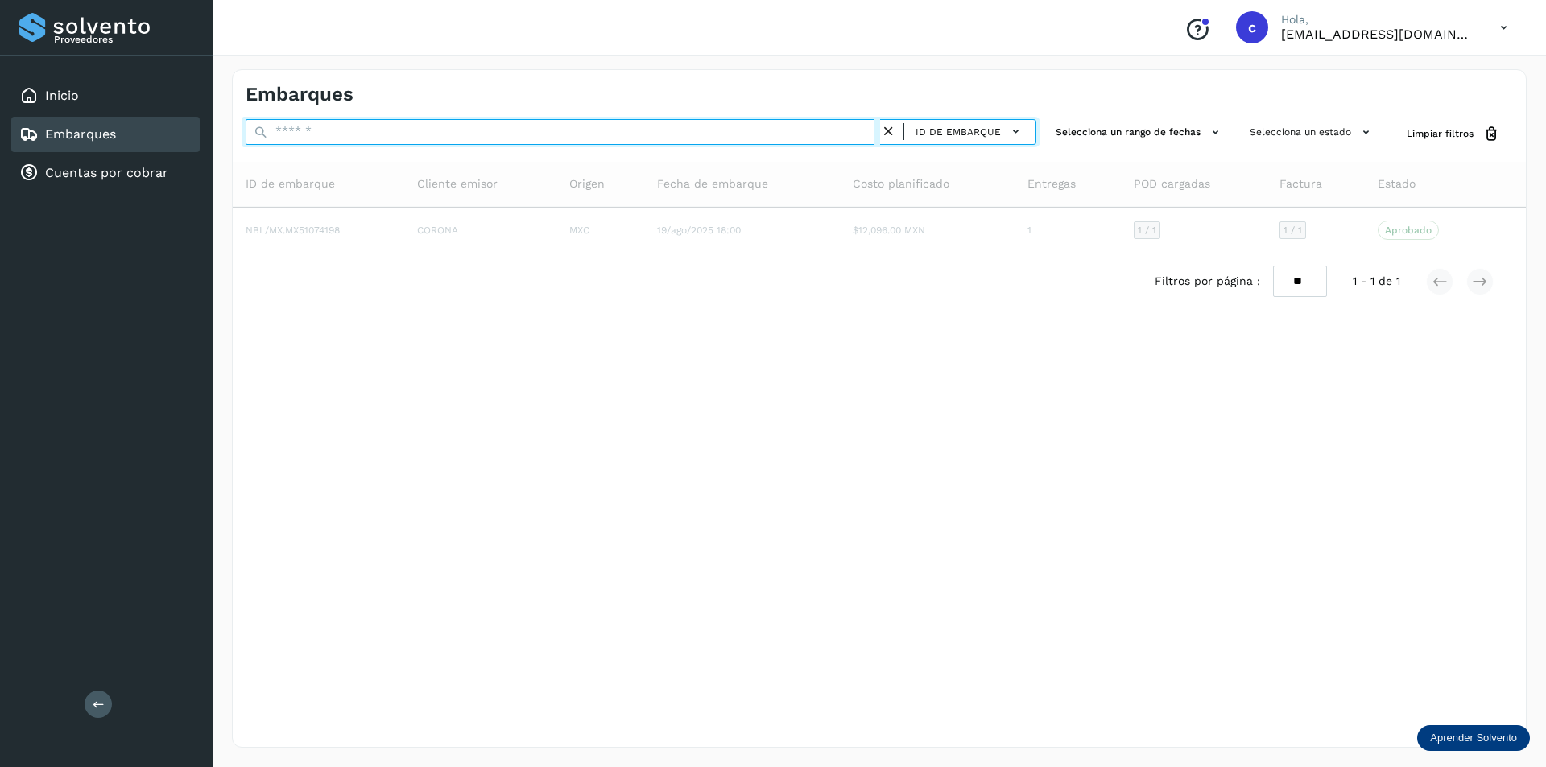
click at [675, 137] on input "text" at bounding box center [563, 132] width 634 height 26
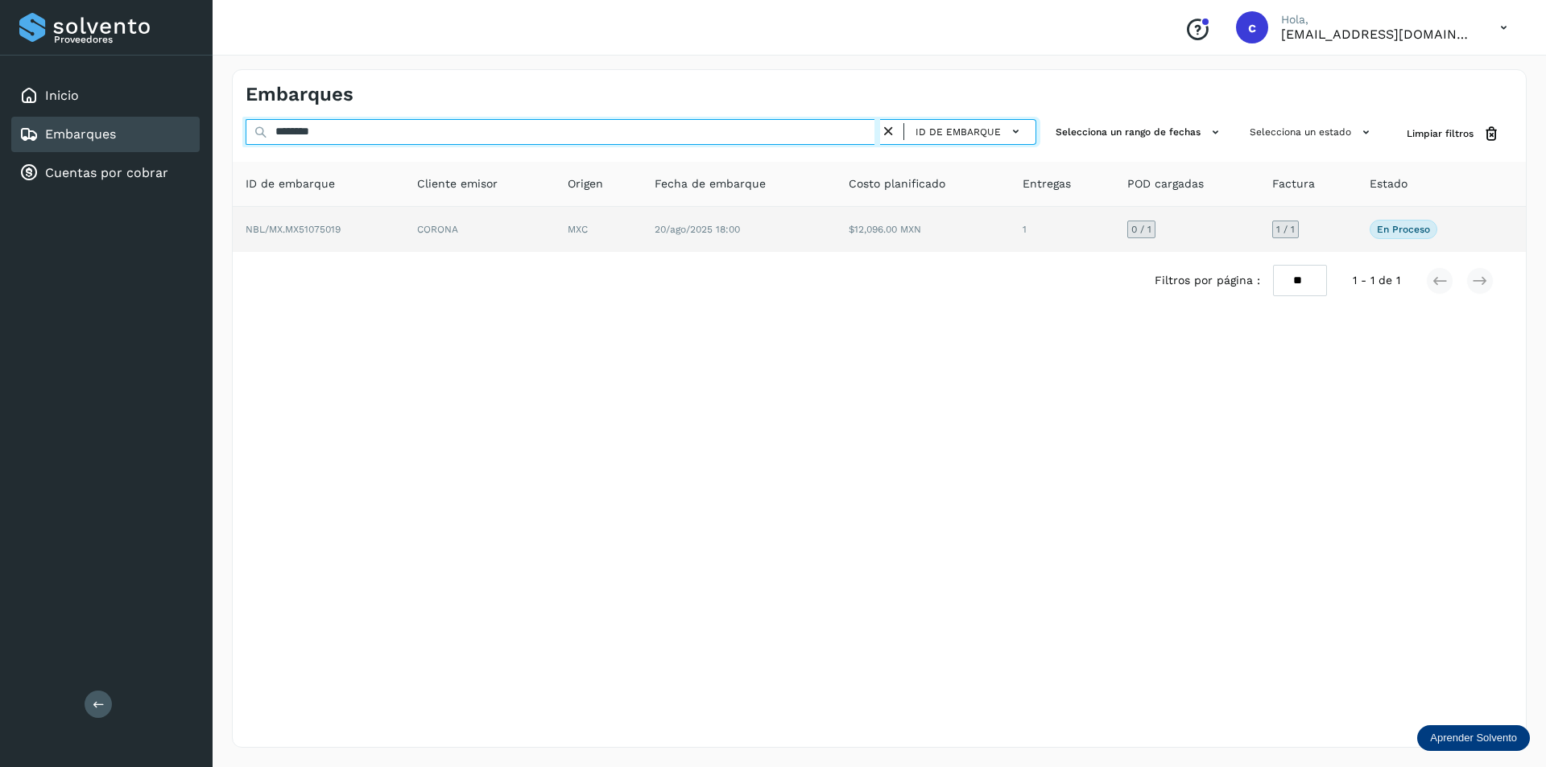
type input "********"
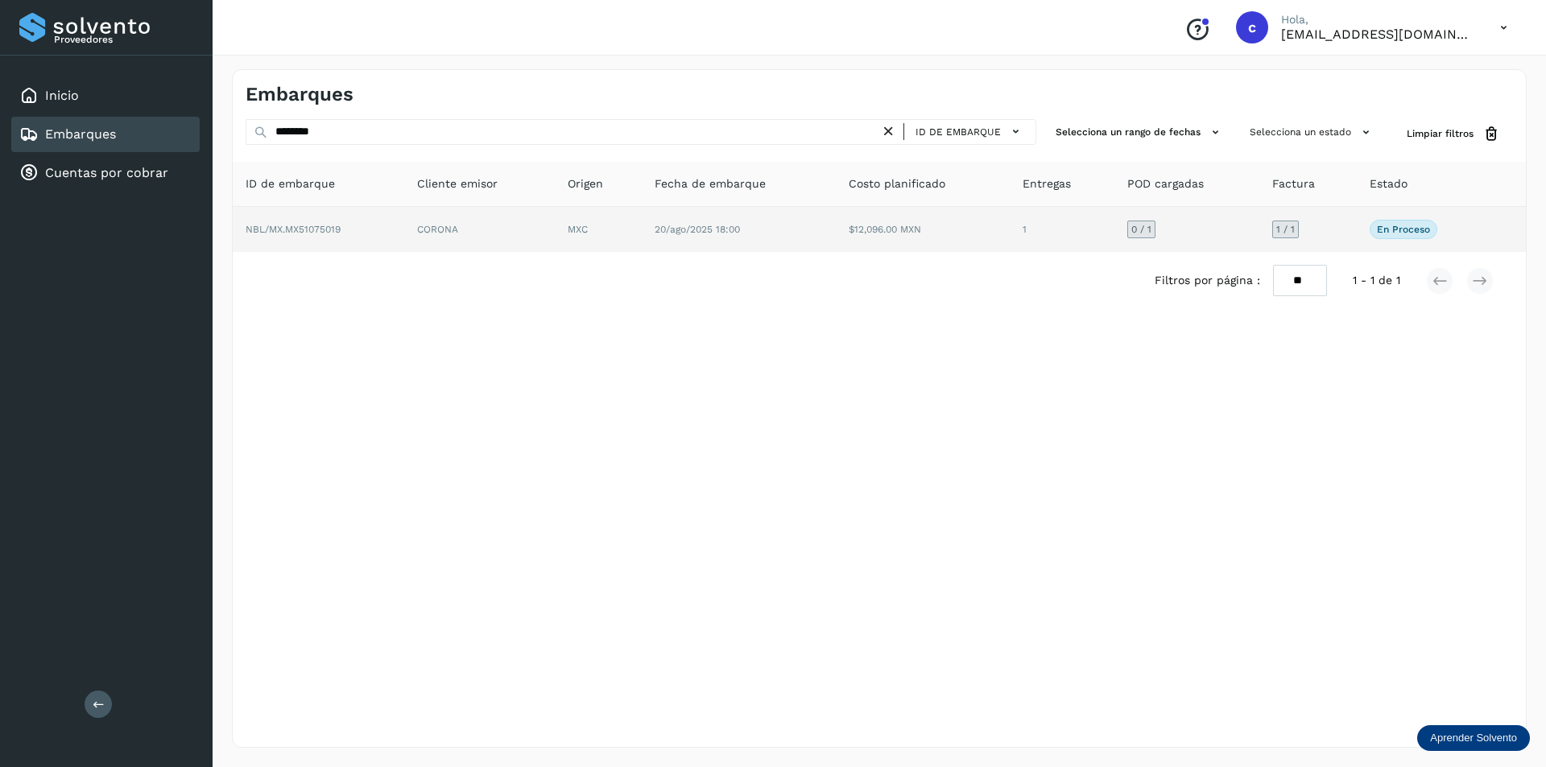
click at [555, 214] on td "CORONA" at bounding box center [598, 229] width 87 height 45
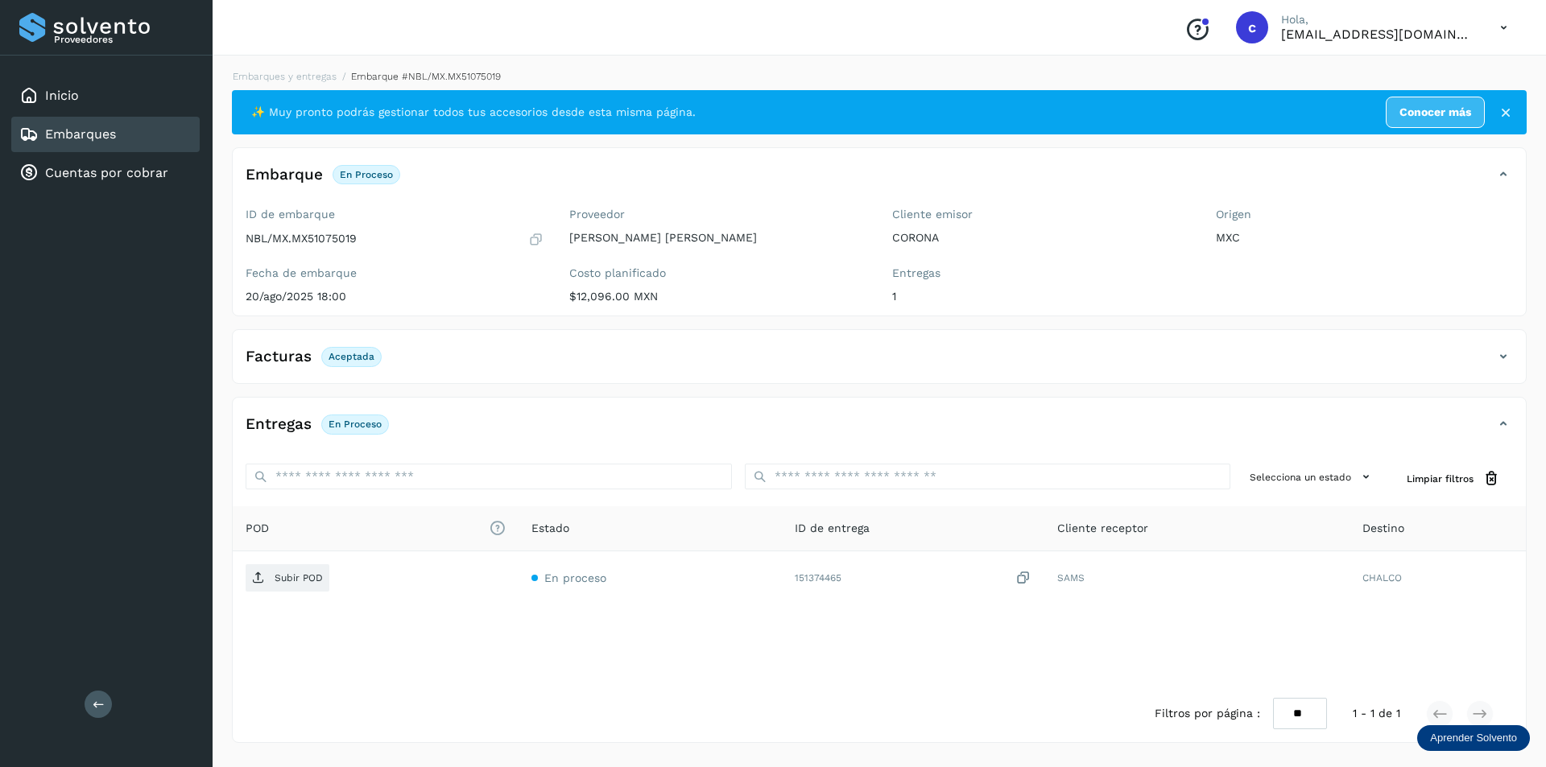
click at [1446, 348] on div "Facturas Aceptada" at bounding box center [863, 356] width 1261 height 27
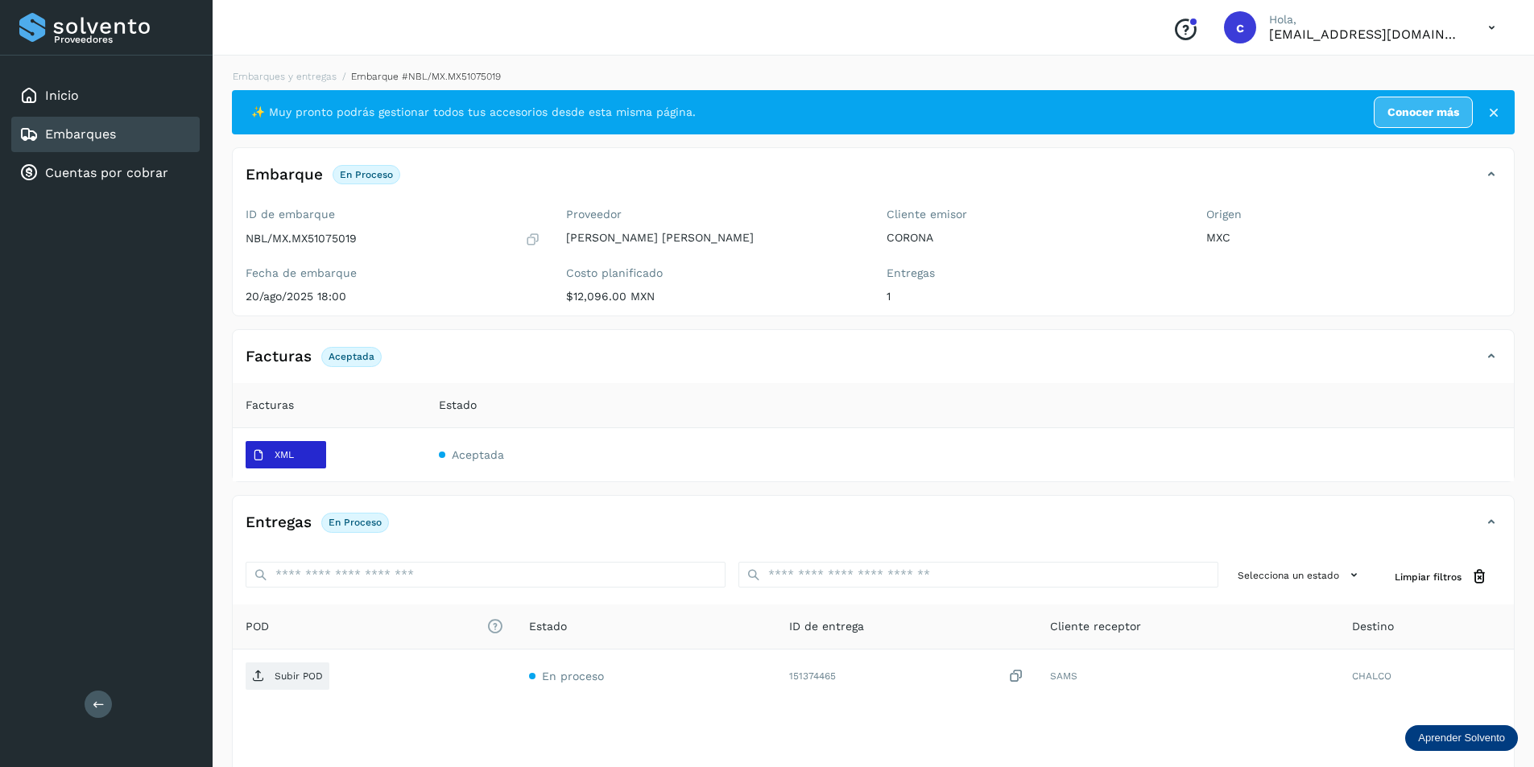
click at [303, 457] on button "XML" at bounding box center [286, 454] width 81 height 27
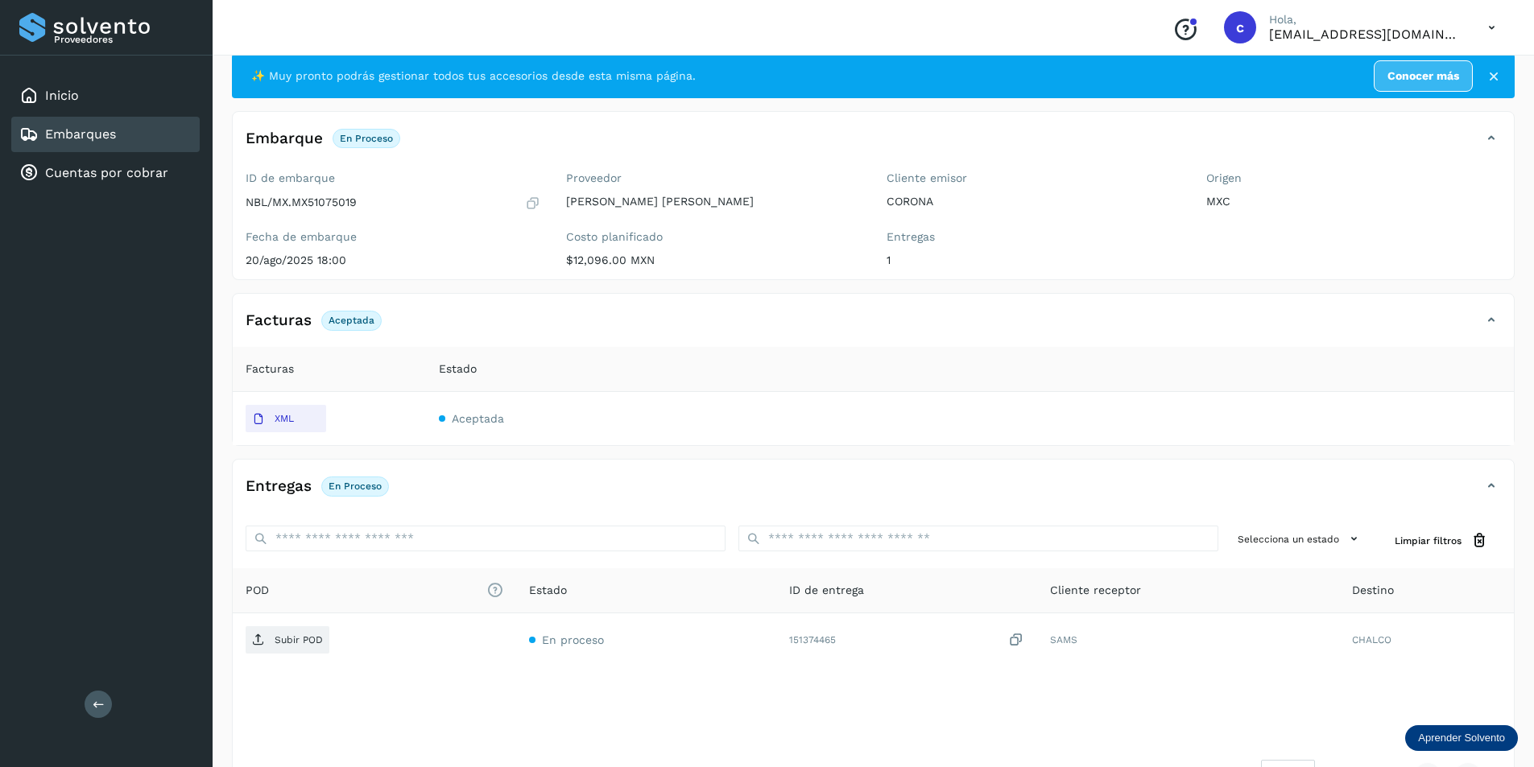
scroll to position [93, 0]
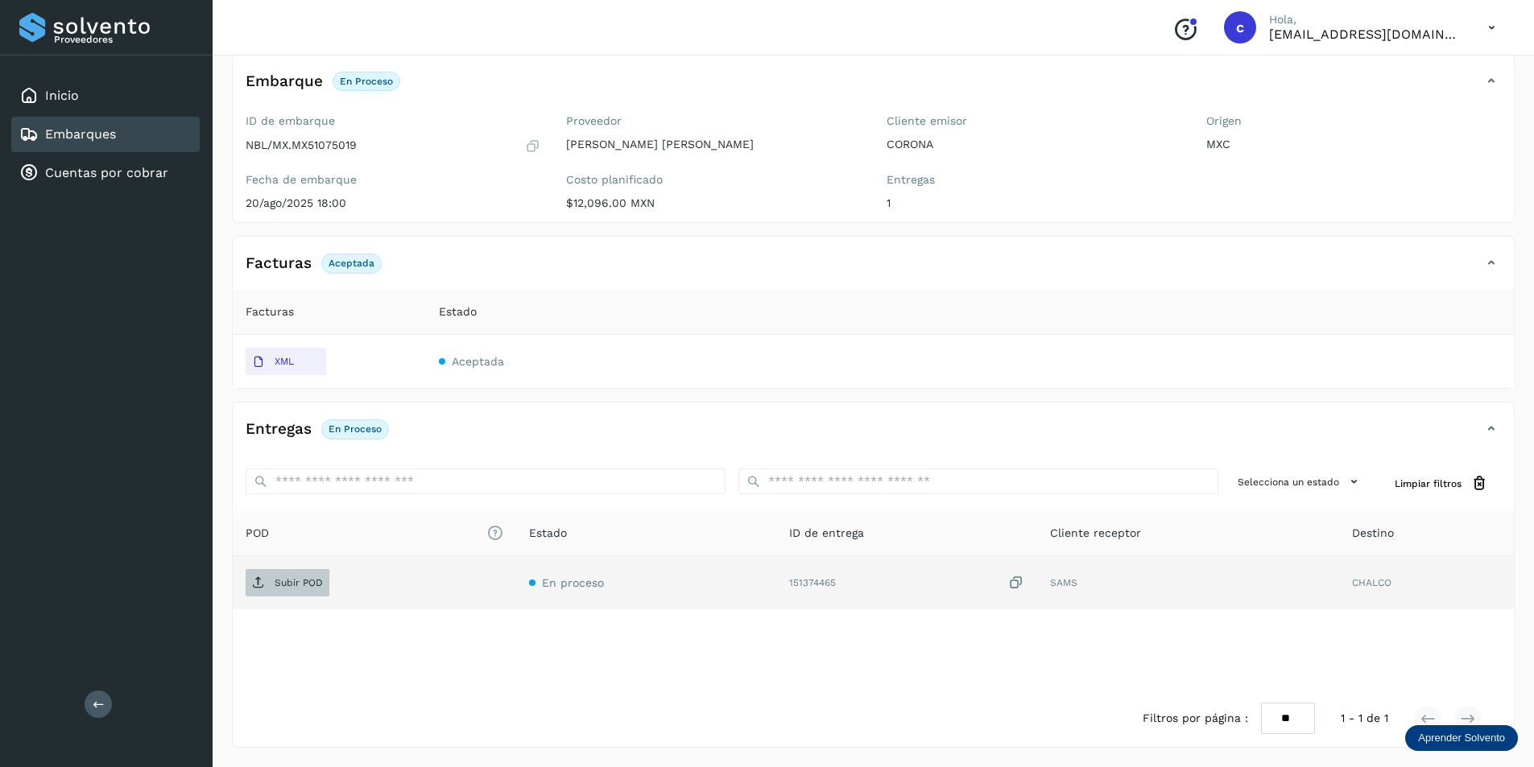
click at [294, 574] on span "Subir POD" at bounding box center [288, 583] width 84 height 26
click at [254, 576] on icon at bounding box center [258, 582] width 13 height 13
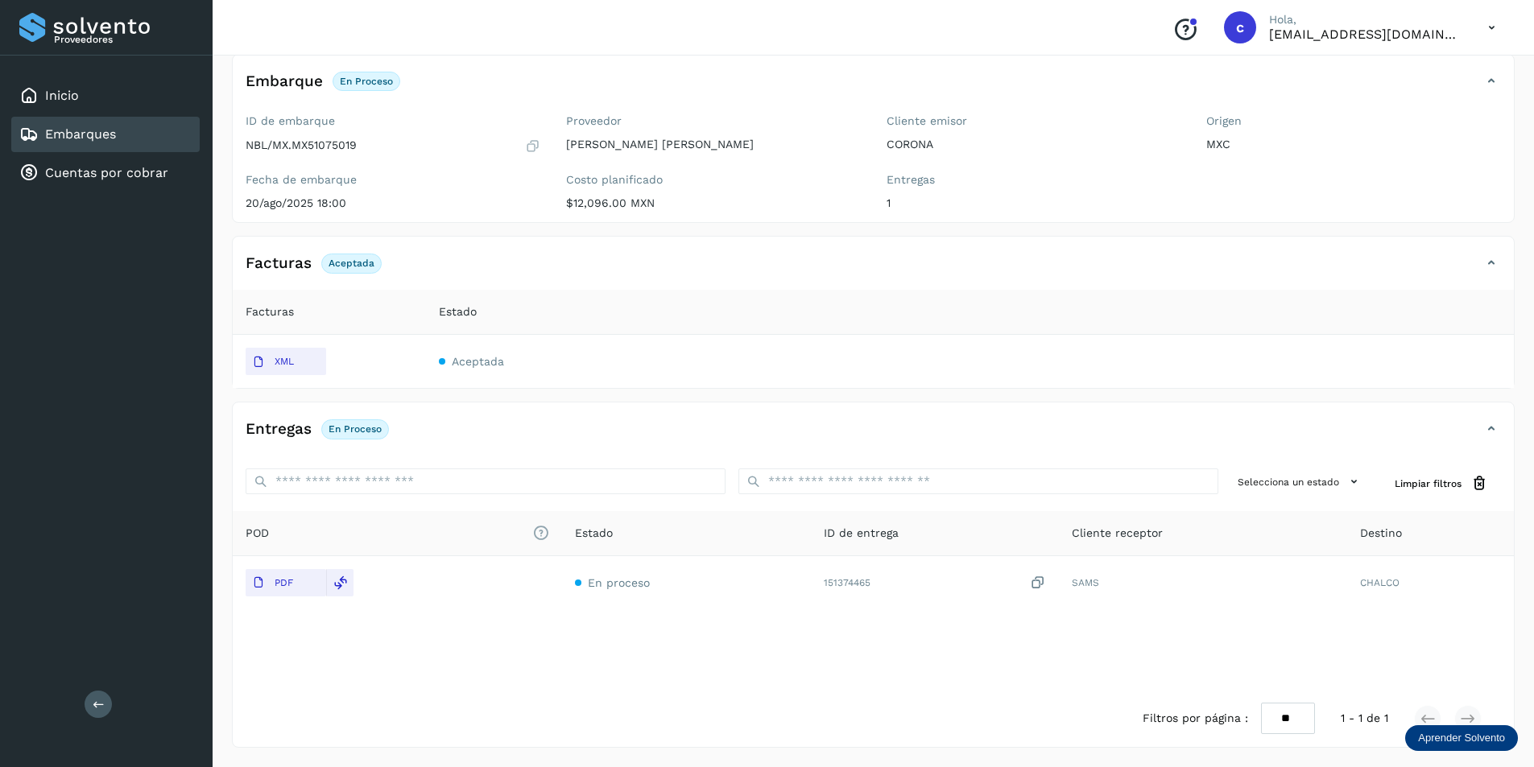
click at [93, 126] on div "Embarques" at bounding box center [105, 134] width 188 height 35
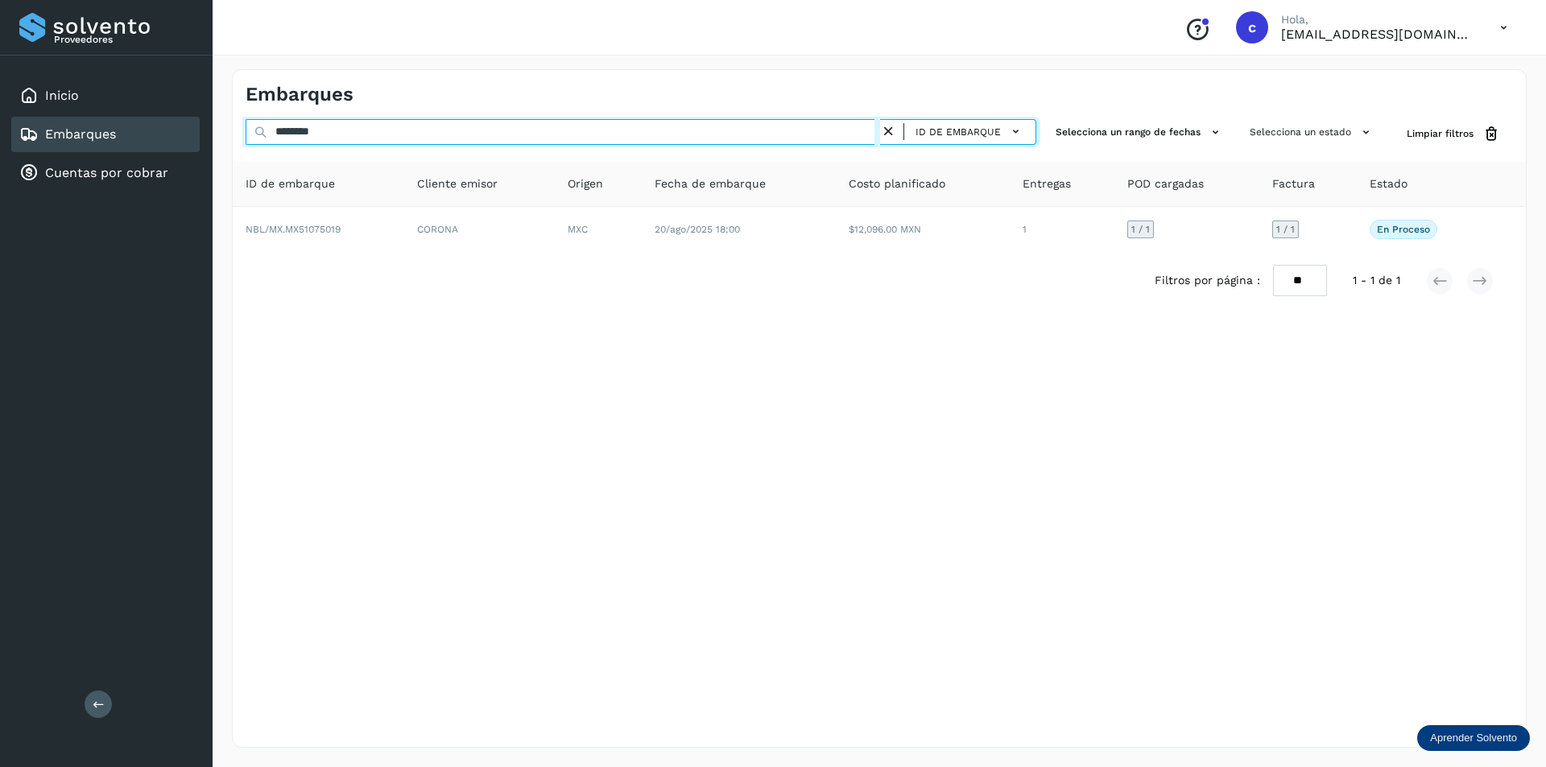
click at [718, 135] on input "********" at bounding box center [563, 132] width 634 height 26
type input "*"
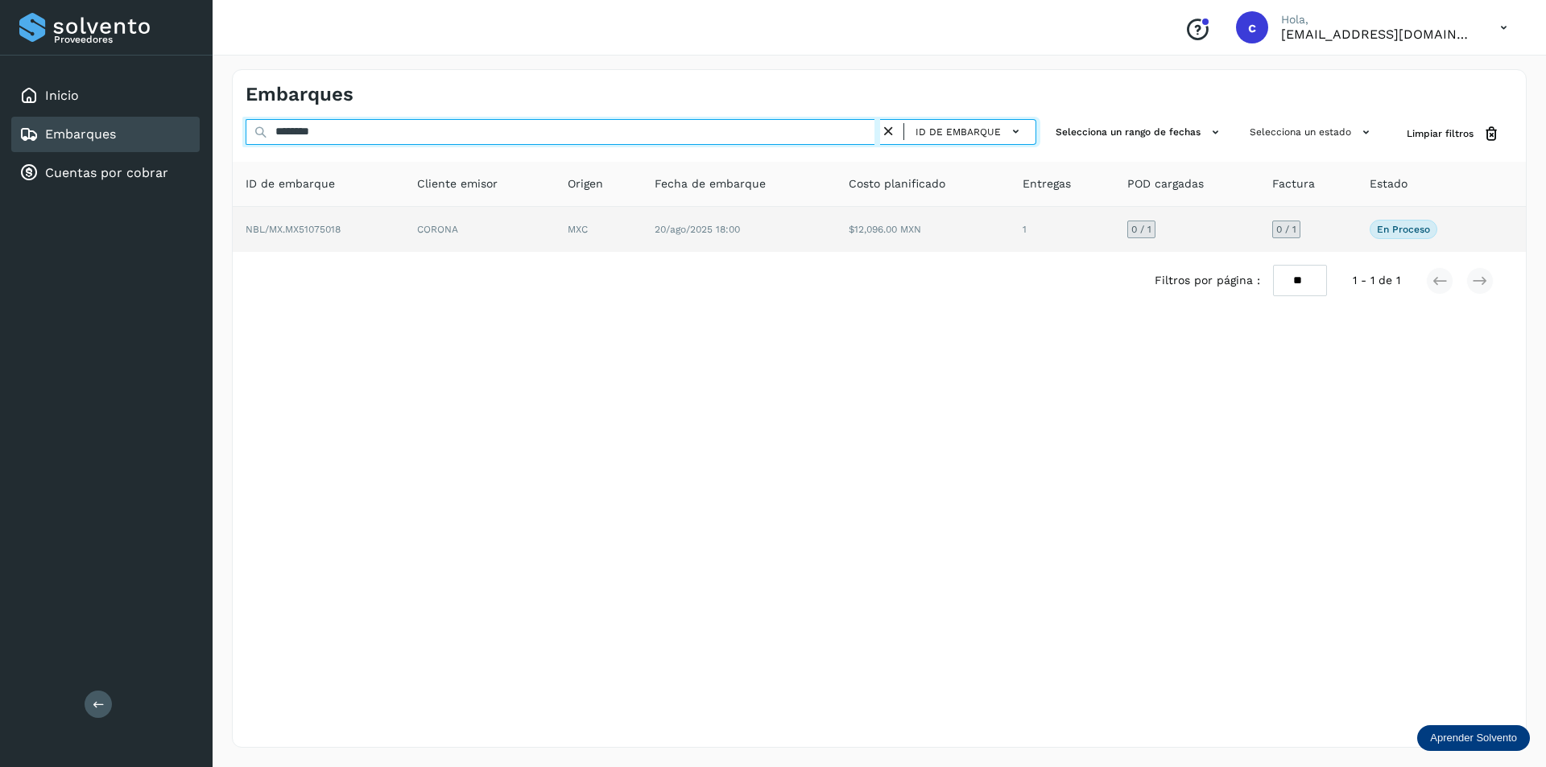
type input "********"
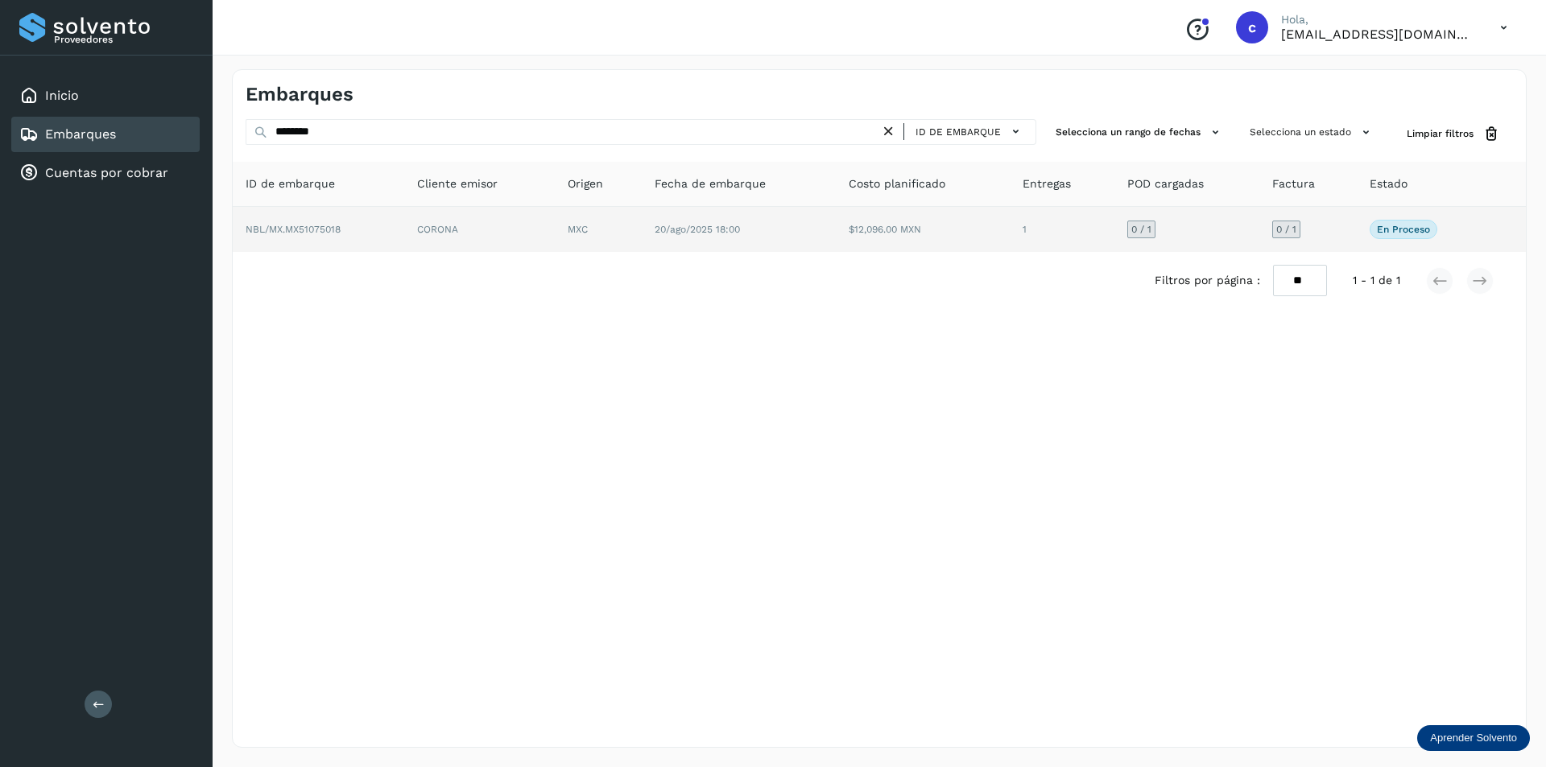
click at [836, 231] on td "20/ago/2025 18:00" at bounding box center [923, 229] width 174 height 45
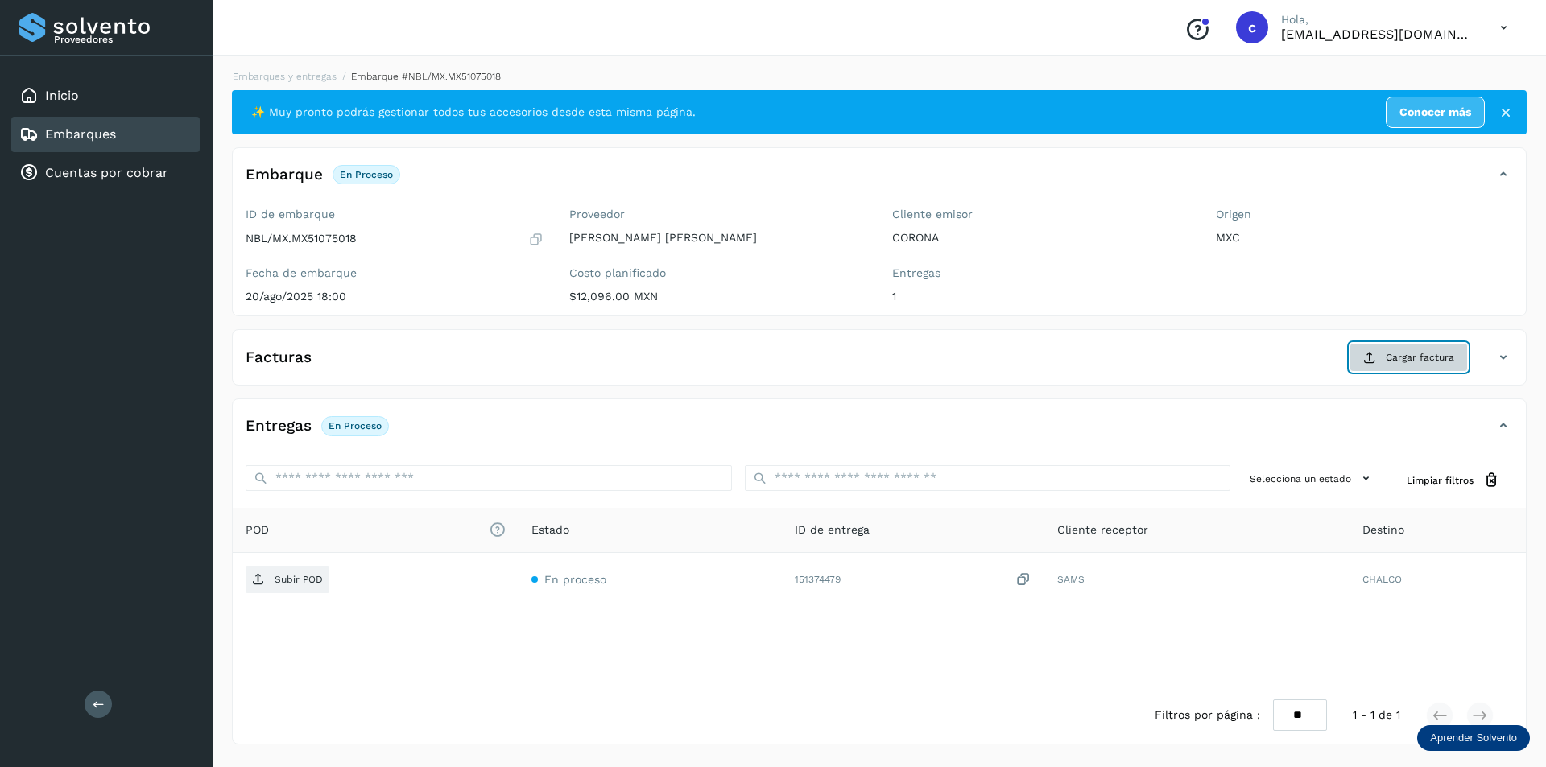
click at [1454, 366] on button "Cargar factura" at bounding box center [1408, 357] width 118 height 29
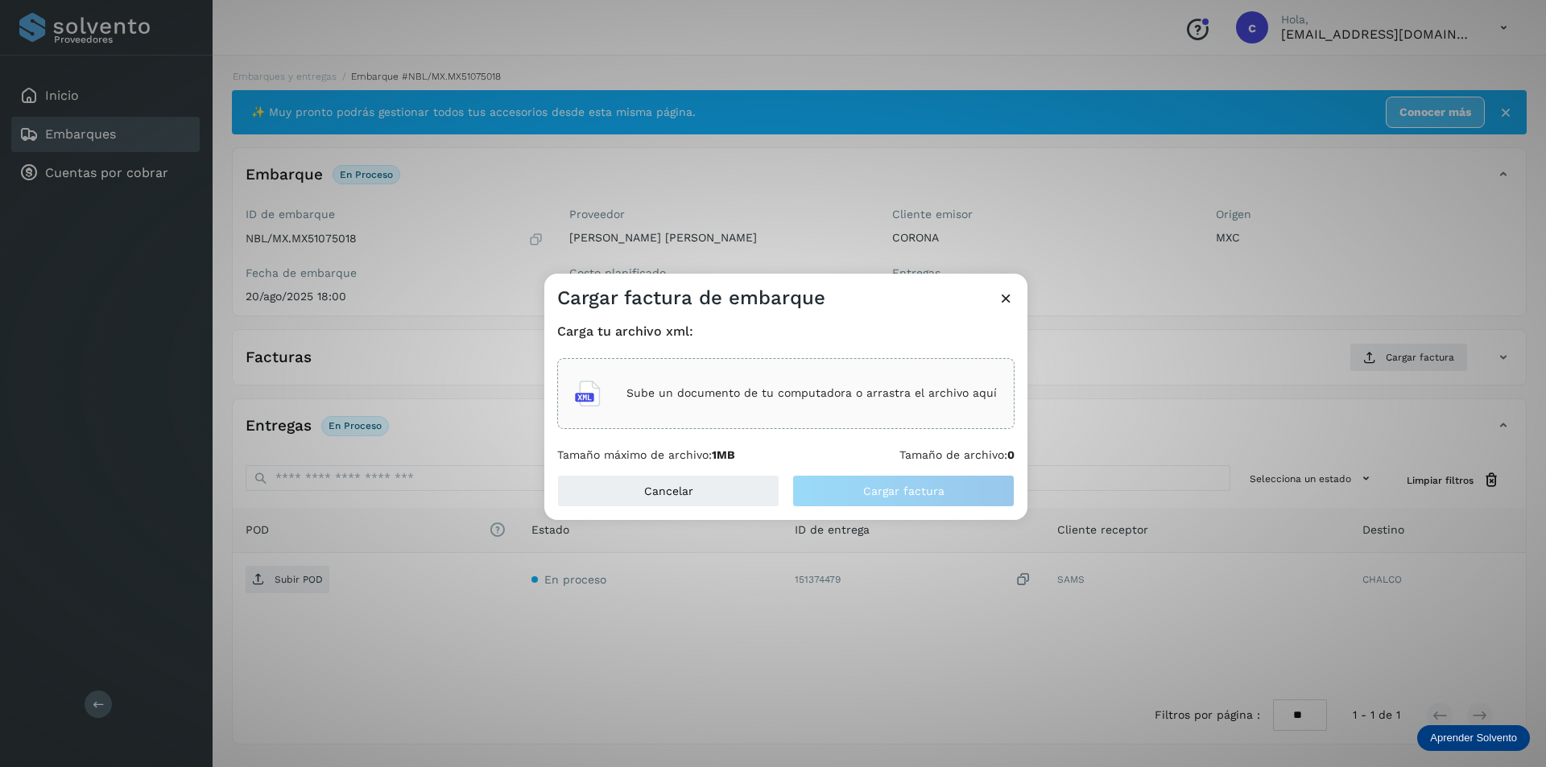
click at [853, 411] on div "Sube un documento de tu computadora o arrastra el archivo aquí" at bounding box center [786, 393] width 422 height 43
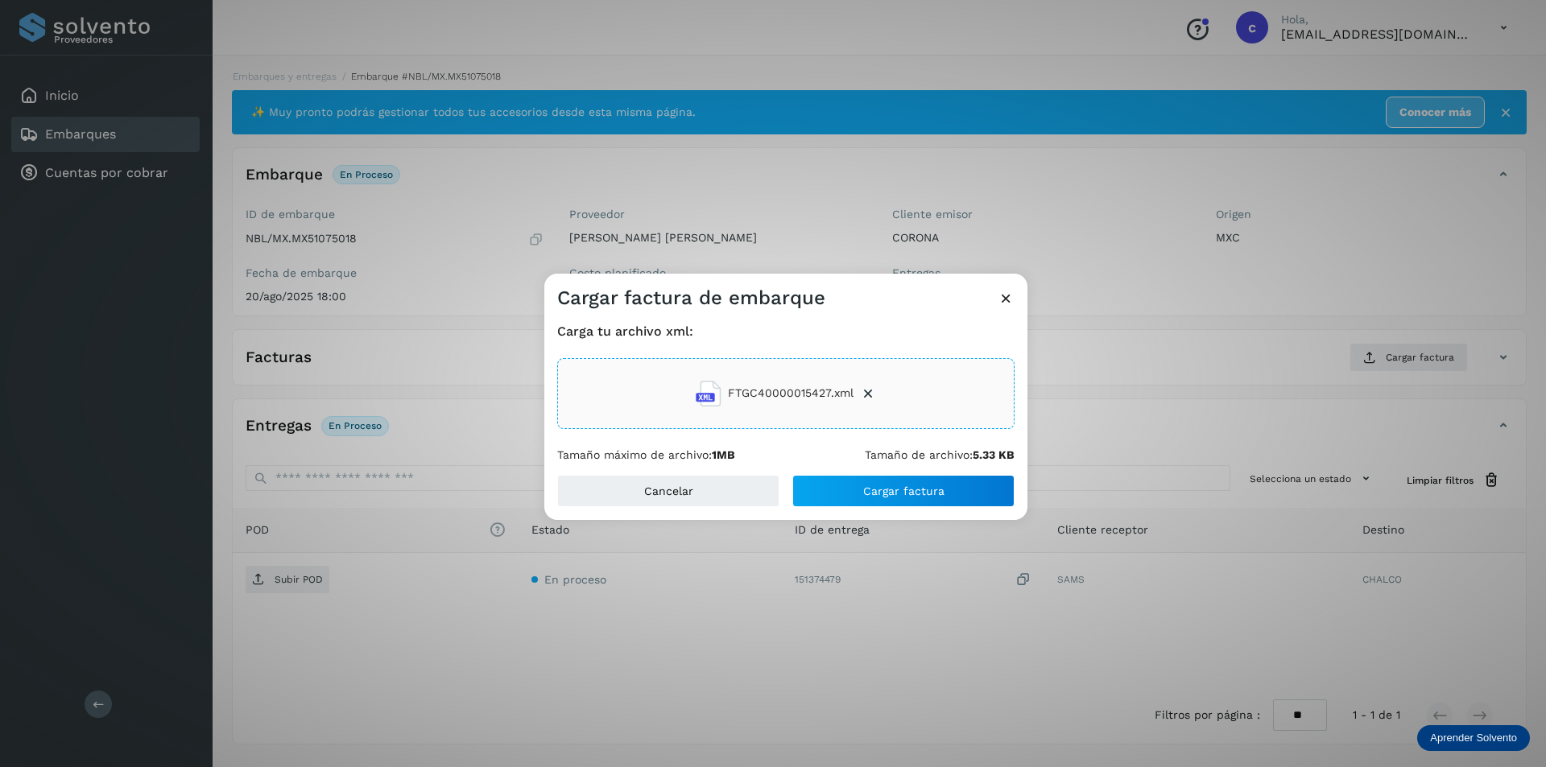
click at [997, 511] on div "Cancelar Cargar factura" at bounding box center [785, 497] width 483 height 45
click at [995, 491] on button "Cargar factura" at bounding box center [903, 491] width 222 height 32
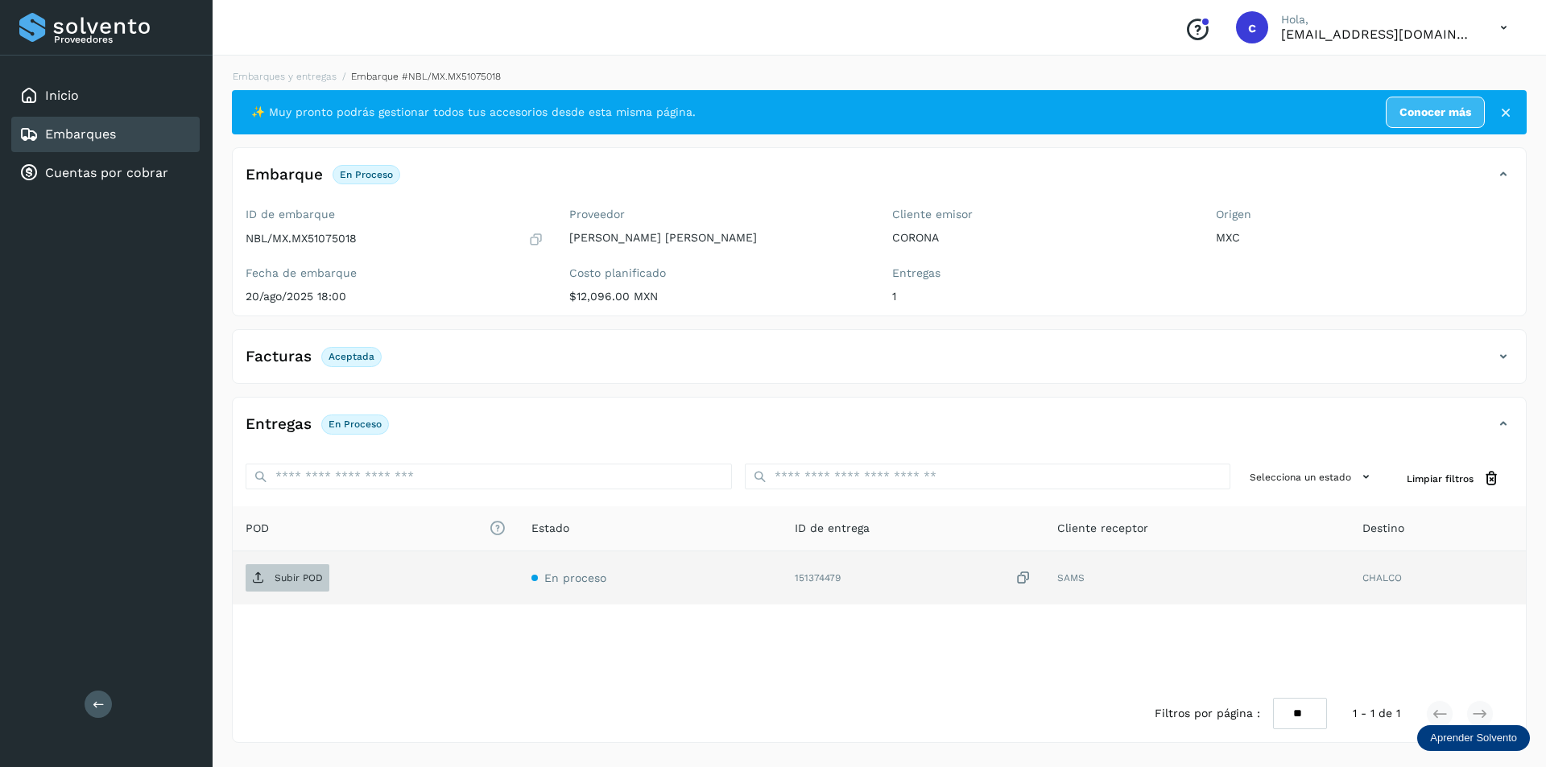
click at [281, 585] on span "Subir POD" at bounding box center [288, 578] width 84 height 26
click at [286, 568] on span "PDF" at bounding box center [273, 578] width 54 height 26
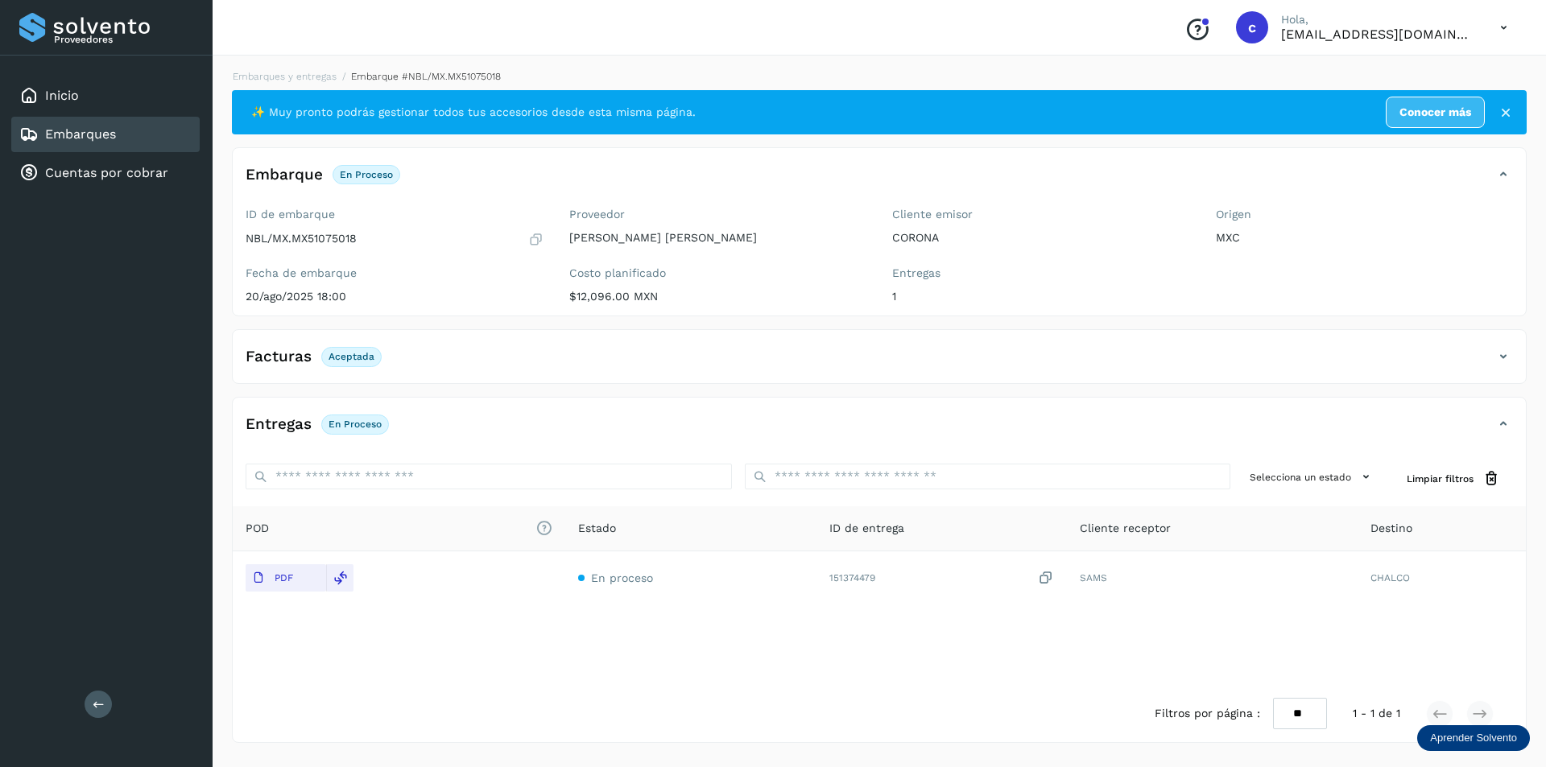
click at [98, 126] on div "Embarques" at bounding box center [67, 134] width 97 height 19
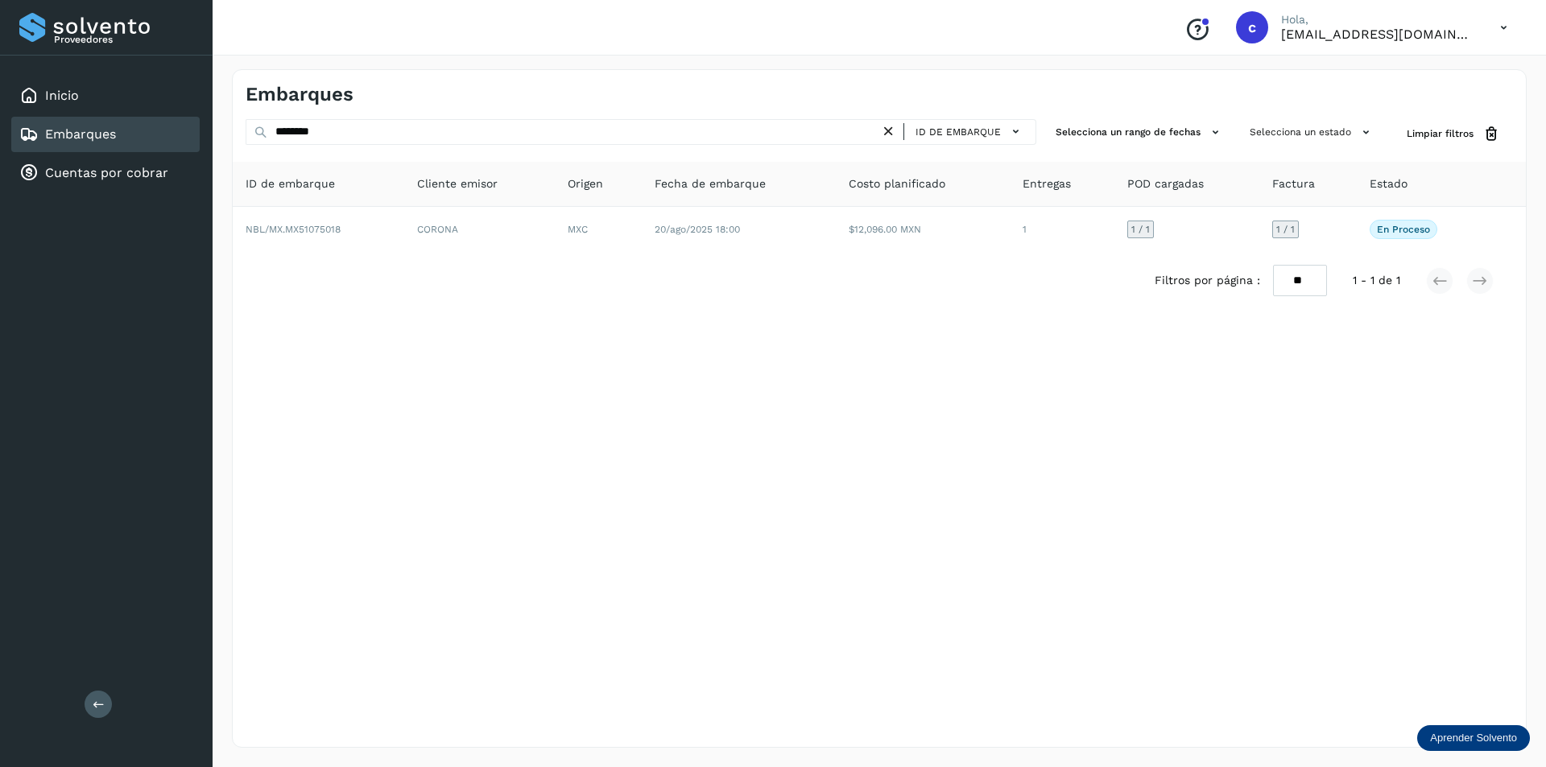
click at [883, 134] on icon at bounding box center [888, 131] width 17 height 17
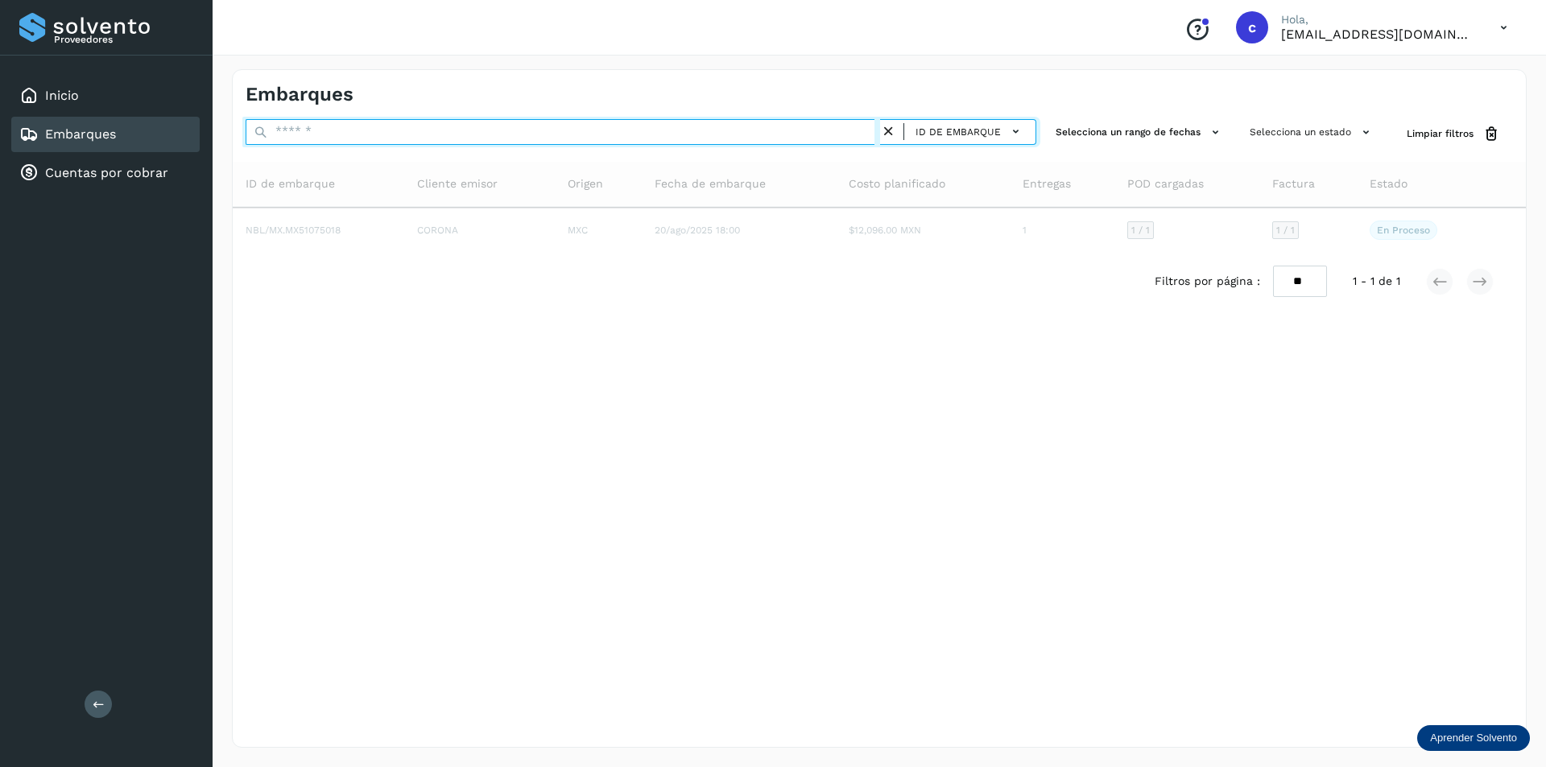
click at [713, 130] on input "text" at bounding box center [563, 132] width 634 height 26
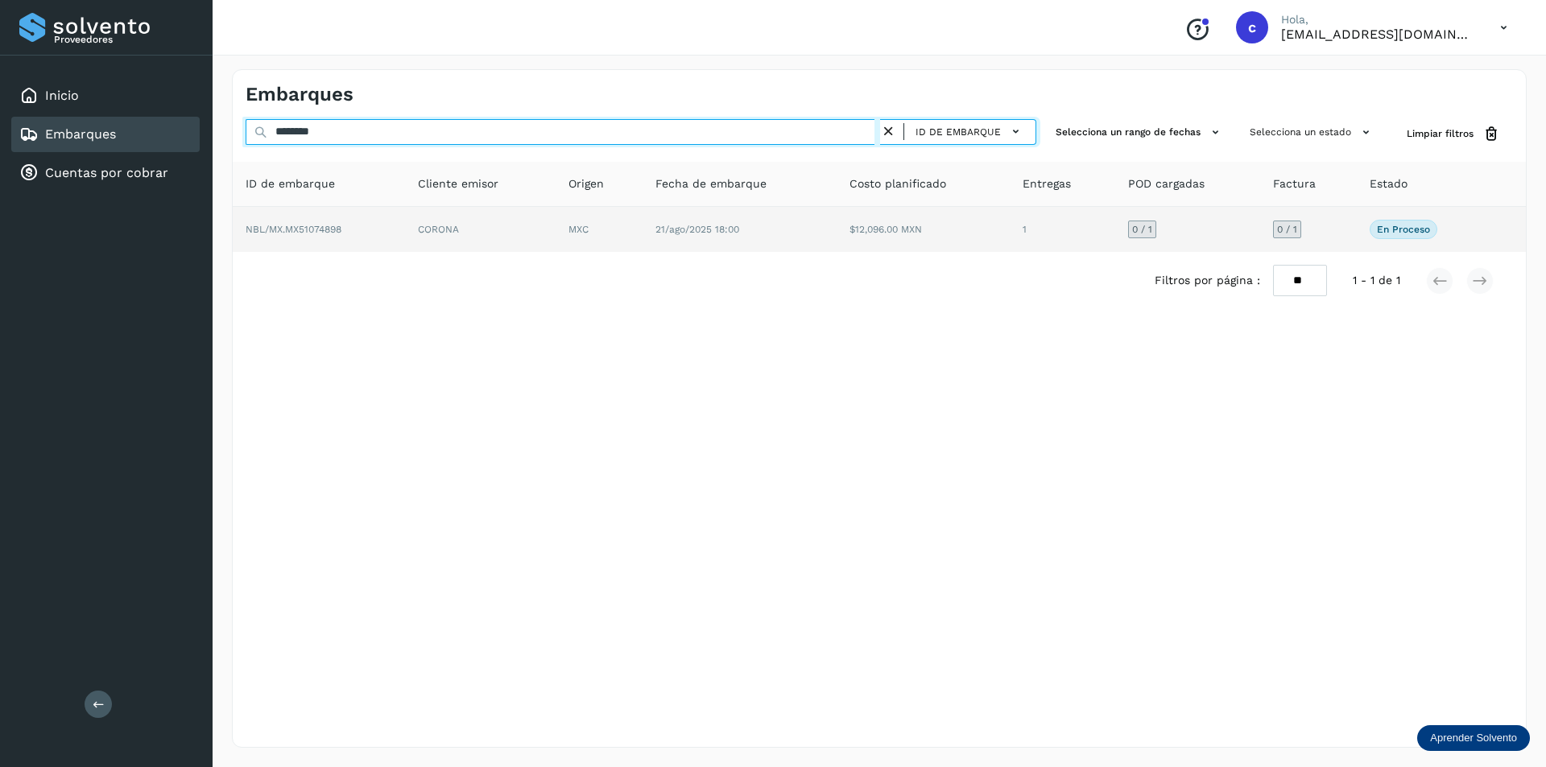
type input "********"
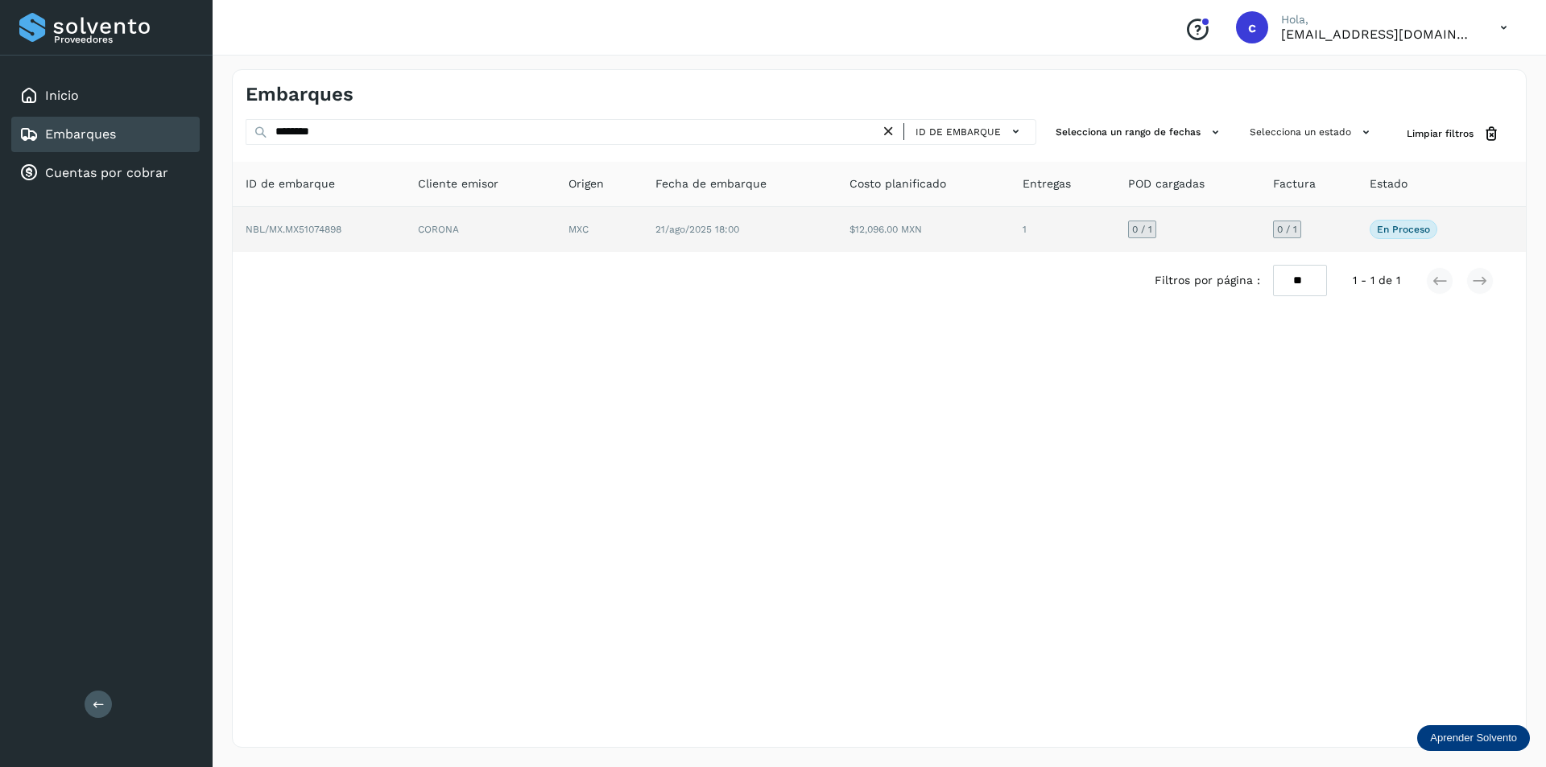
click at [836, 250] on td "21/ago/2025 18:00" at bounding box center [922, 229] width 173 height 45
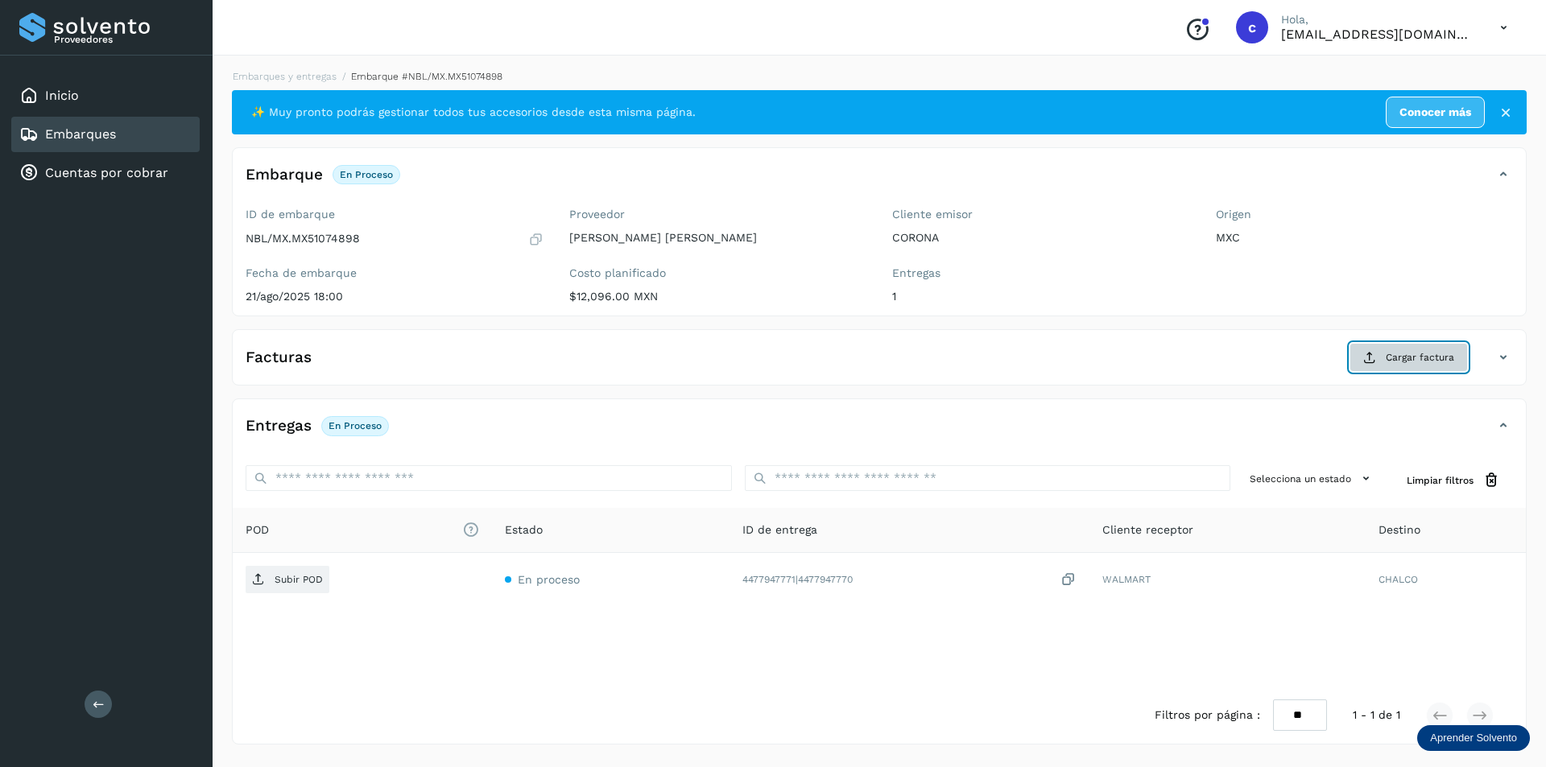
click at [1376, 350] on button "Cargar factura" at bounding box center [1408, 357] width 118 height 29
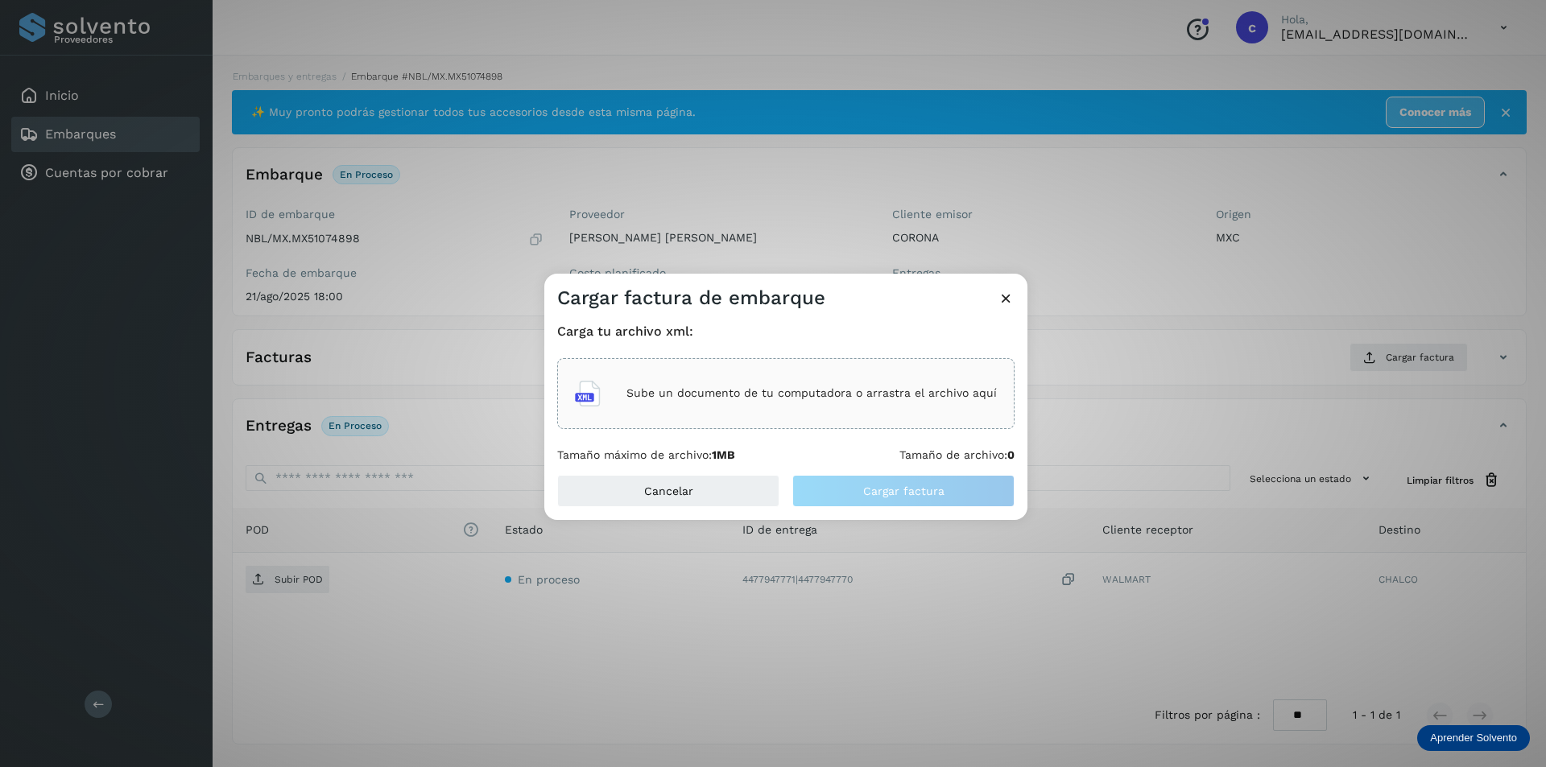
click at [778, 396] on p "Sube un documento de tu computadora o arrastra el archivo aquí" at bounding box center [811, 393] width 370 height 14
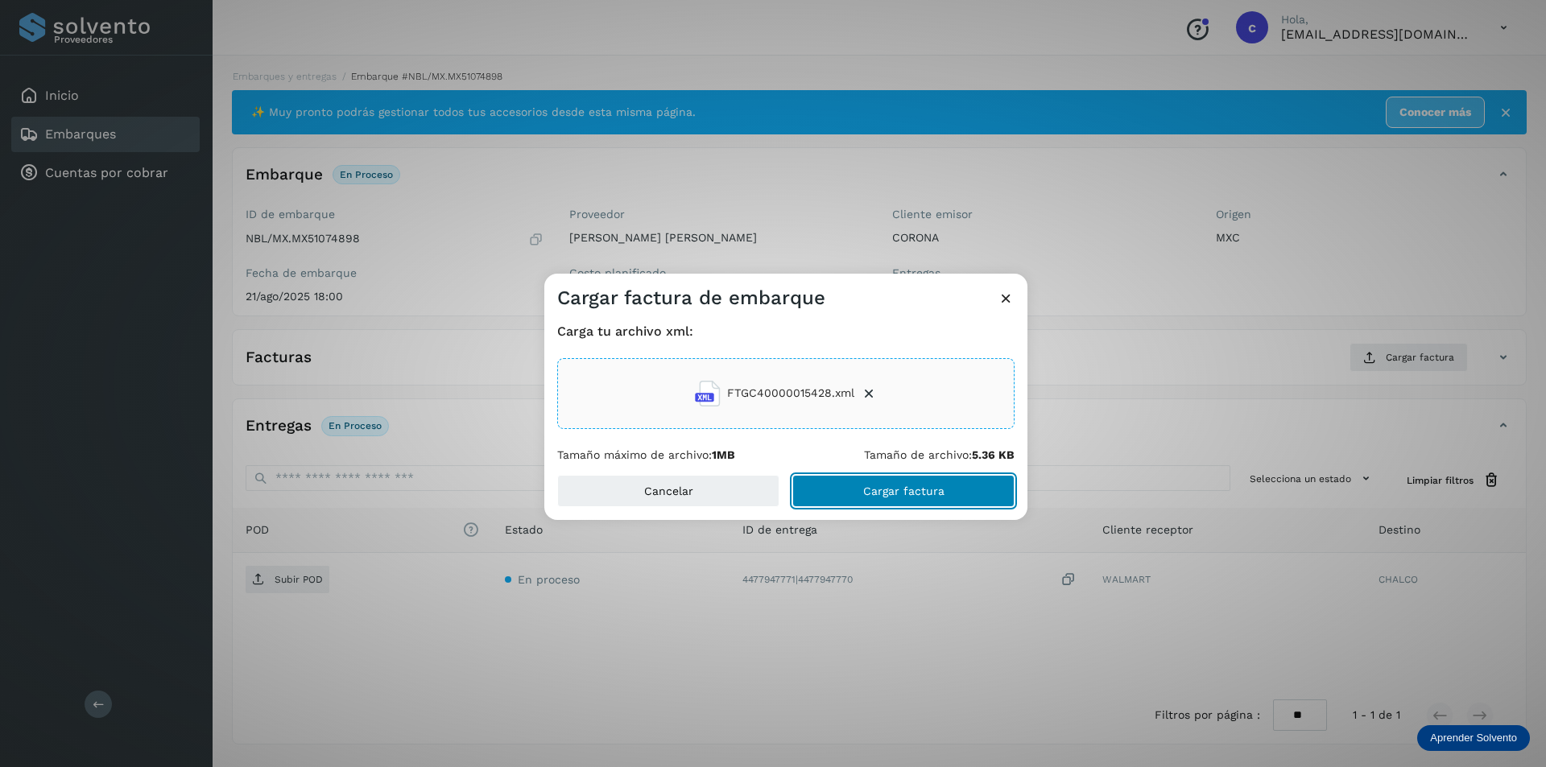
click at [960, 497] on button "Cargar factura" at bounding box center [903, 491] width 222 height 32
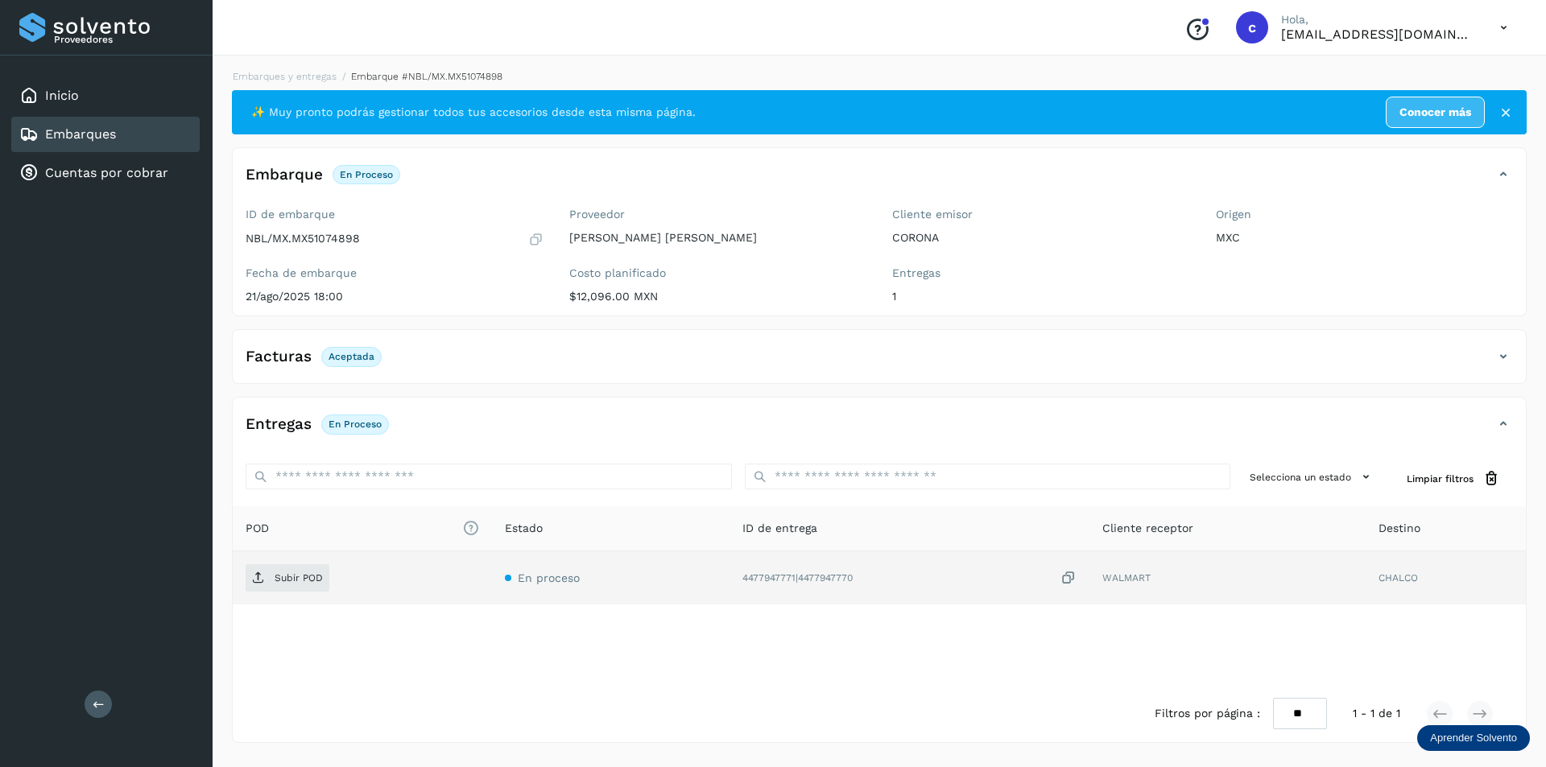
click at [492, 574] on td "Subir POD" at bounding box center [611, 577] width 238 height 53
click at [262, 572] on icon at bounding box center [258, 578] width 13 height 13
click at [258, 585] on span "PDF" at bounding box center [273, 578] width 54 height 26
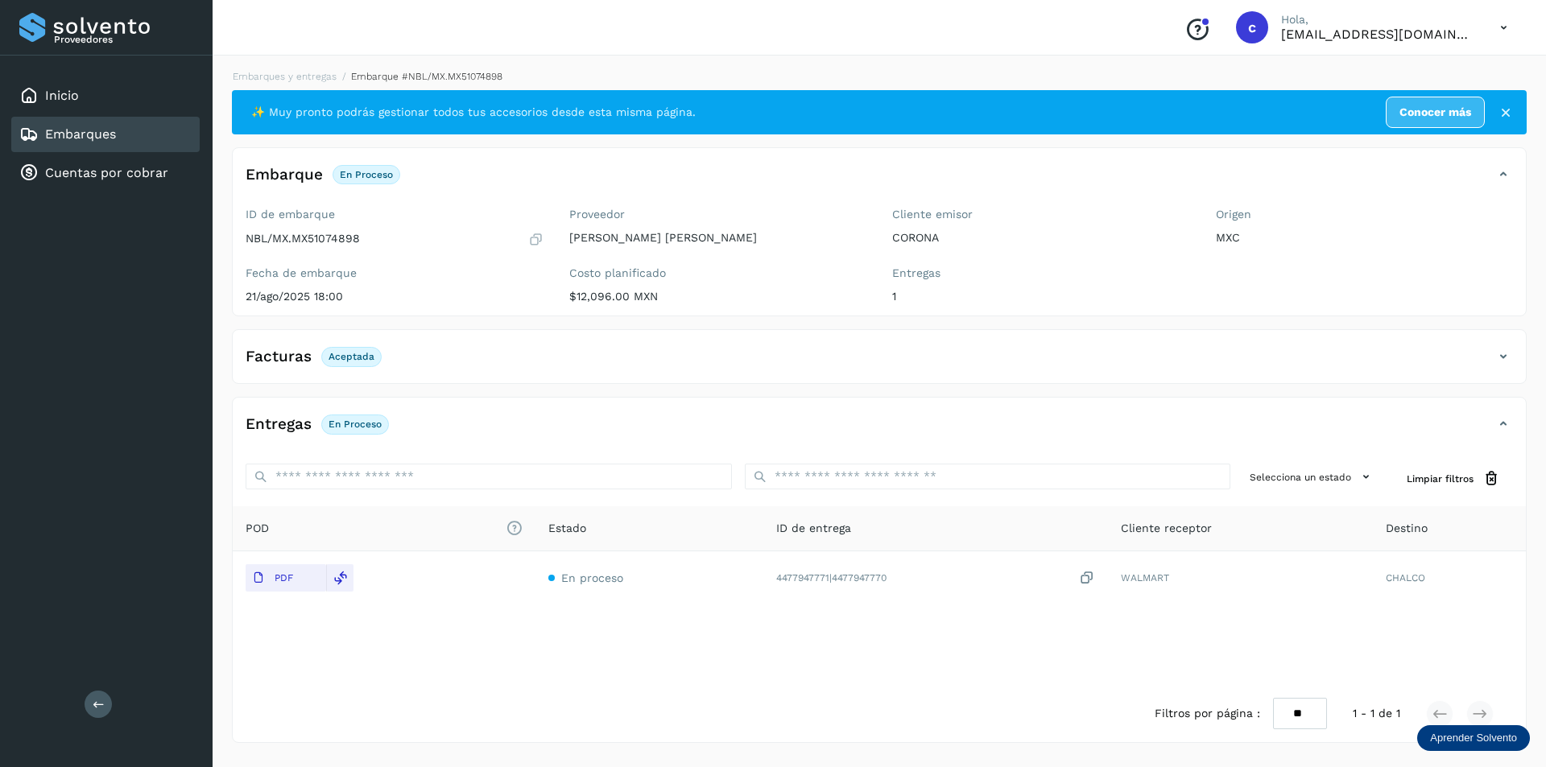
click at [102, 128] on link "Embarques" at bounding box center [80, 133] width 71 height 15
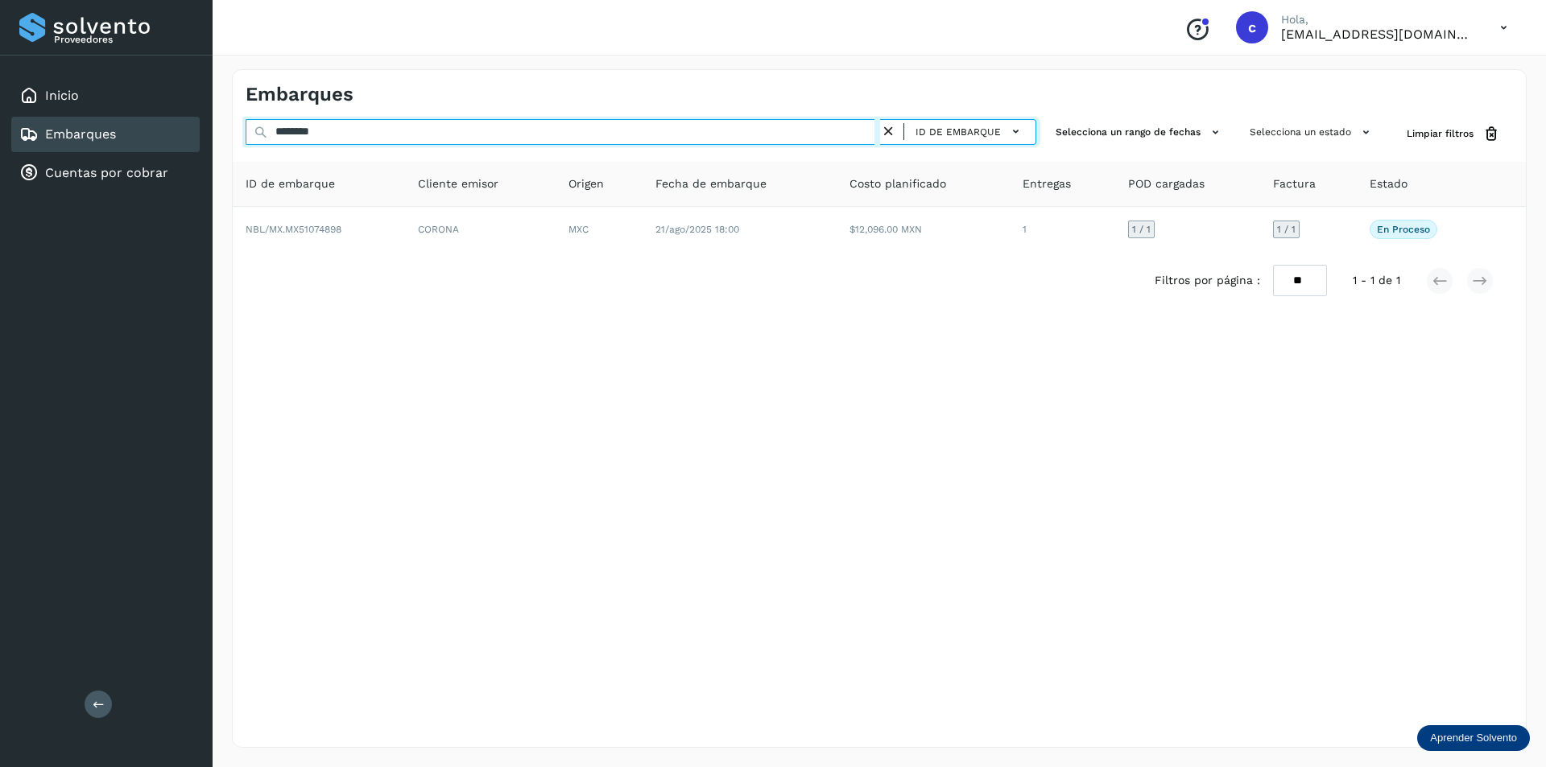
click at [586, 141] on input "********" at bounding box center [563, 132] width 634 height 26
type input "*"
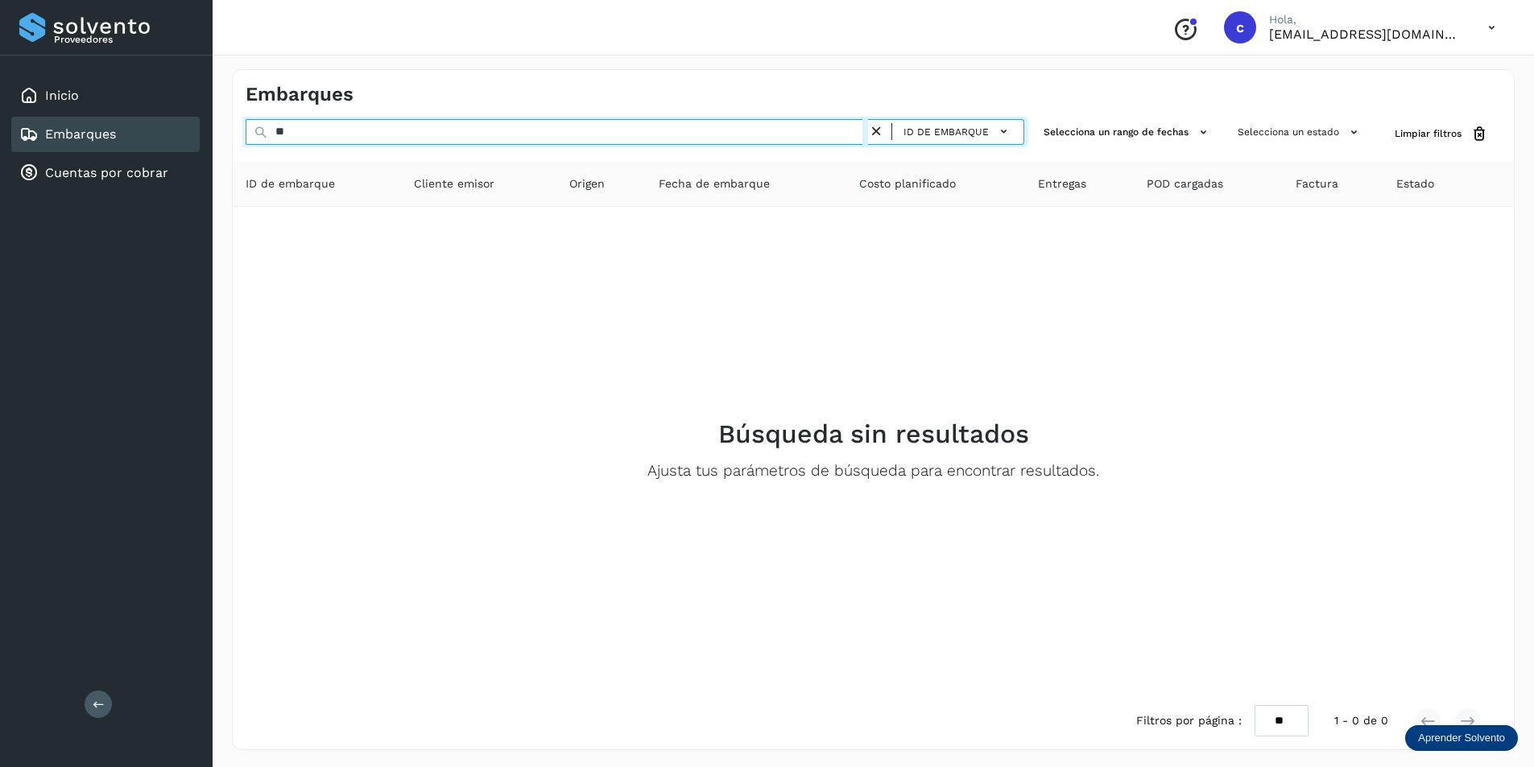
type input "*"
type input "********"
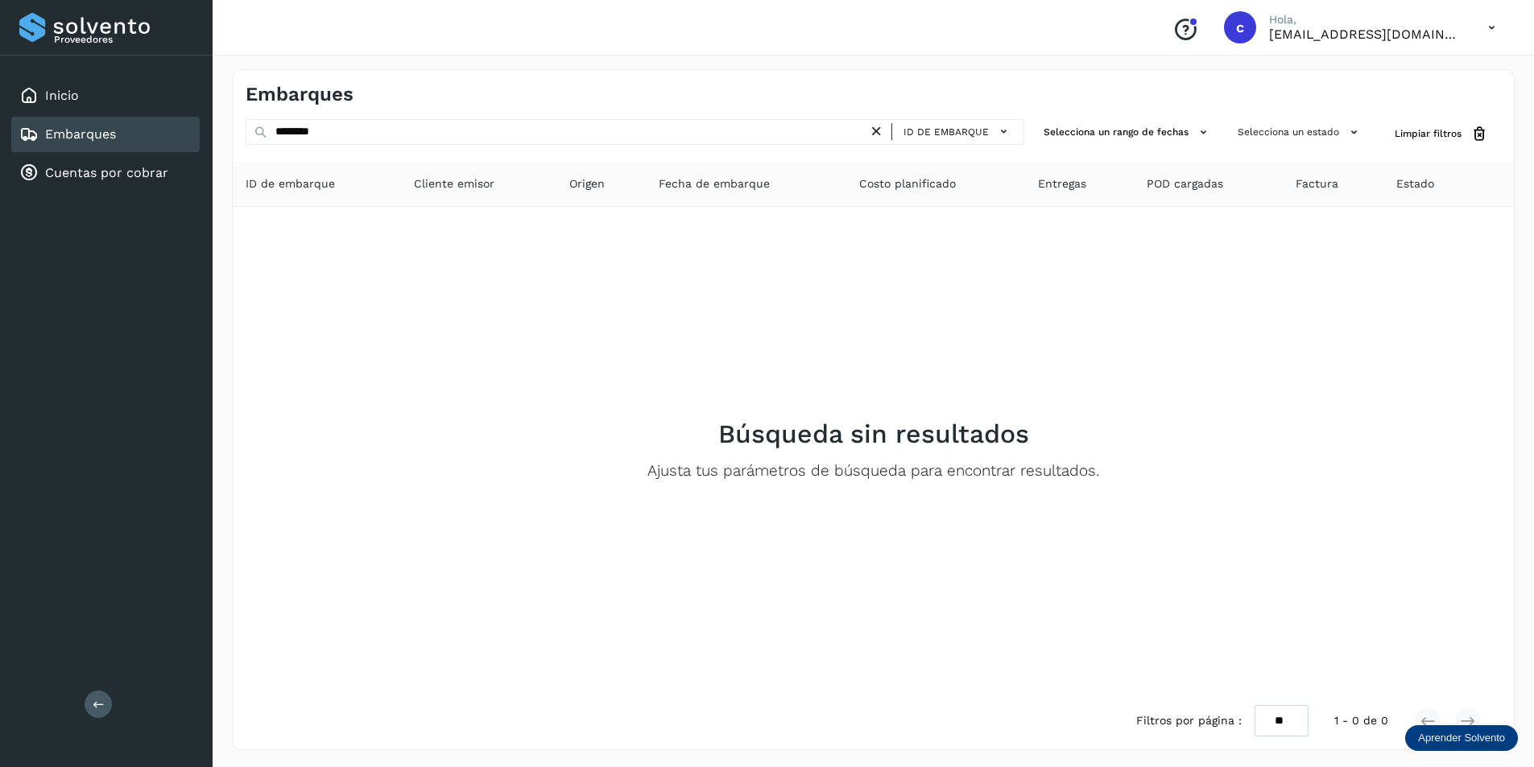
click at [48, 143] on div "Embarques" at bounding box center [67, 134] width 97 height 19
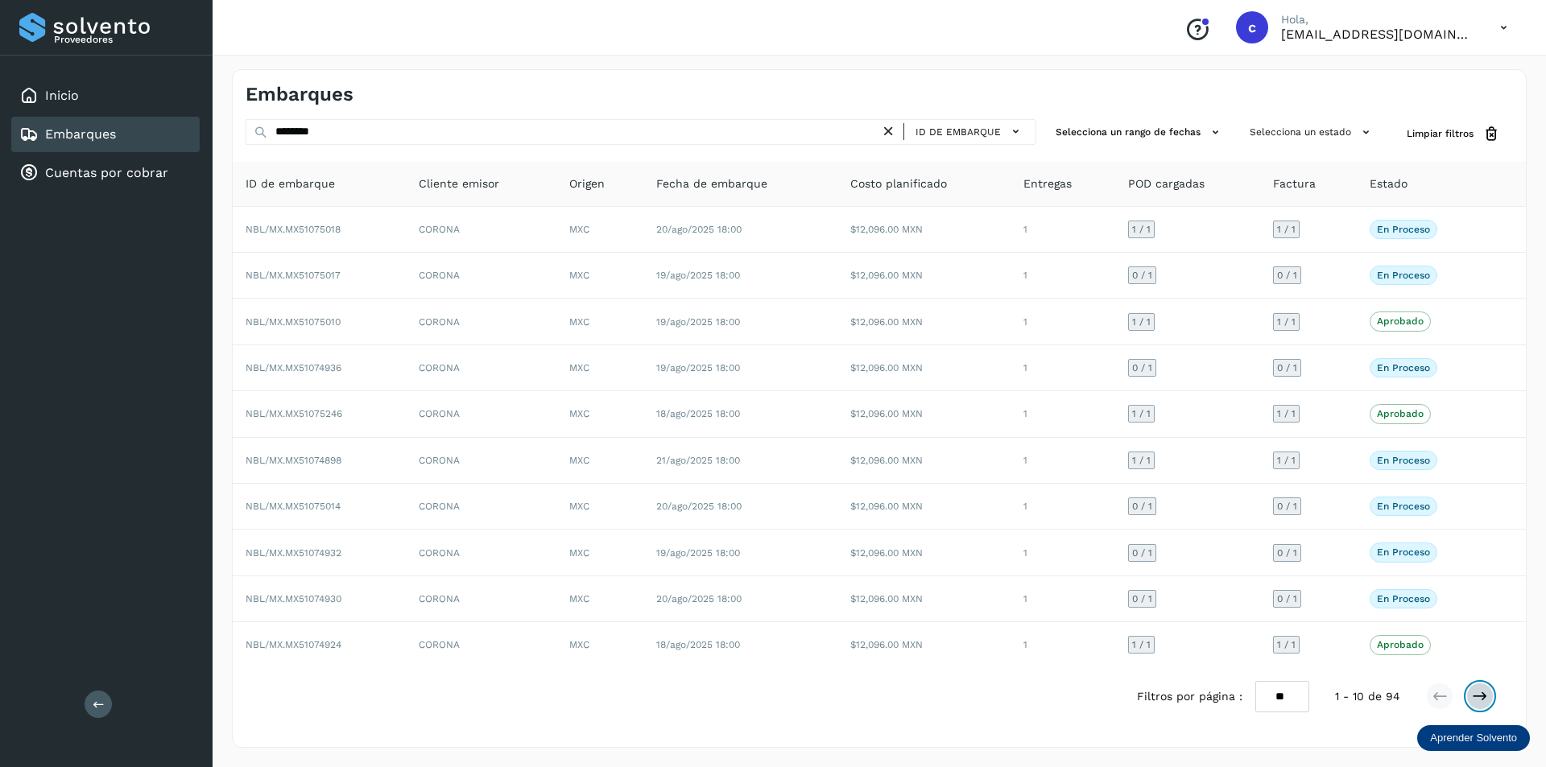
click at [1480, 692] on icon at bounding box center [1480, 696] width 16 height 16
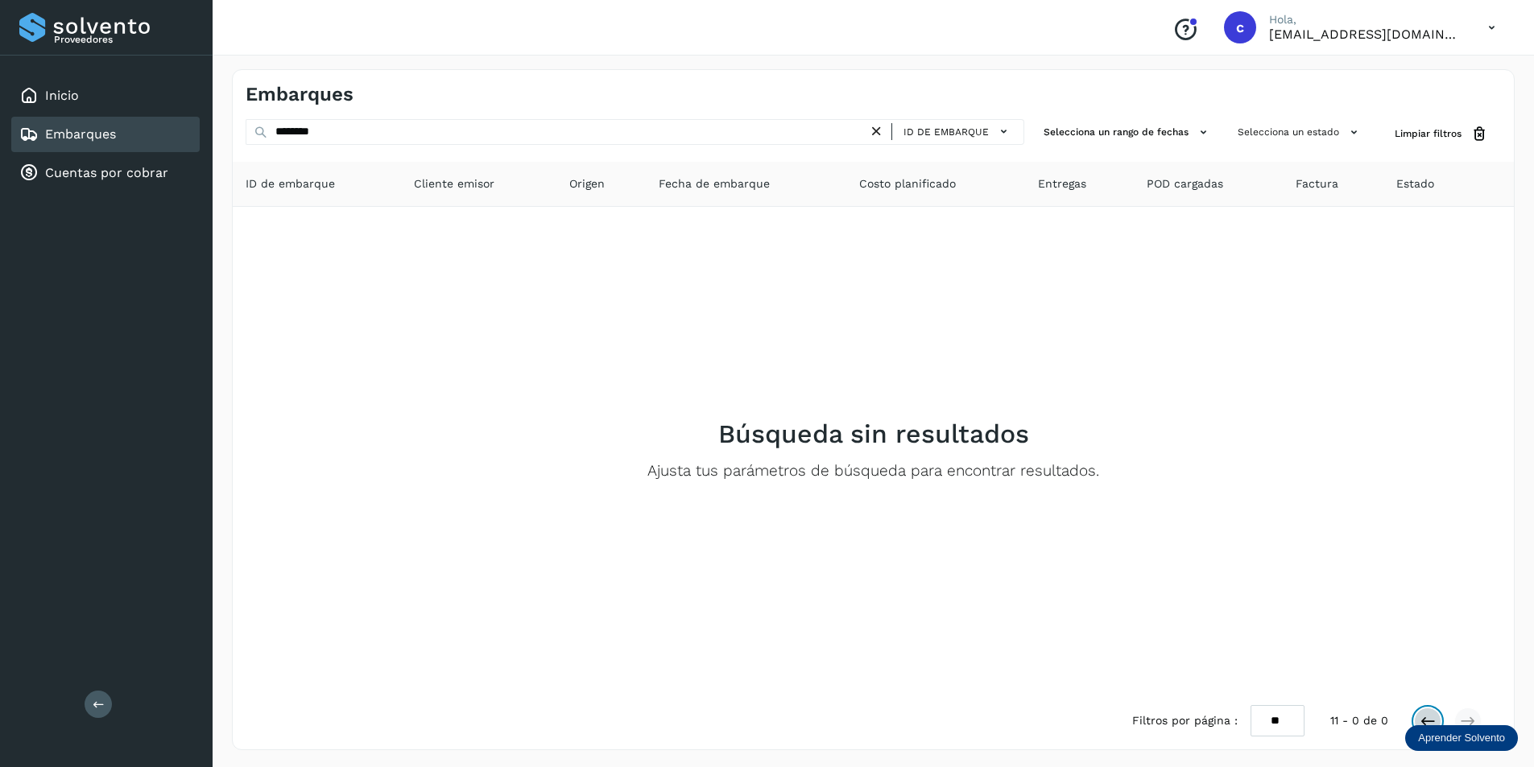
click at [1433, 720] on icon at bounding box center [1427, 721] width 16 height 16
click at [882, 135] on icon at bounding box center [876, 131] width 17 height 17
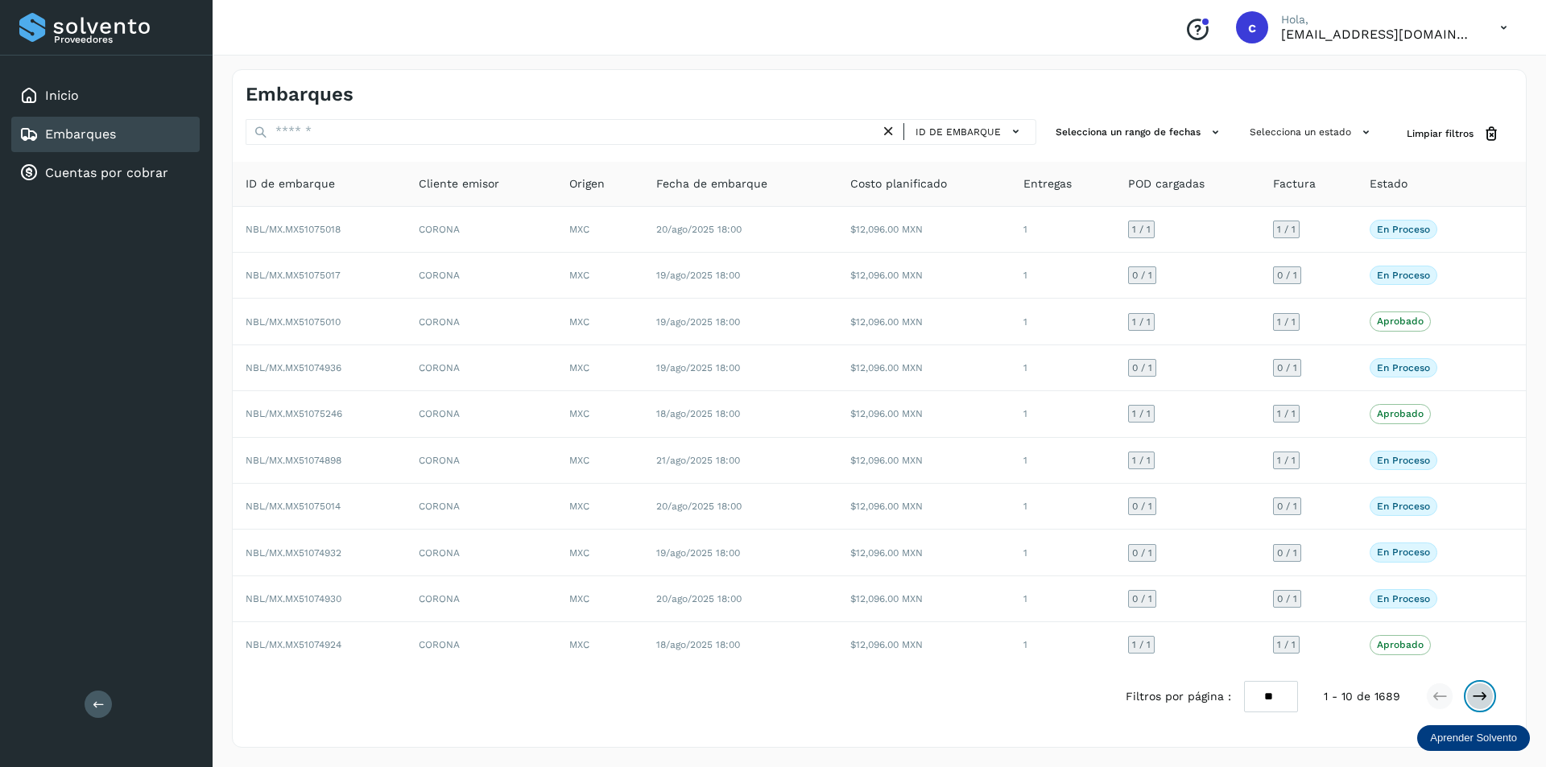
click at [1473, 700] on icon at bounding box center [1480, 696] width 16 height 16
